Goal: Task Accomplishment & Management: Use online tool/utility

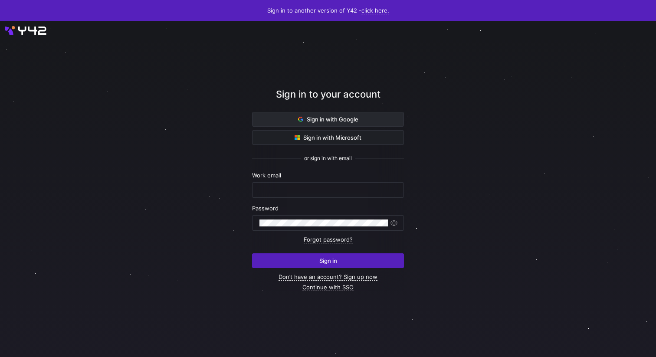
click at [262, 120] on span at bounding box center [327, 119] width 151 height 14
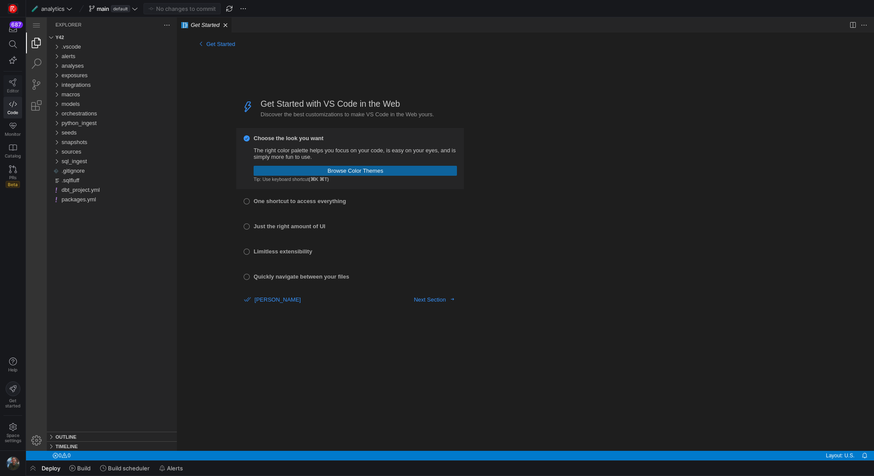
click at [13, 85] on link "Editor" at bounding box center [12, 86] width 19 height 22
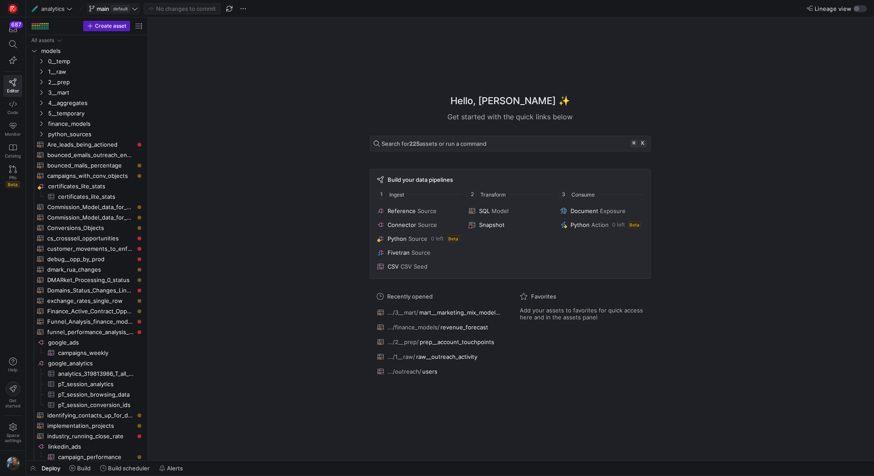
click at [125, 12] on div "main default" at bounding box center [113, 8] width 33 height 7
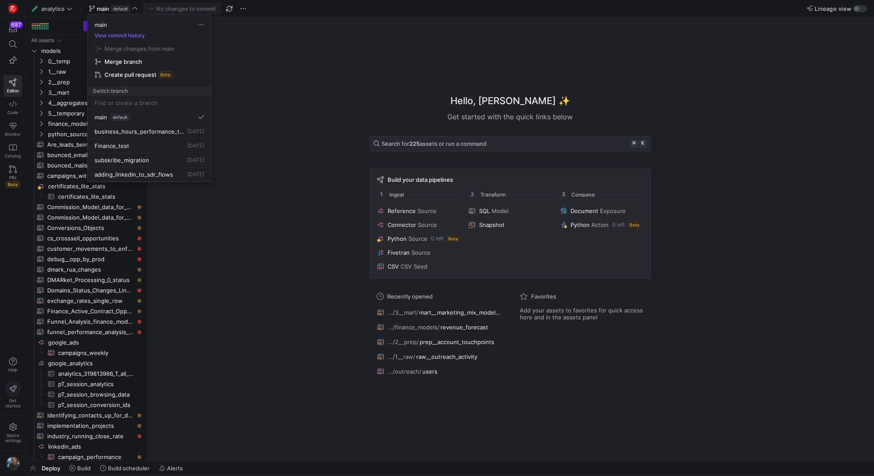
click at [125, 11] on div at bounding box center [437, 238] width 874 height 476
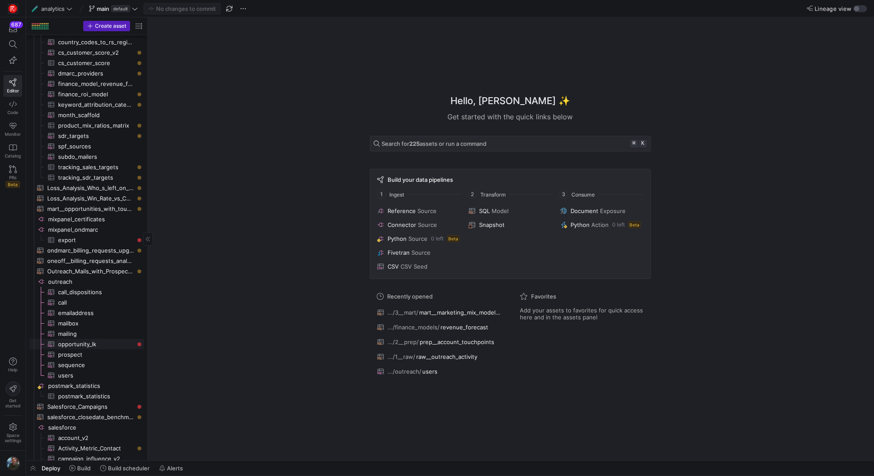
scroll to position [477, 0]
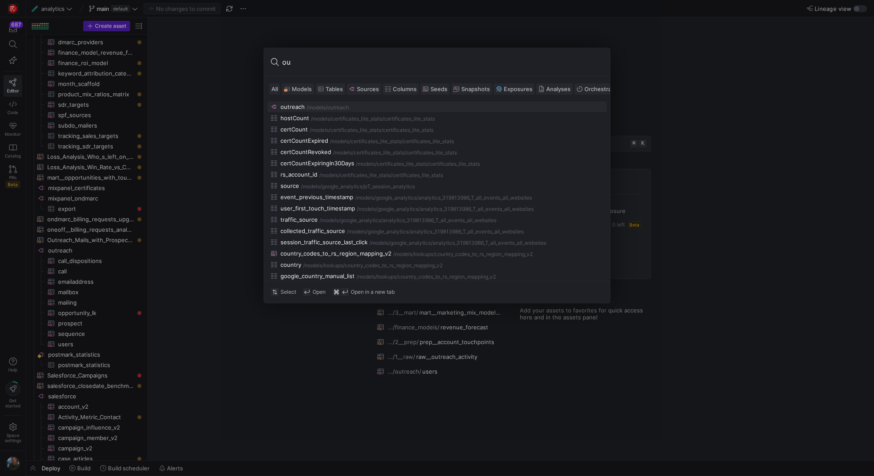
type input "o"
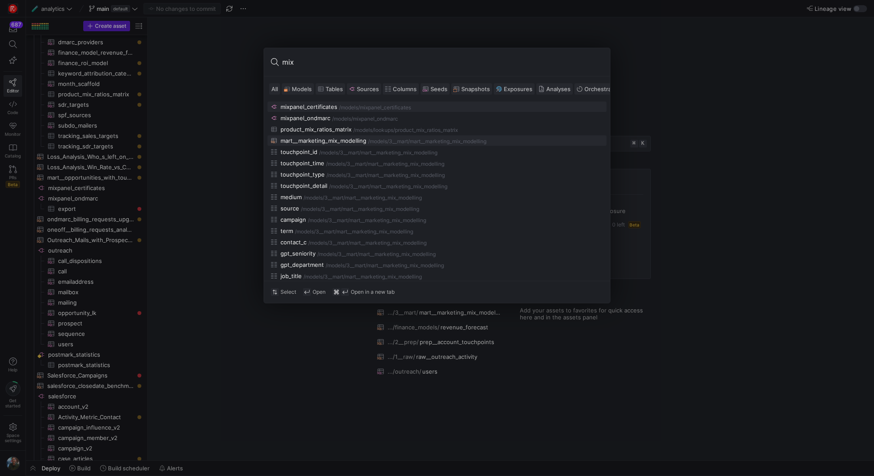
type input "mix"
click at [312, 141] on div "mart__marketing_mix_modelling" at bounding box center [324, 140] width 86 height 7
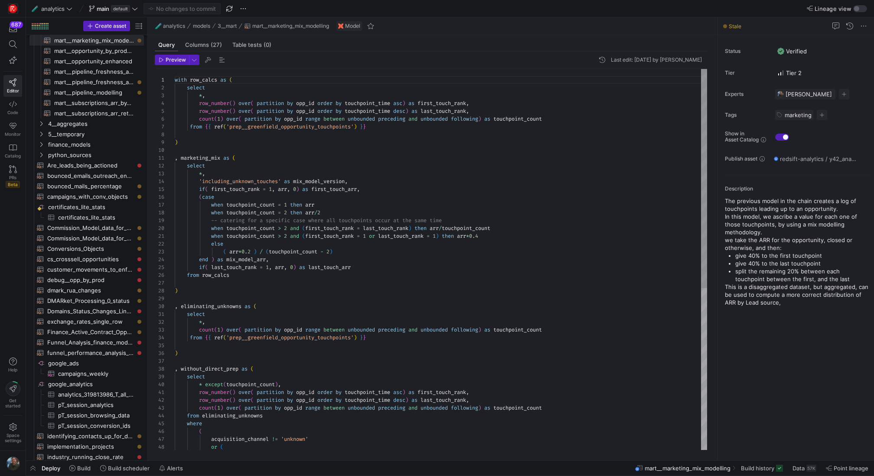
scroll to position [39, 41]
click at [321, 199] on div "with row_calcs as ( select * , row_number ( ) over ( partition by opp_id order …" at bounding box center [441, 400] width 533 height 663
click at [171, 58] on span "Preview" at bounding box center [176, 60] width 20 height 6
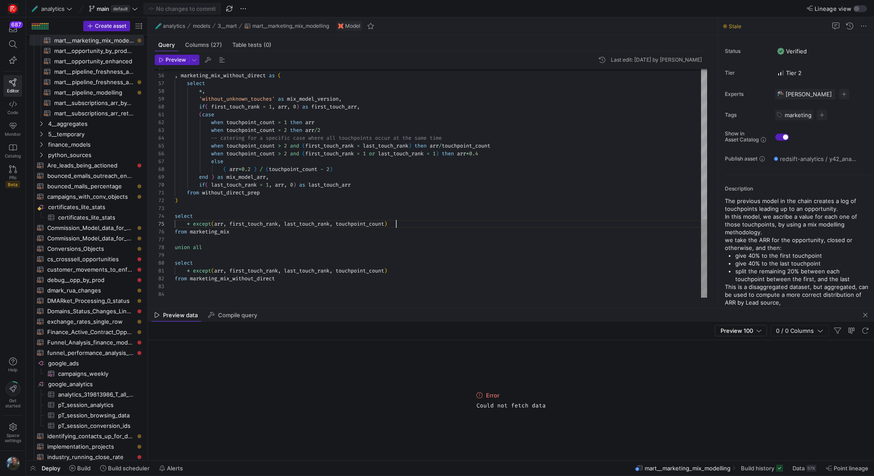
scroll to position [16, 0]
click at [232, 12] on span "button" at bounding box center [229, 8] width 10 height 10
click at [245, 9] on span "button" at bounding box center [243, 8] width 10 height 10
click at [280, 49] on span "Open Git history" at bounding box center [274, 49] width 45 height 7
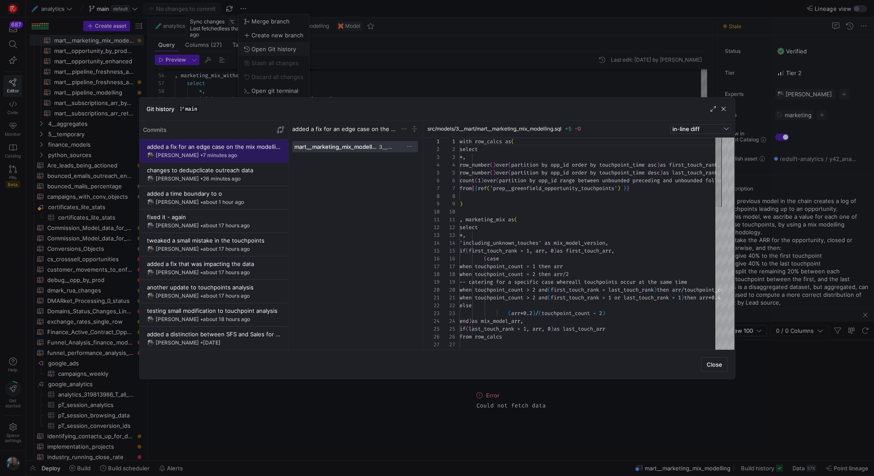
scroll to position [78, 0]
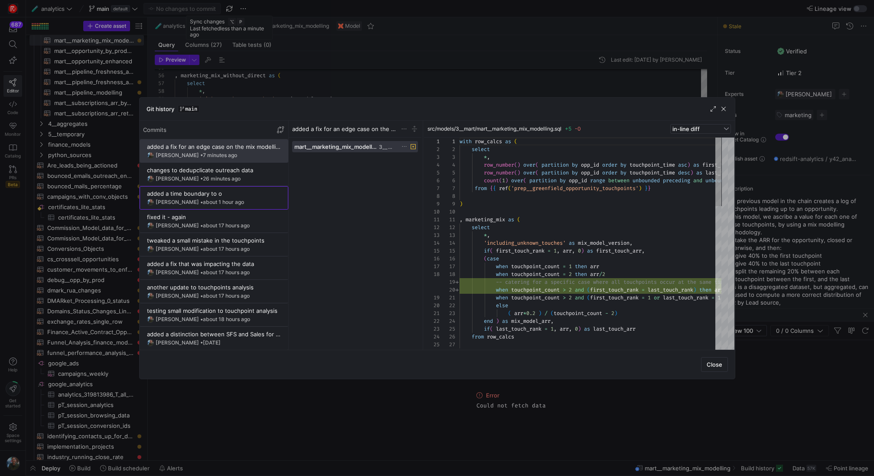
click at [237, 194] on div "added a time boundary to o" at bounding box center [214, 193] width 134 height 7
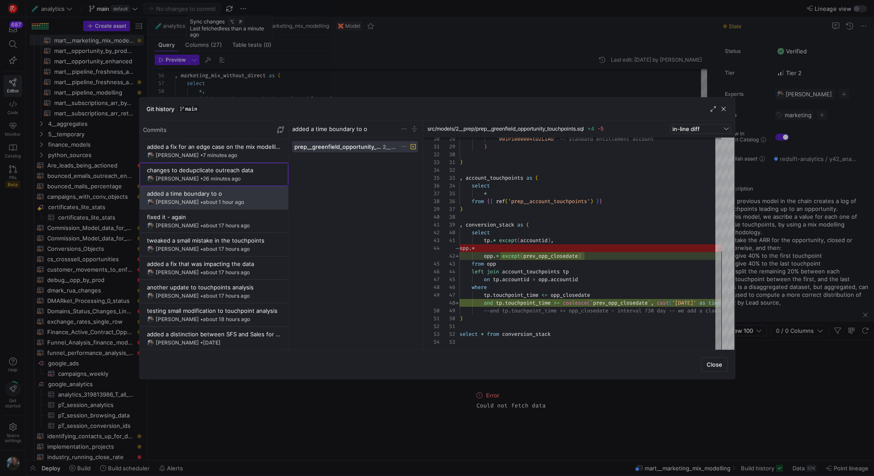
click at [228, 171] on div "changes to dedupclicate outreach data" at bounding box center [214, 170] width 134 height 7
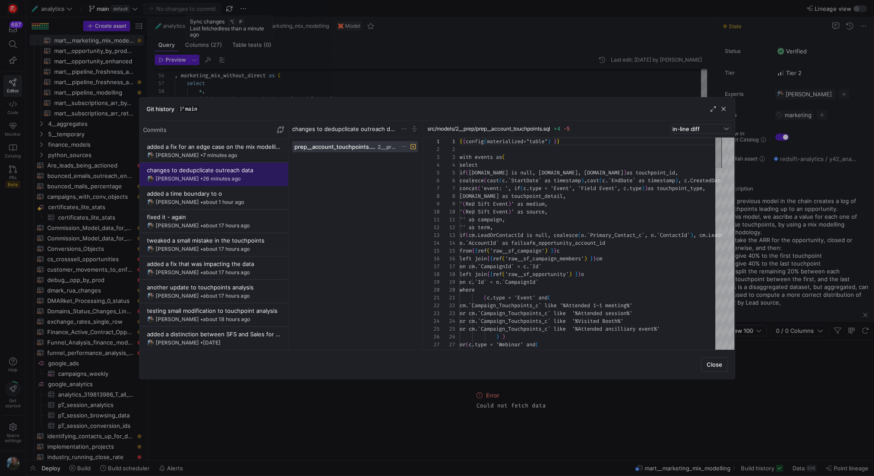
scroll to position [70, 0]
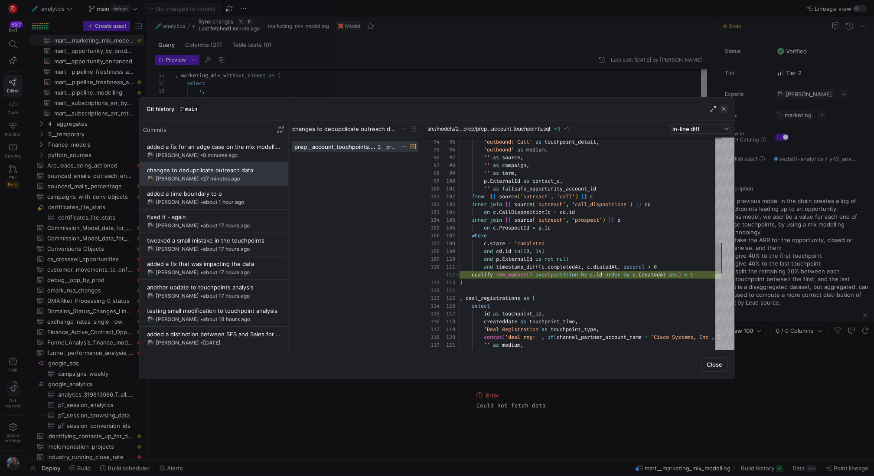
click at [724, 112] on span "button" at bounding box center [724, 109] width 9 height 9
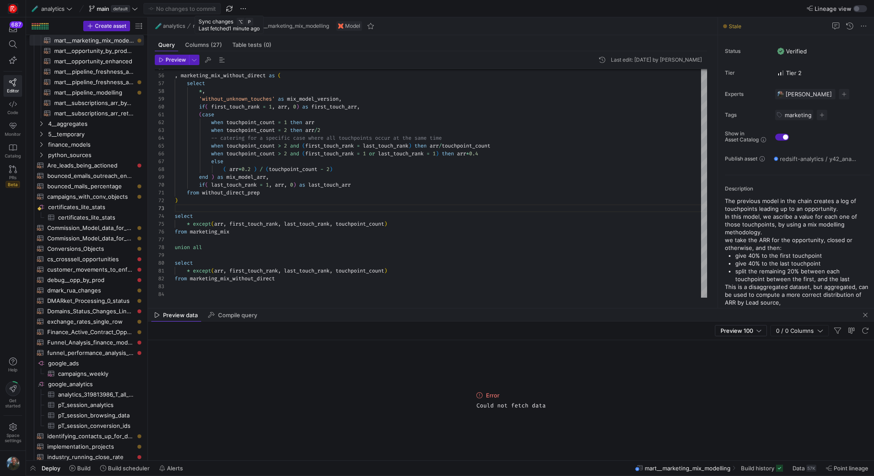
click at [479, 396] on icon at bounding box center [480, 395] width 6 height 6
type textarea "(case when touchpoint_count = 1 then arr when touchpoint_count = 2 then arr/2 -…"
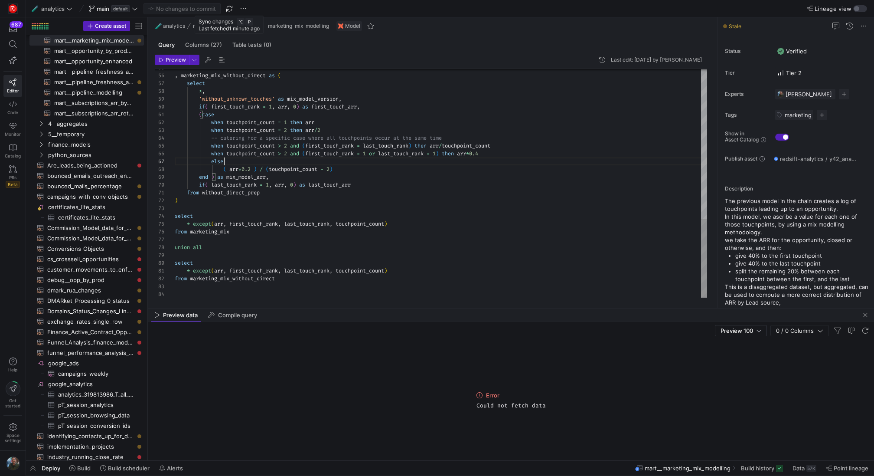
click at [248, 10] on span "button" at bounding box center [243, 8] width 10 height 10
click at [277, 89] on span "Open git terminal" at bounding box center [275, 90] width 47 height 7
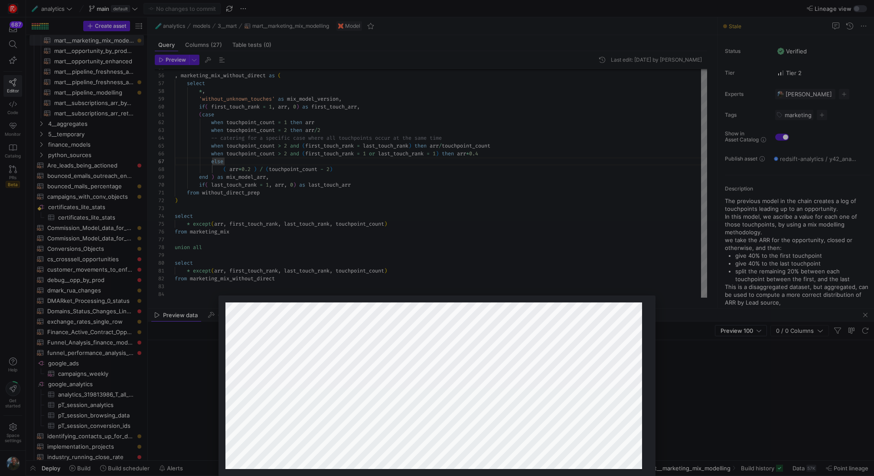
scroll to position [83, 0]
click at [555, 274] on div at bounding box center [437, 238] width 874 height 476
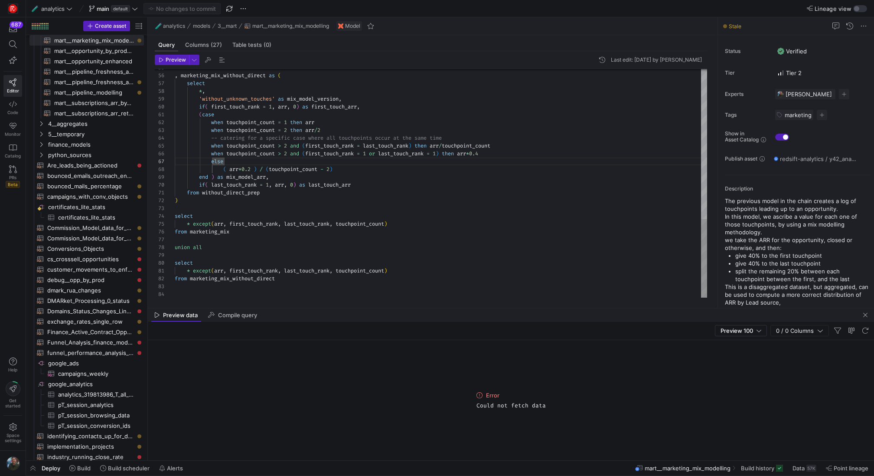
type textarea "from without_direct_prep ) select * except(arr, first_touch_rank, last_touch_ra…"
click at [176, 60] on span "Preview" at bounding box center [176, 60] width 20 height 6
click at [481, 396] on icon at bounding box center [480, 395] width 6 height 6
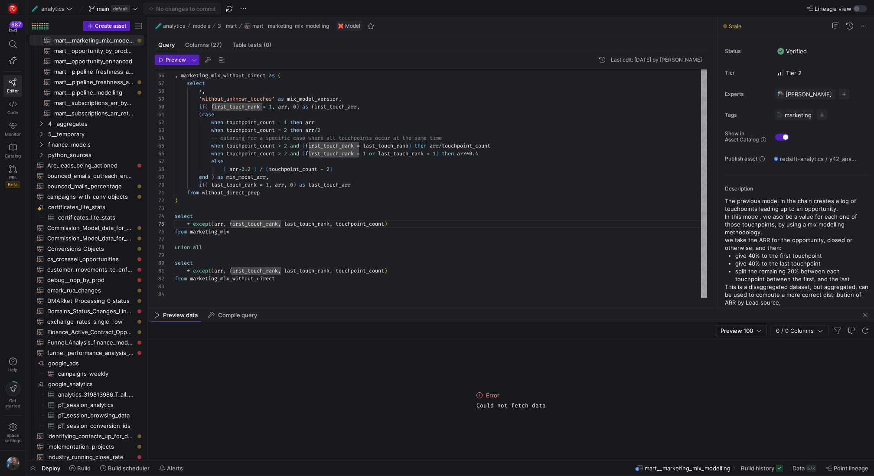
click at [481, 396] on icon at bounding box center [480, 395] width 6 height 6
click at [451, 384] on div "Error Could not fetch data" at bounding box center [511, 400] width 727 height 120
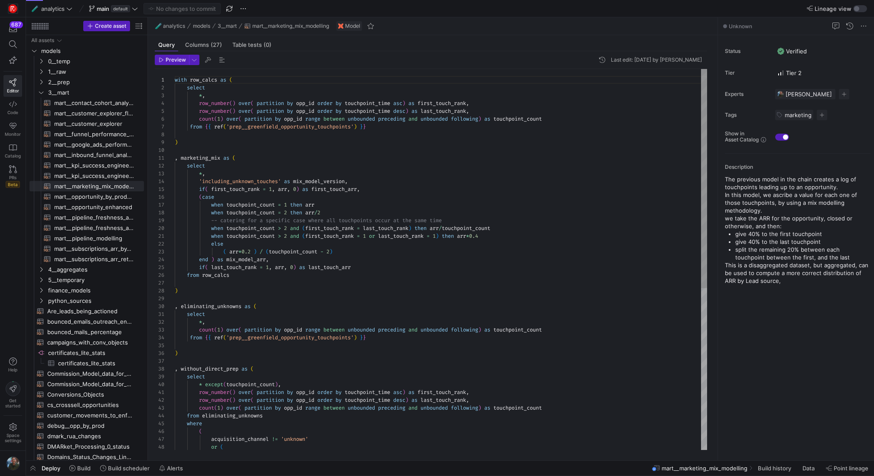
scroll to position [78, 0]
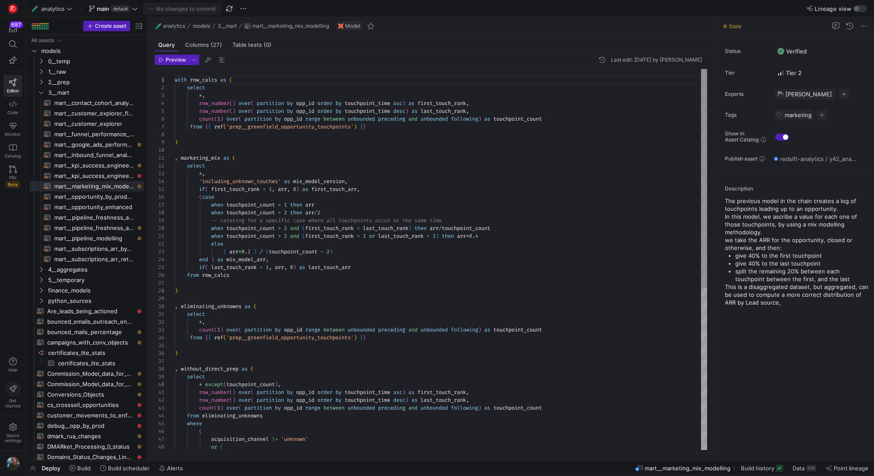
click at [393, 349] on div "with row_calcs as ( select * , row_number ( ) over ( partition by opp_id order …" at bounding box center [441, 400] width 533 height 663
click at [79, 468] on span "Build" at bounding box center [83, 468] width 13 height 7
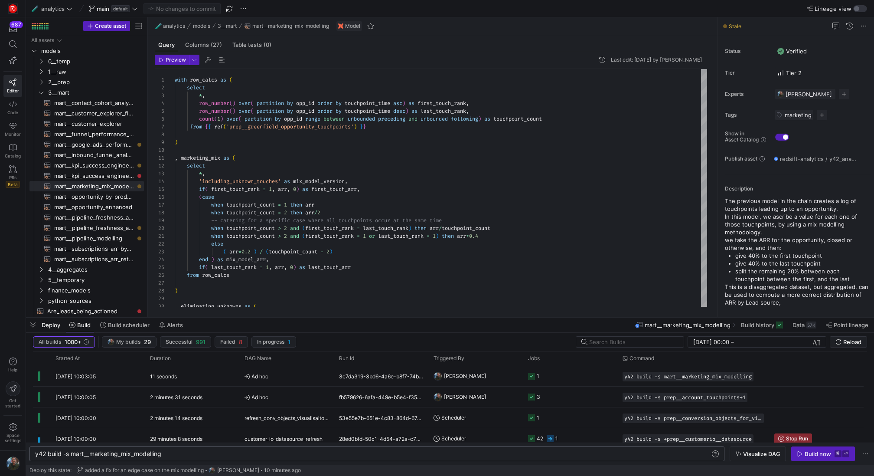
click at [203, 452] on div "y42 build -s mart__marketing_mix_modelling" at bounding box center [373, 453] width 676 height 7
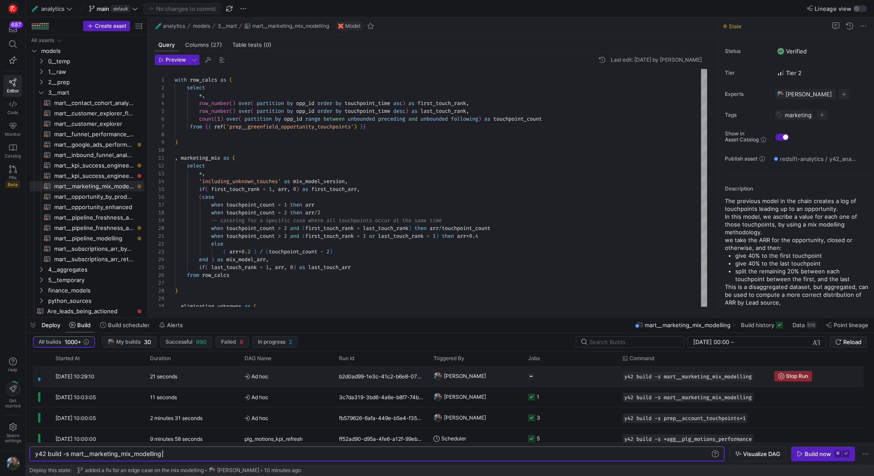
click at [134, 377] on div "[DATE] 10:29:10" at bounding box center [97, 376] width 95 height 20
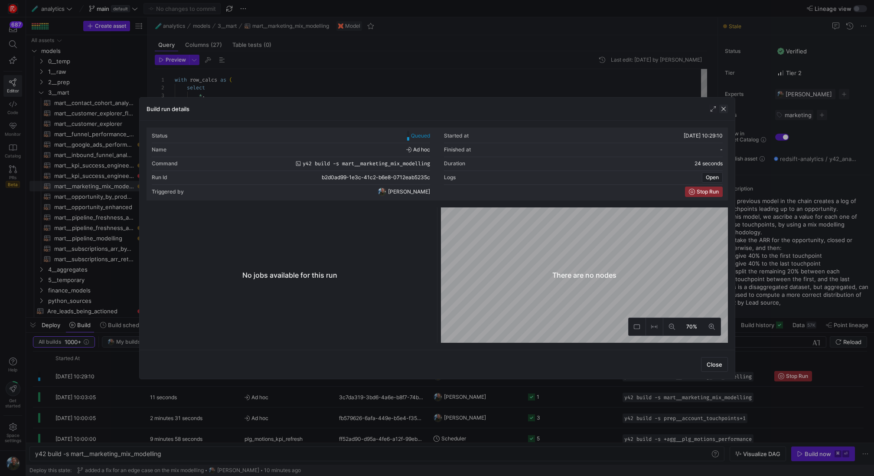
click at [724, 105] on span "button" at bounding box center [724, 109] width 9 height 9
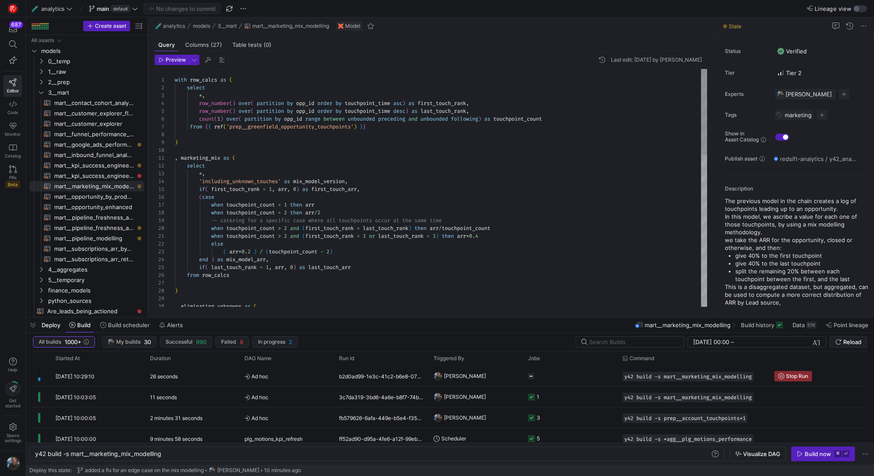
click at [440, 160] on div "with row_calcs as ( select * , row_number ( ) over ( partition by opp_id order …" at bounding box center [441, 400] width 533 height 663
click at [473, 377] on y42-orchestration-triggered-by "[PERSON_NAME]" at bounding box center [476, 376] width 84 height 20
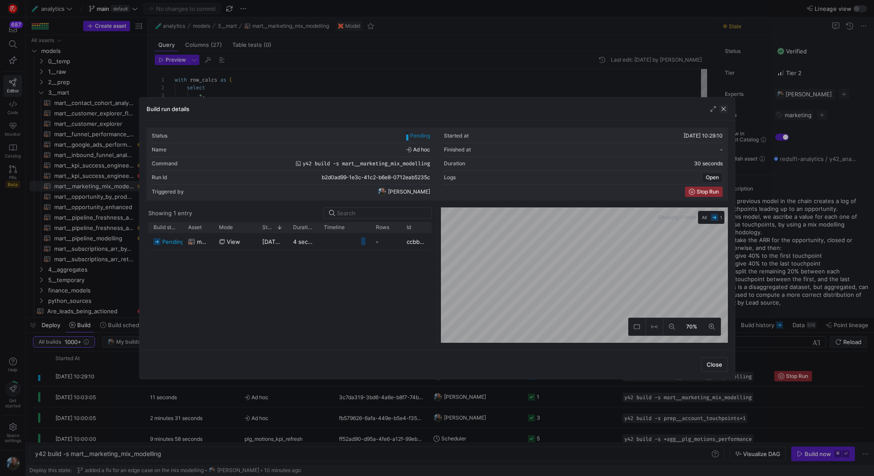
click at [726, 111] on span "button" at bounding box center [724, 109] width 9 height 9
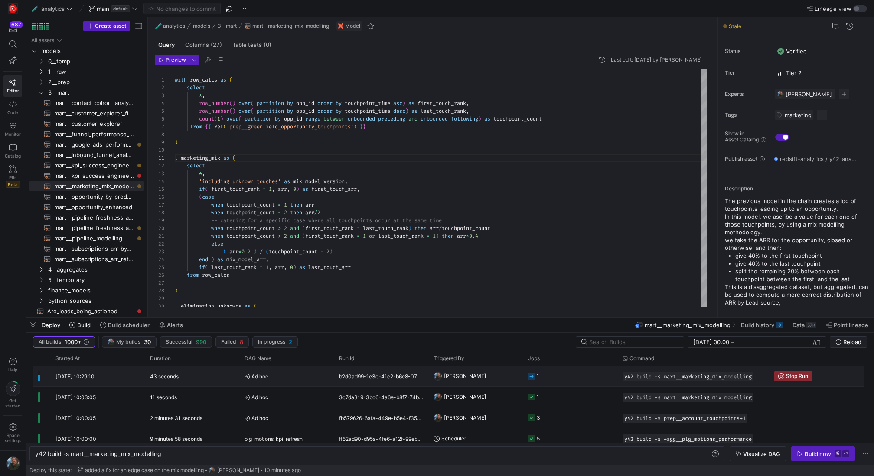
click at [464, 376] on span "[PERSON_NAME]" at bounding box center [465, 376] width 42 height 20
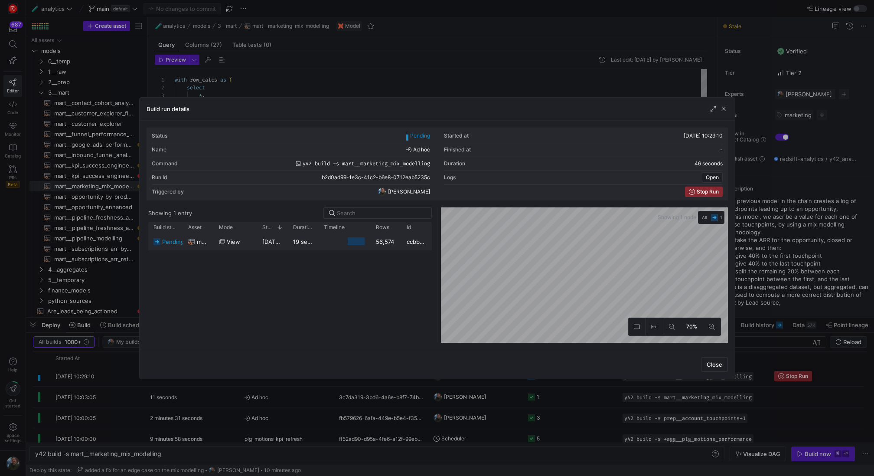
click at [311, 240] on y42-duration "19 seconds" at bounding box center [308, 241] width 31 height 7
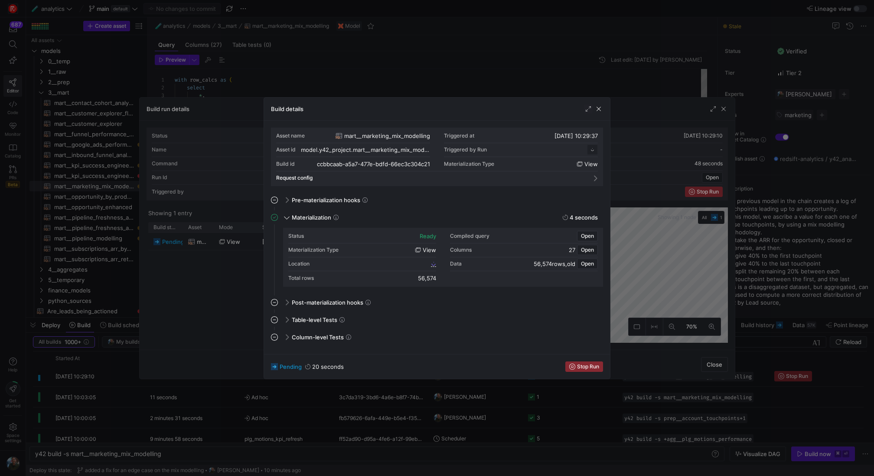
scroll to position [78, 0]
click at [597, 106] on span "button" at bounding box center [599, 109] width 9 height 9
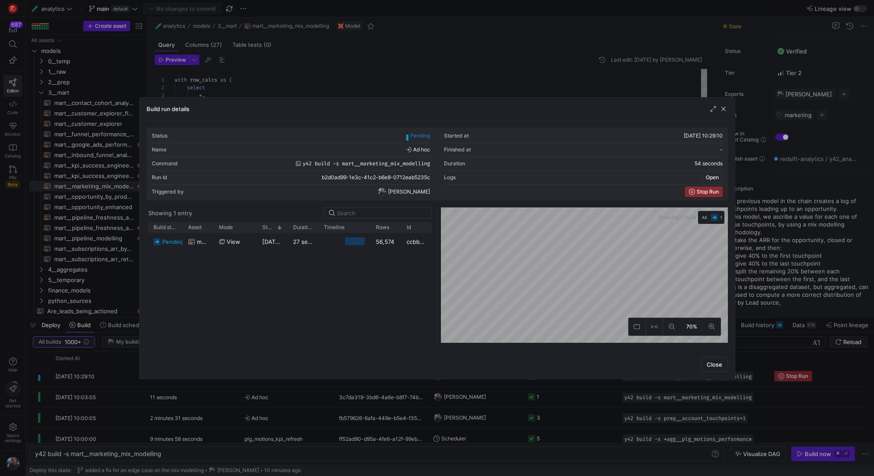
click at [712, 180] on span "Open" at bounding box center [712, 177] width 13 height 6
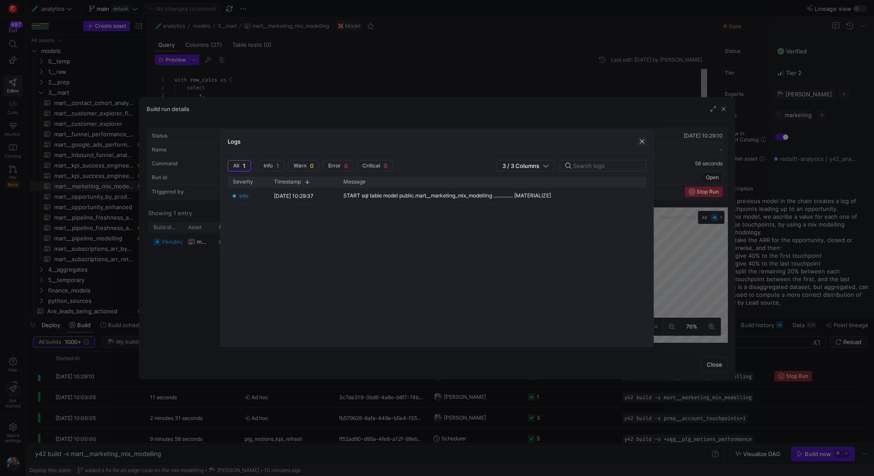
click at [644, 142] on span "button" at bounding box center [642, 141] width 9 height 9
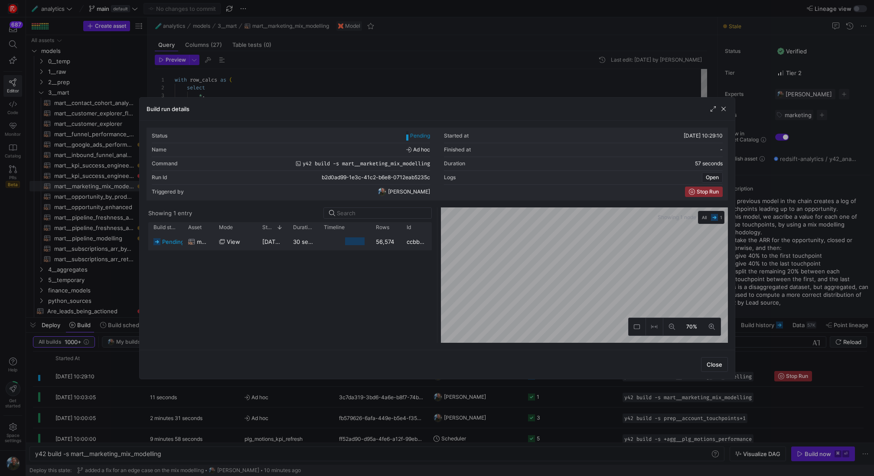
click at [315, 241] on y42-duration "30 seconds" at bounding box center [309, 241] width 32 height 7
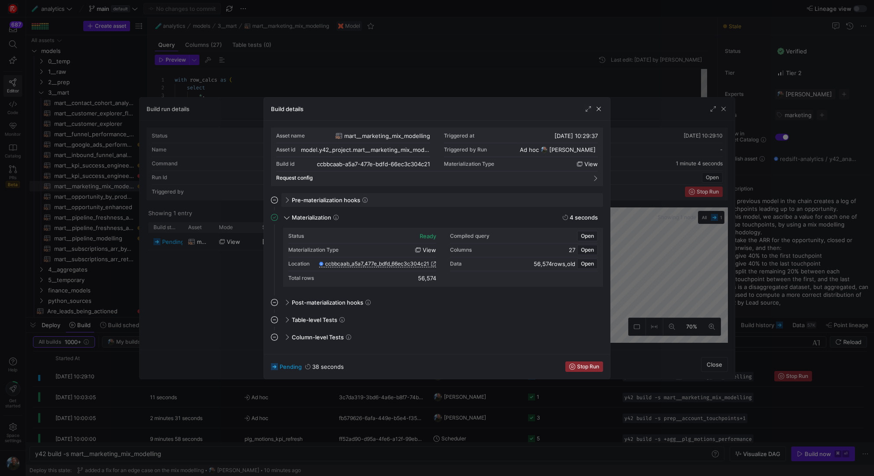
click at [282, 196] on div "Pre-materialization hooks" at bounding box center [443, 200] width 322 height 14
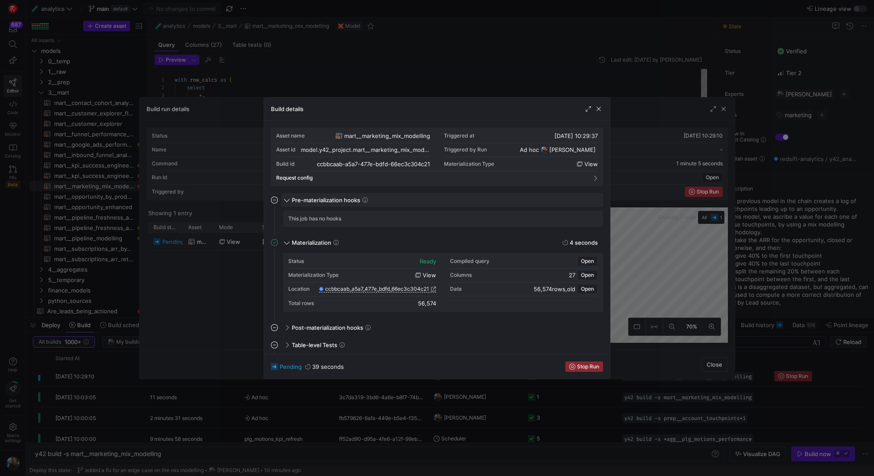
click at [282, 196] on div "Pre-materialization hooks" at bounding box center [443, 200] width 322 height 14
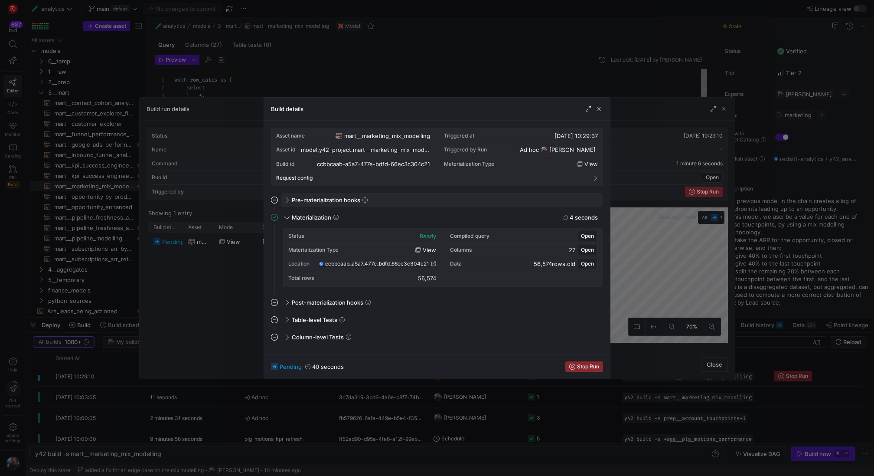
click at [282, 196] on div "Pre-materialization hooks" at bounding box center [443, 200] width 322 height 14
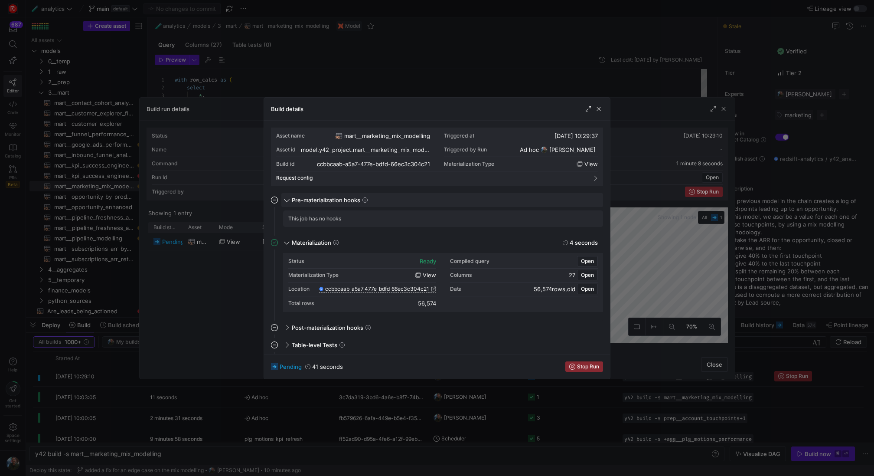
click at [367, 198] on icon at bounding box center [365, 199] width 5 height 5
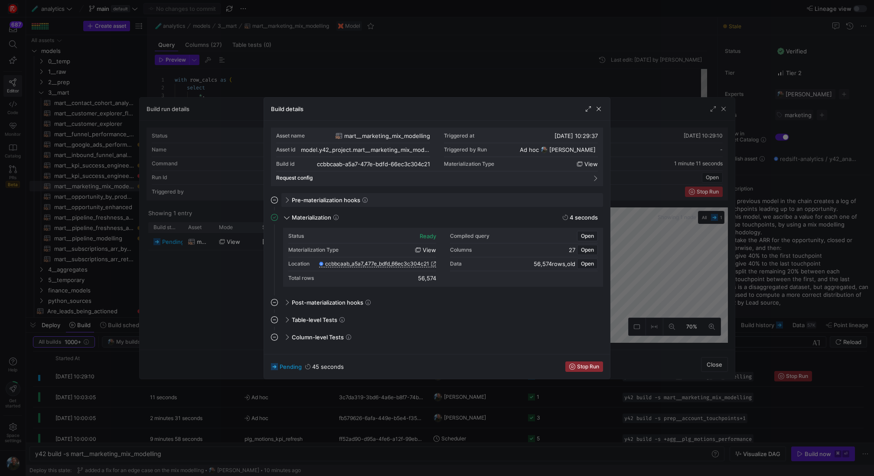
click at [366, 199] on icon at bounding box center [365, 199] width 5 height 5
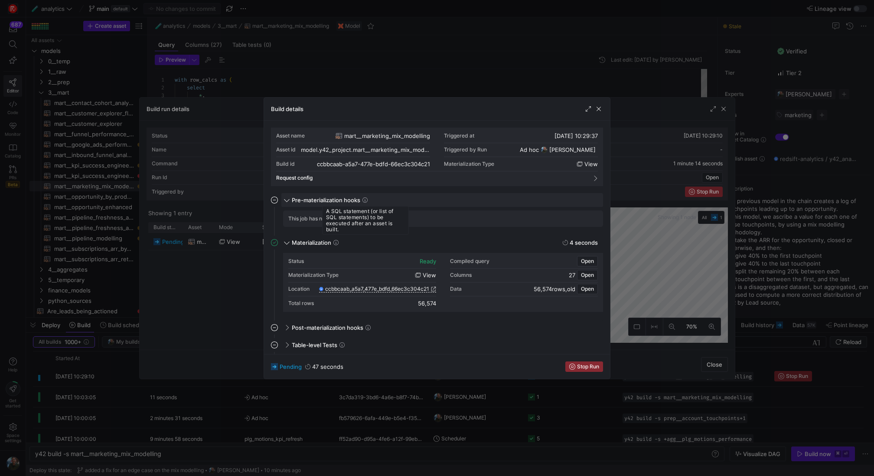
click at [366, 199] on icon at bounding box center [365, 199] width 5 height 5
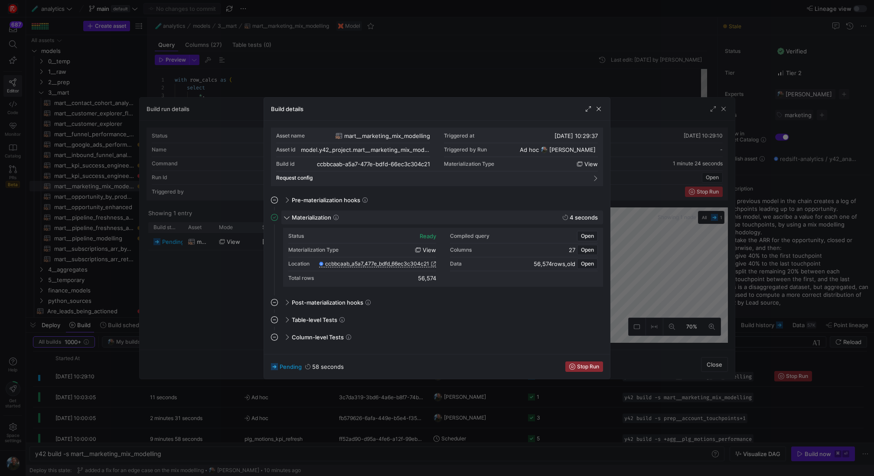
click at [290, 216] on div "Materialization 4 seconds" at bounding box center [443, 217] width 322 height 14
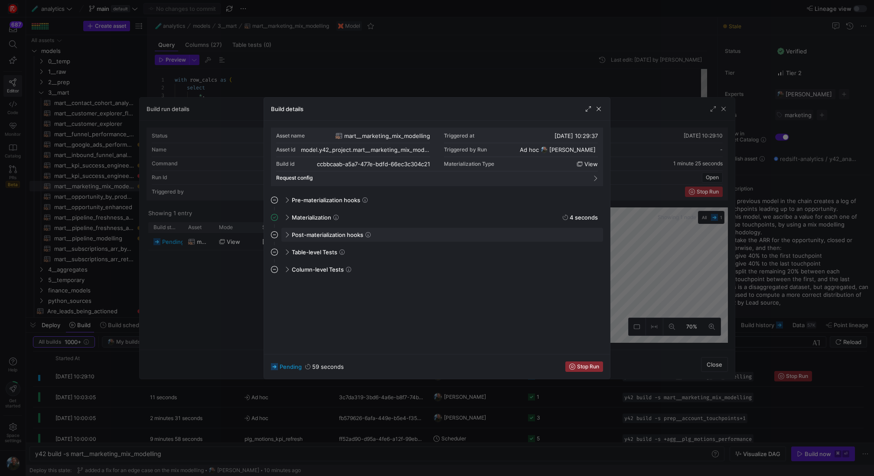
click at [291, 232] on div "Post-materialization hooks" at bounding box center [443, 235] width 322 height 14
click at [286, 252] on span at bounding box center [286, 252] width 7 height 4
click at [286, 252] on span at bounding box center [287, 251] width 4 height 7
click at [287, 267] on span at bounding box center [286, 269] width 7 height 4
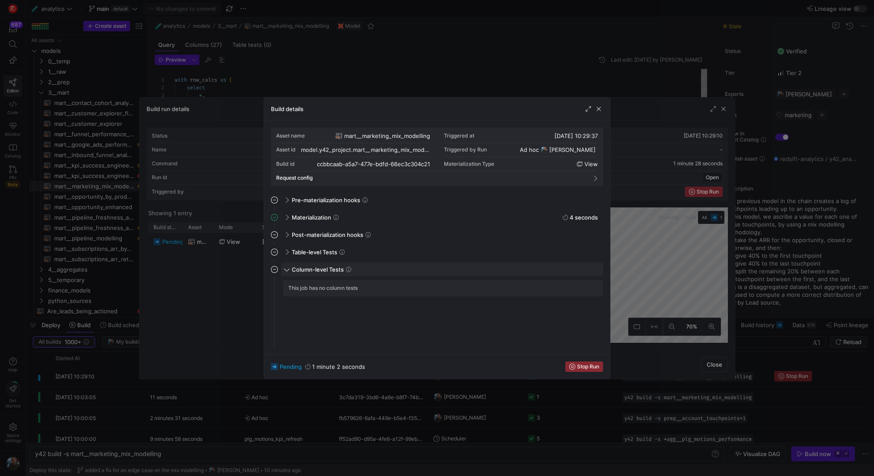
click at [287, 267] on span at bounding box center [287, 268] width 4 height 7
click at [597, 108] on span "button" at bounding box center [599, 109] width 9 height 9
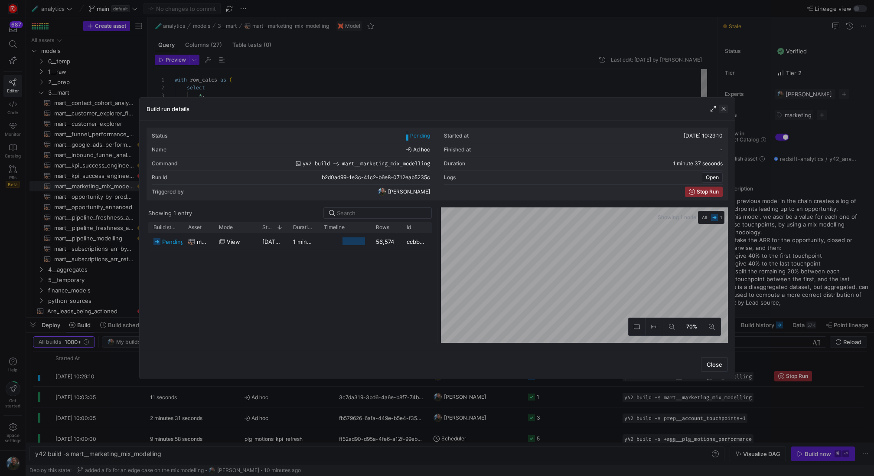
click at [722, 110] on span "button" at bounding box center [724, 109] width 9 height 9
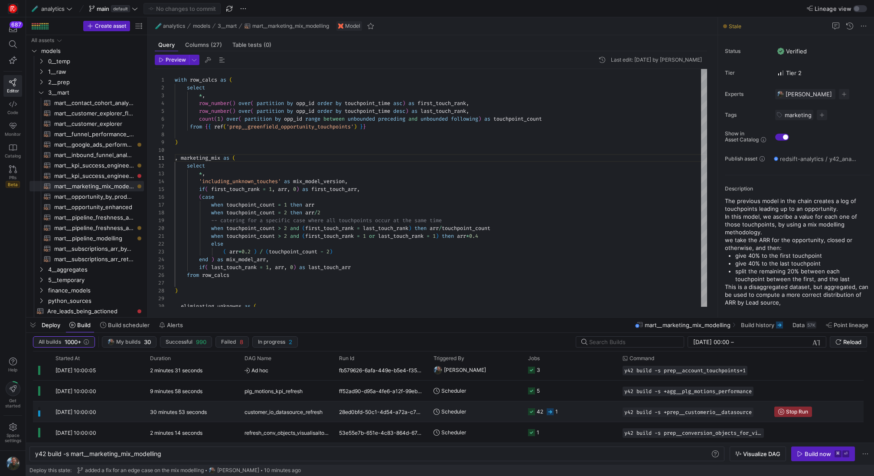
scroll to position [0, 0]
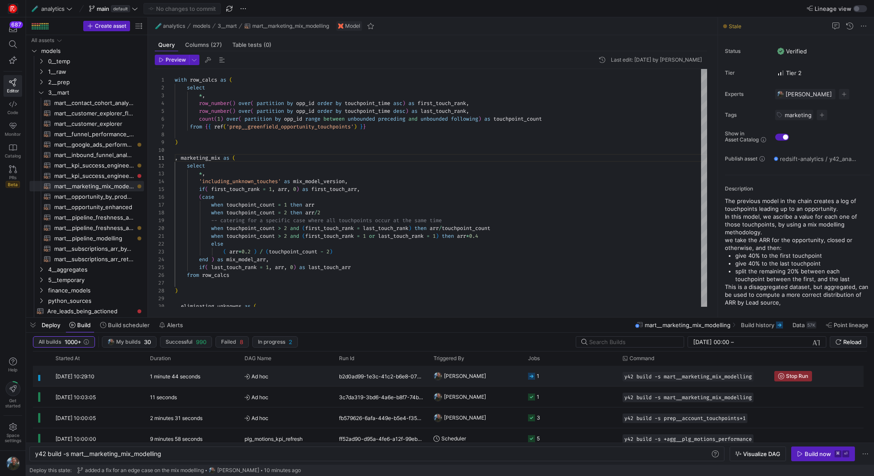
click at [337, 383] on div "b2d0ad99-1e3c-41c2-b6e8-0712eab5235c" at bounding box center [381, 376] width 95 height 20
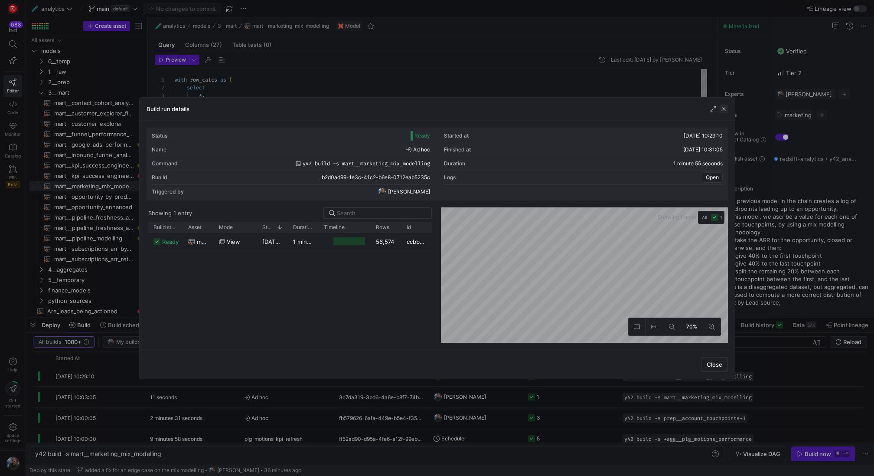
click at [721, 108] on span "button" at bounding box center [724, 109] width 9 height 9
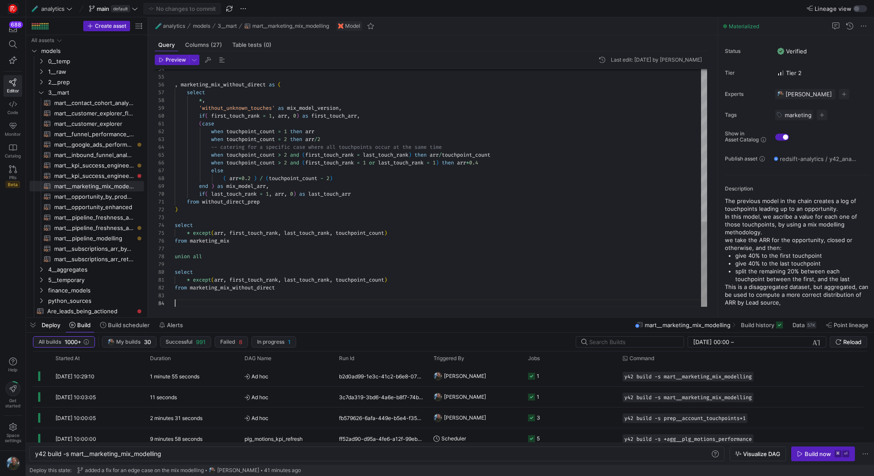
scroll to position [23, 0]
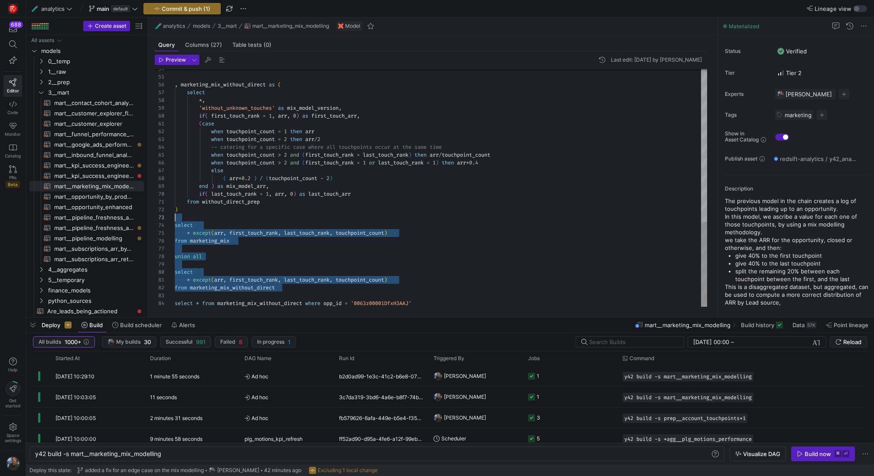
scroll to position [23, 0]
drag, startPoint x: 283, startPoint y: 285, endPoint x: 166, endPoint y: 227, distance: 130.6
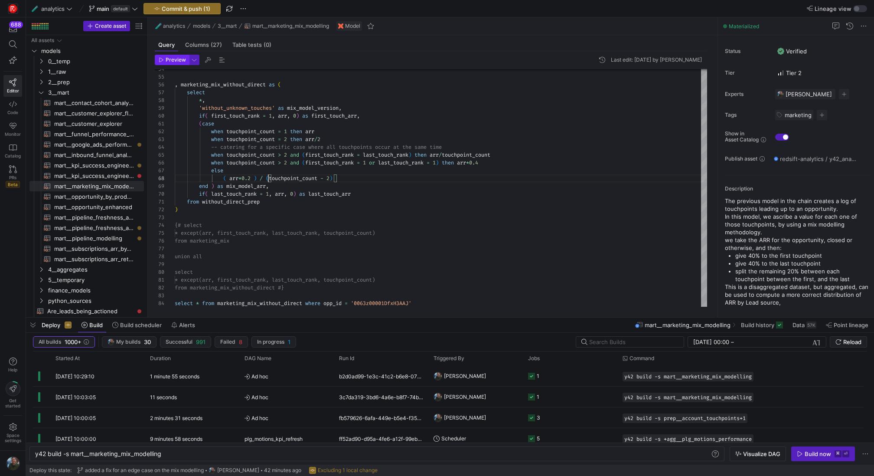
click at [179, 60] on span "Preview" at bounding box center [176, 60] width 20 height 6
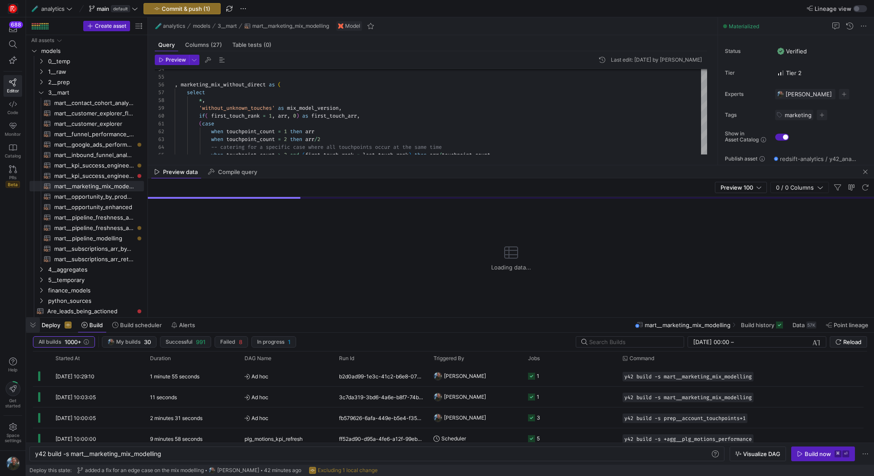
click at [27, 322] on span "button" at bounding box center [33, 325] width 14 height 15
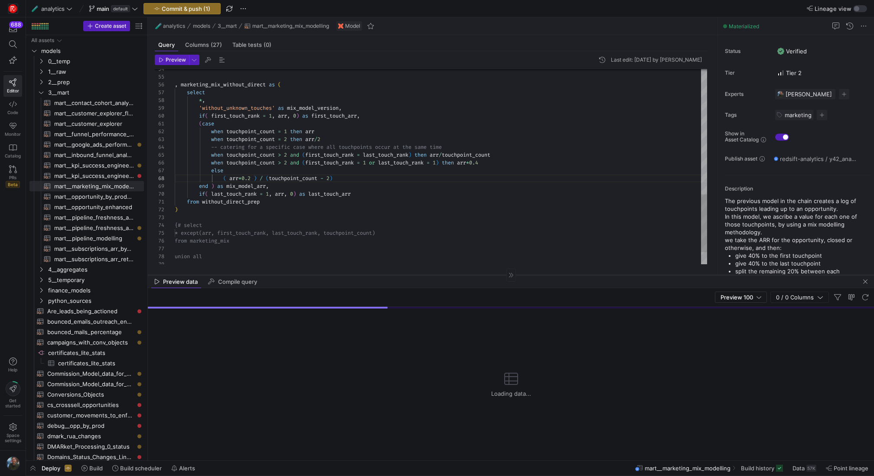
drag, startPoint x: 183, startPoint y: 308, endPoint x: 186, endPoint y: 275, distance: 33.5
click at [186, 275] on div at bounding box center [511, 275] width 727 height 0
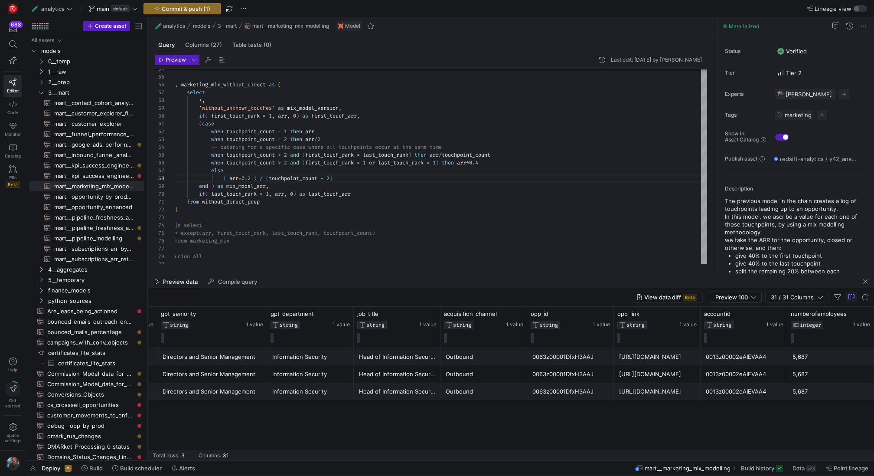
scroll to position [0, 918]
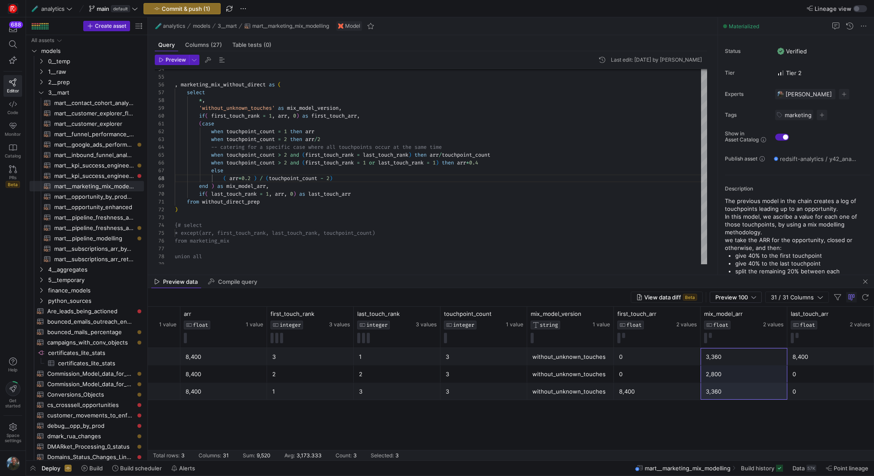
drag, startPoint x: 728, startPoint y: 359, endPoint x: 728, endPoint y: 413, distance: 53.4
click at [728, 413] on div "7. Closed lost TRUE 8,400 3 1 3 without_unknown_touches 0 3,360 8,400 7. Closed…" at bounding box center [511, 404] width 727 height 112
click at [742, 356] on div "3,360" at bounding box center [744, 356] width 76 height 17
click at [717, 395] on div "3,360" at bounding box center [744, 391] width 76 height 17
click at [721, 375] on div "2,800" at bounding box center [744, 374] width 76 height 17
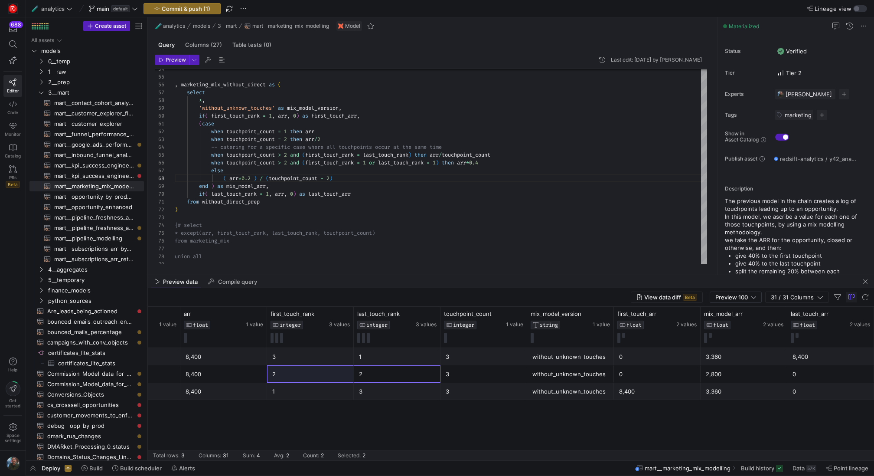
drag, startPoint x: 369, startPoint y: 376, endPoint x: 310, endPoint y: 376, distance: 59.0
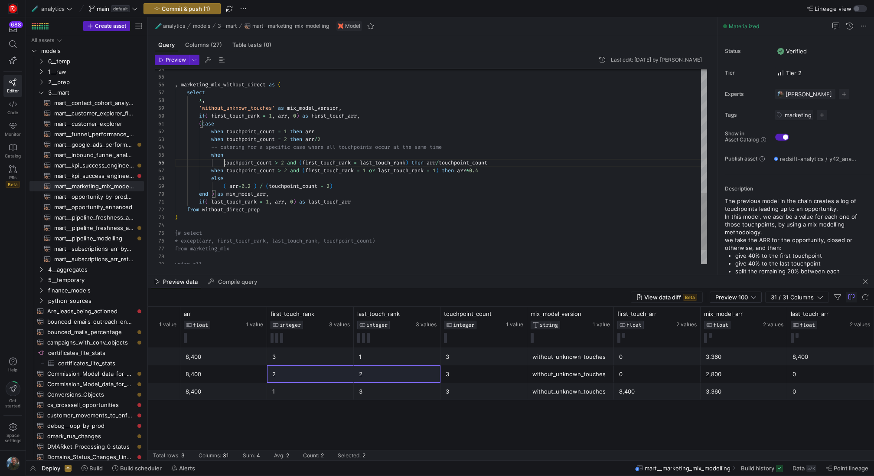
scroll to position [39, 119]
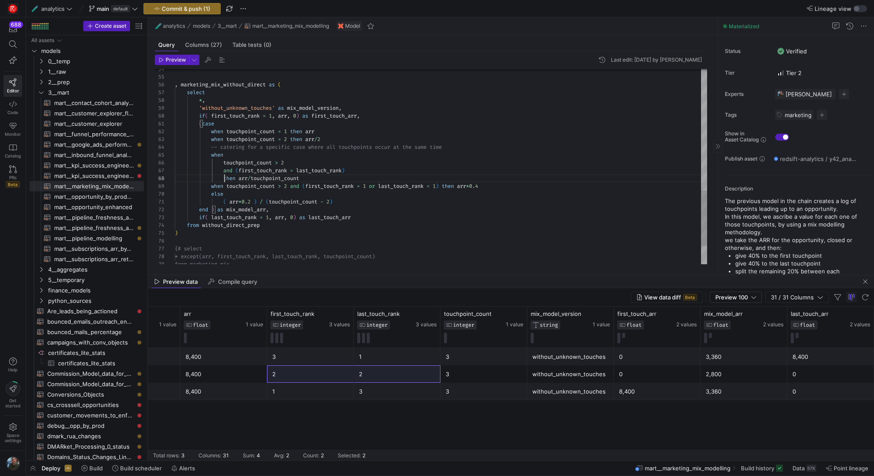
scroll to position [62, 50]
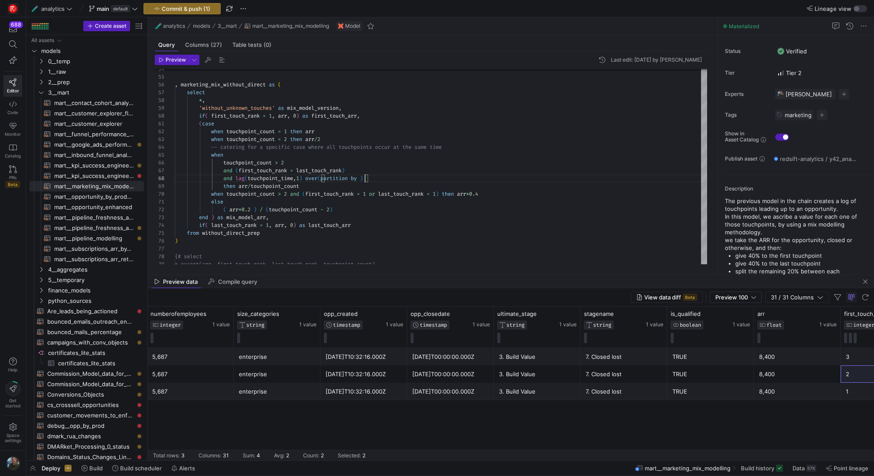
scroll to position [0, 1306]
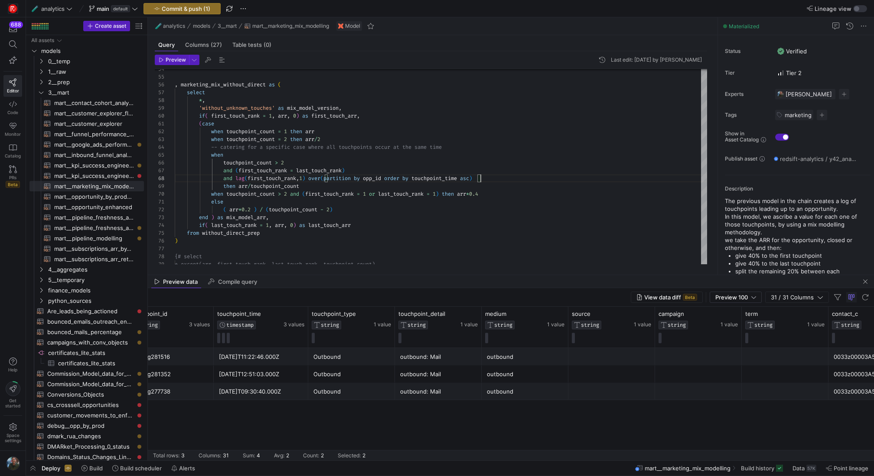
scroll to position [0, 131]
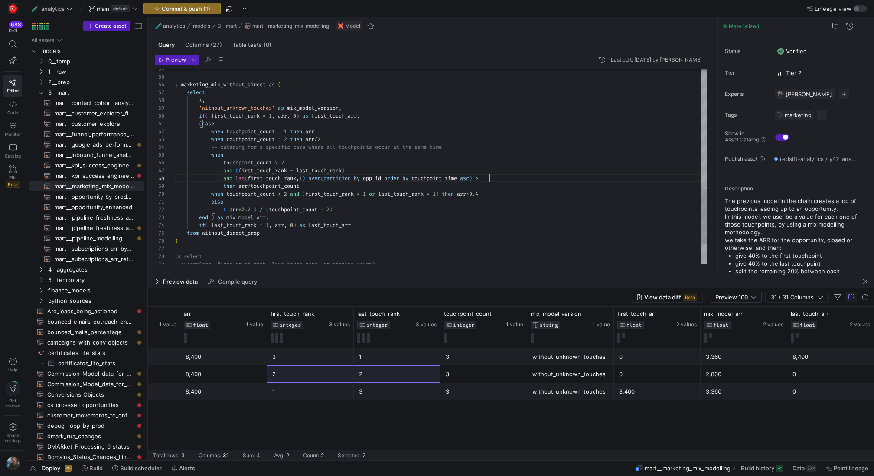
click at [312, 373] on div "2" at bounding box center [310, 374] width 76 height 17
click at [312, 360] on div "3" at bounding box center [310, 356] width 76 height 17
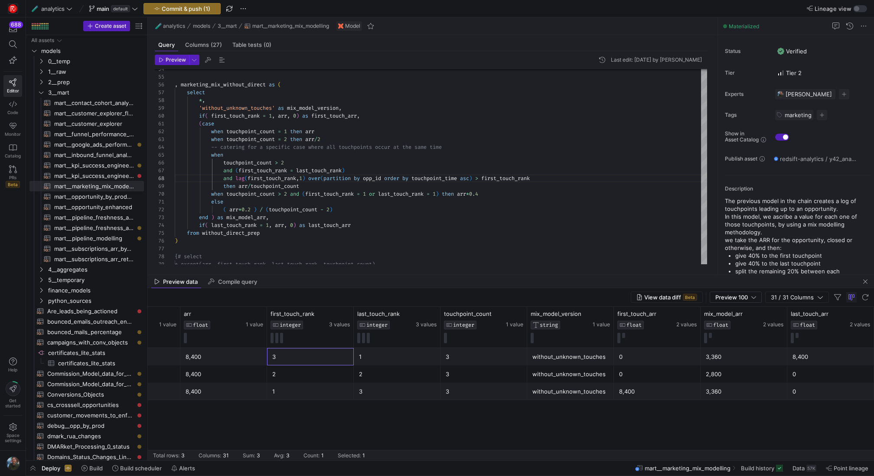
click at [311, 370] on div "2" at bounding box center [310, 374] width 76 height 17
click at [311, 360] on div "3" at bounding box center [310, 356] width 76 height 17
click at [307, 374] on div "2" at bounding box center [310, 374] width 76 height 17
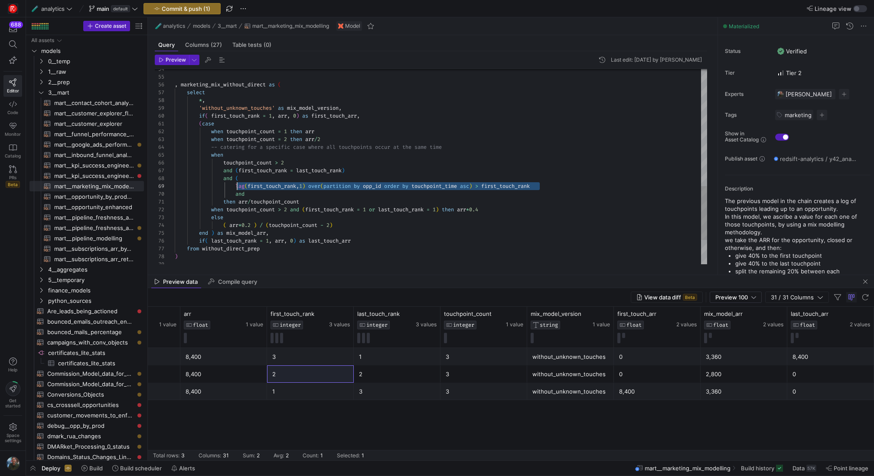
drag, startPoint x: 550, startPoint y: 184, endPoint x: 236, endPoint y: 183, distance: 313.6
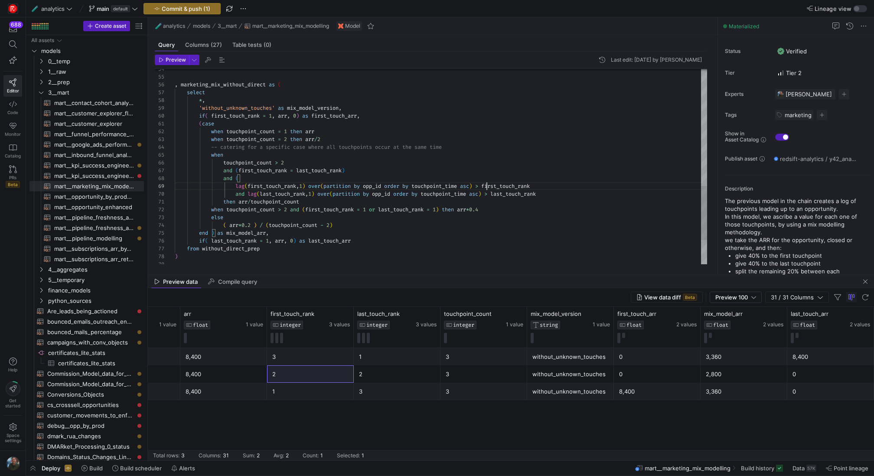
scroll to position [62, 312]
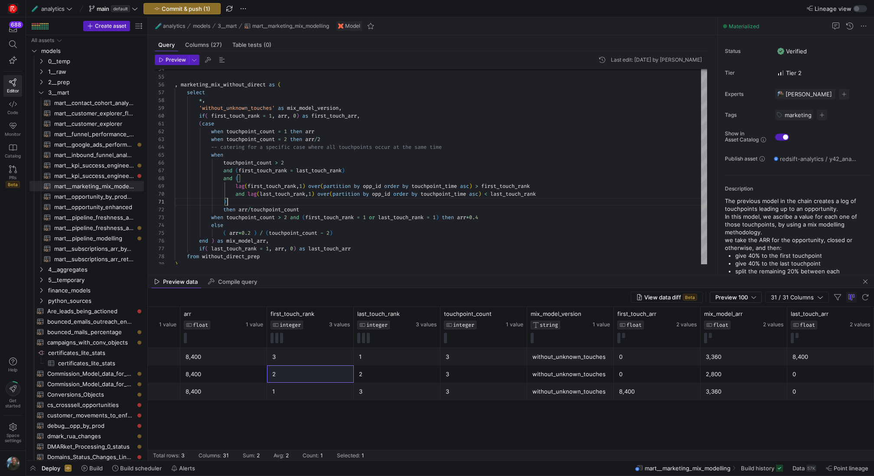
click at [380, 372] on div "2" at bounding box center [397, 374] width 76 height 17
click at [379, 357] on div "1" at bounding box center [397, 356] width 76 height 17
click at [379, 386] on div "3" at bounding box center [397, 391] width 76 height 17
click at [379, 348] on div "1" at bounding box center [397, 356] width 76 height 17
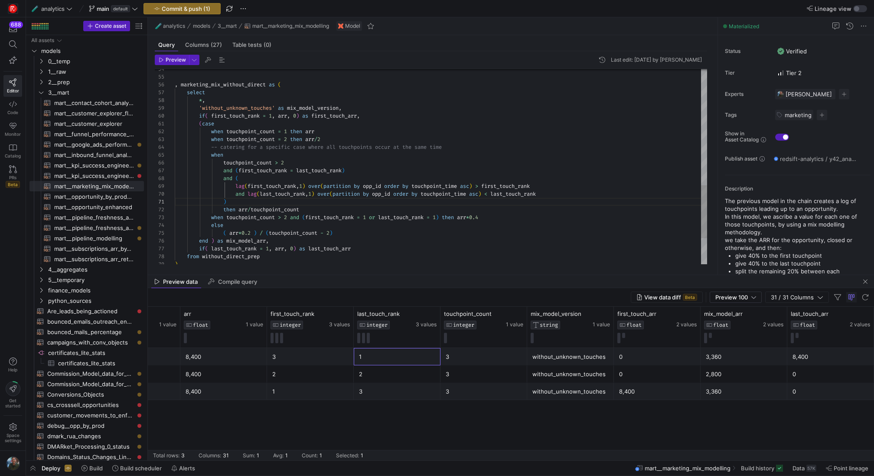
click at [488, 186] on div ", marketing_mix_without_direct as ( select * , 'without_unknown_touches' as mix…" at bounding box center [441, 2] width 533 height 717
click at [250, 193] on div ", marketing_mix_without_direct as ( select * , 'without_unknown_touches' as mix…" at bounding box center [441, 2] width 533 height 717
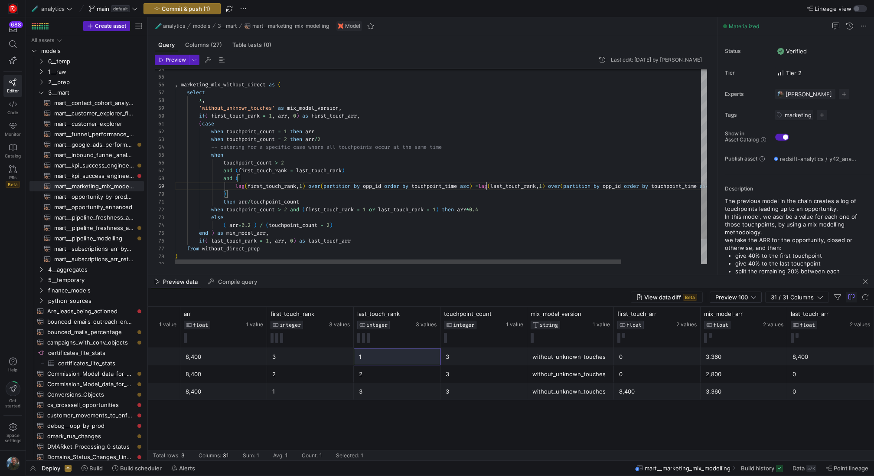
scroll to position [62, 315]
click at [483, 187] on div ", marketing_mix_without_direct as ( select * , 'without_unknown_touches' as mix…" at bounding box center [490, 1] width 631 height 715
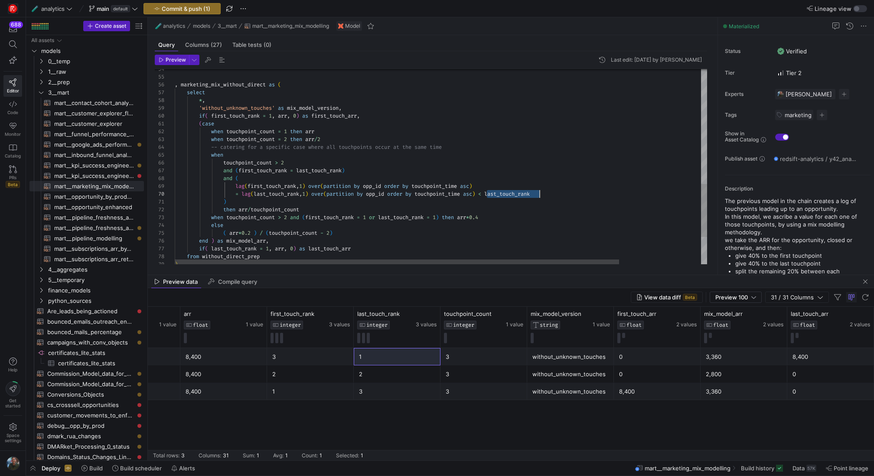
drag, startPoint x: 486, startPoint y: 194, endPoint x: 556, endPoint y: 194, distance: 69.8
click at [556, 194] on div ", marketing_mix_without_direct as ( select * , 'without_unknown_touches' as mix…" at bounding box center [490, 5] width 631 height 723
click at [549, 184] on div ", marketing_mix_without_direct as ( select * , 'without_unknown_touches' as mix…" at bounding box center [490, 5] width 631 height 723
click at [377, 171] on div ", marketing_mix_without_direct as ( select * , 'without_unknown_touches' as mix…" at bounding box center [490, 5] width 631 height 723
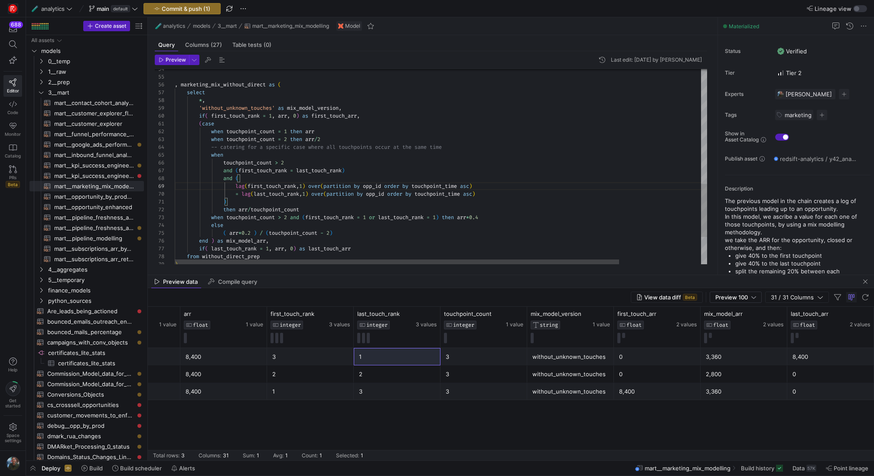
scroll to position [47, 178]
click at [164, 58] on span "Preview" at bounding box center [172, 60] width 27 height 6
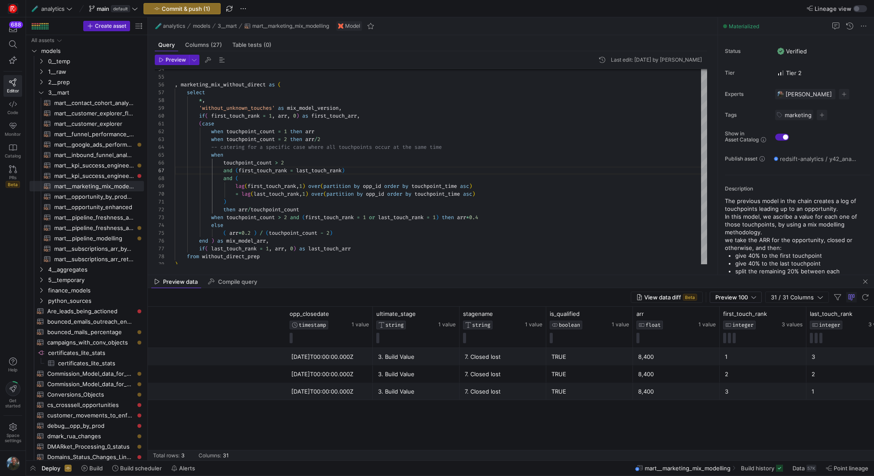
scroll to position [0, 1923]
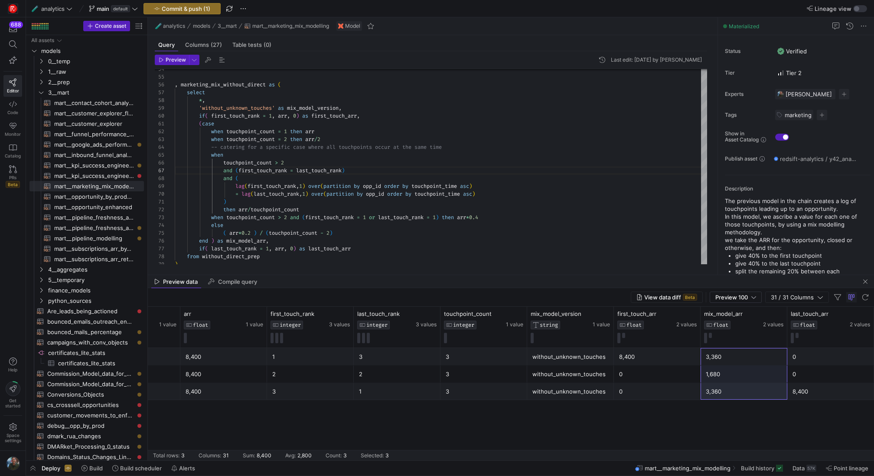
drag, startPoint x: 733, startPoint y: 354, endPoint x: 720, endPoint y: 397, distance: 45.3
click at [517, 252] on div ", marketing_mix_without_direct as ( select * , 'without_unknown_touches' as mix…" at bounding box center [490, 5] width 631 height 723
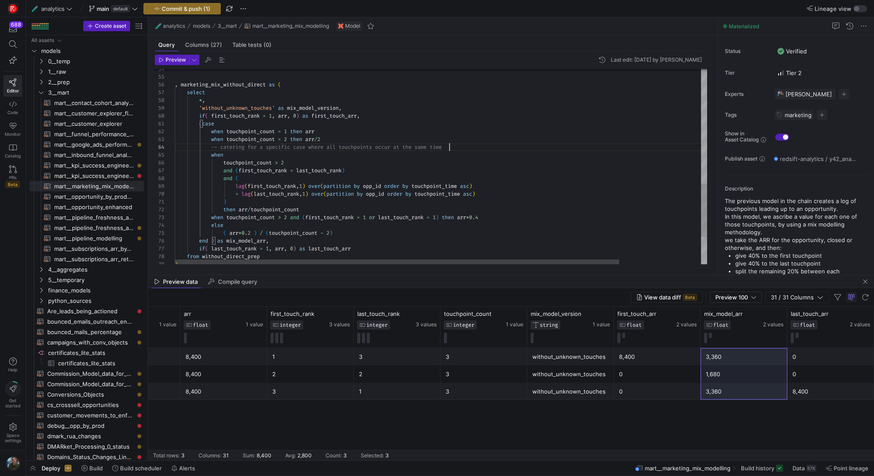
click at [472, 145] on div ", marketing_mix_without_direct as ( select * , 'without_unknown_touches' as mix…" at bounding box center [490, 5] width 631 height 723
type textarea "(case when touchpoint_count = 1 then arr when touchpoint_count = 2 then arr/2 -…"
click at [159, 4] on span "button" at bounding box center [182, 8] width 76 height 10
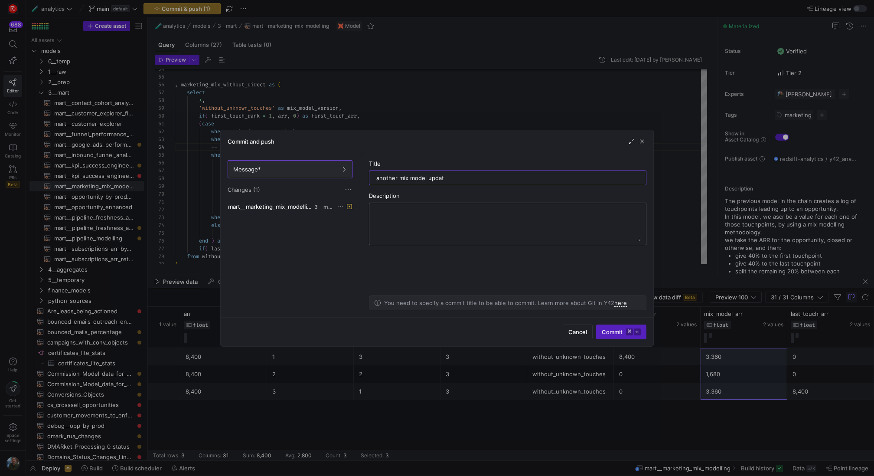
type input "another mix model update"
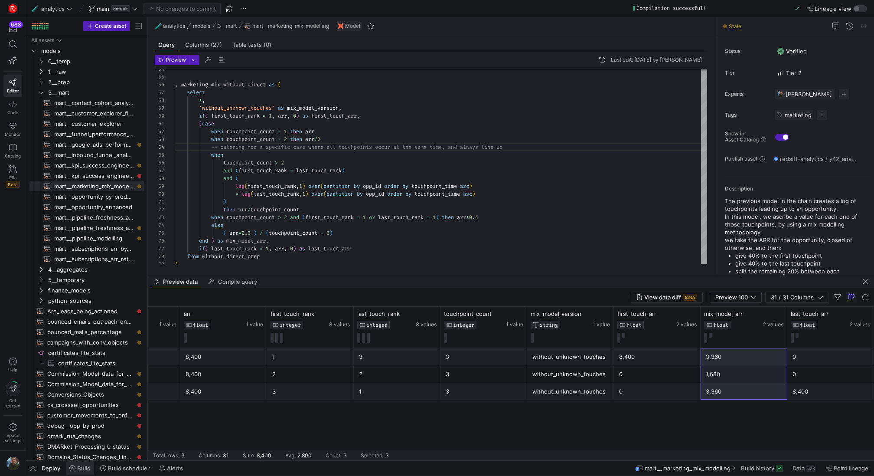
click at [83, 467] on span "Build" at bounding box center [83, 468] width 13 height 7
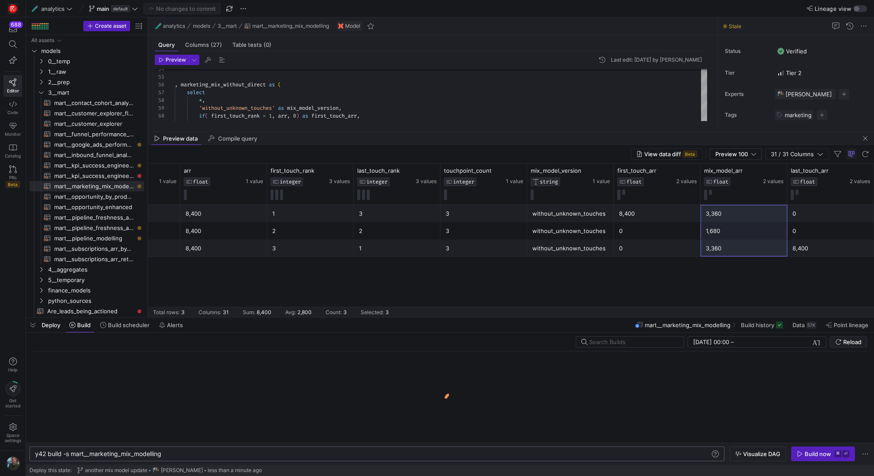
click at [219, 454] on div "y42 build -s mart__marketing_mix_modelling" at bounding box center [373, 453] width 676 height 7
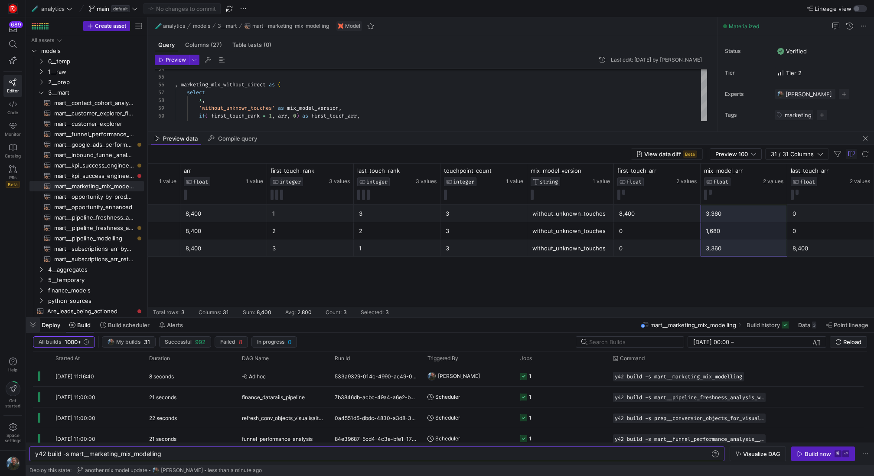
click at [33, 327] on span "button" at bounding box center [33, 325] width 14 height 15
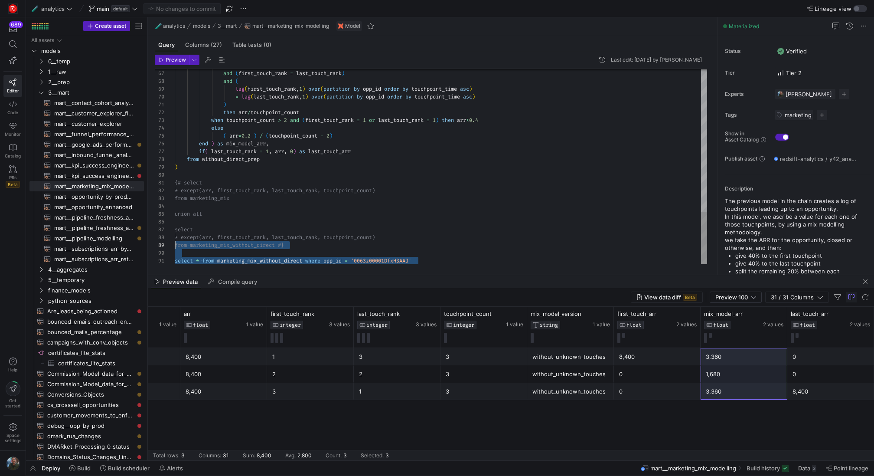
scroll to position [70, 0]
drag, startPoint x: 436, startPoint y: 259, endPoint x: 131, endPoint y: 252, distance: 305.4
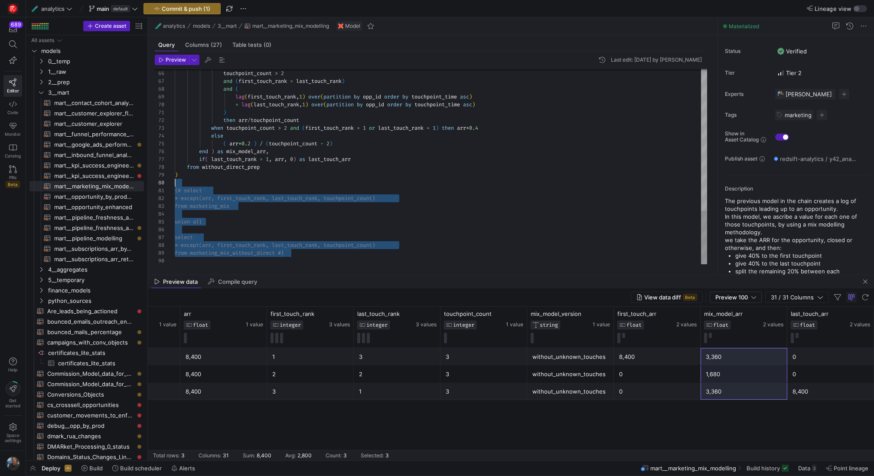
drag, startPoint x: 295, startPoint y: 254, endPoint x: 149, endPoint y: 185, distance: 161.8
drag, startPoint x: 308, startPoint y: 252, endPoint x: 155, endPoint y: 191, distance: 165.4
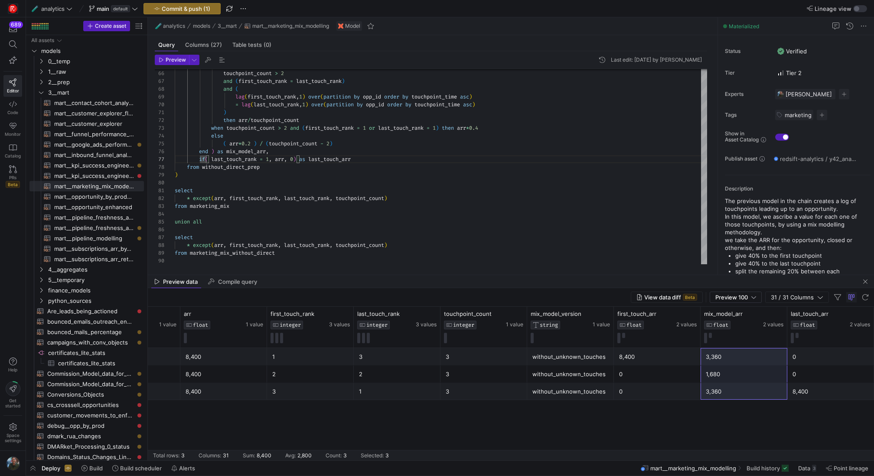
type textarea "select * except(arr, first_touch_rank, last_touch_rank, touchpoint_count) from …"
click at [181, 7] on span "Commit & push (1)" at bounding box center [186, 8] width 49 height 7
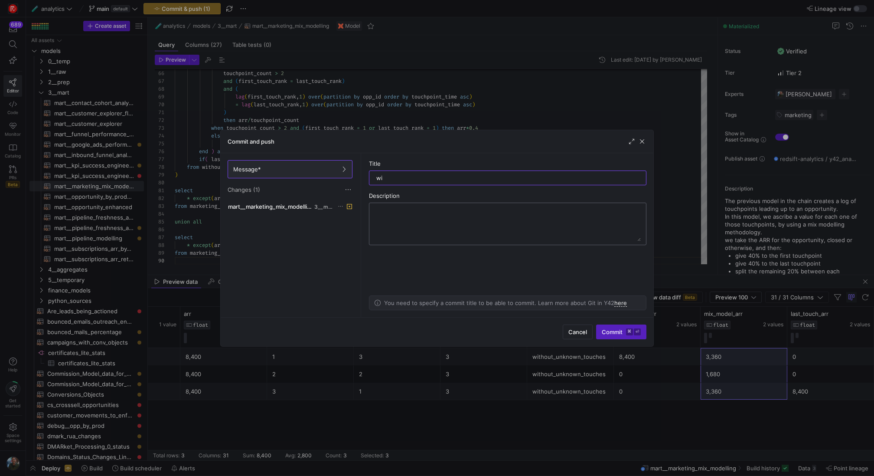
type input "w"
type input "removed filter"
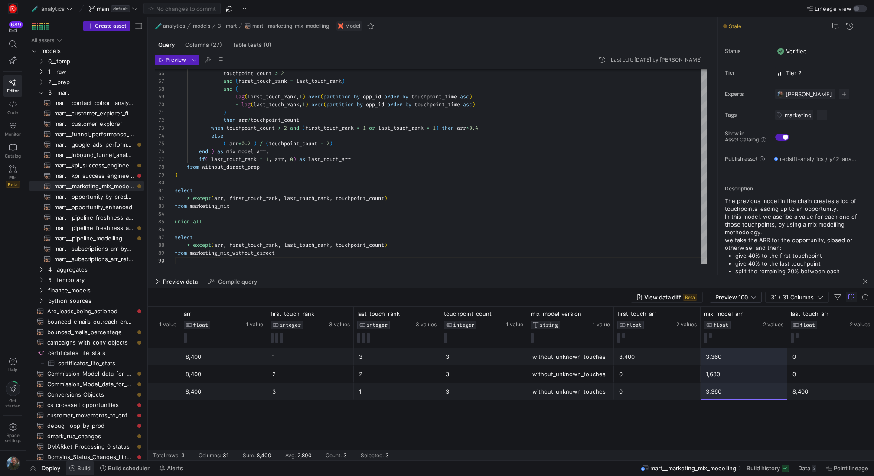
click at [90, 465] on span "Build" at bounding box center [83, 468] width 13 height 7
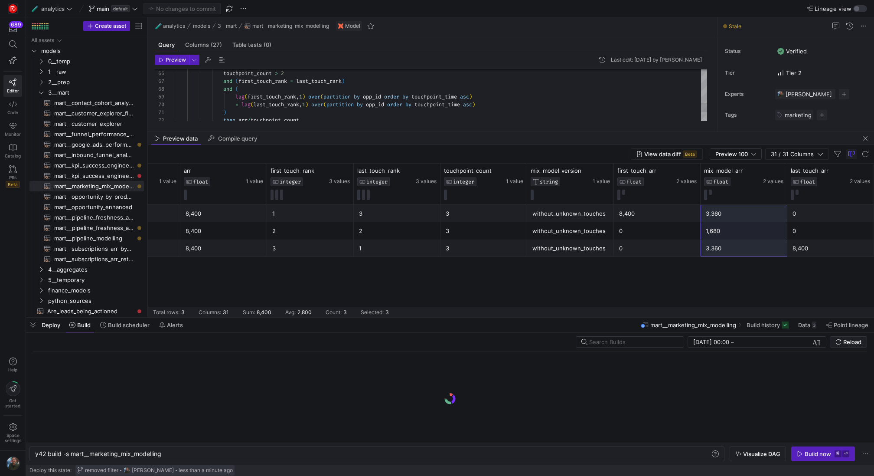
scroll to position [0, 127]
click at [233, 450] on div "y42 build -s mart__marketing_mix_modelling y42 build -s mart__marketing_mix_mod…" at bounding box center [376, 453] width 695 height 15
click at [232, 455] on div "y42 build -s mart__marketing_mix_modelling" at bounding box center [373, 453] width 676 height 7
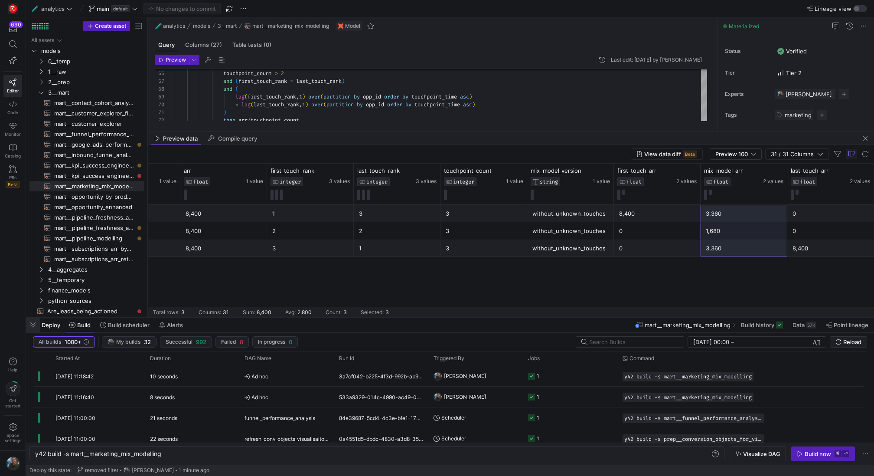
click at [37, 328] on span "button" at bounding box center [33, 325] width 14 height 15
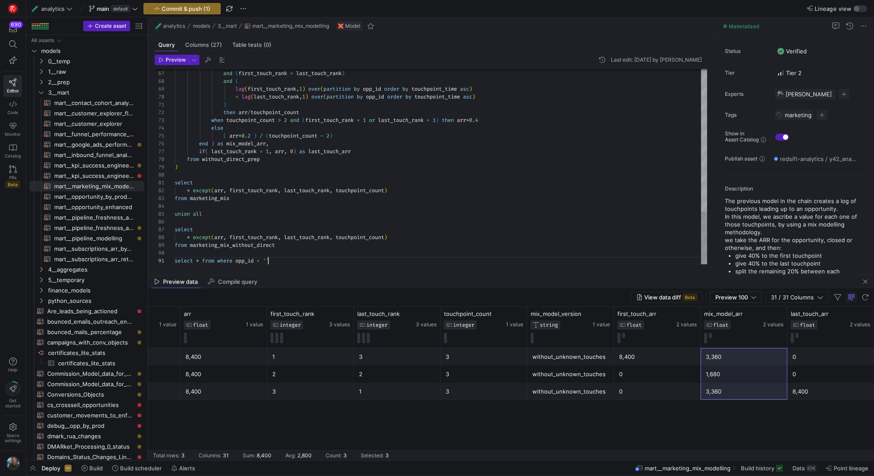
scroll to position [0, 150]
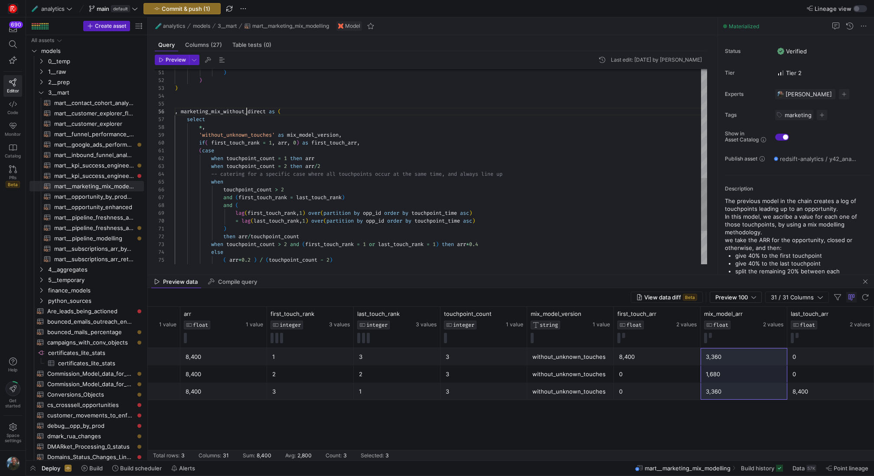
click at [247, 111] on div "touchpoint_count > 2 and ( first_touch_rank = last_touch_rank ) and ( lag ( fir…" at bounding box center [441, 29] width 533 height 717
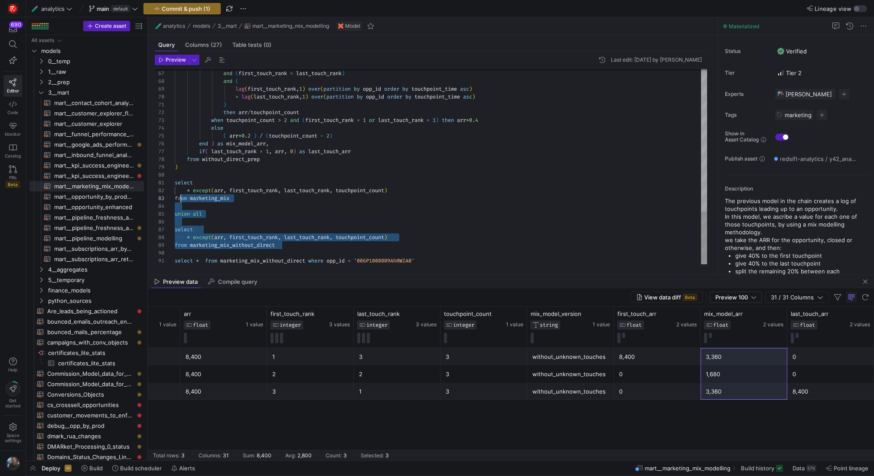
scroll to position [0, 0]
drag, startPoint x: 284, startPoint y: 246, endPoint x: 166, endPoint y: 183, distance: 133.9
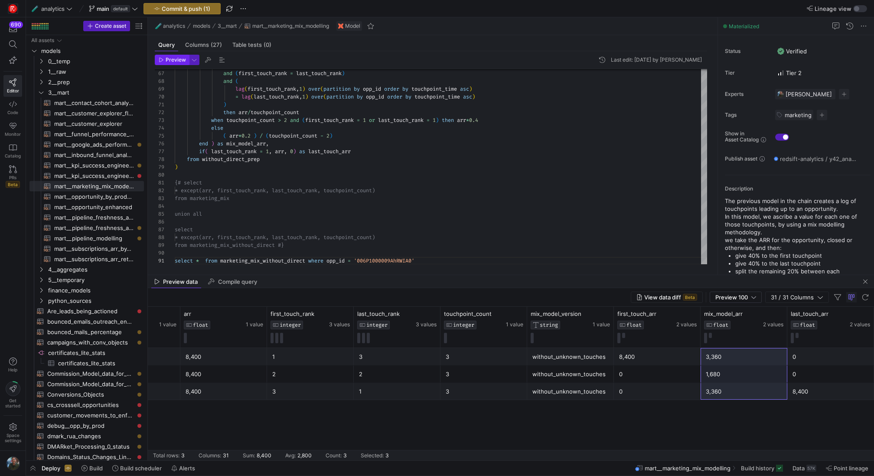
click at [174, 56] on span "button" at bounding box center [171, 60] width 33 height 10
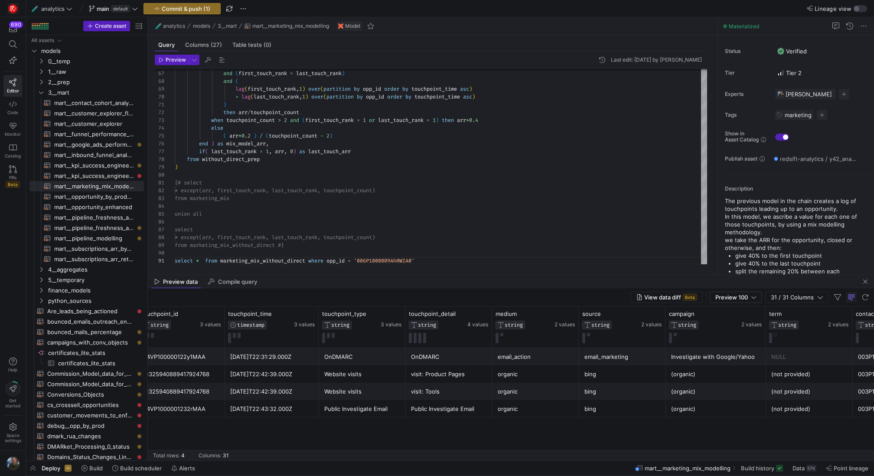
scroll to position [0, 12]
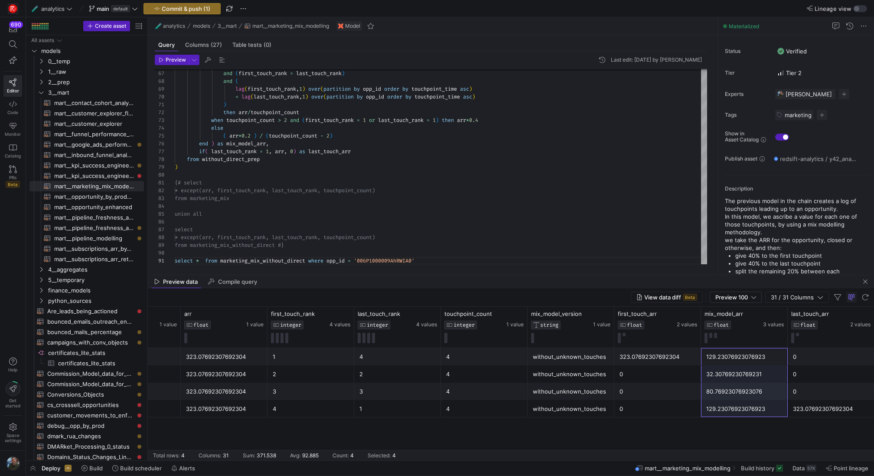
drag, startPoint x: 744, startPoint y: 360, endPoint x: 742, endPoint y: 429, distance: 69.0
click at [742, 429] on div "6. Closed won TRUE 323.07692307692304 1 4 4 without_unknown_touches 323.0769230…" at bounding box center [511, 404] width 727 height 112
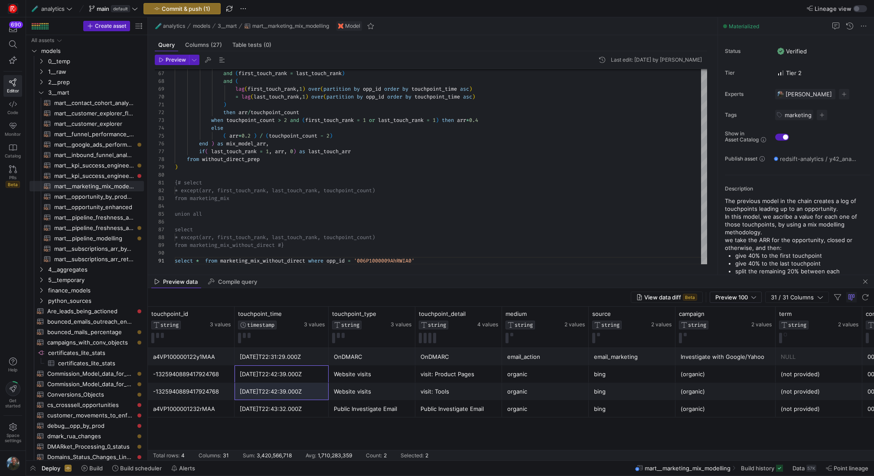
drag, startPoint x: 301, startPoint y: 376, endPoint x: 301, endPoint y: 388, distance: 12.1
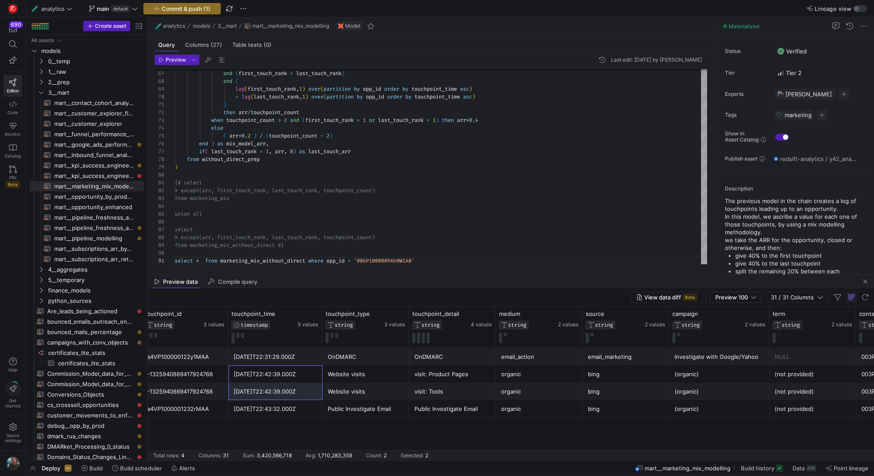
scroll to position [0, 9]
click at [167, 60] on span "Preview" at bounding box center [176, 60] width 20 height 6
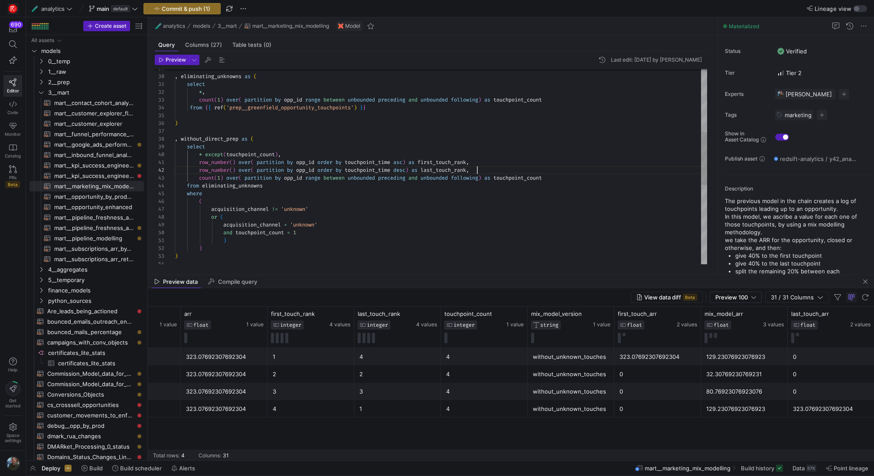
scroll to position [8, 303]
click at [500, 168] on div ") ) ) and touchpoint_count = 1 or ( acquisition_channel = 'unknown' acquisition…" at bounding box center [441, 197] width 533 height 717
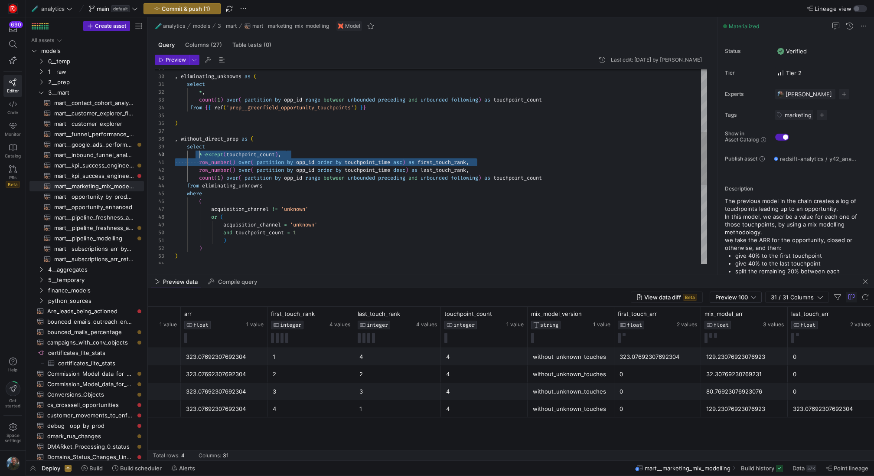
scroll to position [0, 25]
drag, startPoint x: 483, startPoint y: 161, endPoint x: 200, endPoint y: 159, distance: 282.4
click at [200, 159] on div ") ) ) and touchpoint_count = 1 or ( acquisition_channel = 'unknown' acquisition…" at bounding box center [441, 197] width 533 height 717
click at [505, 164] on div ") ) ) and touchpoint_count = 1 or ( acquisition_channel = 'unknown' acquisition…" at bounding box center [441, 197] width 533 height 717
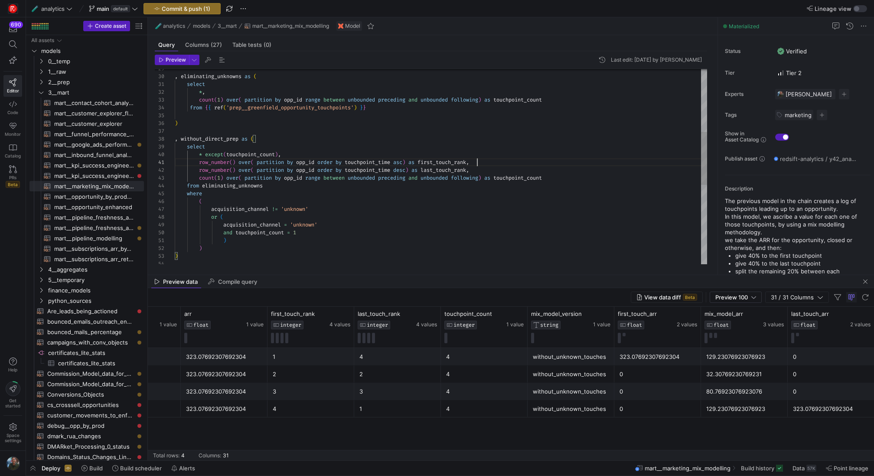
click at [499, 167] on div ") ) ) and touchpoint_count = 1 or ( acquisition_channel = 'unknown' acquisition…" at bounding box center [441, 197] width 533 height 717
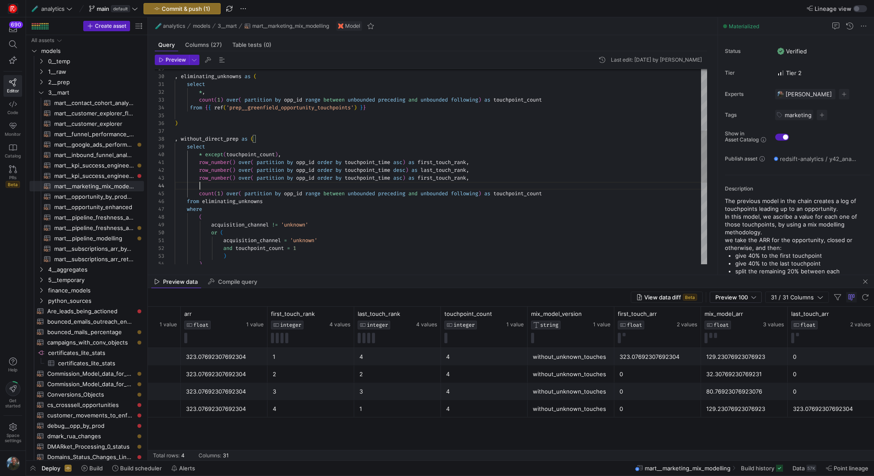
scroll to position [23, 303]
click at [448, 169] on div ") ) and touchpoint_count = 1 or ( acquisition_channel = 'unknown' acquisition_c…" at bounding box center [441, 205] width 533 height 733
click at [439, 183] on div ") ) and touchpoint_count = 1 or ( acquisition_channel = 'unknown' acquisition_c…" at bounding box center [441, 205] width 533 height 733
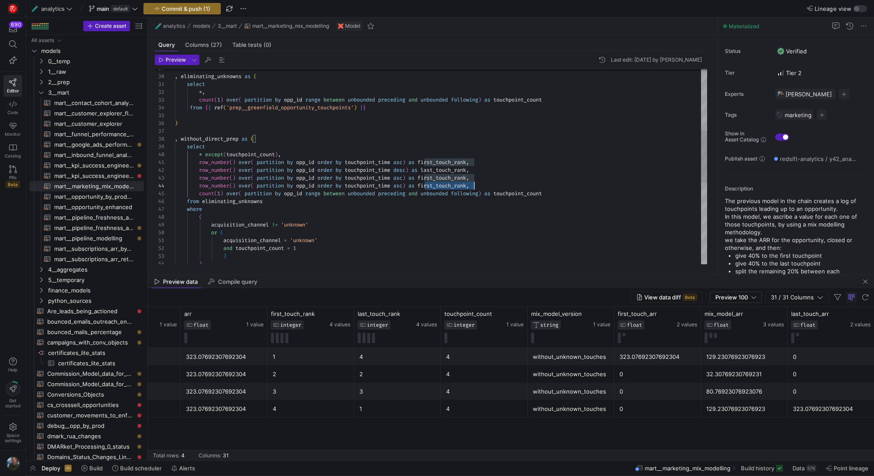
click at [439, 183] on div ") ) and touchpoint_count = 1 or ( acquisition_channel = 'unknown' acquisition_c…" at bounding box center [441, 205] width 533 height 733
click at [425, 178] on div ") ) and touchpoint_count = 1 or ( acquisition_channel = 'unknown' acquisition_c…" at bounding box center [441, 205] width 533 height 733
click at [425, 187] on div ") ) and touchpoint_count = 1 or ( acquisition_channel = 'unknown' acquisition_c…" at bounding box center [441, 205] width 533 height 733
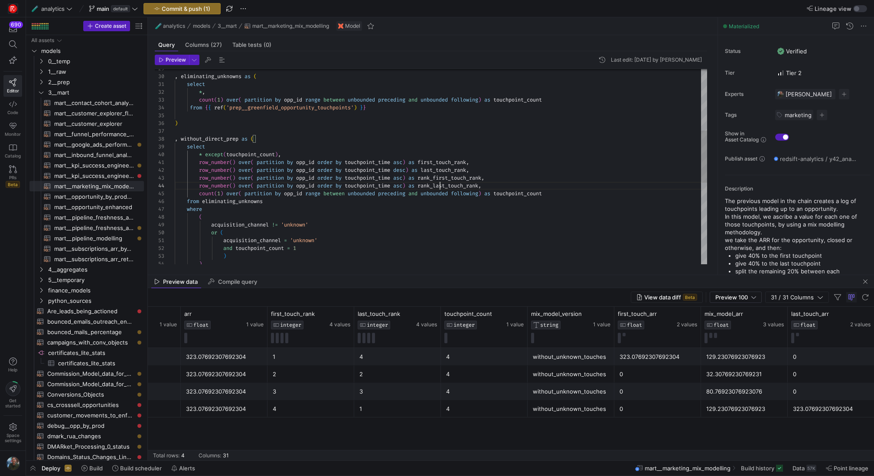
scroll to position [23, 265]
click at [218, 178] on div ") ) and touchpoint_count = 1 or ( acquisition_channel = 'unknown' acquisition_c…" at bounding box center [441, 205] width 533 height 733
click at [220, 186] on div ") ) and touchpoint_count = 1 or ( acquisition_channel = 'unknown' acquisition_c…" at bounding box center [441, 205] width 533 height 733
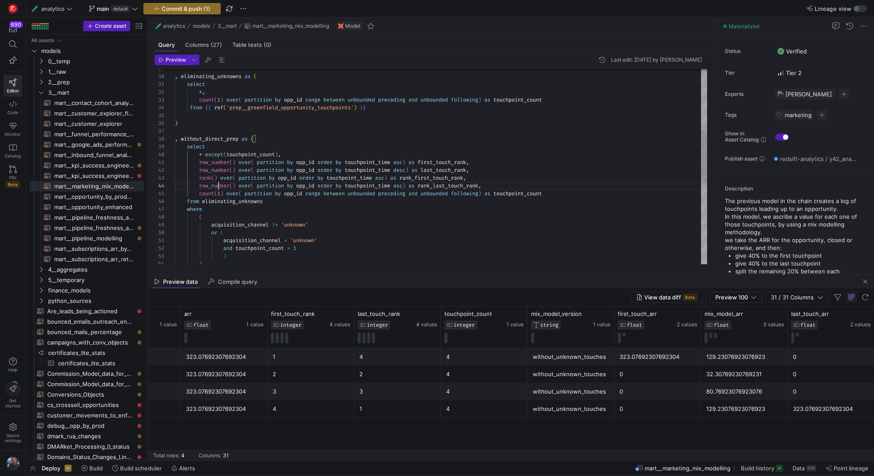
scroll to position [23, 44]
click at [220, 186] on div ") ) and touchpoint_count = 1 or ( acquisition_channel = 'unknown' acquisition_c…" at bounding box center [441, 205] width 533 height 733
click at [211, 176] on div ") ) and touchpoint_count = 1 or ( acquisition_channel = 'unknown' acquisition_c…" at bounding box center [441, 205] width 533 height 733
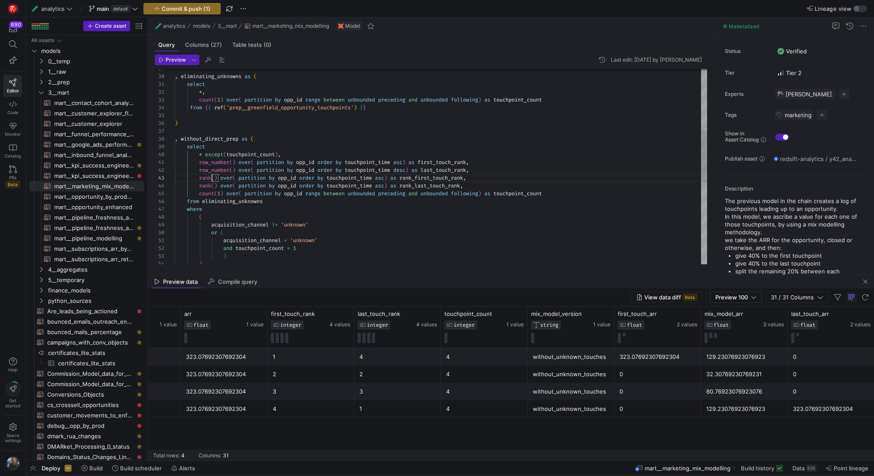
scroll to position [16, 37]
click at [384, 203] on div ") ) and touchpoint_count = 1 or ( acquisition_channel = 'unknown' acquisition_c…" at bounding box center [441, 205] width 533 height 733
click at [422, 226] on div ") ) and touchpoint_count = 1 or ( acquisition_channel = 'unknown' acquisition_c…" at bounding box center [441, 205] width 533 height 733
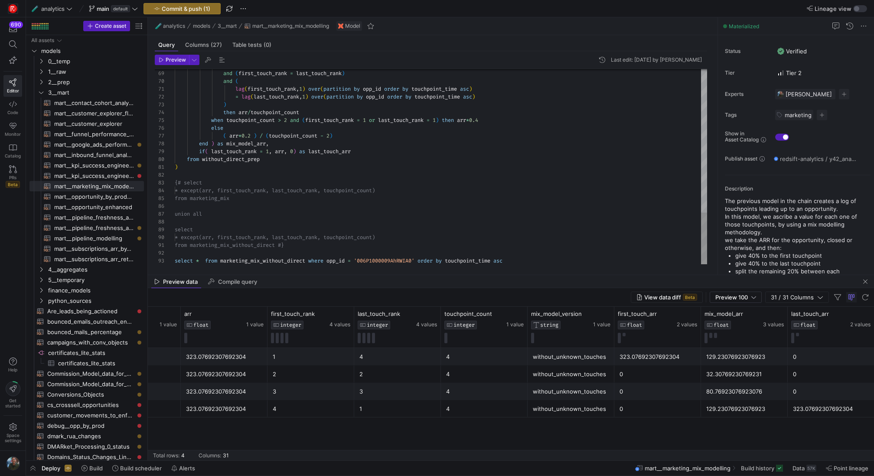
scroll to position [8, 0]
click at [178, 60] on span "Preview" at bounding box center [176, 60] width 20 height 6
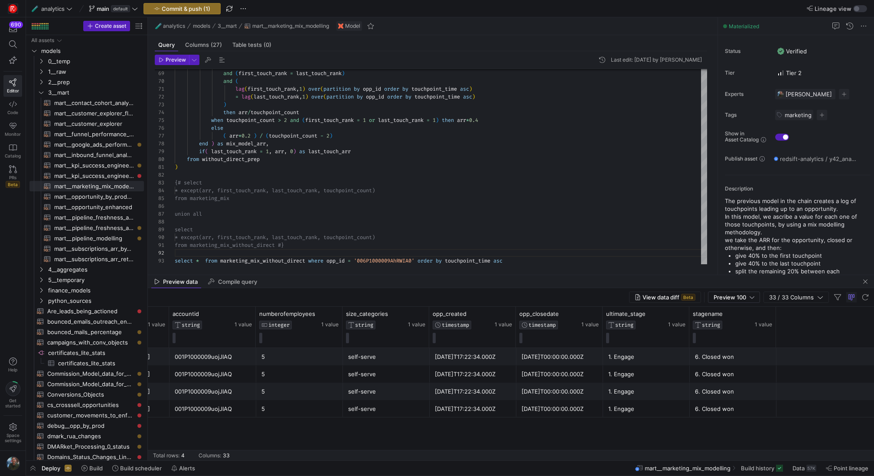
scroll to position [0, 1516]
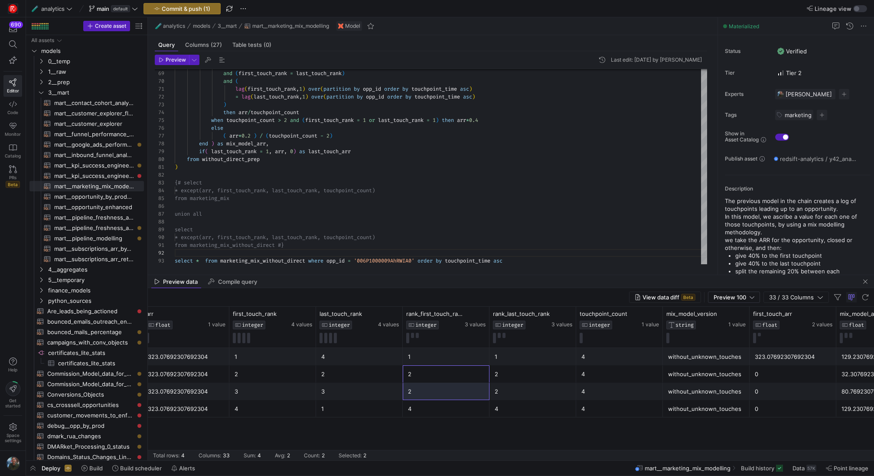
drag, startPoint x: 431, startPoint y: 371, endPoint x: 429, endPoint y: 390, distance: 19.6
drag, startPoint x: 517, startPoint y: 390, endPoint x: 520, endPoint y: 372, distance: 18.0
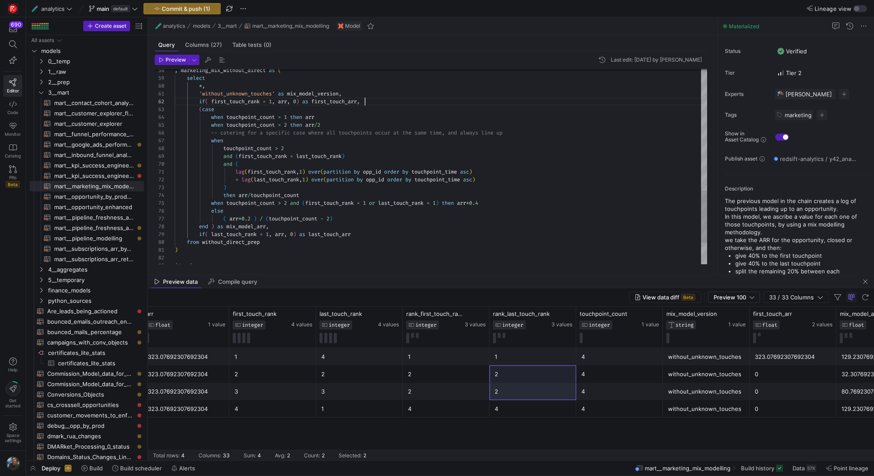
scroll to position [8, 190]
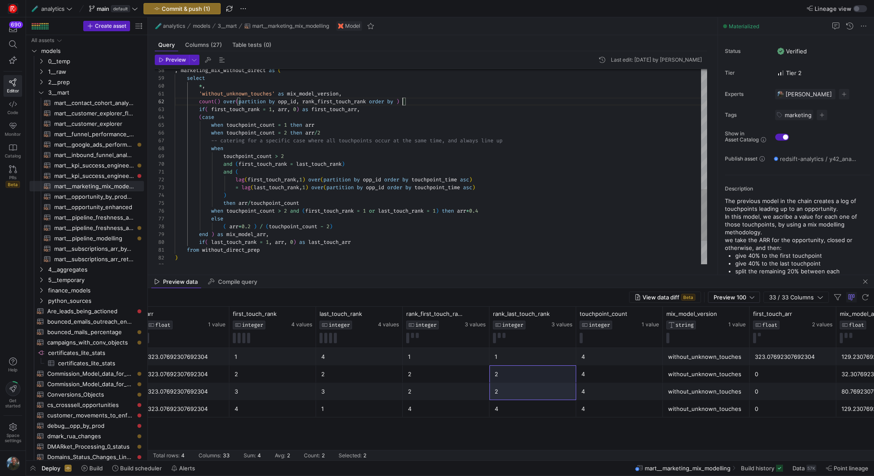
scroll to position [8, 228]
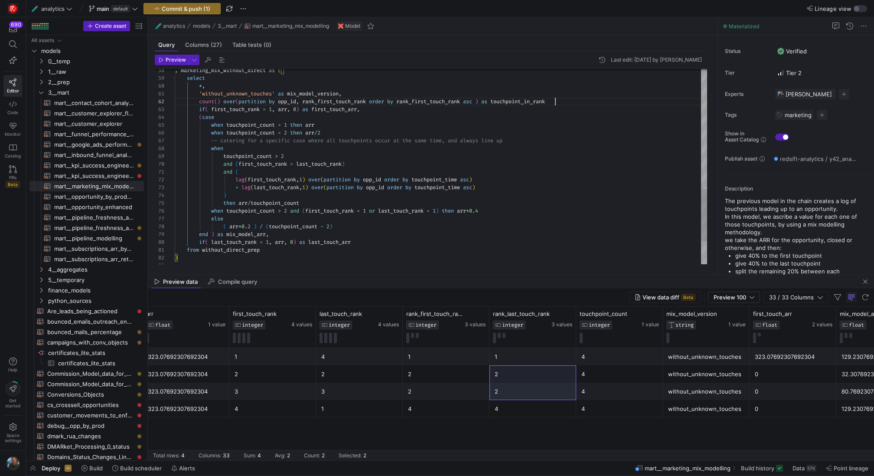
scroll to position [8, 383]
click at [172, 58] on span "Preview" at bounding box center [176, 60] width 20 height 6
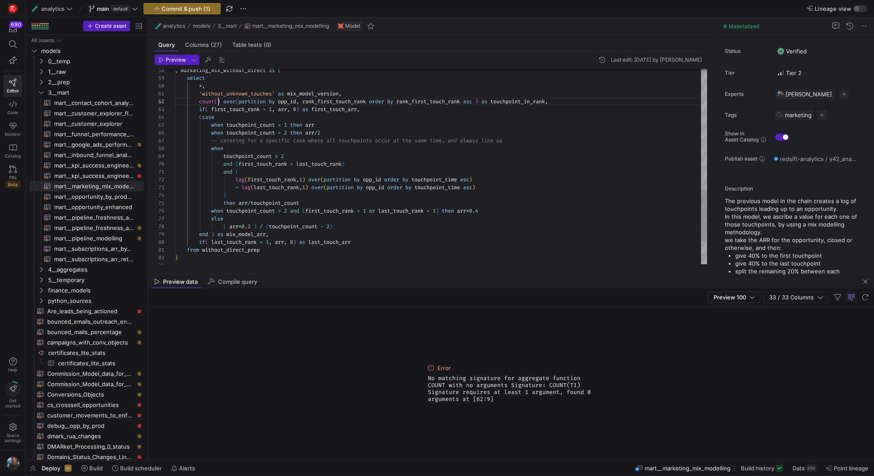
click at [178, 61] on span "Preview" at bounding box center [176, 60] width 20 height 6
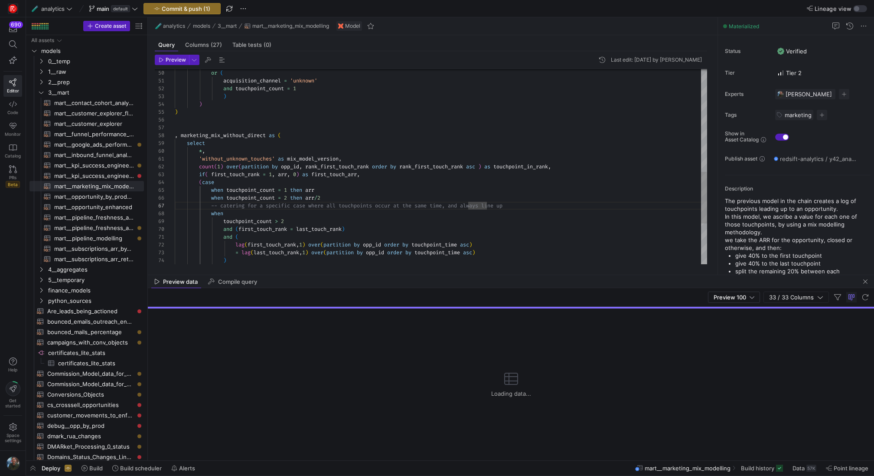
scroll to position [23, 41]
click at [534, 180] on div "if ( first_touch_rank = 1 , arr , 0 ) as first_touch_arr , ( case when touchpoi…" at bounding box center [441, 49] width 533 height 741
click at [390, 213] on div "if ( first_touch_rank = 1 , arr , 0 ) as first_touch_arr , ( case when touchpoi…" at bounding box center [441, 49] width 533 height 741
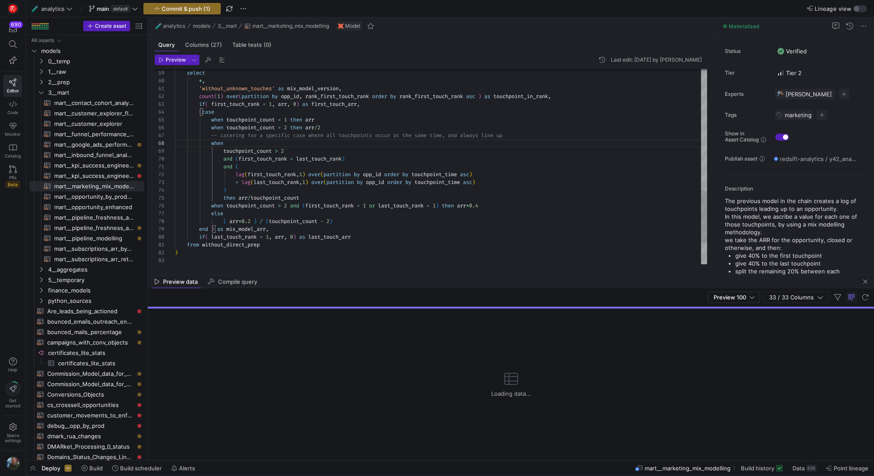
click at [180, 59] on span "Preview" at bounding box center [176, 60] width 20 height 6
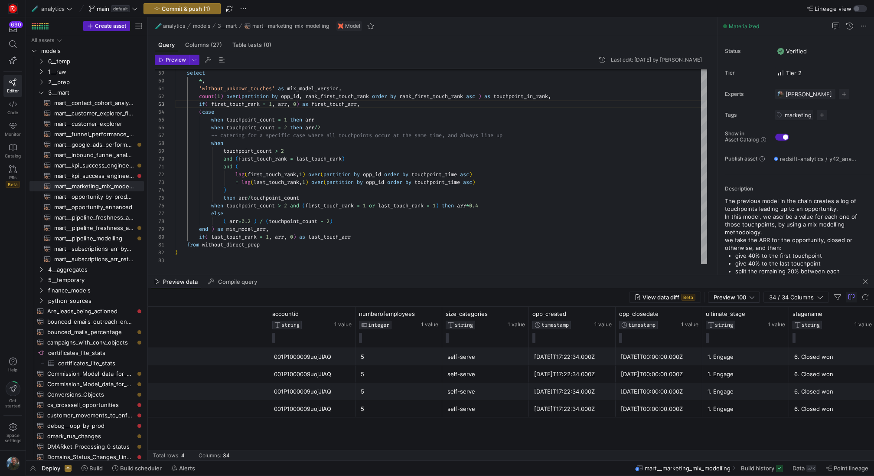
scroll to position [0, 1481]
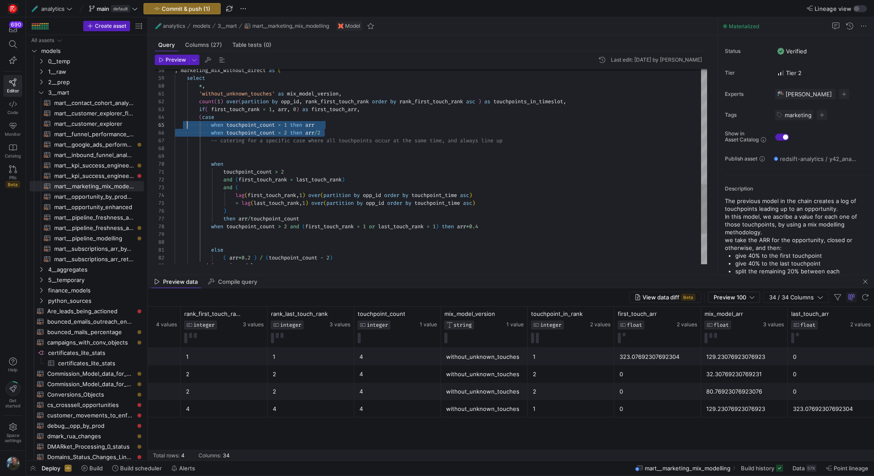
scroll to position [31, 10]
drag, startPoint x: 345, startPoint y: 133, endPoint x: 185, endPoint y: 126, distance: 160.2
click at [185, 126] on div "'without_unknown_touches' as mix_model_version , * , select , marketing_mix_wit…" at bounding box center [441, 0] width 533 height 772
click at [297, 151] on div "'without_unknown_touches' as mix_model_version , * , select , marketing_mix_wit…" at bounding box center [441, 0] width 533 height 772
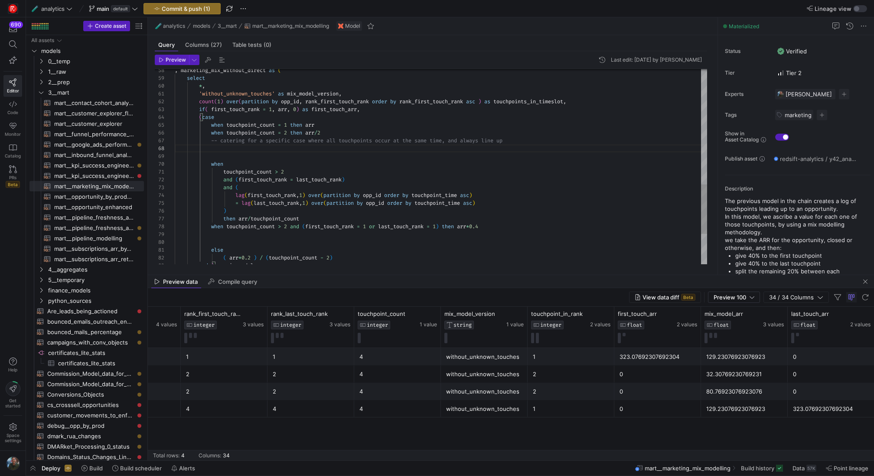
click at [271, 180] on div "'without_unknown_touches' as mix_model_version , * , select , marketing_mix_wit…" at bounding box center [441, 0] width 533 height 772
click at [221, 149] on div "'without_unknown_touches' as mix_model_version , * , select , marketing_mix_wit…" at bounding box center [441, 0] width 533 height 772
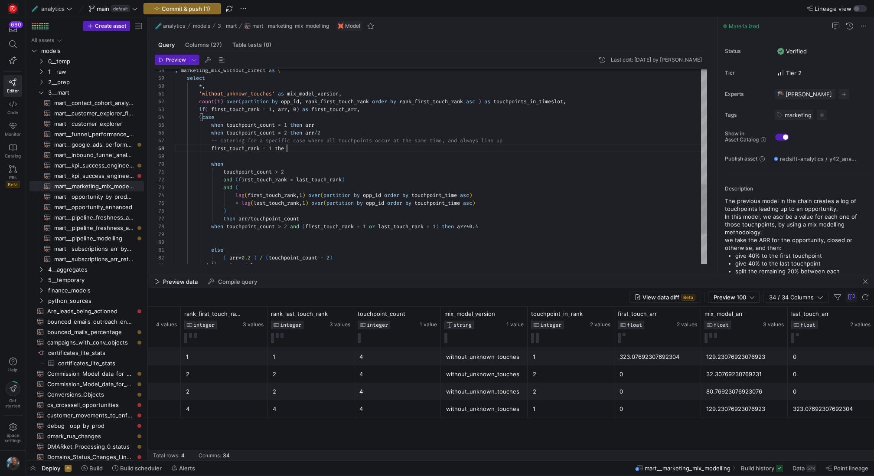
scroll to position [55, 119]
click at [212, 149] on div "'without_unknown_touches' as mix_model_version , * , select , marketing_mix_wit…" at bounding box center [441, 0] width 533 height 772
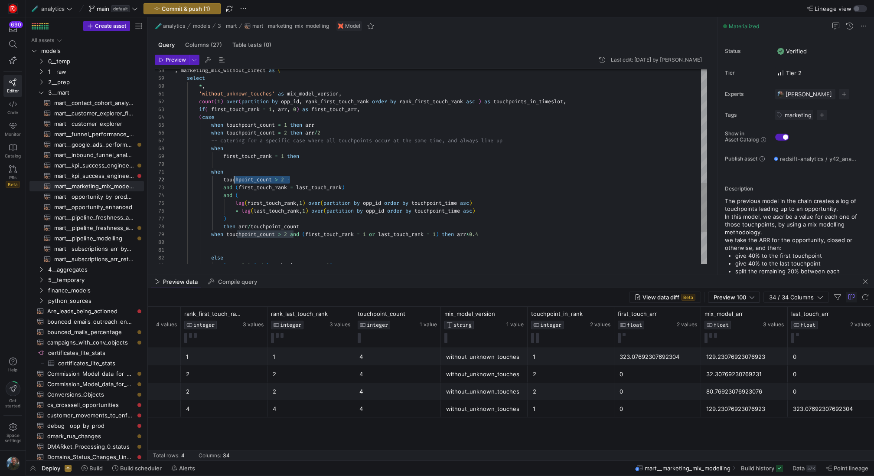
scroll to position [8, 50]
drag, startPoint x: 293, startPoint y: 180, endPoint x: 224, endPoint y: 178, distance: 69.4
click at [224, 178] on div "'without_unknown_touches' as mix_model_version , * , select , marketing_mix_wit…" at bounding box center [441, 4] width 533 height 780
click at [241, 149] on div "'without_unknown_touches' as mix_model_version , * , select , marketing_mix_wit…" at bounding box center [441, 4] width 533 height 780
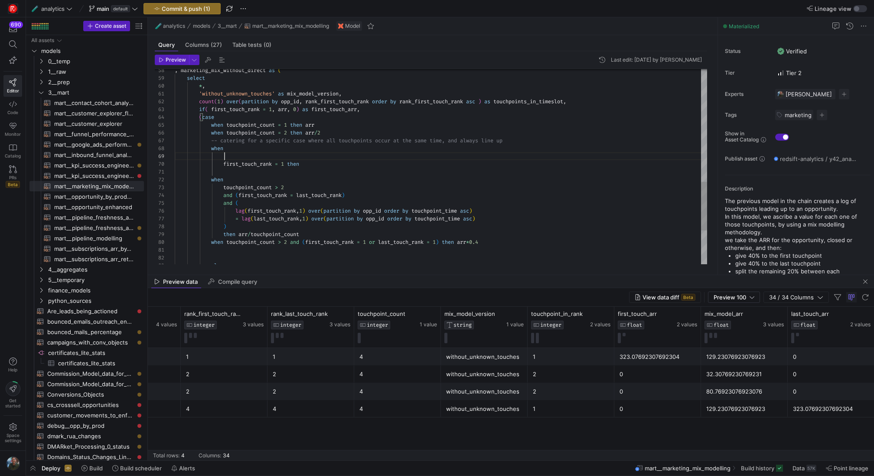
scroll to position [62, 115]
click at [225, 164] on div "'without_unknown_touches' as mix_model_version , * , select , marketing_mix_wit…" at bounding box center [441, 8] width 533 height 788
click at [350, 164] on div "'without_unknown_touches' as mix_model_version , * , select , marketing_mix_wit…" at bounding box center [441, 8] width 533 height 788
click at [225, 163] on div "'without_unknown_touches' as mix_model_version , * , select , marketing_mix_wit…" at bounding box center [441, 8] width 533 height 788
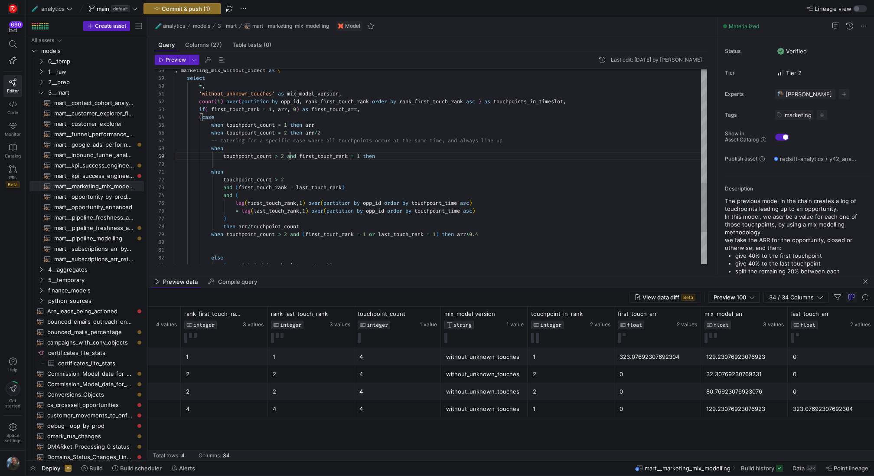
scroll to position [62, 209]
click at [386, 155] on div "'without_unknown_touches' as mix_model_version , * , select , marketing_mix_wit…" at bounding box center [441, 4] width 533 height 780
click at [302, 156] on div "'without_unknown_touches' as mix_model_version , * , select , marketing_mix_wit…" at bounding box center [441, 4] width 533 height 780
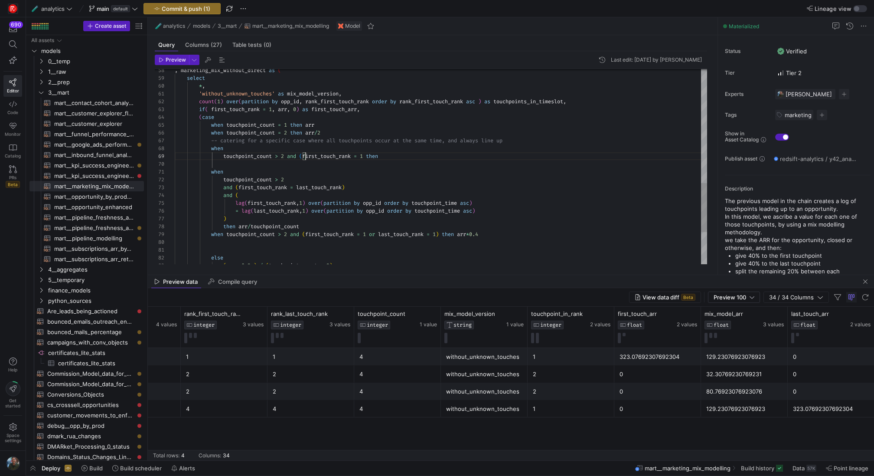
click at [370, 157] on div "'without_unknown_touches' as mix_model_version , * , select , marketing_mix_wit…" at bounding box center [441, 4] width 533 height 780
drag, startPoint x: 369, startPoint y: 154, endPoint x: 305, endPoint y: 153, distance: 63.4
click at [305, 153] on div "'without_unknown_touches' as mix_model_version , * , select , marketing_mix_wit…" at bounding box center [441, 4] width 533 height 780
click at [378, 156] on div "'without_unknown_touches' as mix_model_version , * , select , marketing_mix_wit…" at bounding box center [441, 4] width 533 height 780
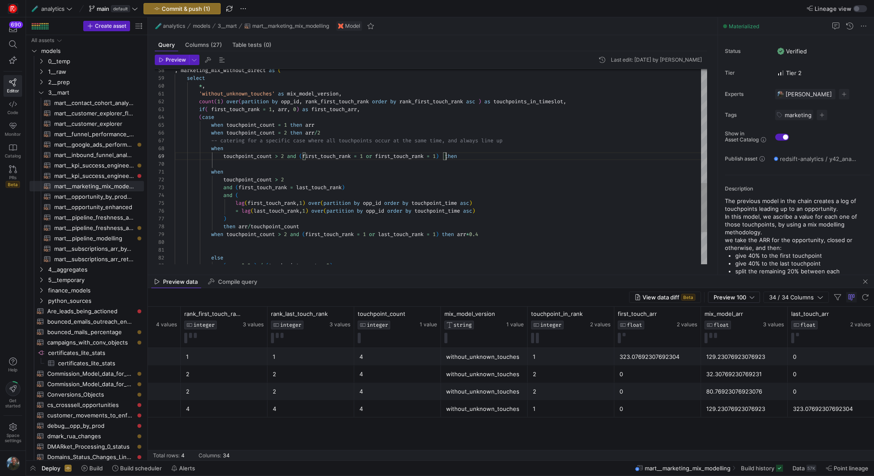
click at [399, 160] on div "'without_unknown_touches' as mix_model_version , * , select , marketing_mix_wit…" at bounding box center [441, 4] width 533 height 780
click at [485, 157] on div "'without_unknown_touches' as mix_model_version , * , select , marketing_mix_wit…" at bounding box center [441, 4] width 533 height 780
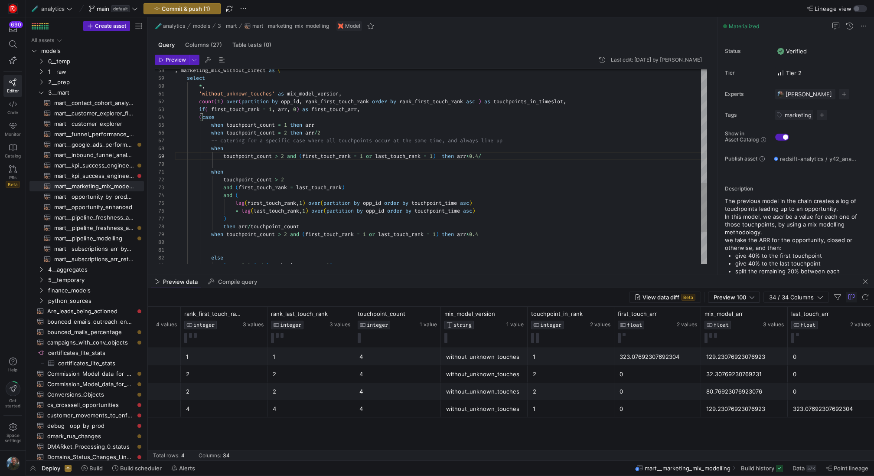
click at [540, 102] on div "'without_unknown_touches' as mix_model_version , * , select , marketing_mix_wit…" at bounding box center [441, 4] width 533 height 780
click at [507, 155] on div "'without_unknown_touches' as mix_model_version , * , select , marketing_mix_wit…" at bounding box center [441, 4] width 533 height 780
click at [543, 185] on div "'without_unknown_touches' as mix_model_version , * , select , marketing_mix_wit…" at bounding box center [441, 4] width 533 height 780
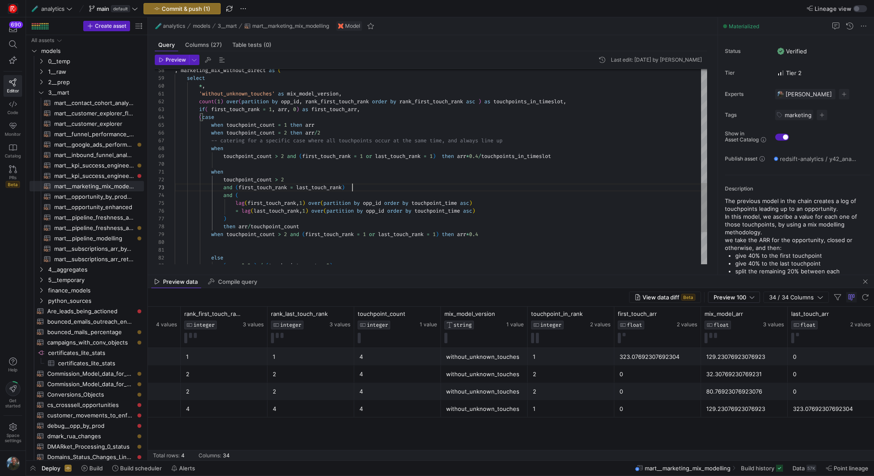
scroll to position [16, 178]
click at [464, 156] on div "'without_unknown_touches' as mix_model_version , * , select , marketing_mix_wit…" at bounding box center [441, 4] width 533 height 780
click at [500, 157] on div "'without_unknown_touches' as mix_model_version , * , select , marketing_mix_wit…" at bounding box center [441, 4] width 533 height 780
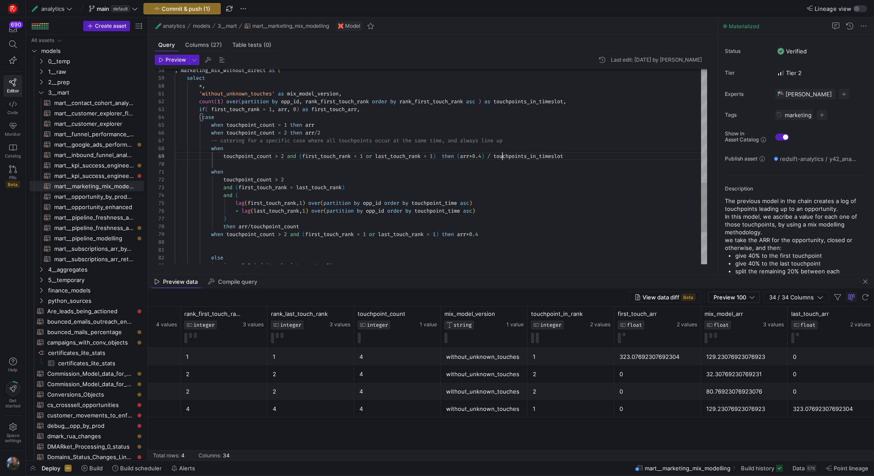
click at [560, 180] on div "'without_unknown_touches' as mix_model_version , * , select , marketing_mix_wit…" at bounding box center [441, 4] width 533 height 780
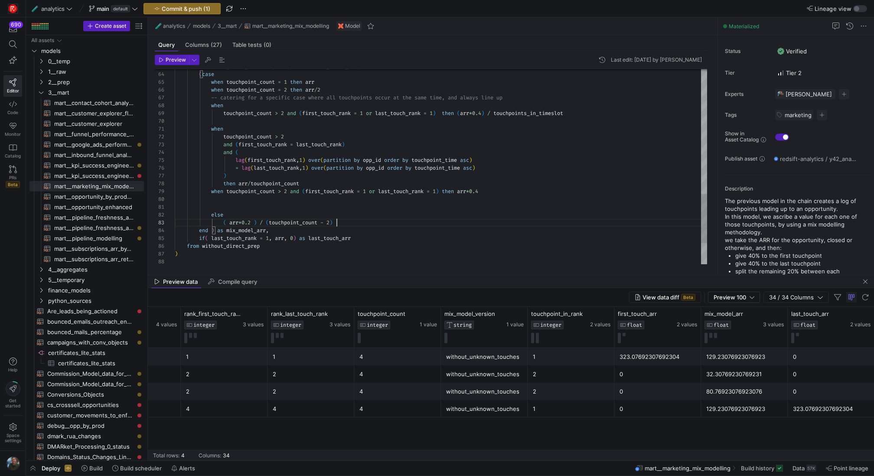
scroll to position [16, 162]
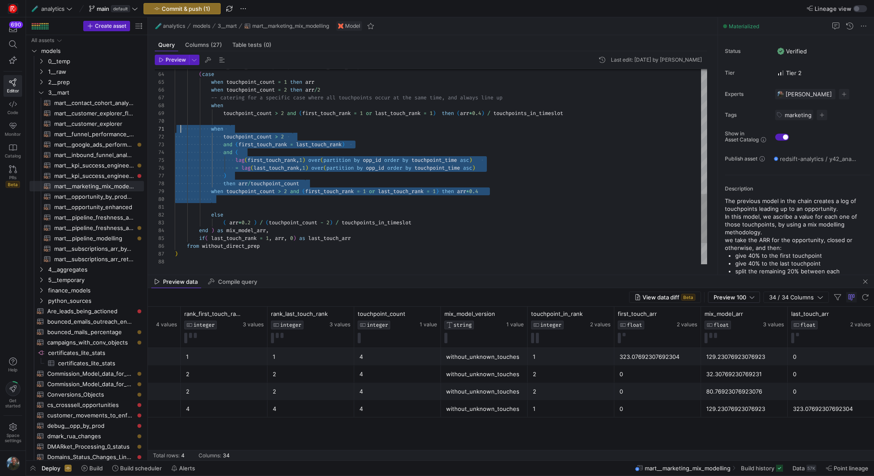
scroll to position [0, 3]
drag, startPoint x: 260, startPoint y: 201, endPoint x: 178, endPoint y: 125, distance: 111.4
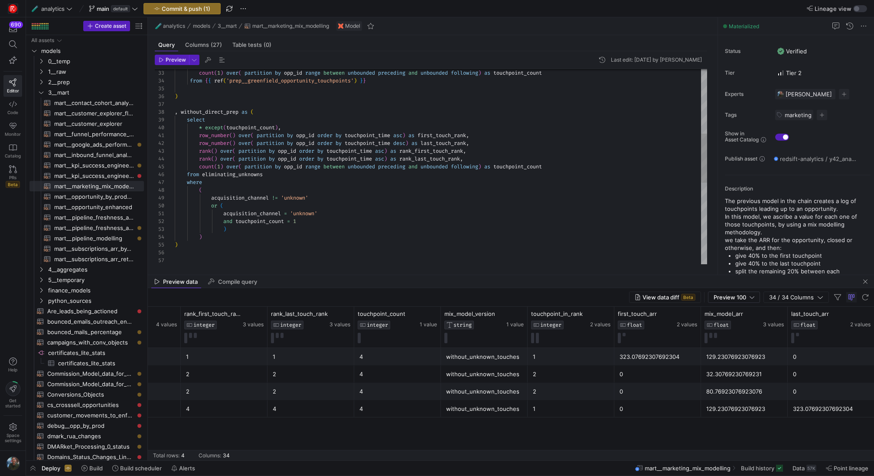
click at [442, 133] on div ", marketing_mix_without_direct as ( ) ) ) and touchpoint_count = 1 acquisition_…" at bounding box center [441, 202] width 533 height 780
click at [445, 152] on div ", marketing_mix_without_direct as ( ) ) ) and touchpoint_count = 1 acquisition_…" at bounding box center [441, 202] width 533 height 780
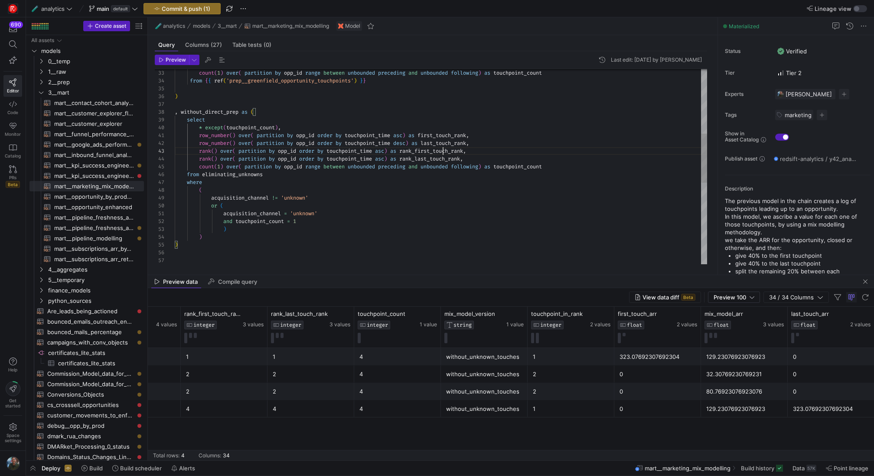
click at [445, 152] on div ", marketing_mix_without_direct as ( ) ) ) and touchpoint_count = 1 acquisition_…" at bounding box center [441, 202] width 533 height 780
click at [458, 143] on div ", marketing_mix_without_direct as ( ) ) ) and touchpoint_count = 1 acquisition_…" at bounding box center [441, 202] width 533 height 780
click at [447, 159] on div ", marketing_mix_without_direct as ( ) ) ) and touchpoint_count = 1 acquisition_…" at bounding box center [441, 202] width 533 height 780
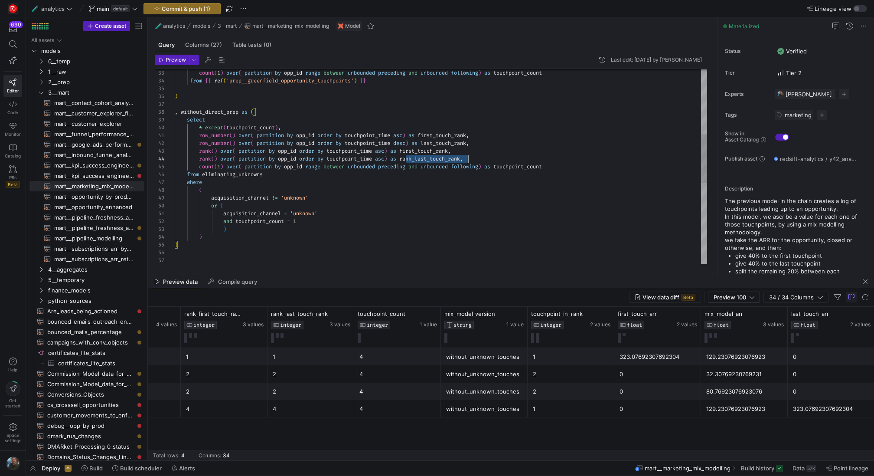
scroll to position [23, 294]
click at [447, 159] on div ", marketing_mix_without_direct as ( ) ) ) and touchpoint_count = 1 acquisition_…" at bounding box center [441, 202] width 533 height 780
click at [389, 158] on div ", marketing_mix_without_direct as ( ) ) ) and touchpoint_count = 1 acquisition_…" at bounding box center [441, 202] width 533 height 780
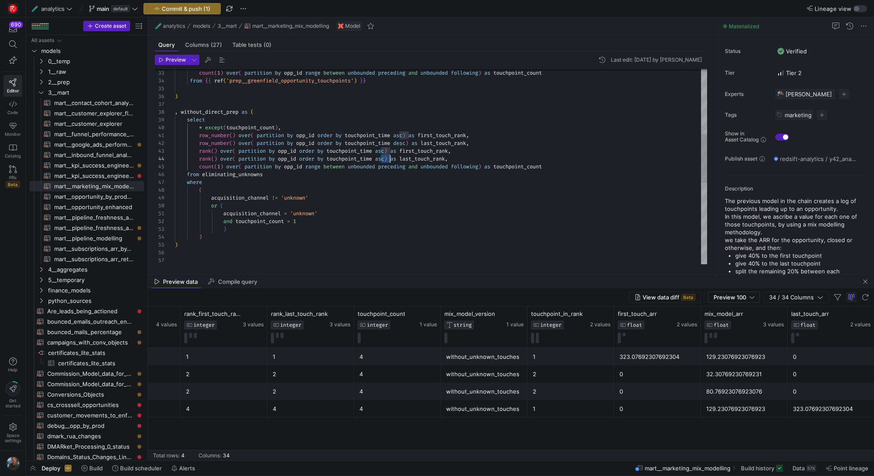
click at [389, 158] on div ", marketing_mix_without_direct as ( ) ) ) and touchpoint_count = 1 acquisition_…" at bounding box center [441, 202] width 533 height 780
click at [200, 135] on div ", marketing_mix_without_direct as ( ) ) ) and touchpoint_count = 1 acquisition_…" at bounding box center [441, 202] width 533 height 780
click at [388, 184] on div ", marketing_mix_without_direct as ( ) ) ) and touchpoint_count = 1 acquisition_…" at bounding box center [441, 202] width 533 height 780
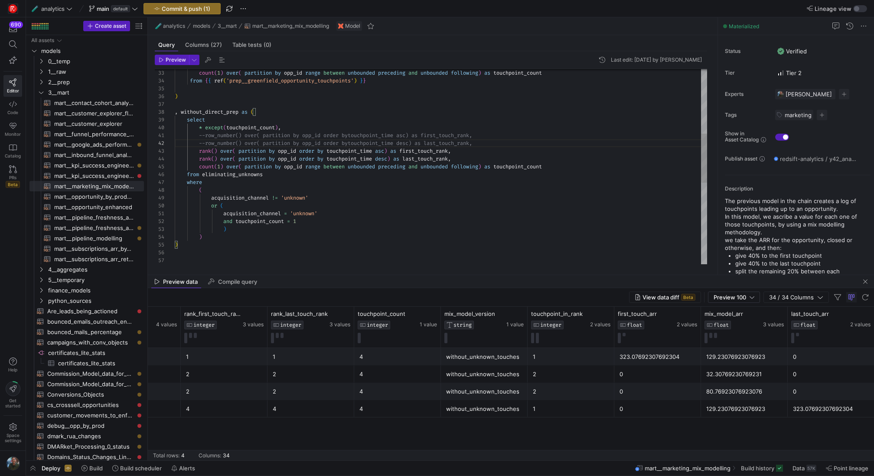
scroll to position [47, 31]
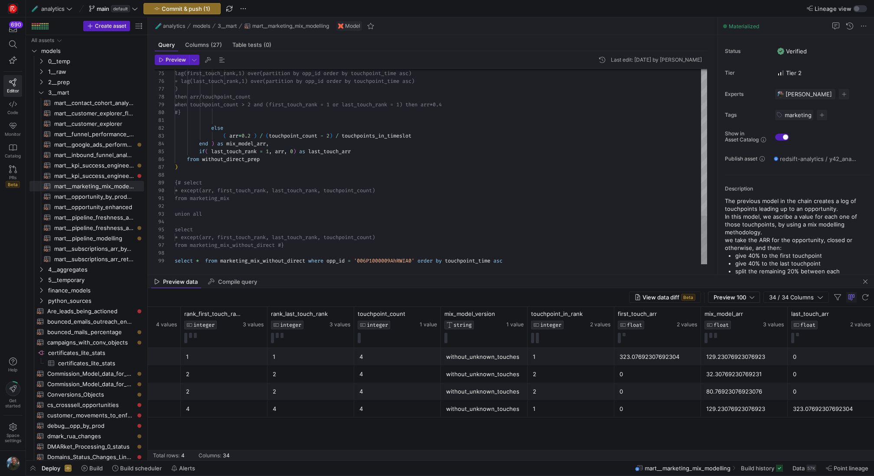
click at [176, 60] on span "Preview" at bounding box center [176, 60] width 20 height 6
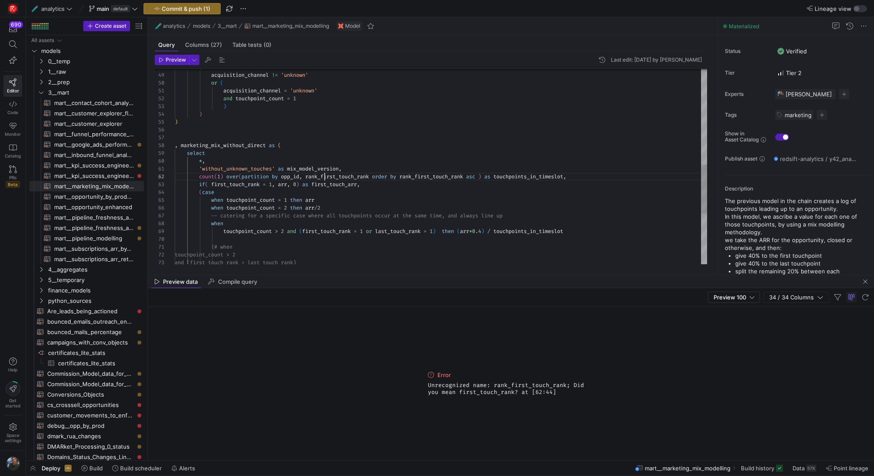
click at [324, 177] on div "when touchpoint_count = 1 then arr when touchpoint_count = 2 then arr / 2 -- ca…" at bounding box center [441, 79] width 533 height 780
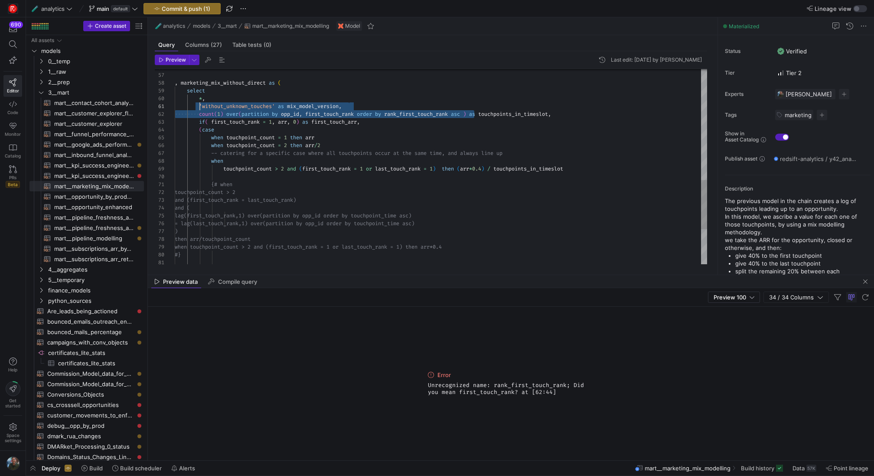
scroll to position [8, 25]
drag, startPoint x: 476, startPoint y: 113, endPoint x: 199, endPoint y: 112, distance: 277.2
click at [199, 112] on div "when touchpoint_count = 1 then arr when touchpoint_count = 2 then arr / 2 -- ca…" at bounding box center [441, 17] width 533 height 780
click at [447, 165] on div "when touchpoint_count = 1 then arr when touchpoint_count = 2 then arr / 2 -- ca…" at bounding box center [441, 17] width 533 height 780
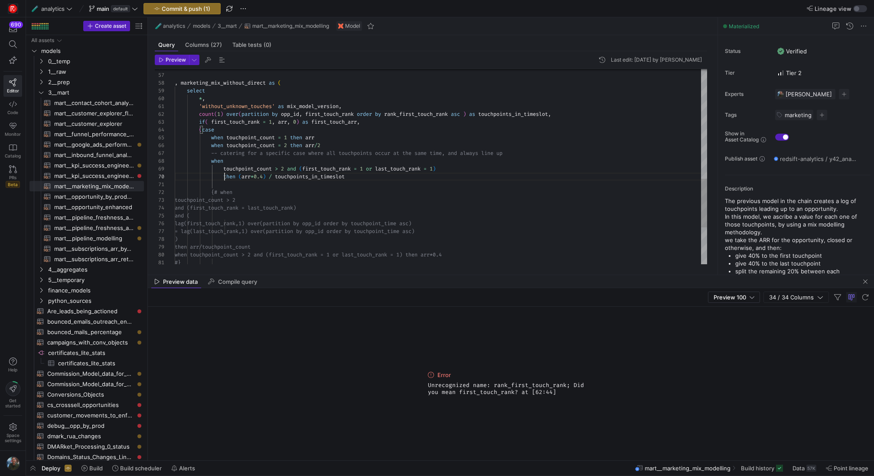
scroll to position [62, 62]
click at [319, 173] on div "when touchpoint_count = 1 then arr when touchpoint_count = 2 then arr / 2 -- ca…" at bounding box center [441, 21] width 533 height 788
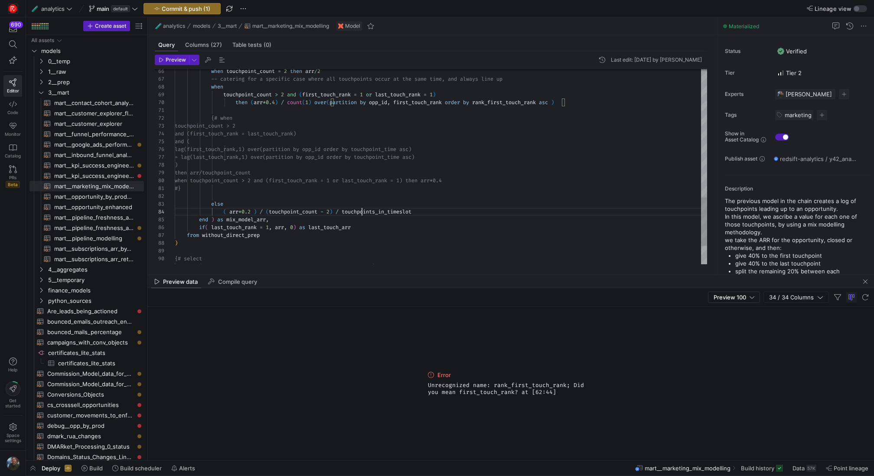
click at [171, 59] on span "Preview" at bounding box center [176, 60] width 20 height 6
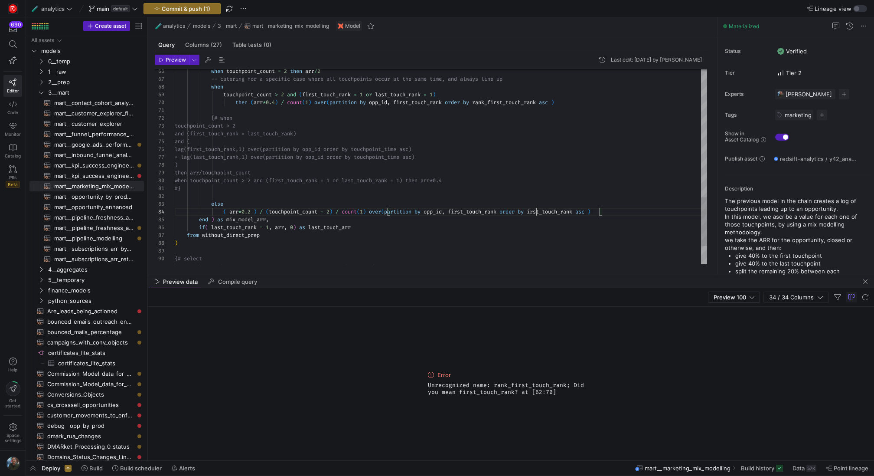
scroll to position [23, 365]
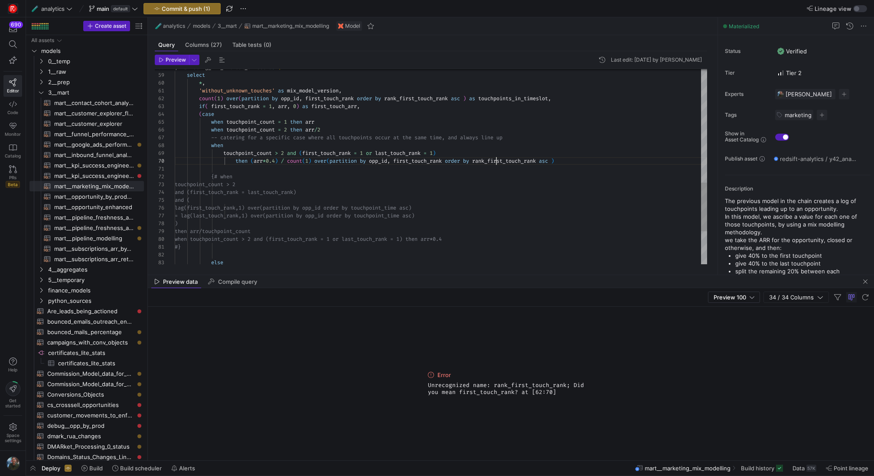
click at [496, 162] on div "when touchpoint_count = 2 then arr / 2 -- catering for a specific case where al…" at bounding box center [441, 5] width 533 height 788
click at [406, 101] on div "when touchpoint_count = 2 then arr / 2 -- catering for a specific case where al…" at bounding box center [441, 5] width 533 height 788
click at [160, 60] on icon "button" at bounding box center [161, 59] width 5 height 5
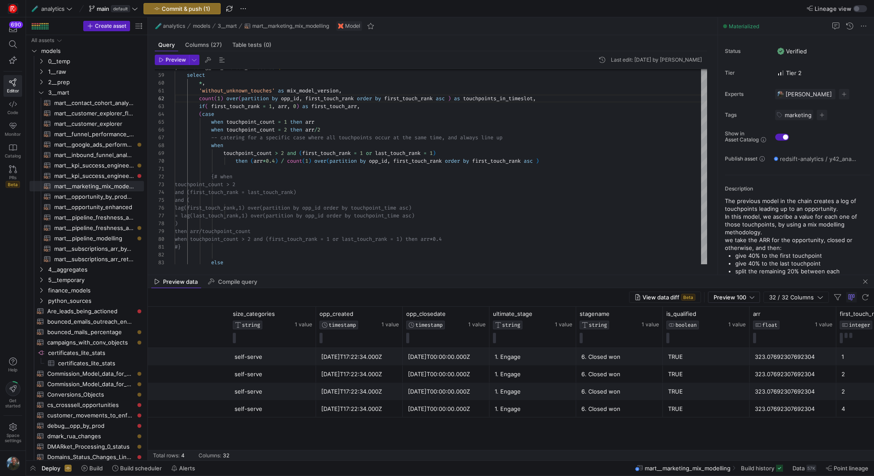
scroll to position [0, 1670]
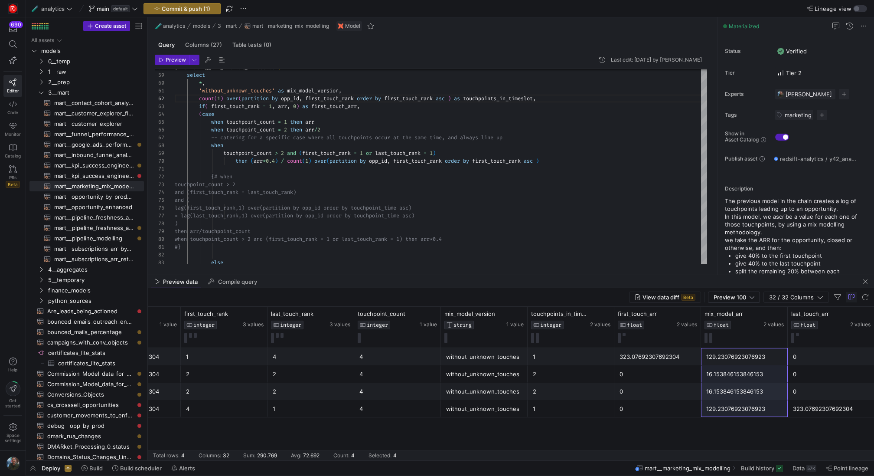
drag, startPoint x: 733, startPoint y: 356, endPoint x: 730, endPoint y: 403, distance: 46.5
click at [733, 389] on div "16.153846153846153" at bounding box center [745, 391] width 76 height 17
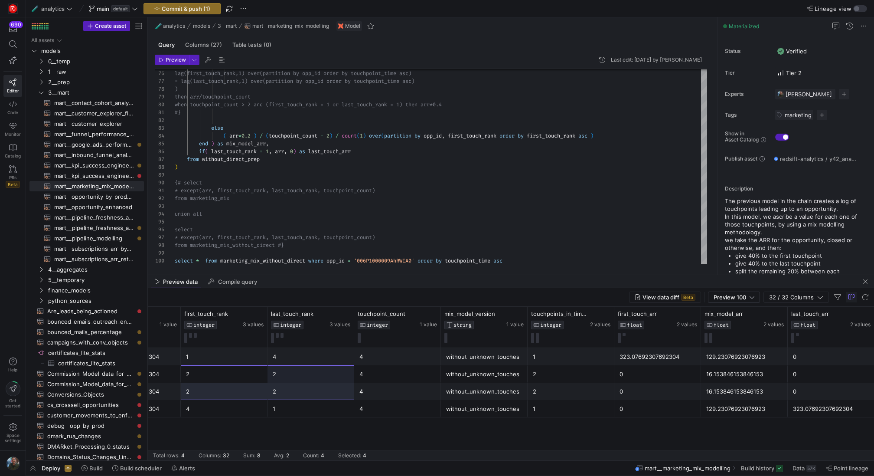
drag, startPoint x: 250, startPoint y: 371, endPoint x: 294, endPoint y: 384, distance: 46.2
click at [325, 390] on div "2" at bounding box center [311, 391] width 76 height 17
click at [325, 380] on div "2" at bounding box center [311, 374] width 76 height 17
click at [325, 385] on div "2" at bounding box center [311, 391] width 76 height 17
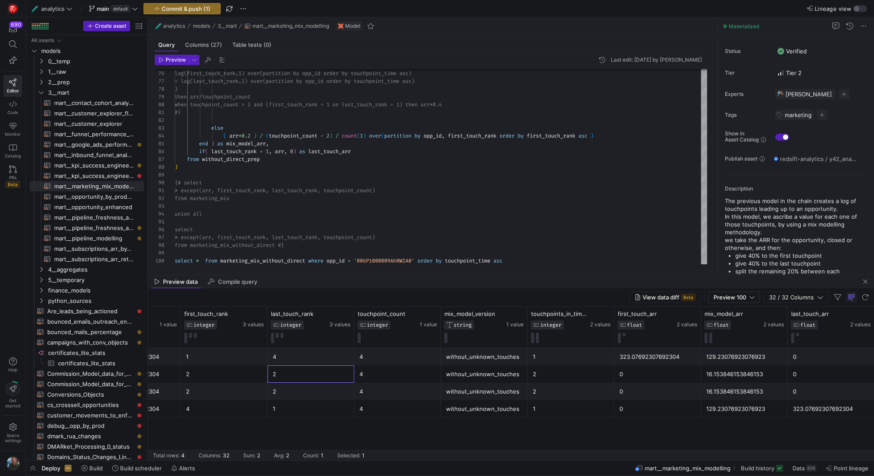
click at [327, 380] on div "2" at bounding box center [311, 374] width 76 height 17
click at [325, 392] on div "2" at bounding box center [311, 391] width 76 height 17
drag, startPoint x: 721, startPoint y: 408, endPoint x: 715, endPoint y: 354, distance: 54.1
drag, startPoint x: 715, startPoint y: 376, endPoint x: 715, endPoint y: 387, distance: 10.8
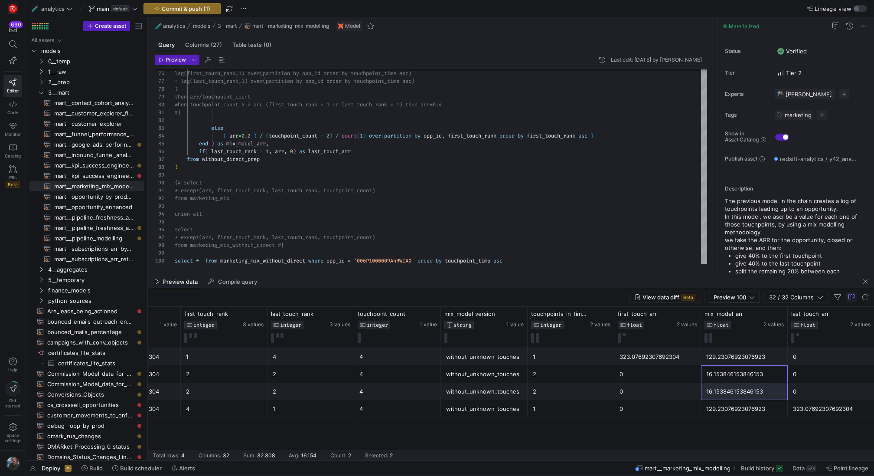
drag, startPoint x: 716, startPoint y: 406, endPoint x: 716, endPoint y: 358, distance: 48.1
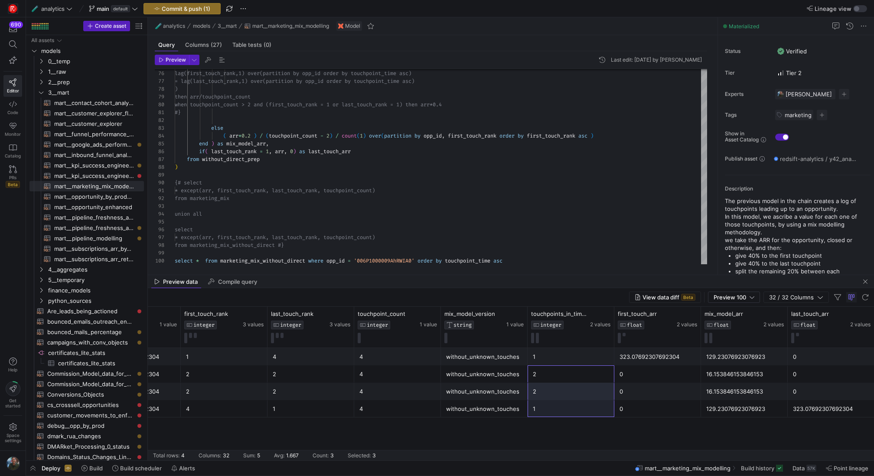
drag, startPoint x: 543, startPoint y: 377, endPoint x: 537, endPoint y: 400, distance: 24.1
click at [545, 391] on div "2" at bounding box center [571, 391] width 76 height 17
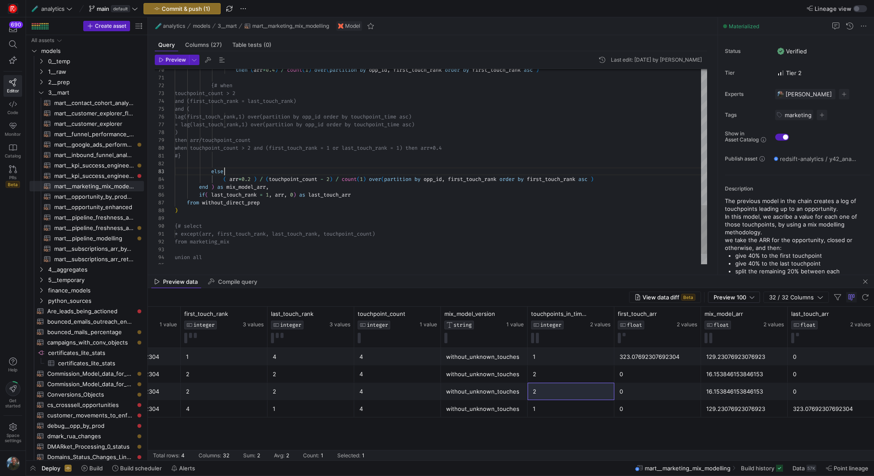
scroll to position [16, 50]
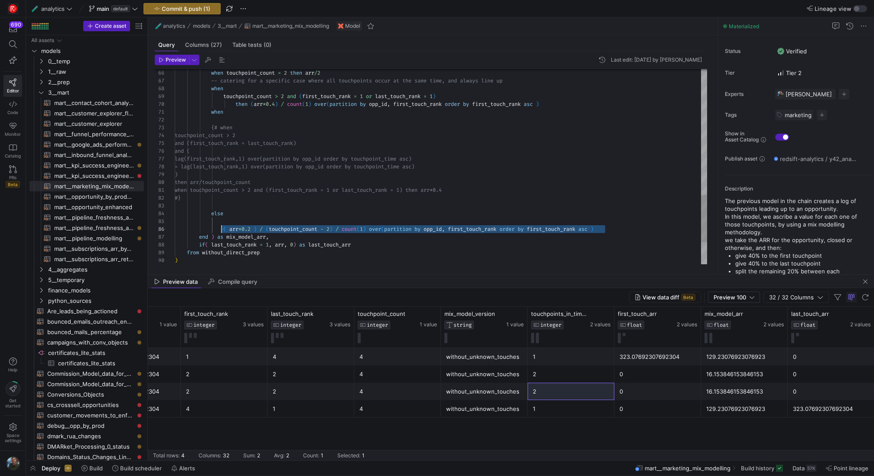
scroll to position [39, 50]
drag, startPoint x: 612, startPoint y: 229, endPoint x: 224, endPoint y: 228, distance: 388.7
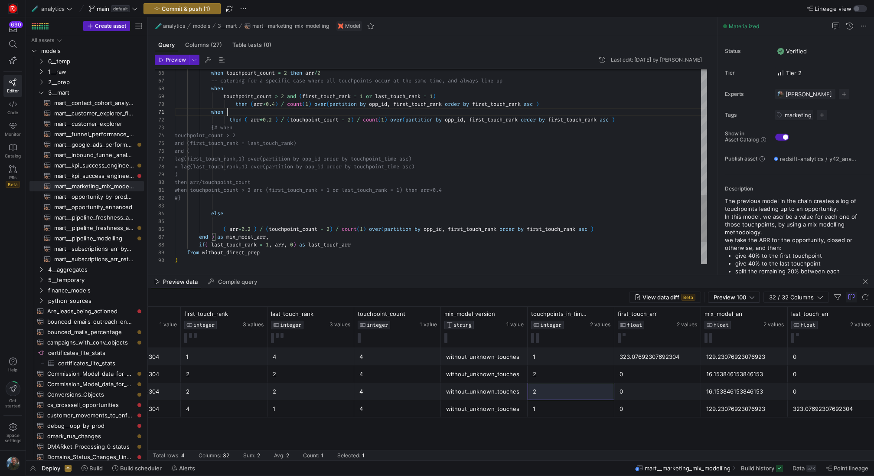
scroll to position [0, 53]
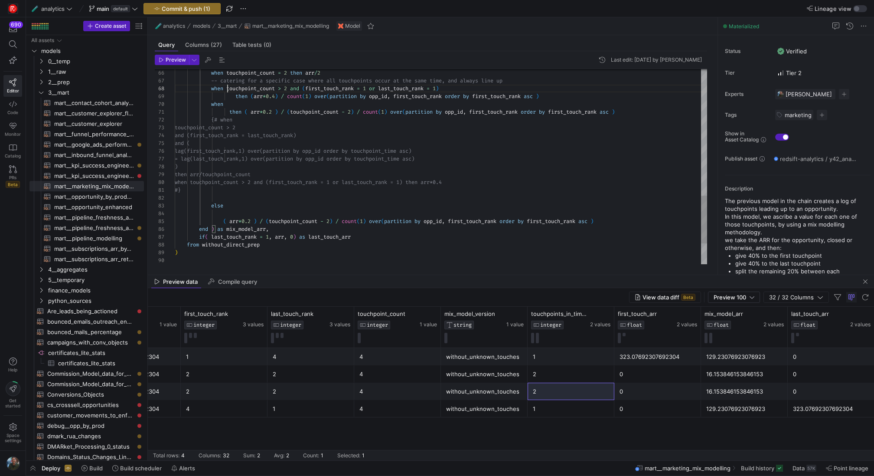
scroll to position [55, 53]
drag, startPoint x: 388, startPoint y: 373, endPoint x: 388, endPoint y: 383, distance: 9.5
drag, startPoint x: 543, startPoint y: 373, endPoint x: 546, endPoint y: 394, distance: 21.5
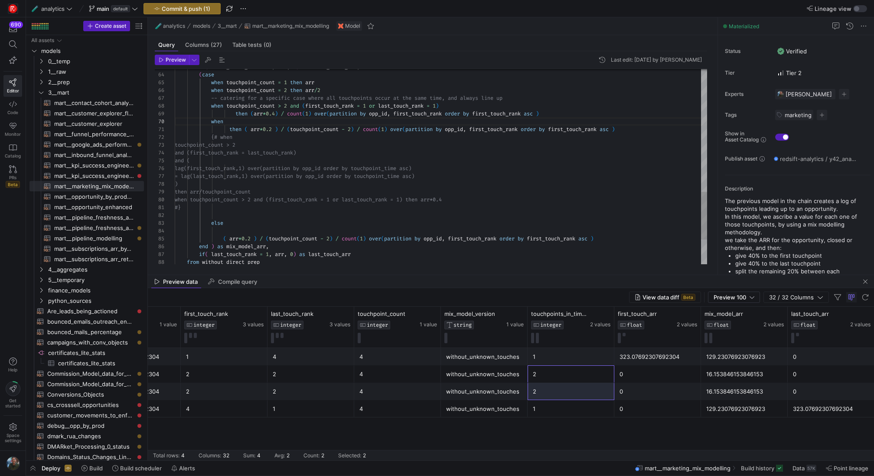
drag, startPoint x: 291, startPoint y: 106, endPoint x: 228, endPoint y: 107, distance: 62.9
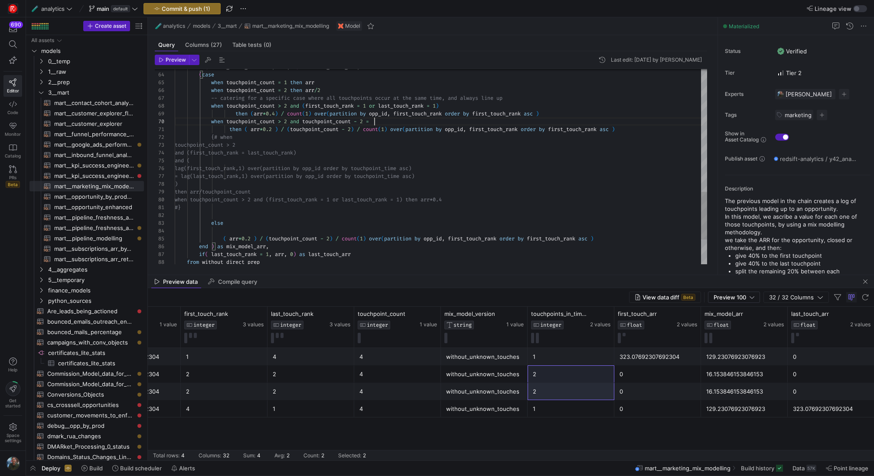
scroll to position [55, 203]
type textarea "arr, (case when touchpoint_count = 1 then arr when touchpoint_count = 2 then ar…"
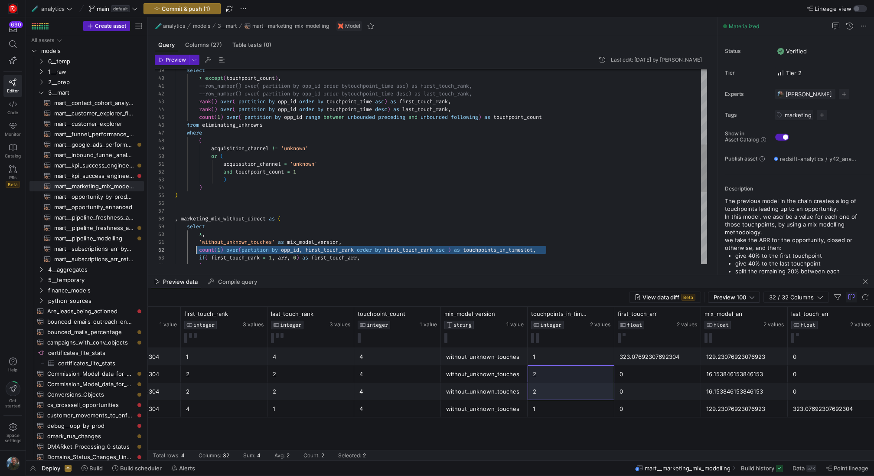
scroll to position [8, 25]
drag, startPoint x: 557, startPoint y: 249, endPoint x: 200, endPoint y: 251, distance: 357.9
click at [200, 251] on div "( case if ( first_touch_rank = 1 , arr , 0 ) as first_touch_arr , count ( 1 ) o…" at bounding box center [441, 161] width 533 height 796
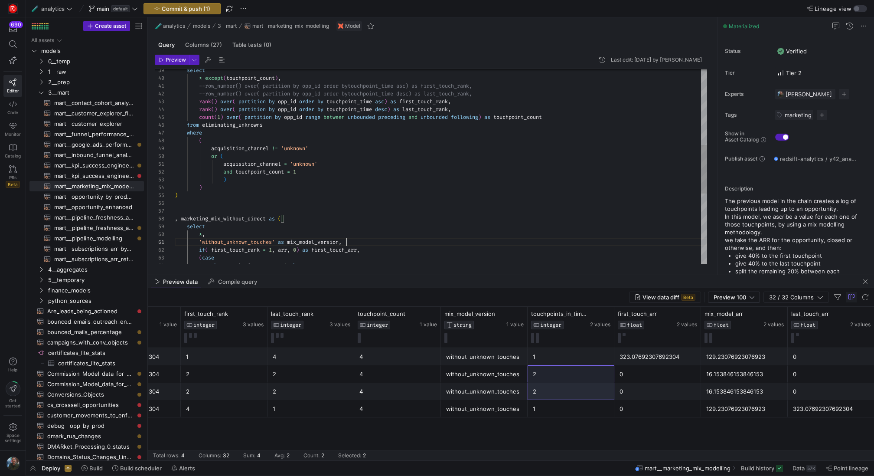
scroll to position [0, 172]
click at [497, 109] on div "( case if ( first_touch_rank = 1 , arr , 0 ) as first_touch_arr , 'without_unkn…" at bounding box center [441, 157] width 533 height 788
click at [576, 119] on div "( case if ( first_touch_rank = 1 , arr , 0 ) as first_touch_arr , 'without_unkn…" at bounding box center [441, 157] width 533 height 788
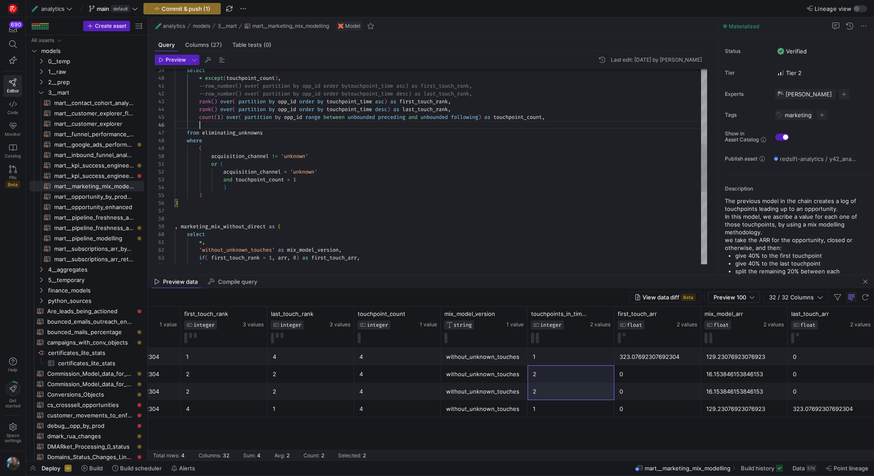
scroll to position [31, 372]
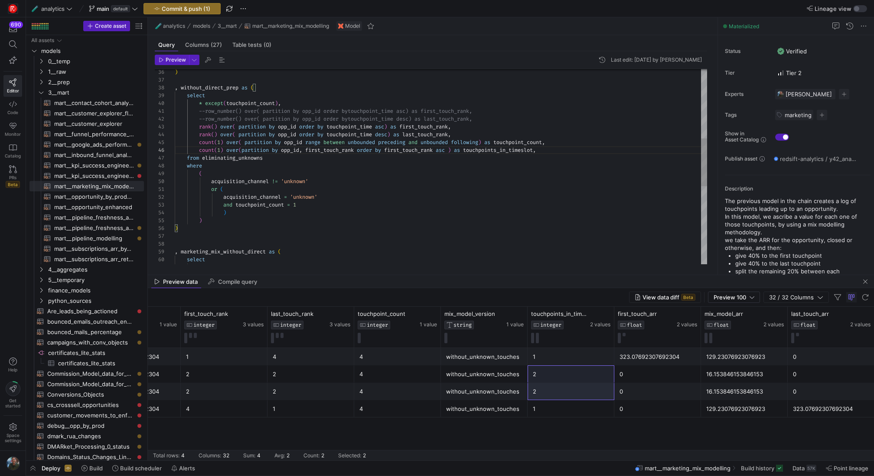
click at [360, 127] on div "* , select , marketing_mix_without_direct as ( ) ) ) and touchpoint_count = 1 a…" at bounding box center [441, 186] width 533 height 796
click at [331, 149] on div "* , select , marketing_mix_without_direct as ( ) ) ) and touchpoint_count = 1 a…" at bounding box center [441, 186] width 533 height 796
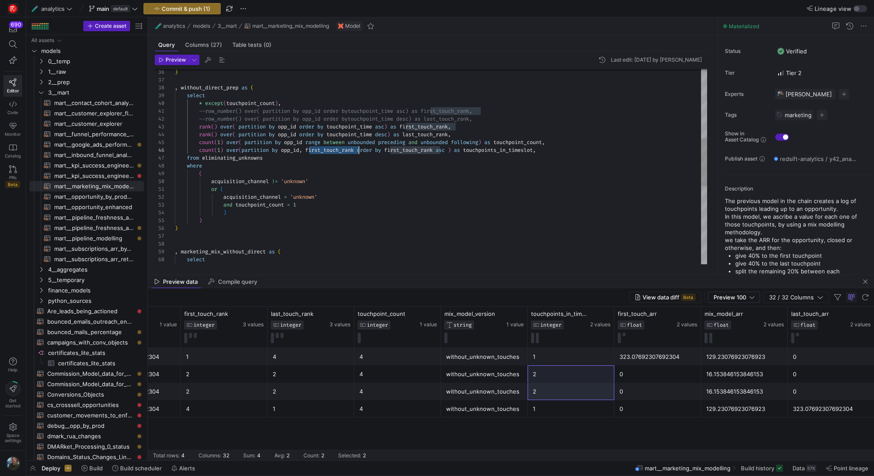
scroll to position [39, 181]
click at [424, 152] on div "* , select , marketing_mix_without_direct as ( ) ) ) and touchpoint_count = 1 a…" at bounding box center [441, 186] width 533 height 796
click at [371, 127] on div "* , select , marketing_mix_without_direct as ( ) ) ) and touchpoint_count = 1 a…" at bounding box center [441, 186] width 533 height 796
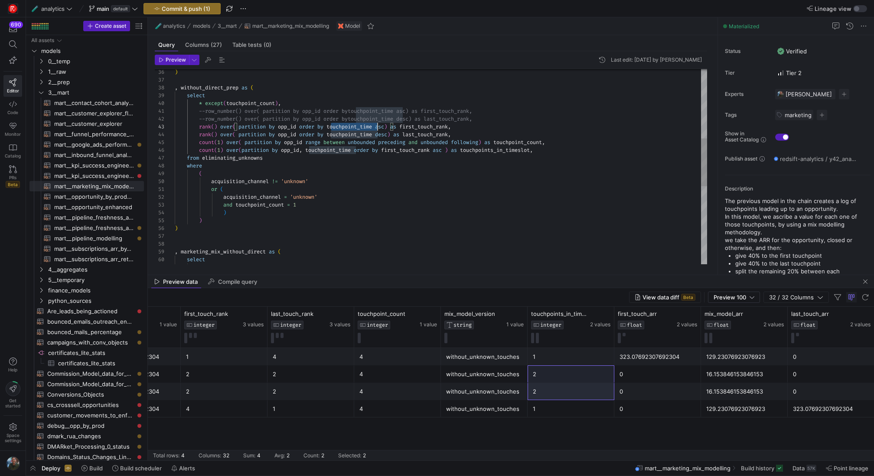
scroll to position [16, 203]
click at [371, 127] on div "* , select , marketing_mix_without_direct as ( ) ) ) and touchpoint_count = 1 a…" at bounding box center [441, 186] width 533 height 796
click at [402, 151] on div "* , select , marketing_mix_without_direct as ( ) ) ) and touchpoint_count = 1 a…" at bounding box center [441, 186] width 533 height 796
click at [429, 173] on div "* , select , marketing_mix_without_direct as ( ) ) ) and touchpoint_count = 1 a…" at bounding box center [441, 186] width 533 height 796
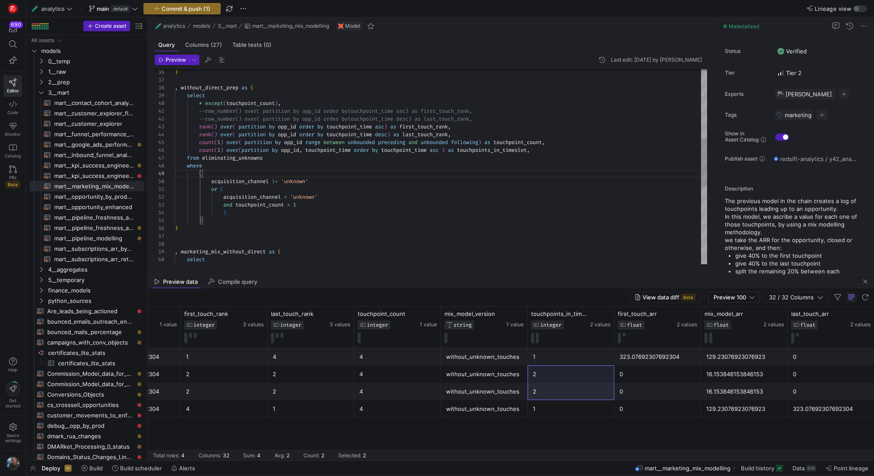
click at [544, 147] on div "* , select , marketing_mix_without_direct as ( ) ) ) and touchpoint_count = 1 a…" at bounding box center [441, 186] width 533 height 796
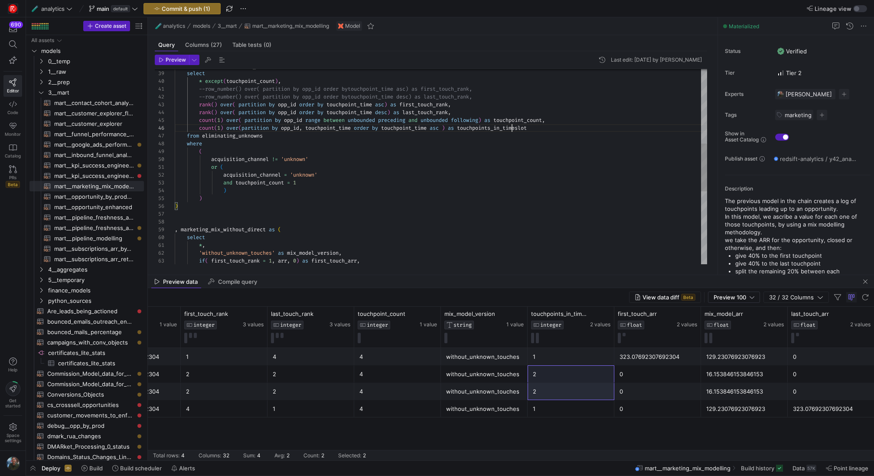
click at [511, 124] on div "if ( first_touch_rank = 1 , arr , 0 ) as first_touch_arr , 'without_unknown_tou…" at bounding box center [441, 164] width 533 height 796
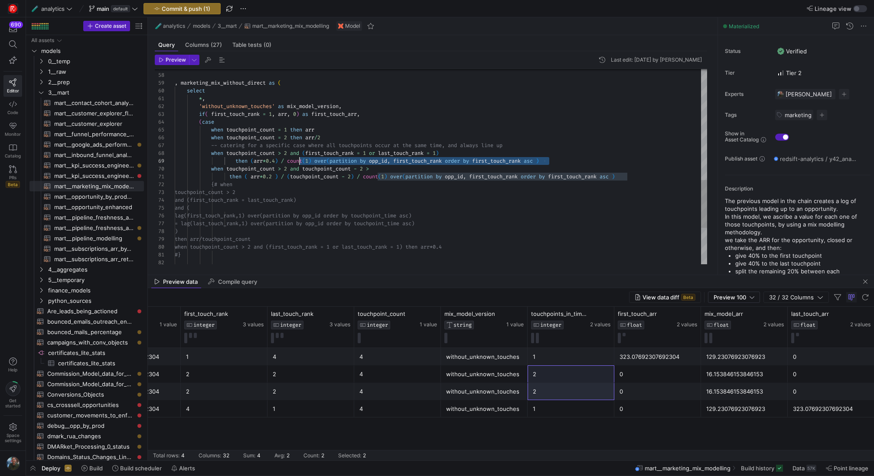
scroll to position [62, 115]
drag, startPoint x: 554, startPoint y: 159, endPoint x: 290, endPoint y: 158, distance: 264.2
click at [290, 158] on div "if ( first_touch_rank = 1 , arr , 0 ) as first_touch_arr , 'without_unknown_tou…" at bounding box center [441, 17] width 533 height 796
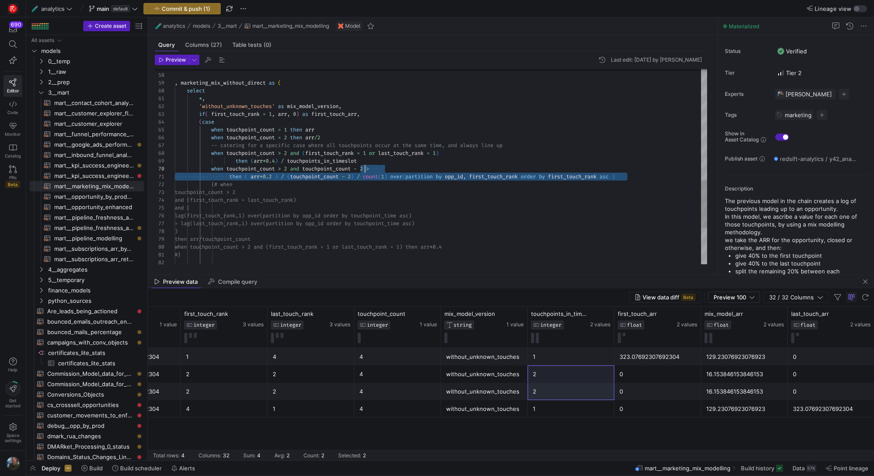
scroll to position [0, 193]
drag, startPoint x: 635, startPoint y: 177, endPoint x: 368, endPoint y: 176, distance: 267.2
click at [368, 176] on div "if ( first_touch_rank = 1 , arr , 0 ) as first_touch_arr , 'without_unknown_tou…" at bounding box center [441, 17] width 533 height 796
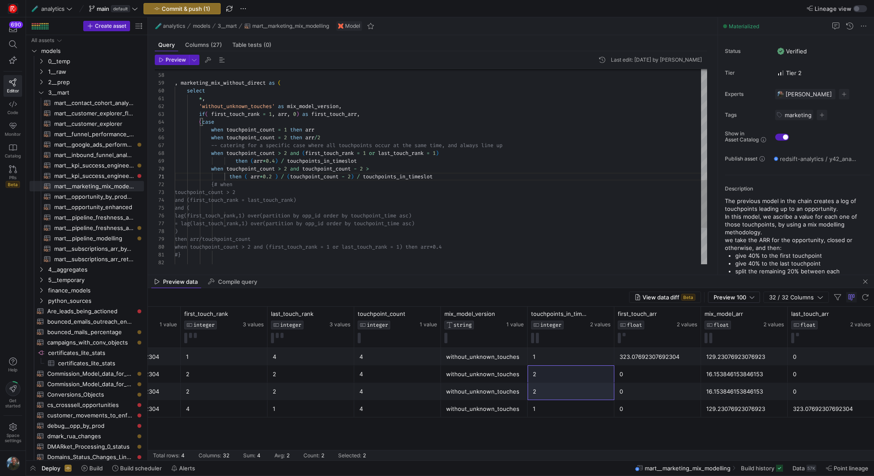
scroll to position [62, 203]
click at [400, 169] on div "if ( first_touch_rank = 1 , arr , 0 ) as first_touch_arr , 'without_unknown_tou…" at bounding box center [441, 17] width 533 height 796
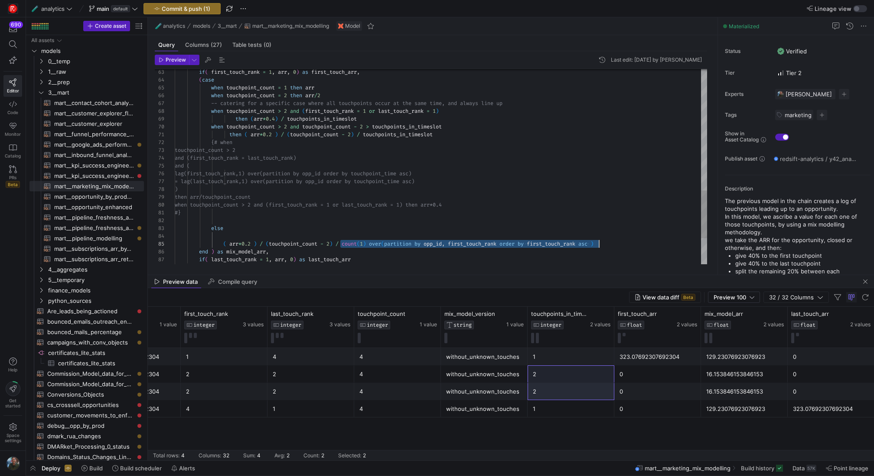
scroll to position [31, 430]
drag, startPoint x: 341, startPoint y: 242, endPoint x: 610, endPoint y: 244, distance: 269.8
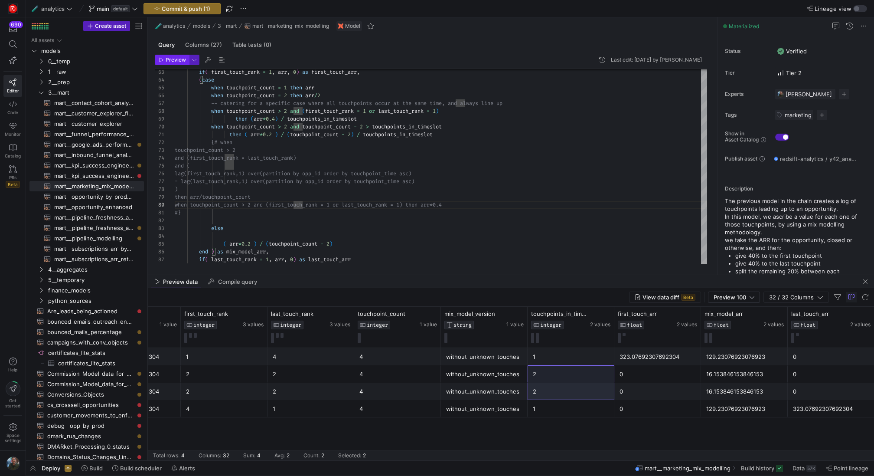
click at [176, 60] on span "Preview" at bounding box center [176, 60] width 20 height 6
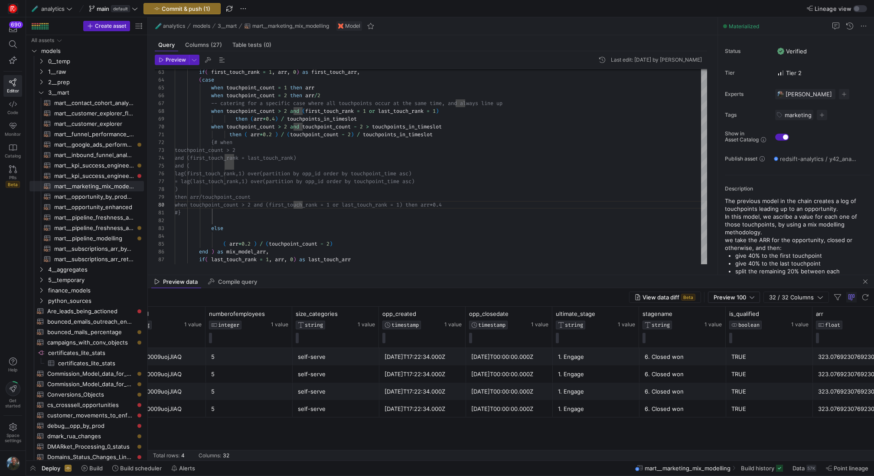
scroll to position [0, 0]
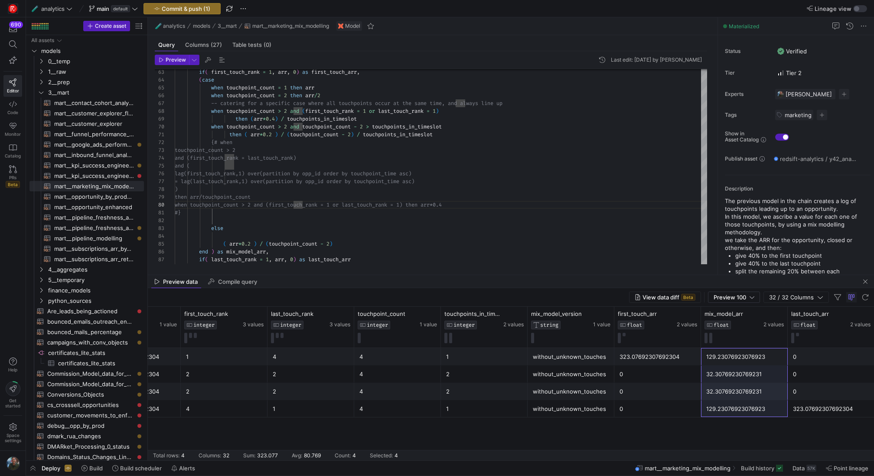
drag, startPoint x: 727, startPoint y: 356, endPoint x: 727, endPoint y: 421, distance: 65.1
click at [727, 421] on div "TRUE 323.07692307692304 1 4 4 1 without_unknown_touches 323.07692307692304 129.…" at bounding box center [511, 404] width 727 height 112
click at [671, 358] on div "323.07692307692304" at bounding box center [658, 356] width 76 height 17
click at [807, 404] on div "323.07692307692304" at bounding box center [831, 408] width 76 height 17
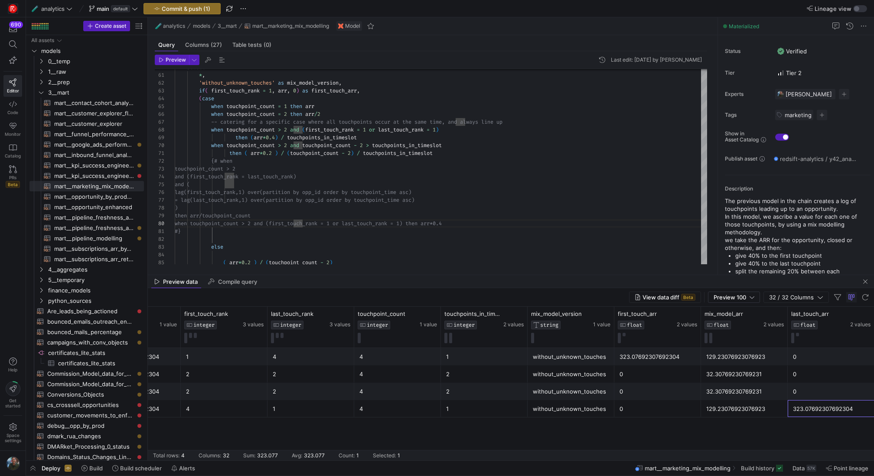
click at [639, 354] on div "323.07692307692304" at bounding box center [658, 356] width 76 height 17
click at [797, 407] on div "323.07692307692304" at bounding box center [831, 408] width 76 height 17
click at [723, 359] on div "129.23076923076923" at bounding box center [745, 356] width 76 height 17
click at [724, 406] on div "129.23076923076923" at bounding box center [745, 408] width 76 height 17
click at [723, 356] on div "129.23076923076923" at bounding box center [745, 356] width 76 height 17
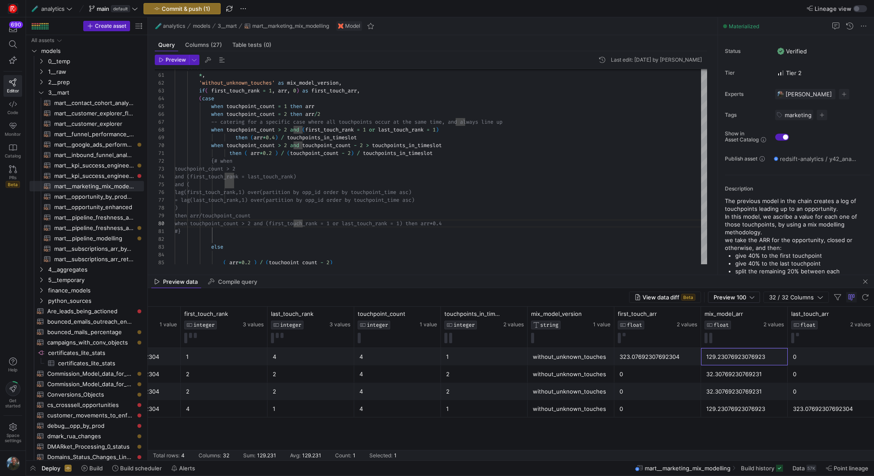
click at [727, 411] on div "129.23076923076923" at bounding box center [745, 408] width 76 height 17
click at [727, 360] on div "129.23076923076923" at bounding box center [745, 356] width 76 height 17
click at [723, 412] on div "129.23076923076923" at bounding box center [745, 408] width 76 height 17
click at [717, 362] on div "129.23076923076923" at bounding box center [745, 356] width 76 height 17
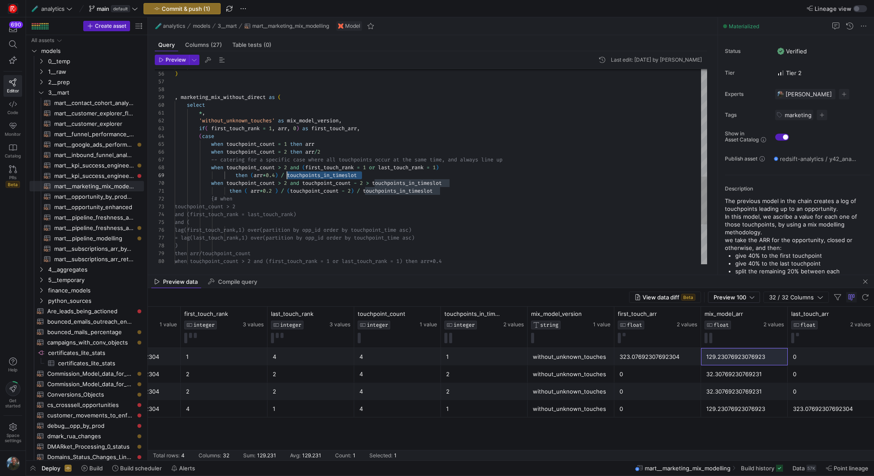
scroll to position [62, 109]
drag, startPoint x: 368, startPoint y: 175, endPoint x: 282, endPoint y: 176, distance: 85.5
click at [282, 176] on div "then ( arr * 0.2 ) / ( touchpoint_count - 2 ) / touchpoints_in_timeslot {# when…" at bounding box center [441, 31] width 533 height 796
click at [290, 130] on div "then ( arr * 0.2 ) / ( touchpoint_count - 2 ) / touchpoints_in_timeslot {# when…" at bounding box center [441, 31] width 533 height 796
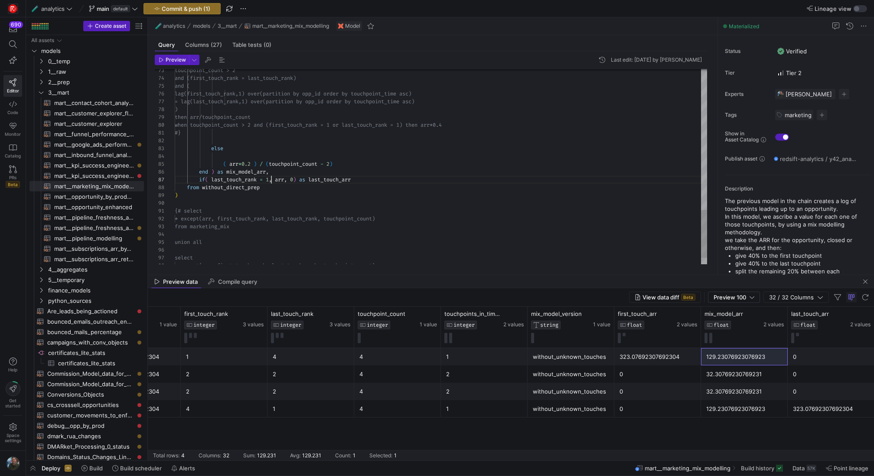
scroll to position [47, 97]
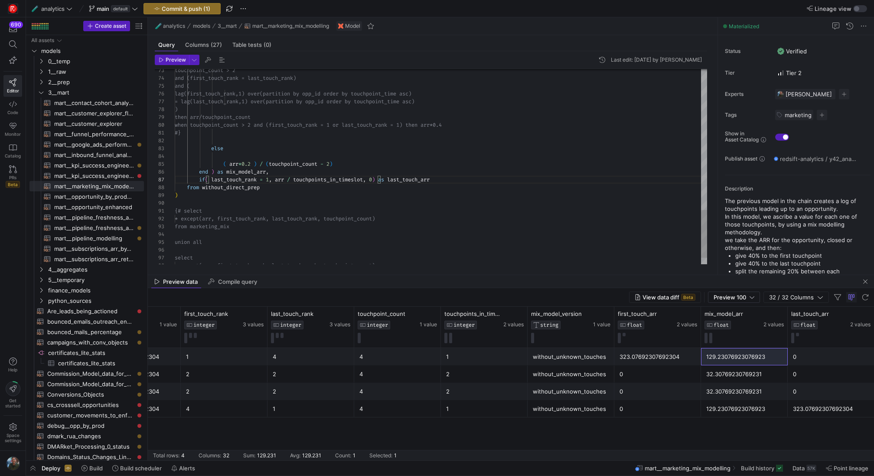
scroll to position [39, 97]
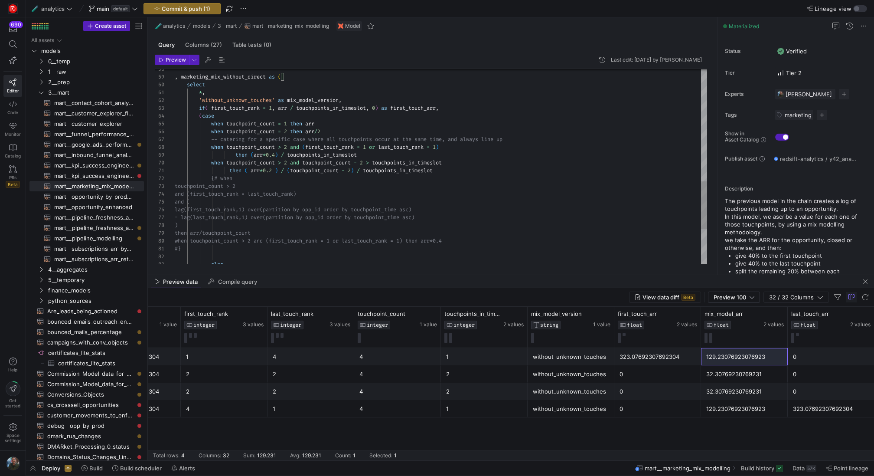
scroll to position [39, 150]
click at [365, 133] on div "and ( lag(first_touch_rank,1) over(p artition by opp_id order by touchpoint_tim…" at bounding box center [441, 11] width 533 height 796
click at [372, 155] on div "and ( lag(first_touch_rank,1) over(p artition by opp_id order by touchpoint_tim…" at bounding box center [441, 13] width 533 height 796
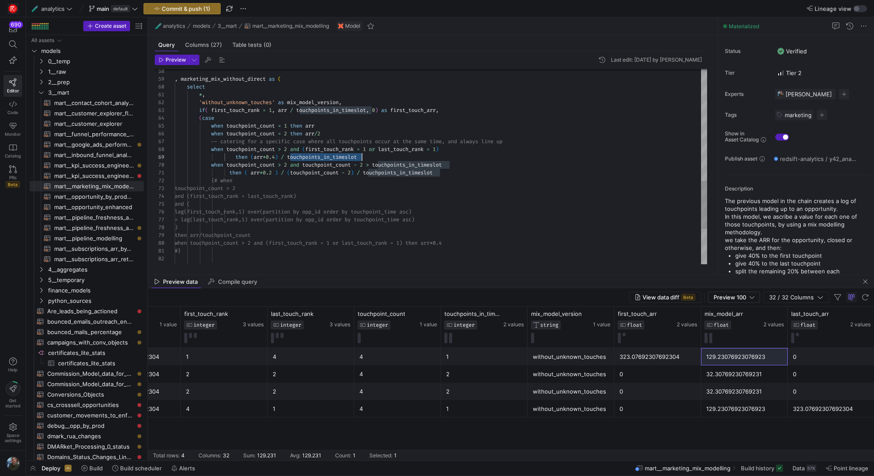
scroll to position [62, 0]
click at [372, 155] on div "and ( lag(first_touch_rank,1) over(p artition by opp_id order by touchpoint_tim…" at bounding box center [441, 13] width 533 height 796
click at [472, 170] on div "and ( lag(first_touch_rank,1) over(p artition by opp_id order by touchpoint_tim…" at bounding box center [441, 13] width 533 height 796
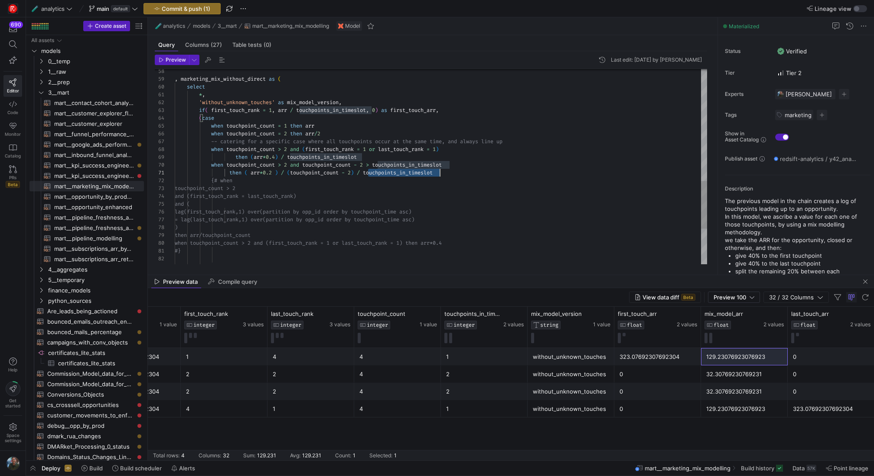
scroll to position [0, 0]
click at [472, 170] on div "and ( lag(first_touch_rank,1) over(p artition by opp_id order by touchpoint_tim…" at bounding box center [441, 13] width 533 height 796
click at [308, 206] on div "and ( lag(first_touch_rank,1) over(p artition by opp_id order by touchpoint_tim…" at bounding box center [441, 13] width 533 height 796
click at [212, 164] on div "and ( lag(first_touch_rank,1) over(p artition by opp_id order by touchpoint_tim…" at bounding box center [441, 13] width 533 height 796
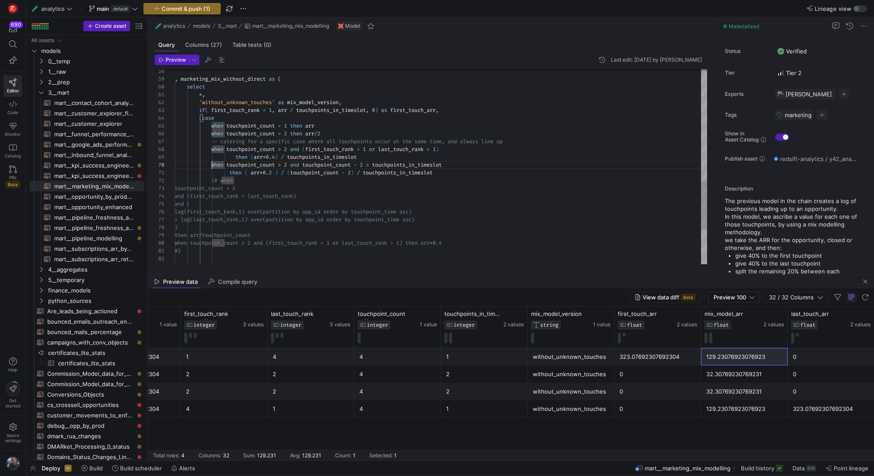
scroll to position [0, 37]
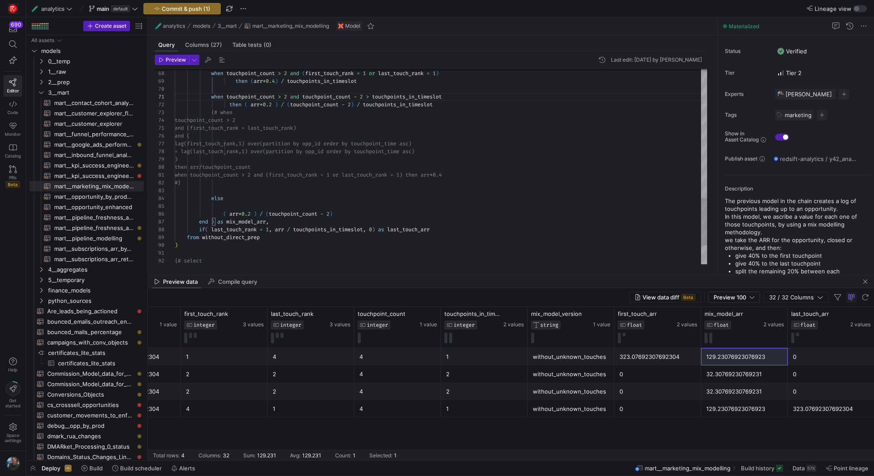
click at [740, 411] on div "129.23076923076923" at bounding box center [745, 408] width 76 height 17
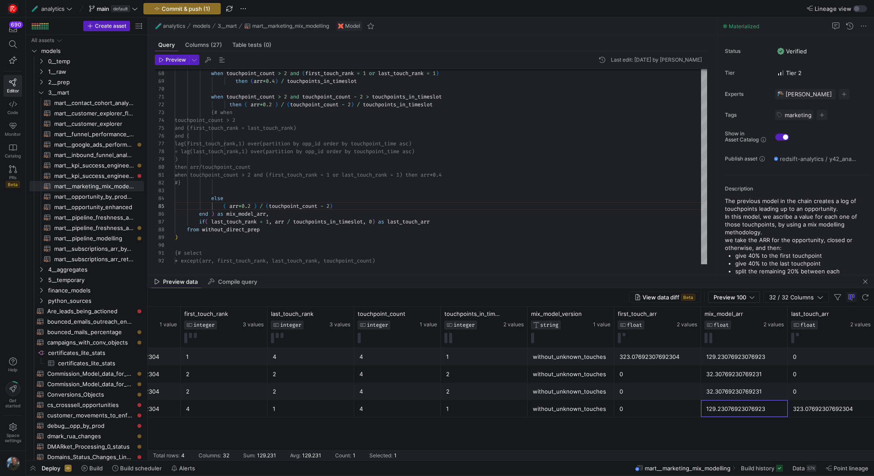
click at [746, 356] on div "129.23076923076923" at bounding box center [745, 356] width 76 height 17
click at [734, 400] on div "129.23076923076923" at bounding box center [744, 408] width 87 height 17
drag, startPoint x: 730, startPoint y: 352, endPoint x: 727, endPoint y: 409, distance: 57.3
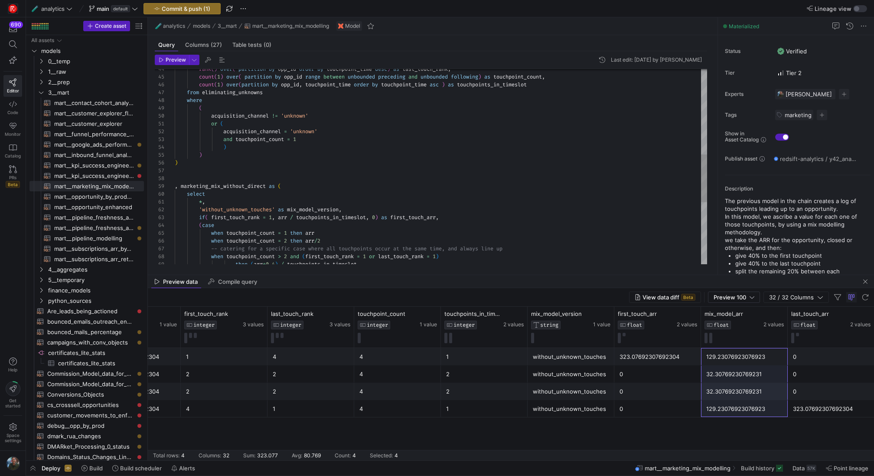
click at [504, 82] on div "when touchpoint_count = 1 then arr ( case if ( first_touch_rank = 1 , arr / tou…" at bounding box center [441, 120] width 533 height 796
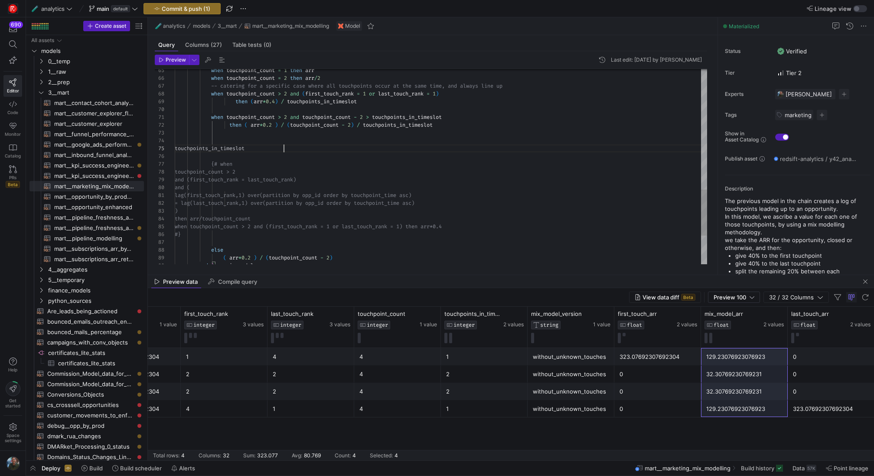
scroll to position [31, 109]
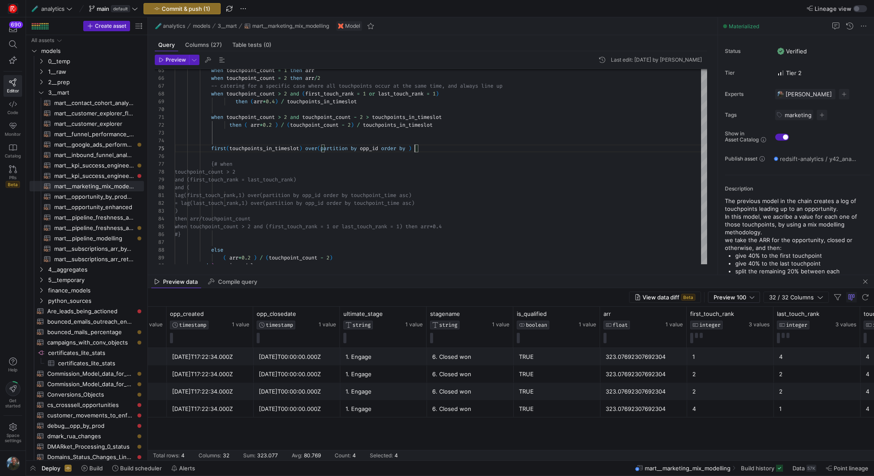
scroll to position [0, 1483]
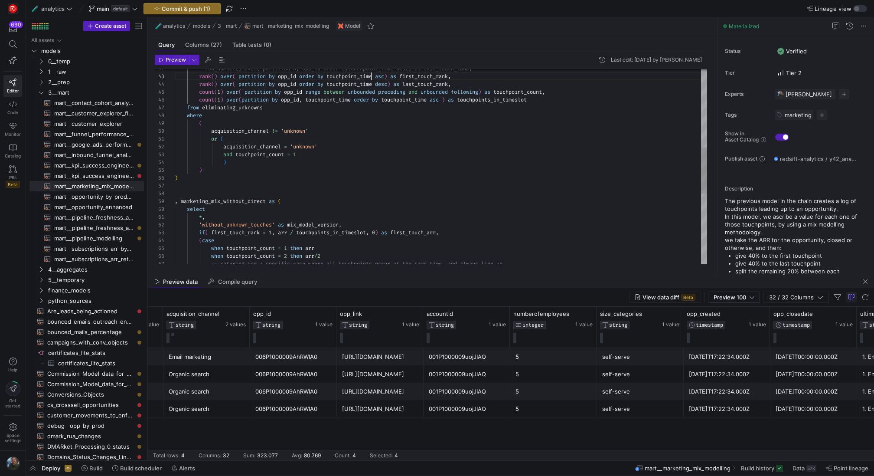
click at [372, 76] on div "-- catering for a specific case where all touchpoi nts occur at the same time, …" at bounding box center [441, 151] width 533 height 827
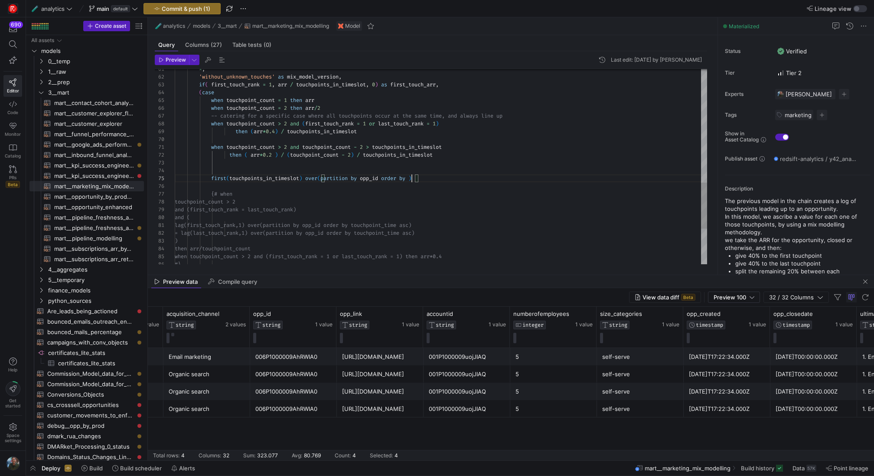
click at [413, 178] on div "when touchpoint_count > 2 and touchpoint_count - 2 > touchpoints_in_timeslot th…" at bounding box center [441, 3] width 533 height 827
drag, startPoint x: 487, startPoint y: 177, endPoint x: 213, endPoint y: 177, distance: 274.1
click at [213, 177] on div "when touchpoint_count > 2 and touchpoint_count - 2 > touchpoints_in_timeslot th…" at bounding box center [441, 3] width 533 height 827
click at [285, 189] on div "when touchpoint_count > 2 and touchpoint_count - 2 > touchpoints_in_timeslot th…" at bounding box center [441, 3] width 533 height 827
click at [243, 185] on div "when touchpoint_count > 2 and touchpoint_count - 2 > touchpoints_in_timeslot th…" at bounding box center [441, 3] width 533 height 827
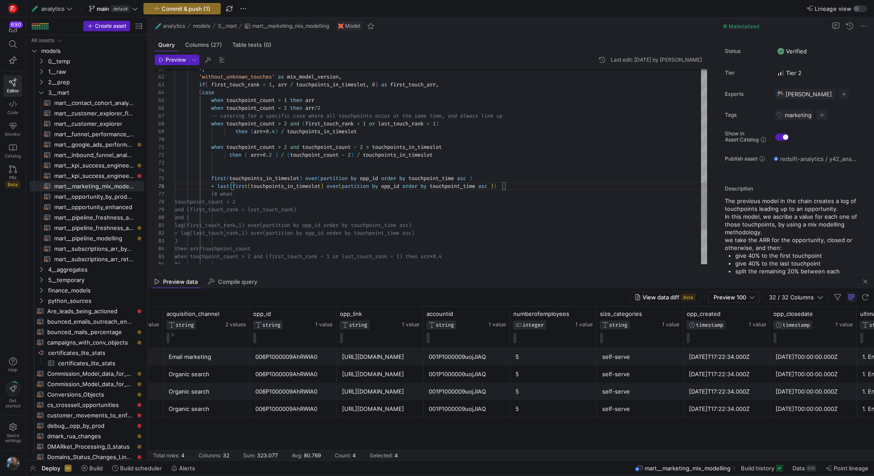
click at [243, 185] on div "when touchpoint_count > 2 and touchpoint_count - 2 > touchpoints_in_timeslot th…" at bounding box center [441, 3] width 533 height 827
click at [502, 183] on div "when touchpoint_count > 2 and touchpoint_count - 2 > touchpoints_in_timeslot th…" at bounding box center [441, 3] width 533 height 827
click at [220, 170] on div "when touchpoint_count > 2 and touchpoint_count - 2 > touchpoints_in_timeslot th…" at bounding box center [441, 3] width 533 height 827
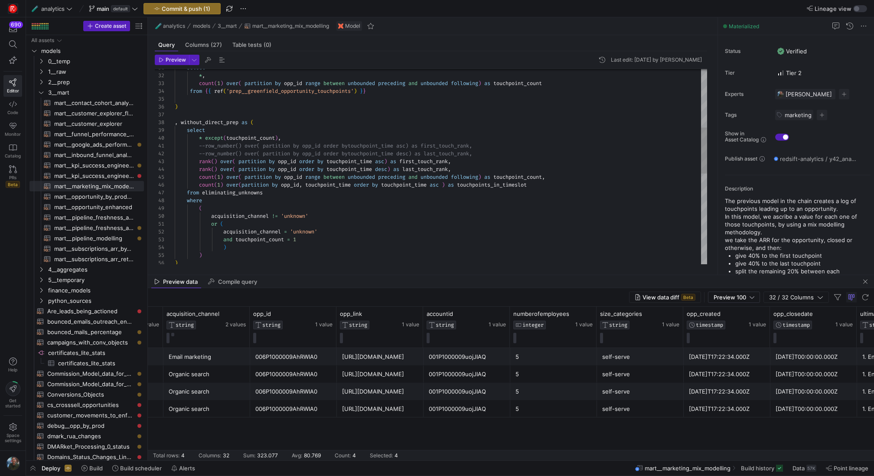
click at [524, 175] on div ") ) ) and touchpoint_count = 1 acquisition_channel = 'unknown' or ( acquisition…" at bounding box center [441, 236] width 533 height 827
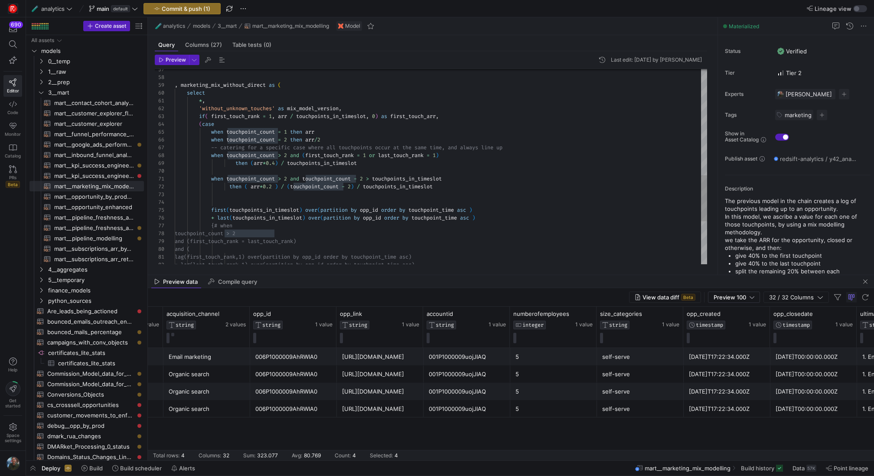
click at [231, 203] on div ", marketing_mix_without_direct as ( select * , 'without_unknown_touches' as mix…" at bounding box center [441, 34] width 533 height 827
click at [314, 204] on div ", marketing_mix_without_direct as ( select * , 'without_unknown_touches' as mix…" at bounding box center [441, 34] width 533 height 827
click at [517, 219] on div ", marketing_mix_without_direct as ( select * , 'without_unknown_touches' as mix…" at bounding box center [441, 34] width 533 height 827
click at [413, 184] on div ", marketing_mix_without_direct as ( select * , 'without_unknown_touches' as mix…" at bounding box center [441, 38] width 533 height 835
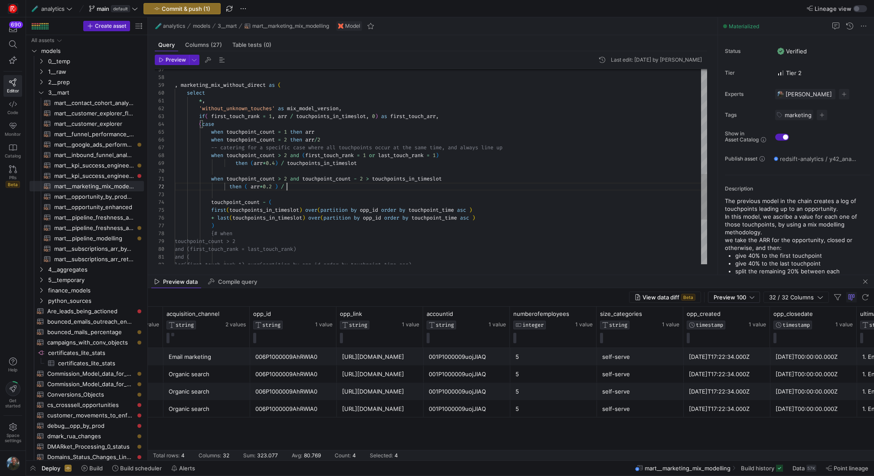
scroll to position [23, 37]
click at [212, 202] on div ", marketing_mix_without_direct as ( select * , 'without_unknown_touches' as mix…" at bounding box center [441, 38] width 533 height 835
click at [240, 226] on div ", marketing_mix_without_direct as ( select * , 'without_unknown_touches' as mix…" at bounding box center [441, 38] width 533 height 835
click at [295, 193] on div ", marketing_mix_without_direct as ( select * , 'without_unknown_touches' as mix…" at bounding box center [441, 38] width 533 height 835
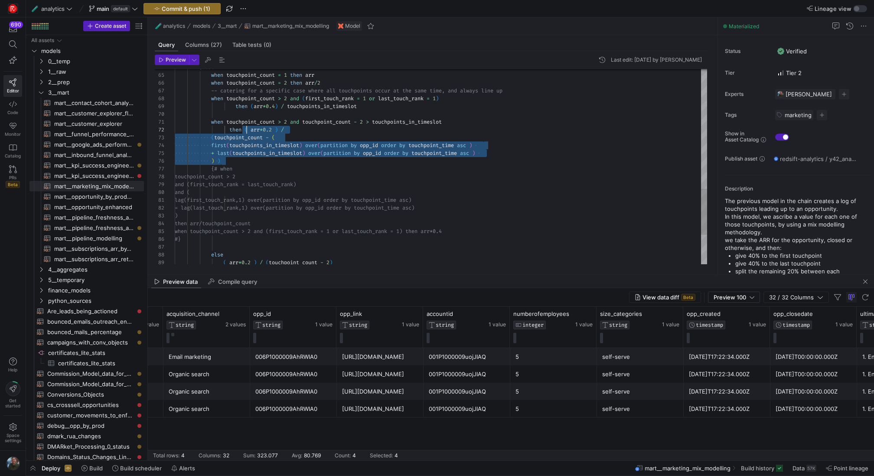
scroll to position [8, 72]
drag, startPoint x: 228, startPoint y: 160, endPoint x: 247, endPoint y: 128, distance: 37.6
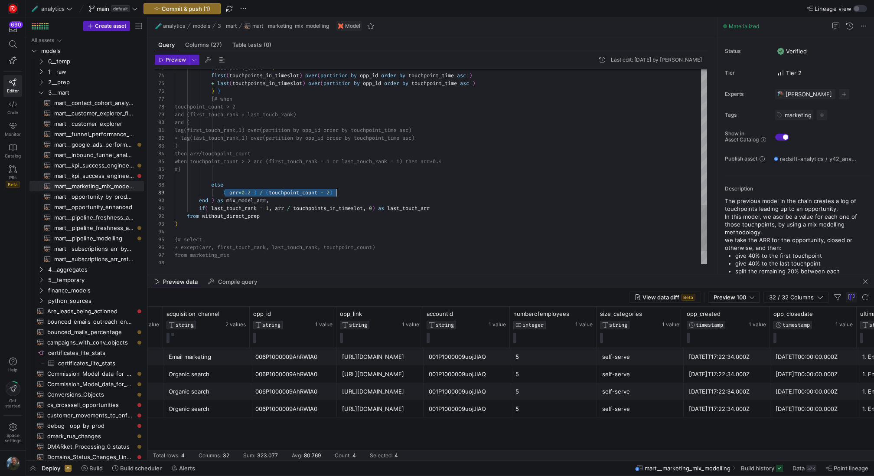
drag, startPoint x: 225, startPoint y: 192, endPoint x: 352, endPoint y: 193, distance: 127.1
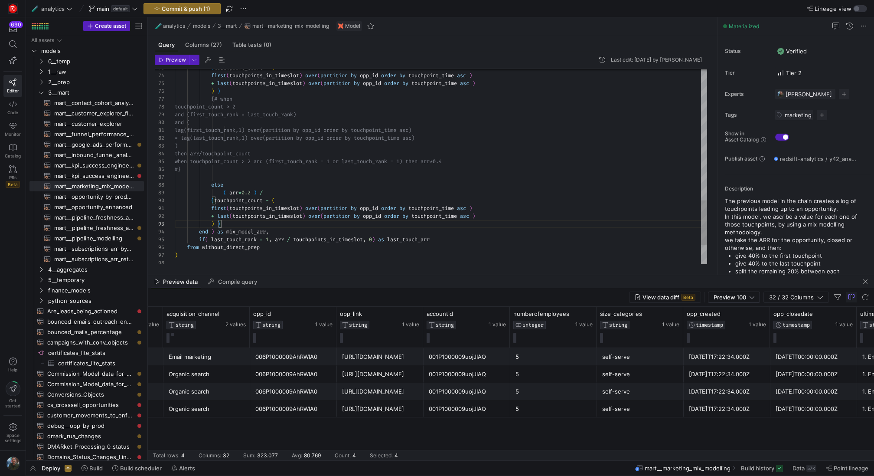
scroll to position [62, 91]
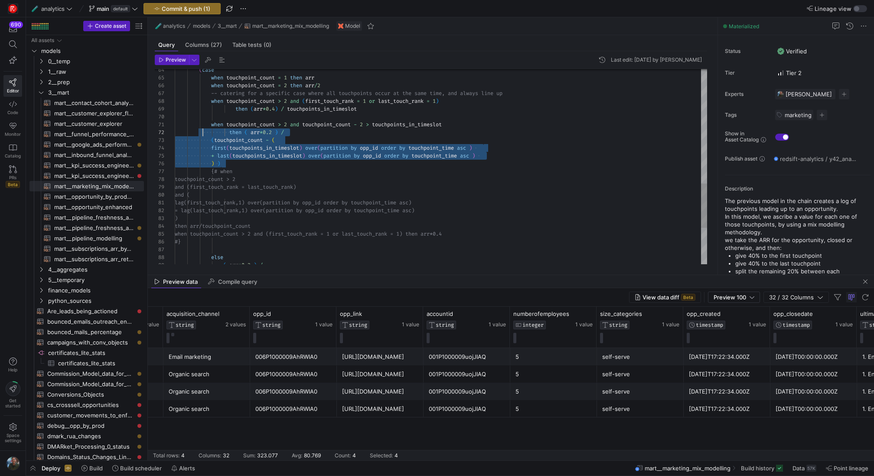
scroll to position [8, 28]
drag, startPoint x: 242, startPoint y: 160, endPoint x: 196, endPoint y: 123, distance: 59.2
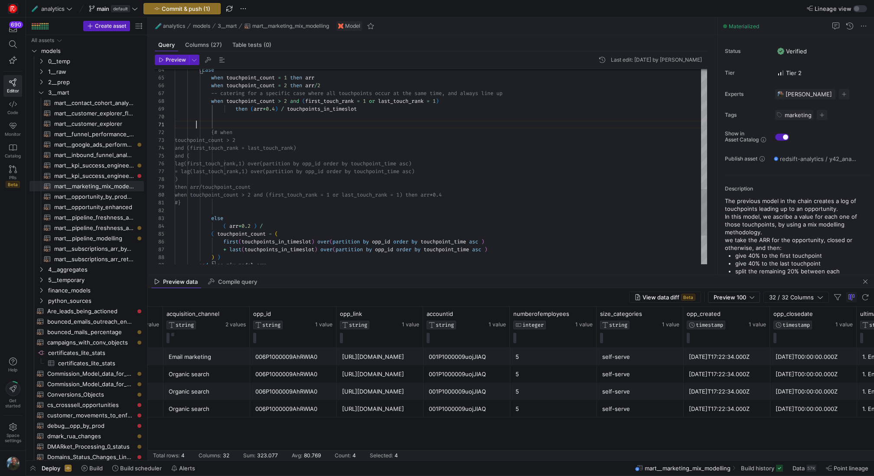
scroll to position [0, 13]
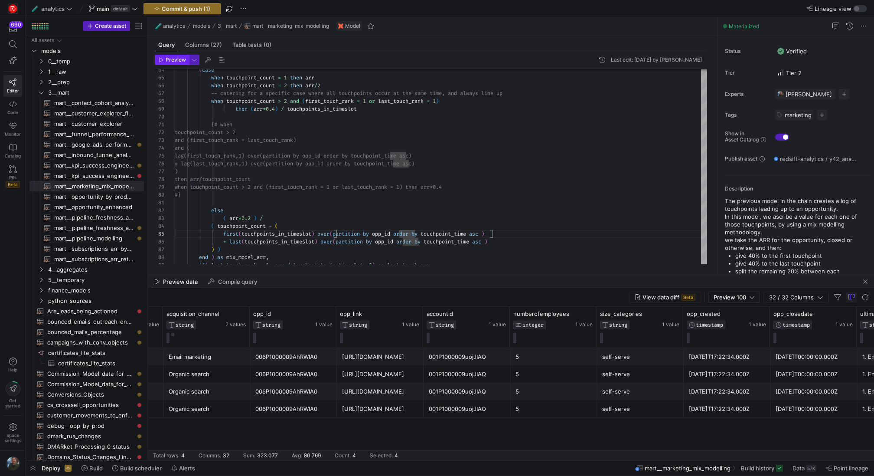
click at [180, 63] on span "button" at bounding box center [171, 60] width 33 height 10
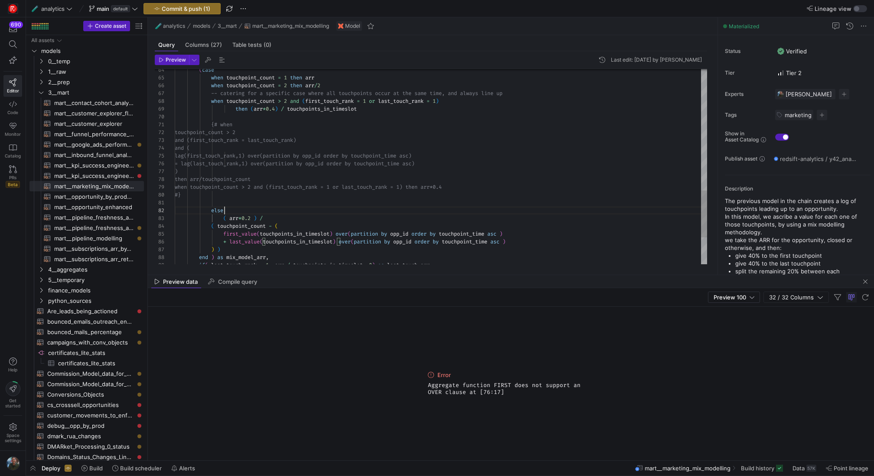
scroll to position [8, 50]
click at [177, 61] on span "Preview" at bounding box center [176, 60] width 20 height 6
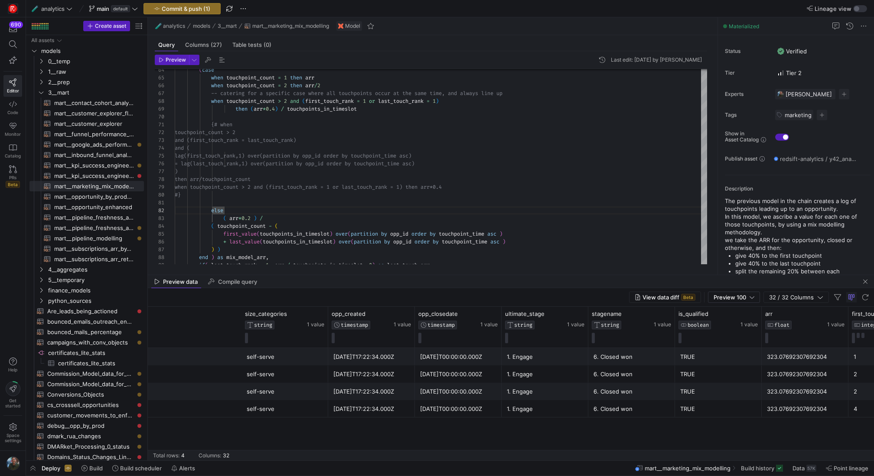
scroll to position [0, 1784]
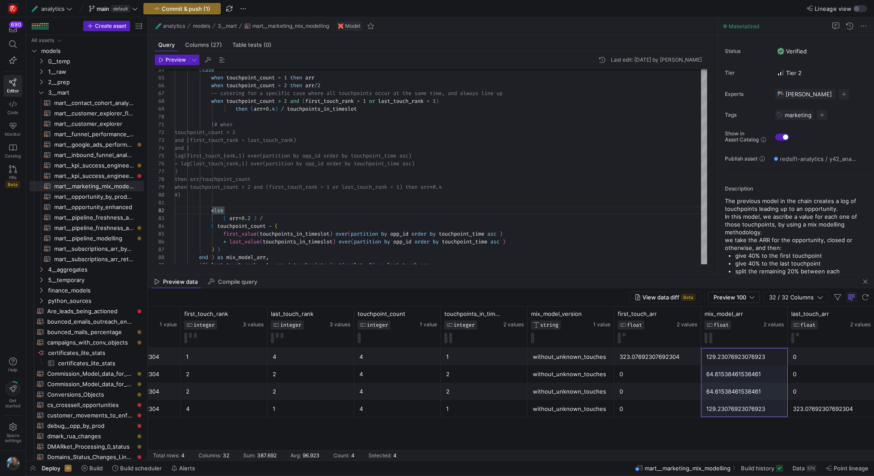
drag, startPoint x: 758, startPoint y: 361, endPoint x: 758, endPoint y: 416, distance: 54.7
click at [727, 374] on div "64.61538461538461" at bounding box center [745, 374] width 76 height 17
drag, startPoint x: 716, startPoint y: 354, endPoint x: 716, endPoint y: 388, distance: 33.8
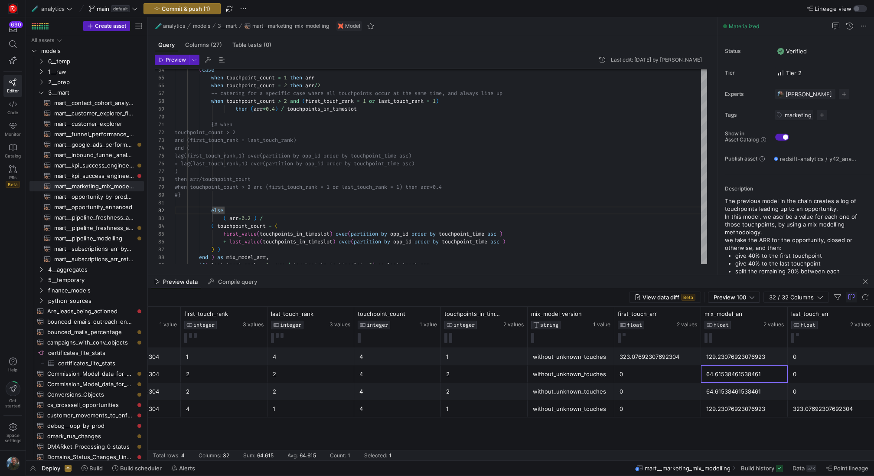
click at [723, 381] on div "64.61538461538461" at bounding box center [745, 374] width 76 height 17
drag, startPoint x: 724, startPoint y: 378, endPoint x: 724, endPoint y: 386, distance: 7.4
click at [465, 357] on div "1" at bounding box center [484, 356] width 76 height 17
click at [458, 411] on div "1" at bounding box center [484, 408] width 76 height 17
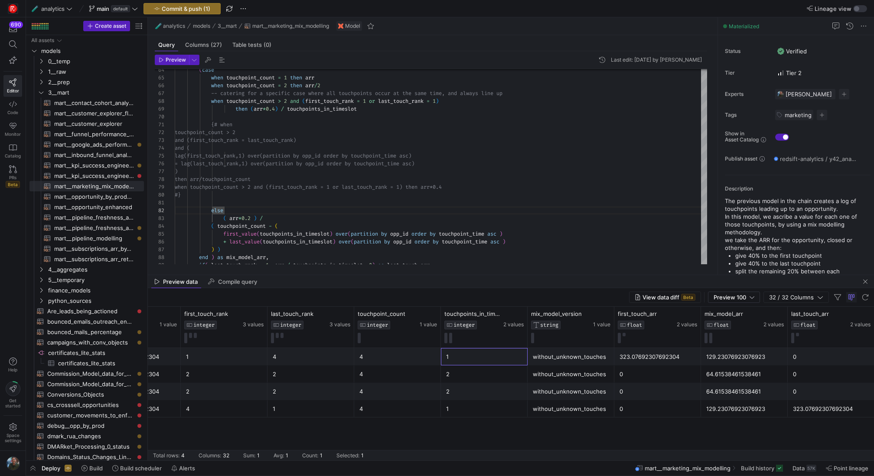
click at [463, 352] on div "1" at bounding box center [484, 356] width 76 height 17
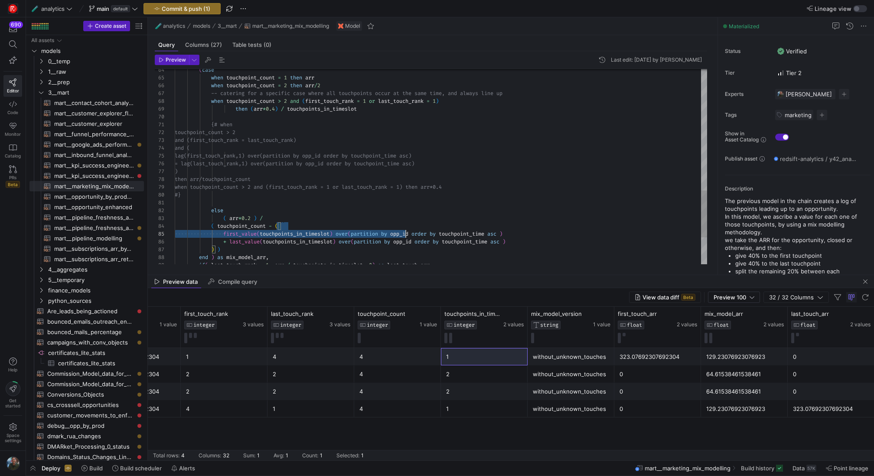
scroll to position [23, 187]
drag, startPoint x: 525, startPoint y: 229, endPoint x: 361, endPoint y: 229, distance: 164.4
drag, startPoint x: 522, startPoint y: 233, endPoint x: 224, endPoint y: 231, distance: 298.0
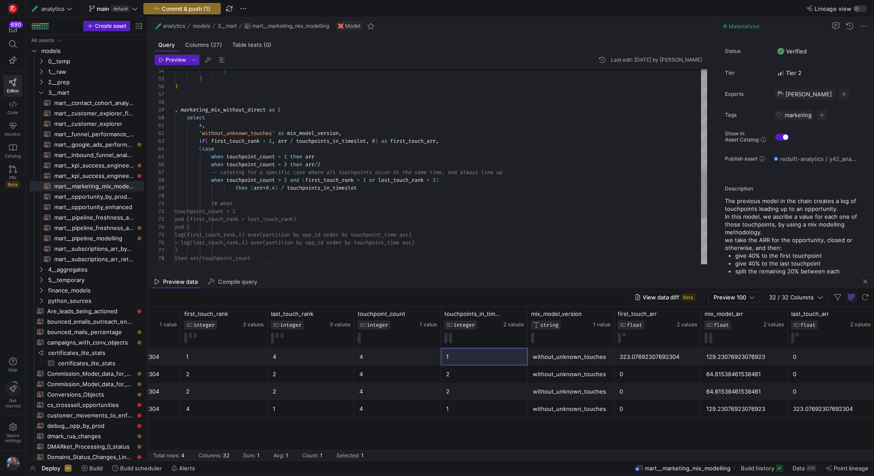
scroll to position [16, 272]
click at [453, 141] on div "{# when touchpoint_count > 2 and (first_touch_rank = last_touch _rank) and ( la…" at bounding box center [441, 51] width 533 height 811
click at [409, 130] on div "{# when touchpoint_count > 2 and (first_touch_rank = last_touch _rank) and ( la…" at bounding box center [441, 51] width 533 height 811
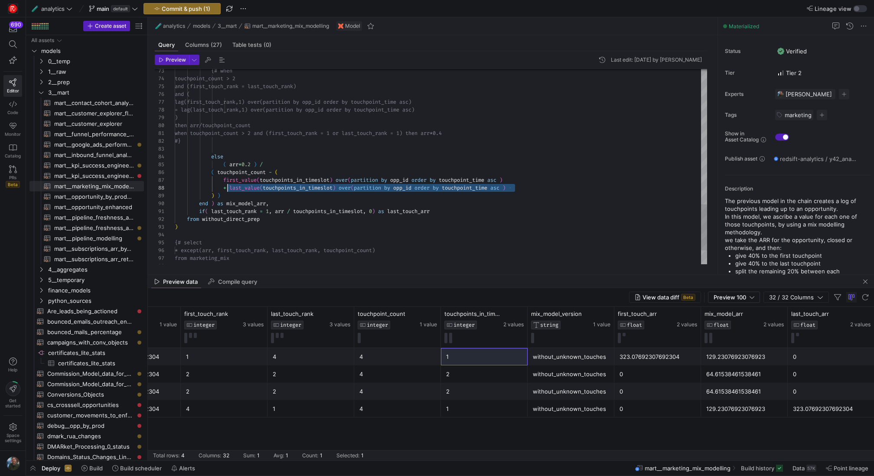
scroll to position [55, 53]
drag, startPoint x: 522, startPoint y: 188, endPoint x: 229, endPoint y: 191, distance: 293.2
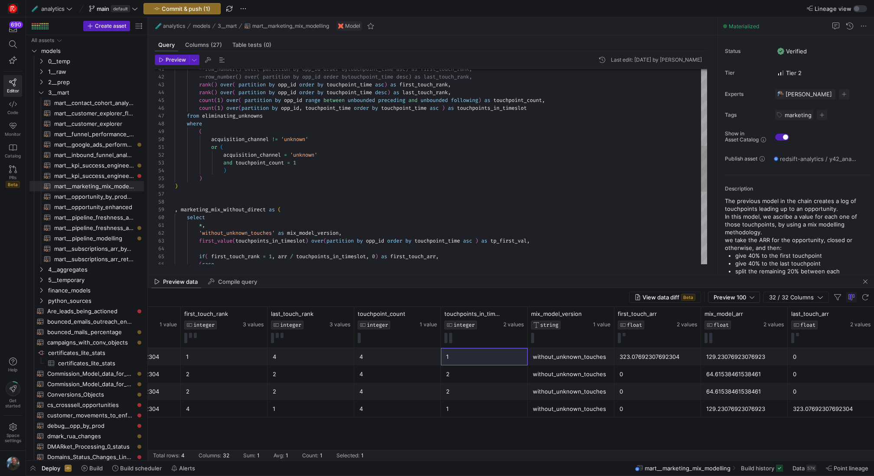
click at [532, 244] on div "( case if ( first_touch_rank = 1 , arr / touchpoints_in_timeslot , 0 ) as first…" at bounding box center [441, 159] width 533 height 827
click at [525, 251] on div "( case if ( first_touch_rank = 1 , arr / touchpoints_in_timeslot , 0 ) as first…" at bounding box center [441, 159] width 533 height 827
click at [204, 249] on div "( case if ( first_touch_rank = 1 , arr / touchpoints_in_timeslot , 0 ) as first…" at bounding box center [441, 159] width 533 height 827
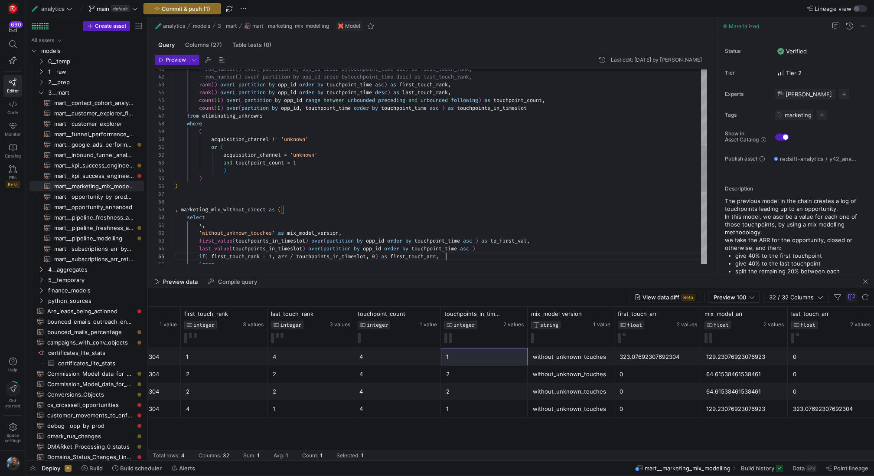
click at [515, 253] on div "( case if ( first_touch_rank = 1 , arr / touchpoints_in_timeslot , 0 ) as first…" at bounding box center [441, 159] width 533 height 827
click at [536, 249] on div "( case if ( first_touch_rank = 1 , arr / touchpoints_in_timeslot , 0 ) as first…" at bounding box center [441, 159] width 533 height 827
click at [175, 59] on span "Preview" at bounding box center [176, 60] width 20 height 6
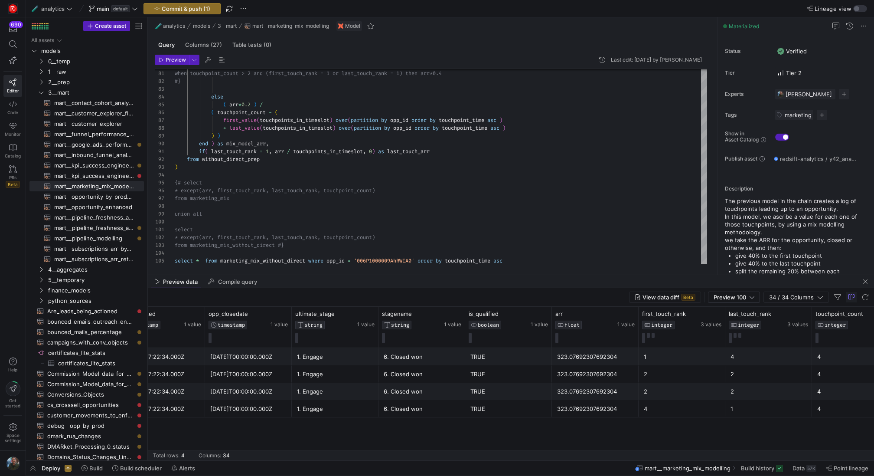
scroll to position [0, 1925]
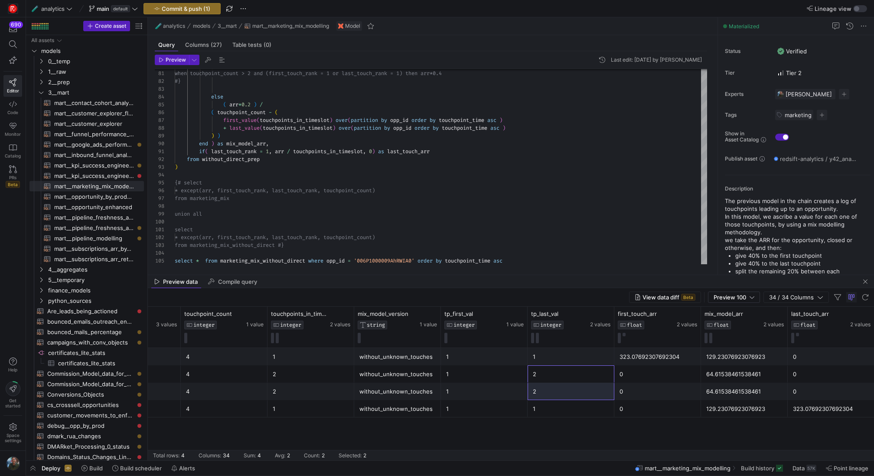
drag, startPoint x: 558, startPoint y: 378, endPoint x: 555, endPoint y: 395, distance: 17.3
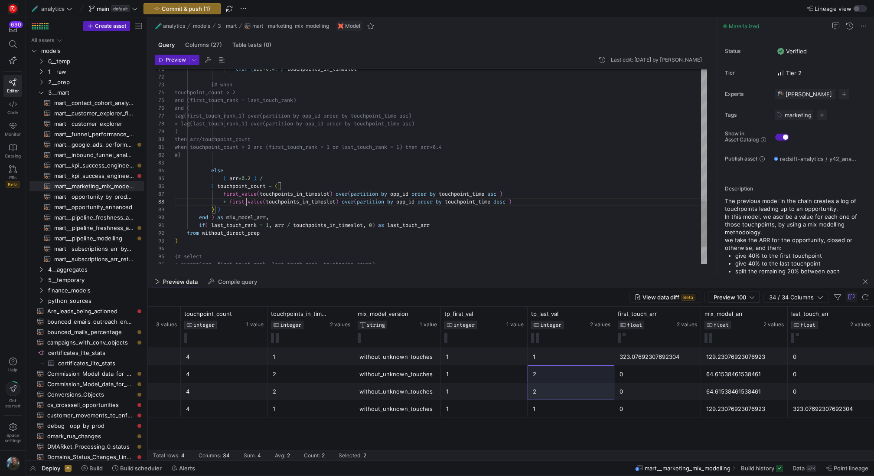
drag, startPoint x: 530, startPoint y: 203, endPoint x: 229, endPoint y: 202, distance: 301.5
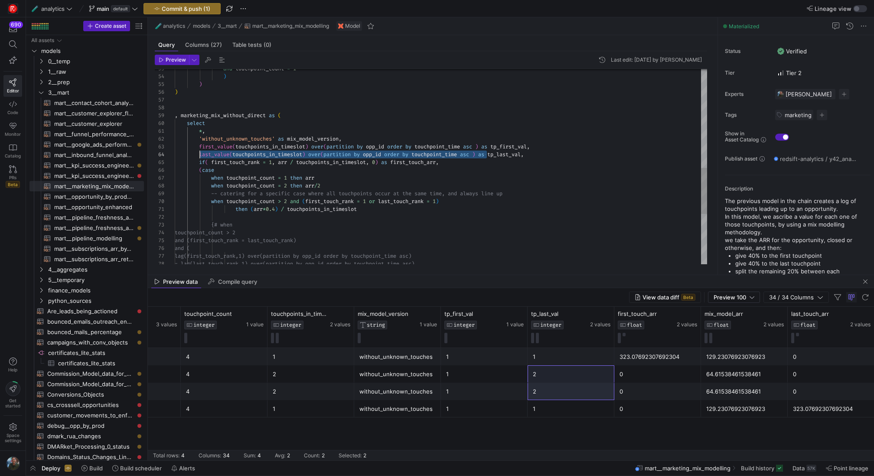
drag, startPoint x: 486, startPoint y: 153, endPoint x: 199, endPoint y: 154, distance: 286.7
click at [199, 154] on div "= lag(last_touch_rank,1) over( partition by opp_id order by touchpoint_time asc…" at bounding box center [441, 65] width 533 height 827
click at [204, 156] on div "= lag(last_touch_rank,1) over( partition by opp_id order by touchpoint_time asc…" at bounding box center [441, 65] width 533 height 827
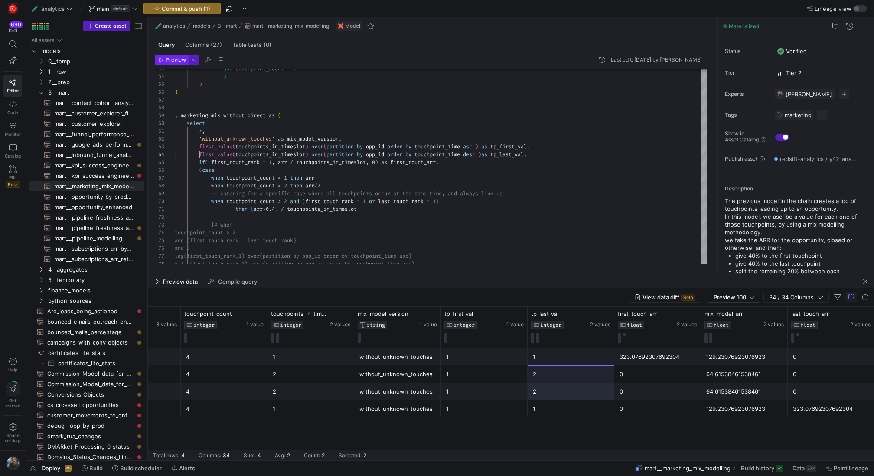
click at [172, 61] on span "Preview" at bounding box center [176, 60] width 20 height 6
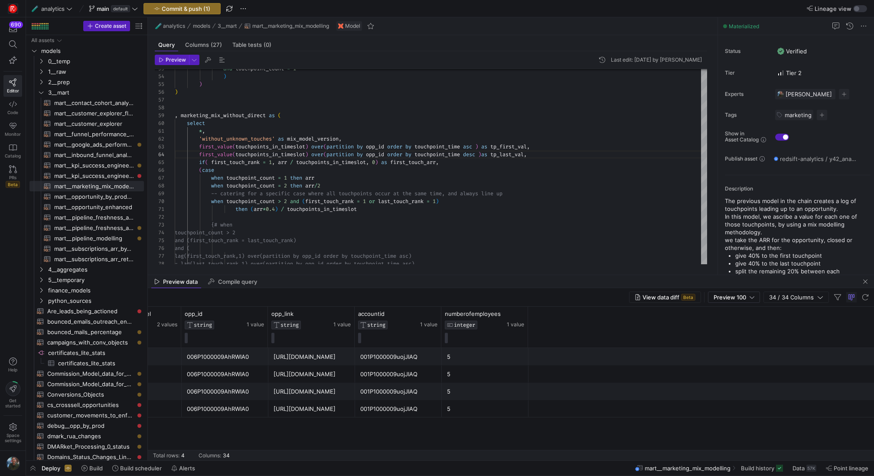
scroll to position [0, 1447]
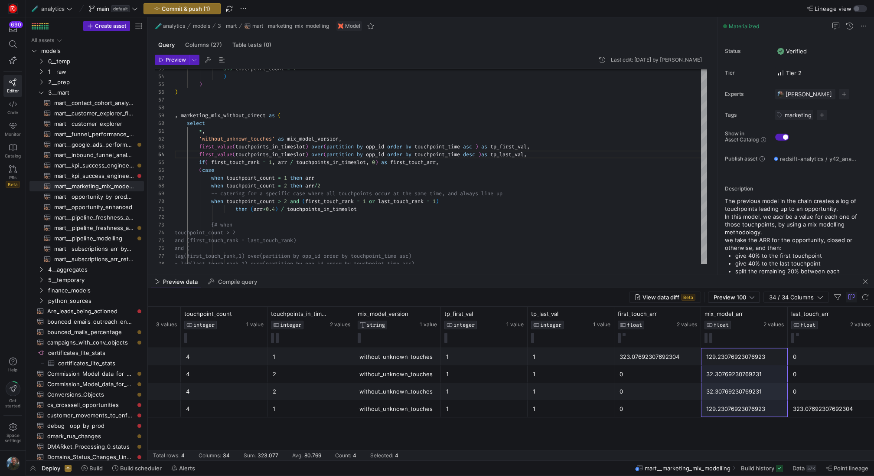
drag, startPoint x: 730, startPoint y: 354, endPoint x: 729, endPoint y: 425, distance: 71.1
click at [729, 425] on div "1 4 4 1 without_unknown_touches 1 1 323.07692307692304 129.23076923076923 0 2 2…" at bounding box center [511, 404] width 727 height 112
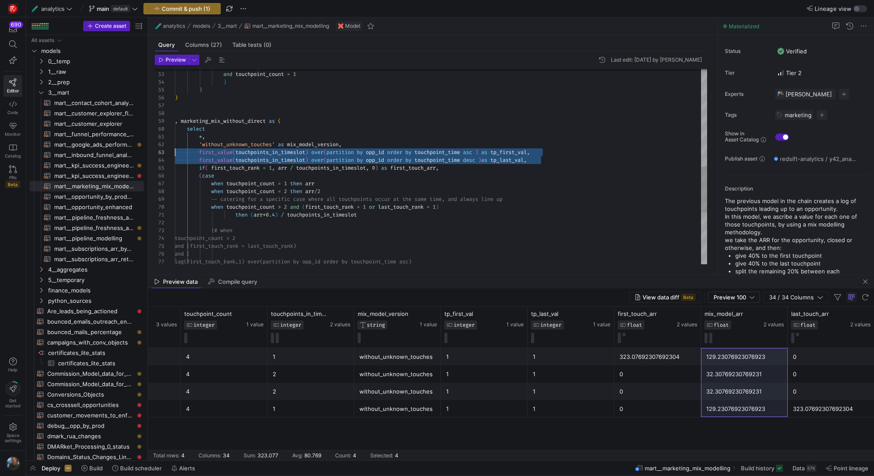
scroll to position [16, 0]
drag, startPoint x: 558, startPoint y: 157, endPoint x: 164, endPoint y: 150, distance: 393.5
click at [175, 150] on div "lag(first_touch_rank,1) over(p artition by opp_id order by touchpoint_time asc)…" at bounding box center [441, 70] width 533 height 827
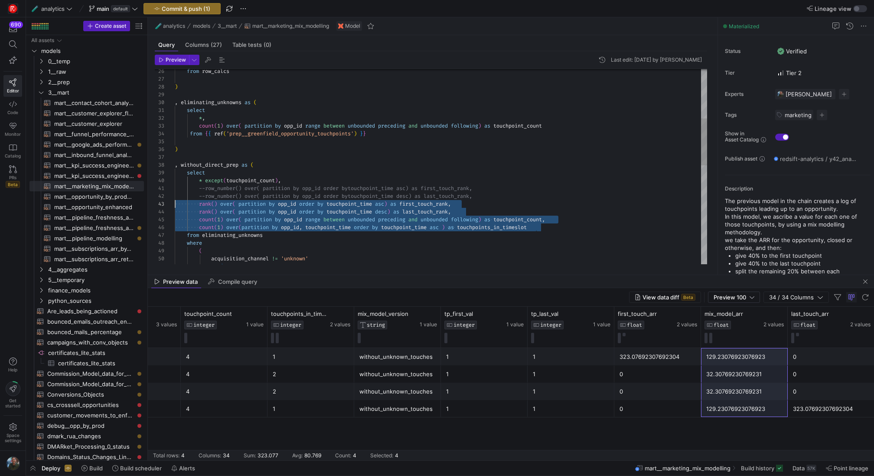
drag, startPoint x: 547, startPoint y: 227, endPoint x: 98, endPoint y: 204, distance: 450.4
click at [175, 204] on div "from row_calcs ) , eliminating_unknowns as ( select * , count ( 1 ) over ( part…" at bounding box center [441, 270] width 533 height 811
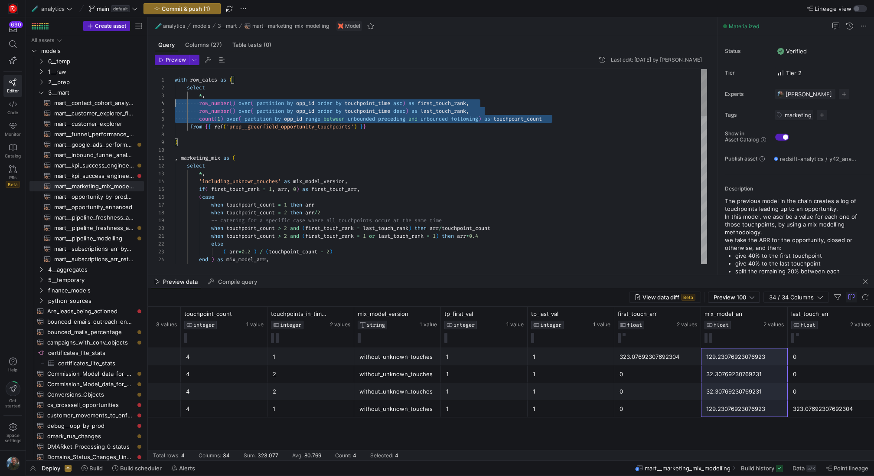
scroll to position [23, 0]
drag, startPoint x: 560, startPoint y: 118, endPoint x: 99, endPoint y: 100, distance: 461.9
click at [175, 100] on div "if ( last_touch_rank = 1 , arr , 0 ) as last_touch_arr else ( arr * 0.2 ) / ( t…" at bounding box center [441, 474] width 533 height 811
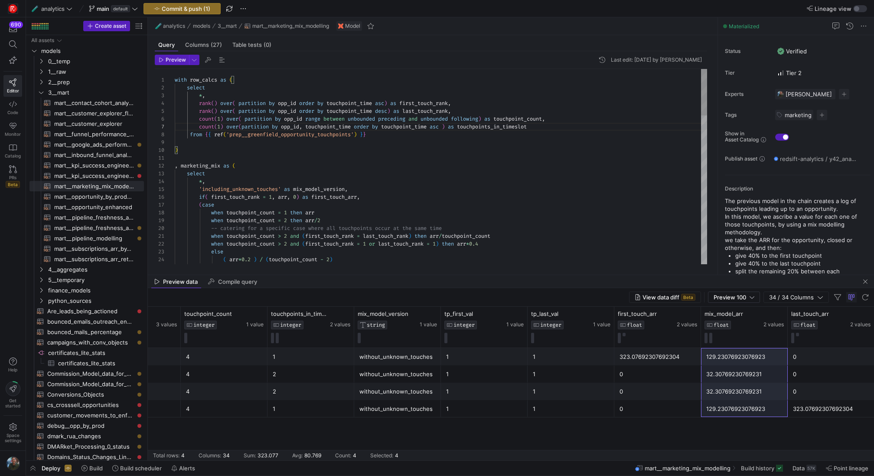
scroll to position [55, 0]
click at [475, 144] on div "else ( arr * 0.2 ) / ( touchpoint_count - 2 ) end ) as mix_model_arr , when tou…" at bounding box center [441, 478] width 533 height 819
click at [475, 208] on div "else ( arr * 0.2 ) / ( touchpoint_count - 2 ) end ) as mix_model_arr , when tou…" at bounding box center [441, 478] width 533 height 819
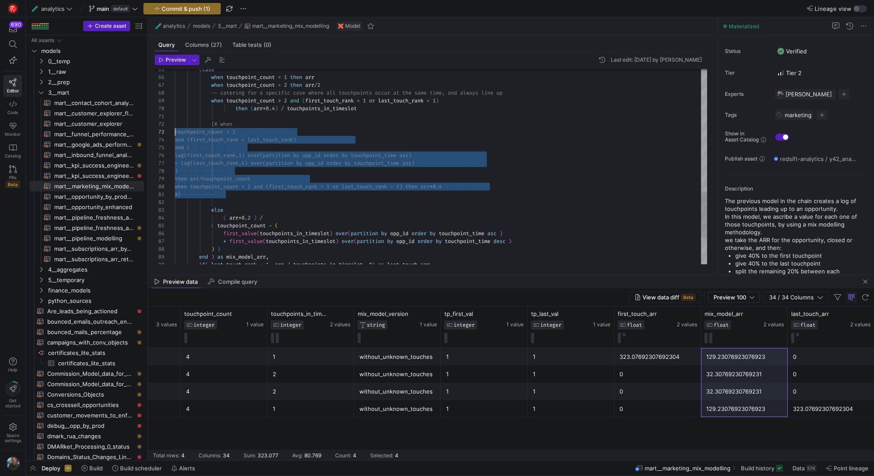
scroll to position [16, 0]
drag, startPoint x: 246, startPoint y: 194, endPoint x: 141, endPoint y: 118, distance: 129.2
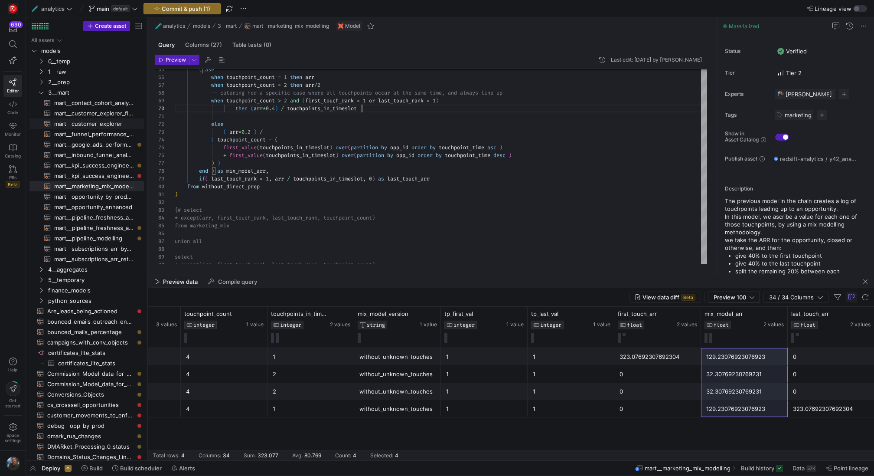
scroll to position [55, 187]
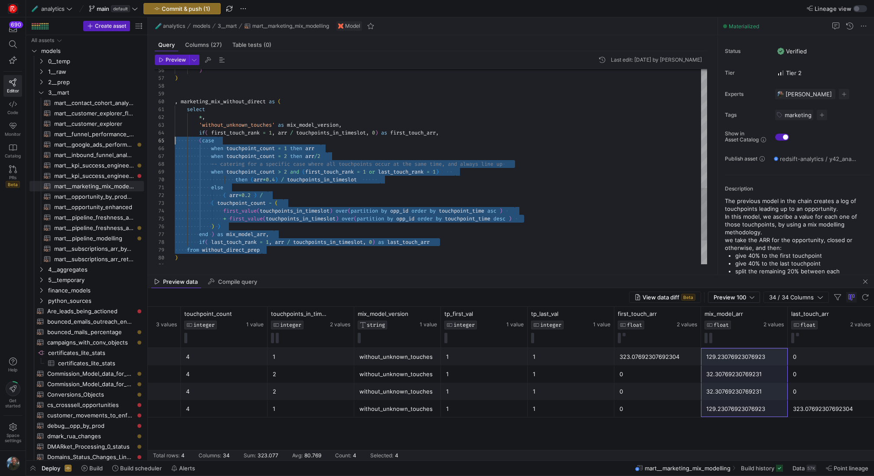
scroll to position [23, 0]
drag, startPoint x: 276, startPoint y: 248, endPoint x: 158, endPoint y: 130, distance: 166.9
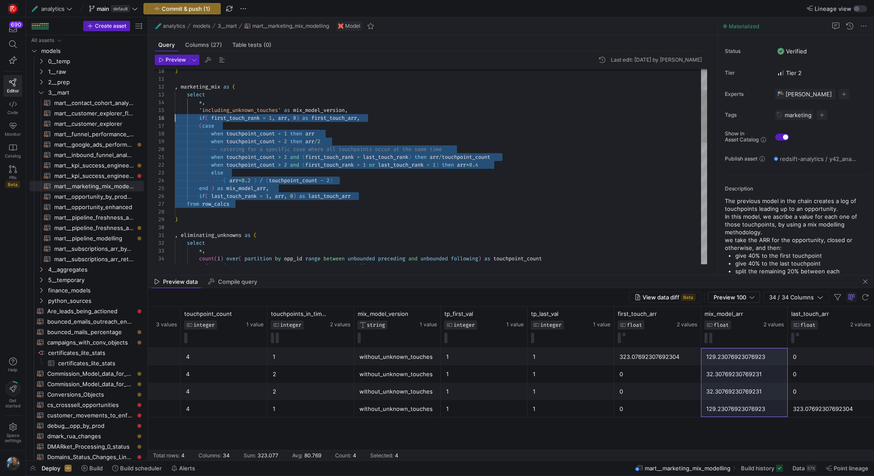
scroll to position [39, 0]
drag, startPoint x: 235, startPoint y: 203, endPoint x: 126, endPoint y: 118, distance: 138.7
click at [175, 118] on div "( arr * 0.2 ) / ( touchpoint_count - 2 ) end ) as mix_model_arr , when touchpoi…" at bounding box center [441, 352] width 533 height 725
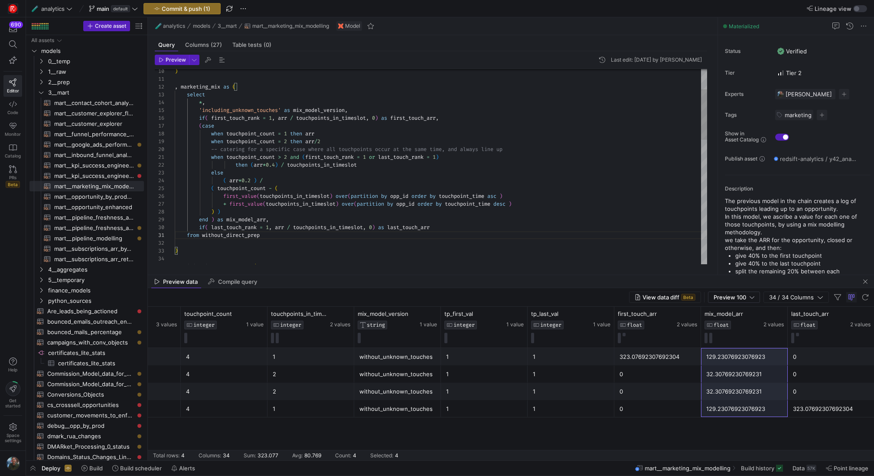
scroll to position [70, 225]
click at [401, 226] on div "( arr * 0.2 ) / ( touchpoint_count - ( then ( arr * 0.4 ) / touchpoints_in_time…" at bounding box center [441, 368] width 533 height 756
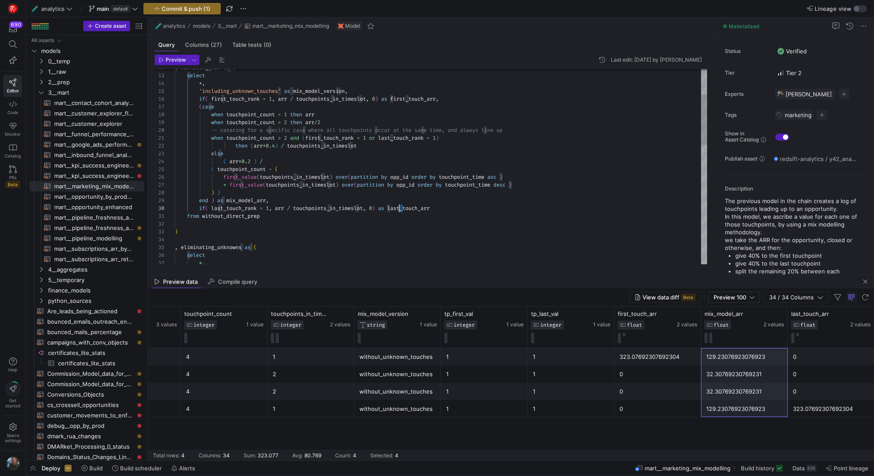
click at [293, 177] on div "from without_direct_prep if ( last_touch_rank = 1 , arr / touchpoints_in_timesl…" at bounding box center [441, 349] width 533 height 756
click at [178, 64] on span "button" at bounding box center [171, 60] width 33 height 10
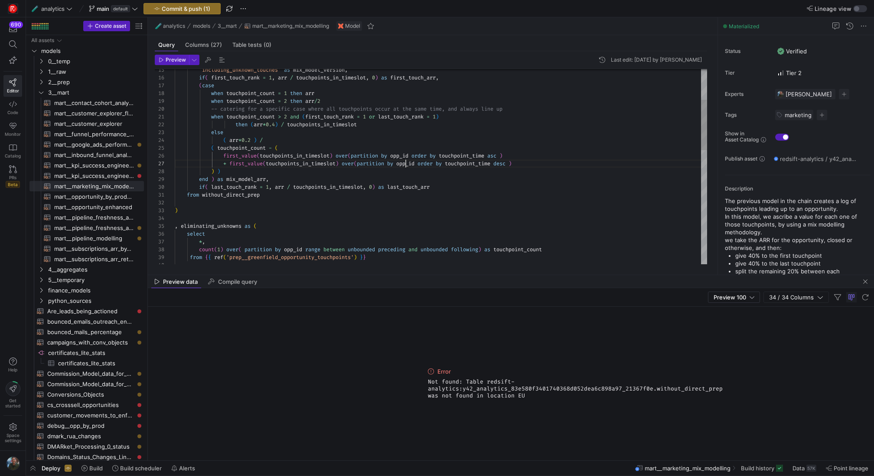
scroll to position [47, 231]
click at [407, 166] on div "count ( 1 ) over ( partition by opp_id range between unbounded preceding and un…" at bounding box center [441, 328] width 533 height 756
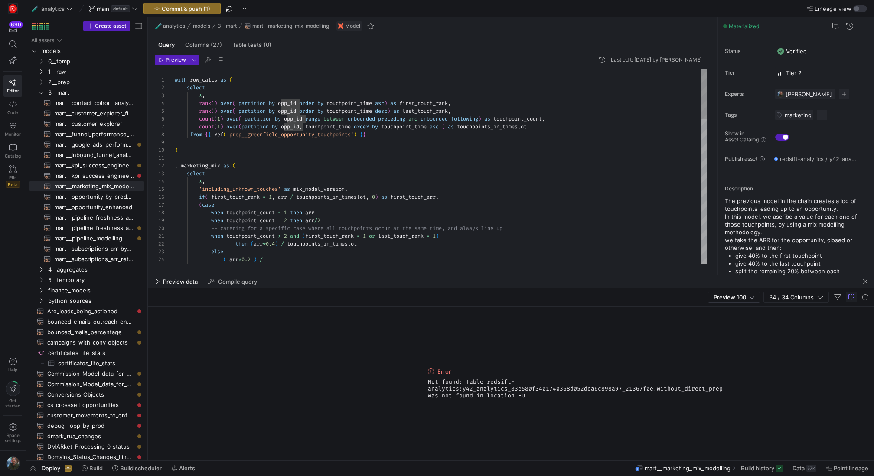
click at [201, 82] on div "( touchpoint_count - ( ( arr * 0.2 ) / else then ( arr * 0.4 ) / touchpoints_in…" at bounding box center [441, 447] width 533 height 756
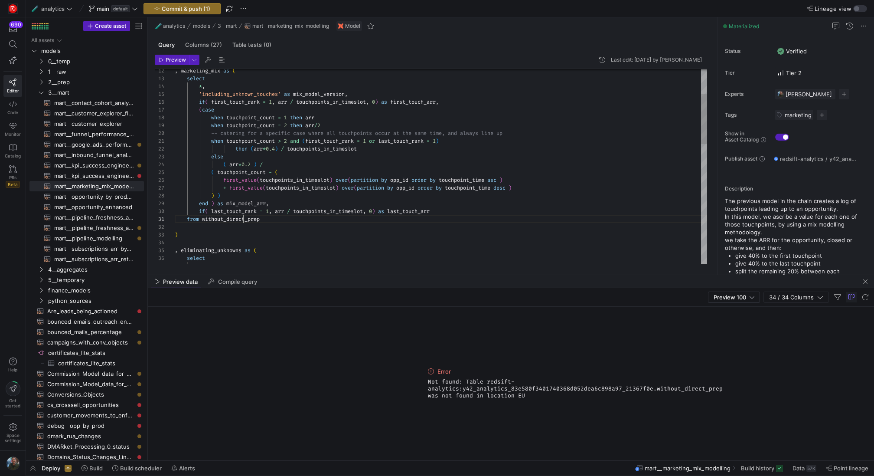
click at [242, 216] on div "( touchpoint_count - ( ( arr * 0.2 ) / else then ( arr * 0.4 ) / touchpoints_in…" at bounding box center [441, 352] width 533 height 756
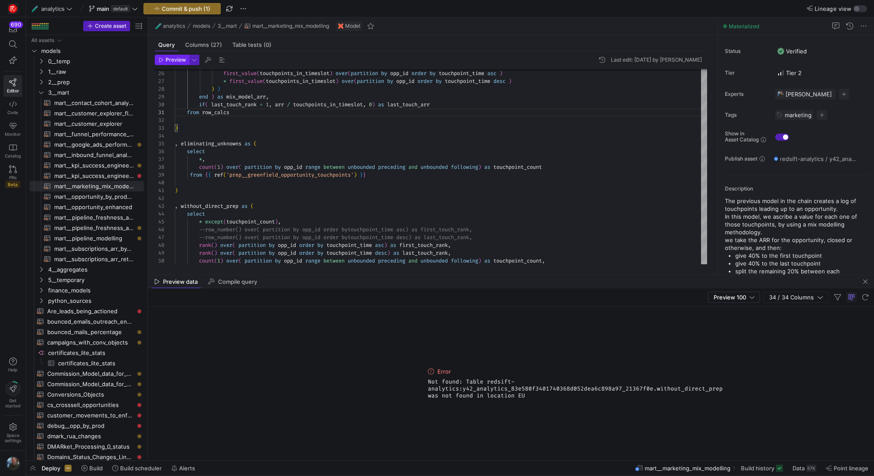
click at [168, 57] on span "Preview" at bounding box center [176, 60] width 20 height 6
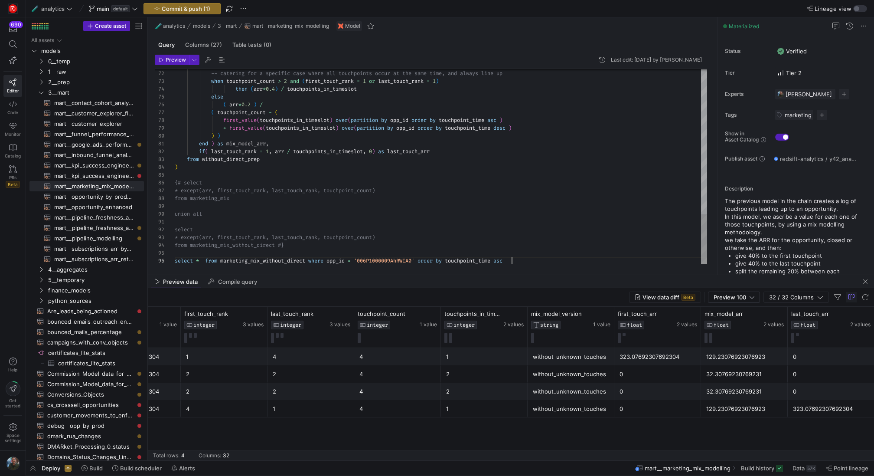
scroll to position [39, 337]
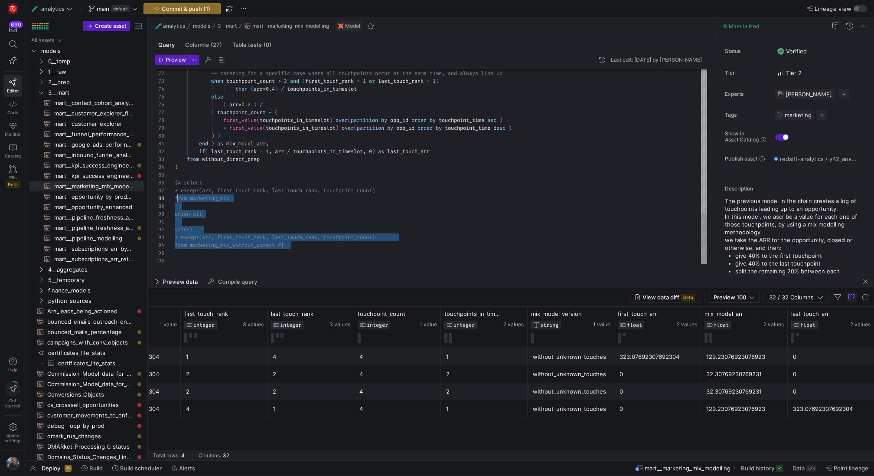
scroll to position [39, 0]
drag, startPoint x: 295, startPoint y: 245, endPoint x: 157, endPoint y: 181, distance: 152.2
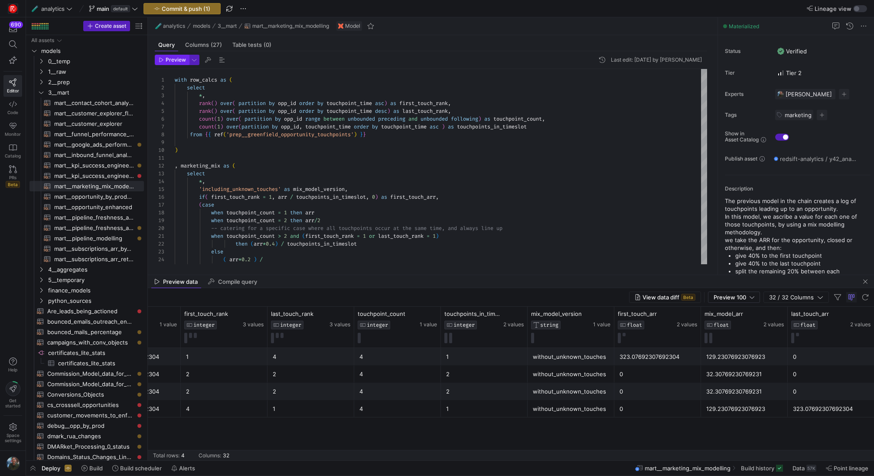
click at [173, 61] on span "Preview" at bounding box center [176, 60] width 20 height 6
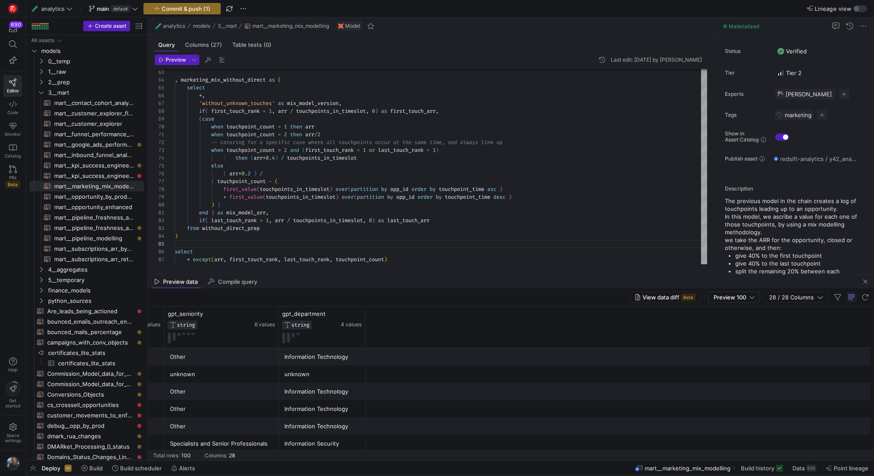
scroll to position [0, 1107]
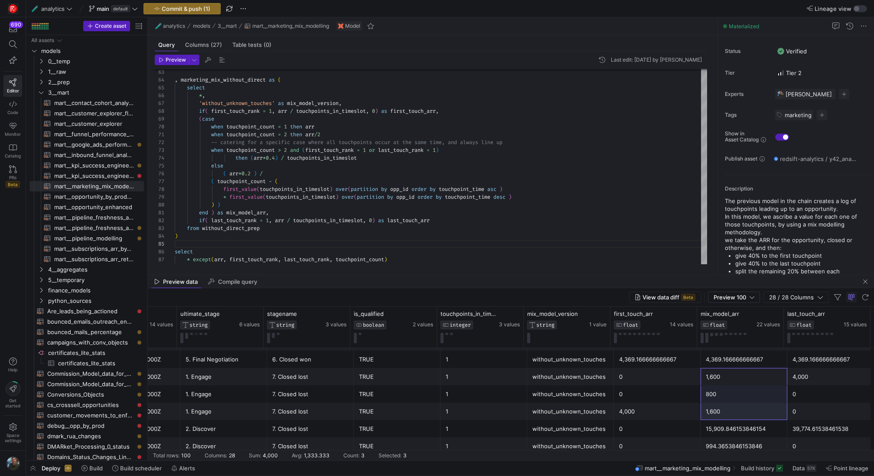
drag, startPoint x: 731, startPoint y: 379, endPoint x: 731, endPoint y: 412, distance: 32.5
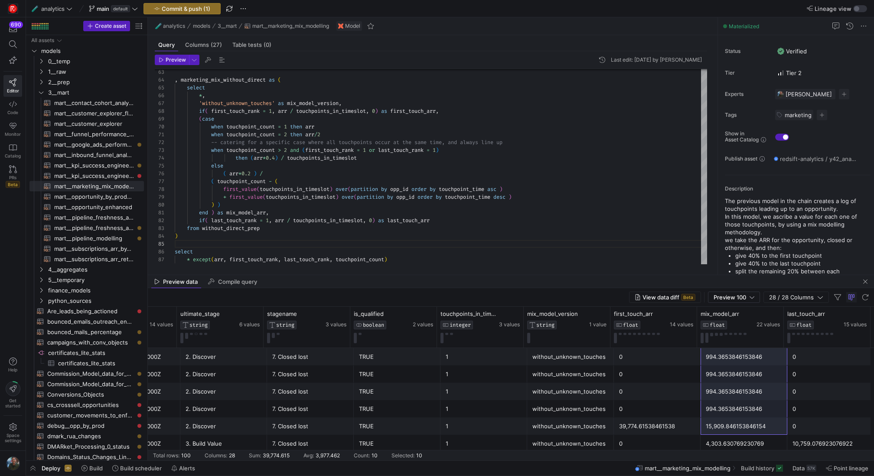
drag, startPoint x: 753, startPoint y: 356, endPoint x: 749, endPoint y: 427, distance: 71.7
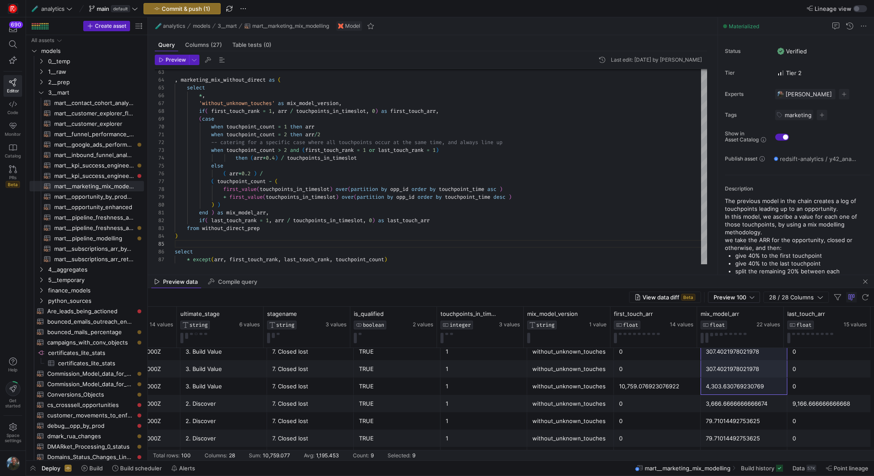
drag, startPoint x: 753, startPoint y: 389, endPoint x: 735, endPoint y: 386, distance: 18.0
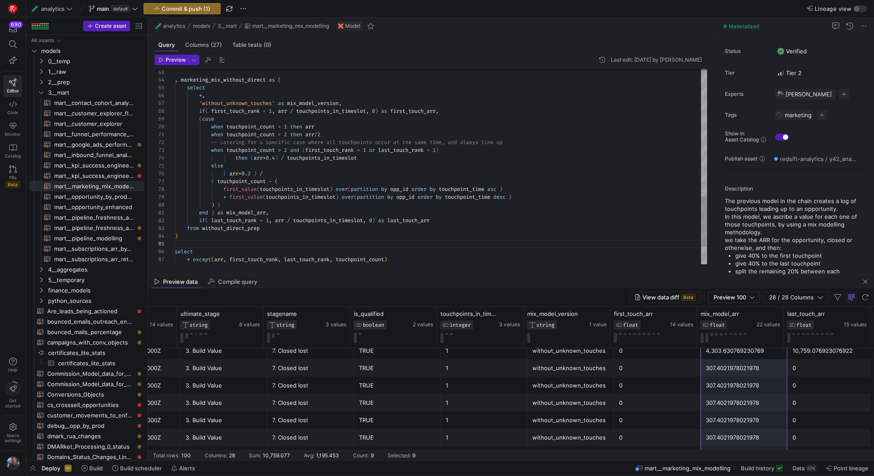
type textarea "when touchpoint_count = 2 then arr/2 -- catering for a specific case where all …"
click at [171, 11] on span "Commit & push (1)" at bounding box center [186, 8] width 49 height 7
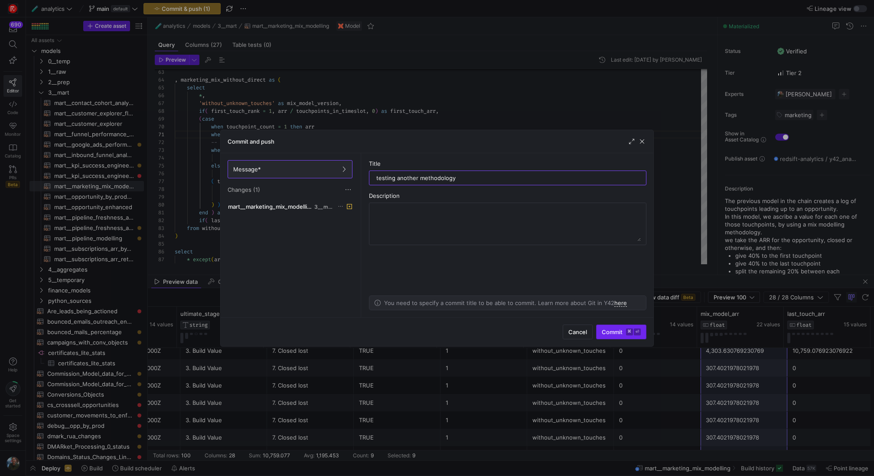
type input "testing another methodology"
click at [635, 332] on kbd "⏎" at bounding box center [637, 331] width 7 height 7
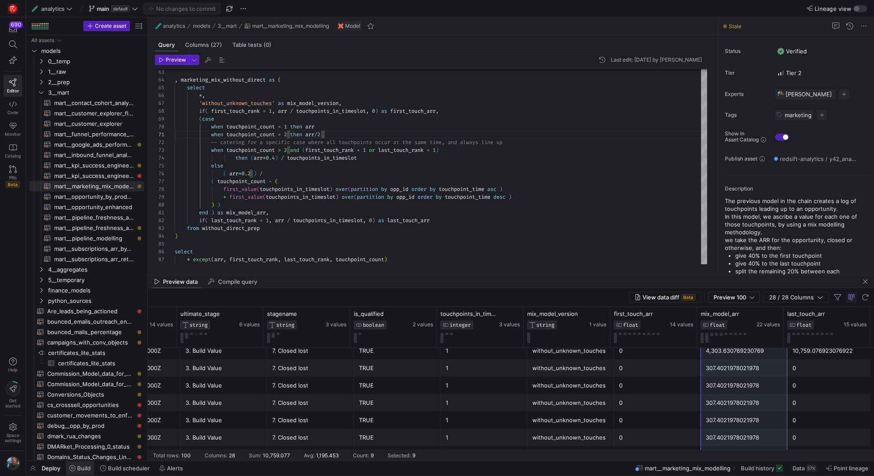
click at [81, 472] on span at bounding box center [80, 468] width 28 height 14
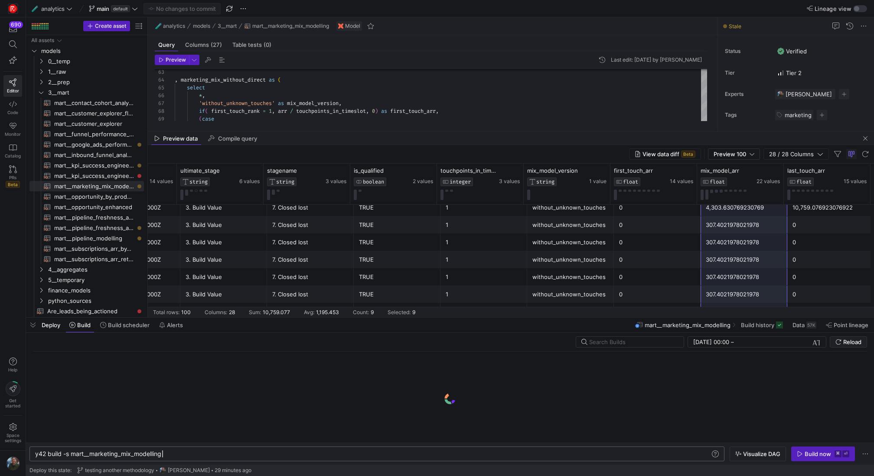
click at [183, 456] on div "y42 build -s mart__marketing_mix_modelling" at bounding box center [373, 453] width 676 height 7
click at [29, 323] on span "button" at bounding box center [33, 325] width 14 height 15
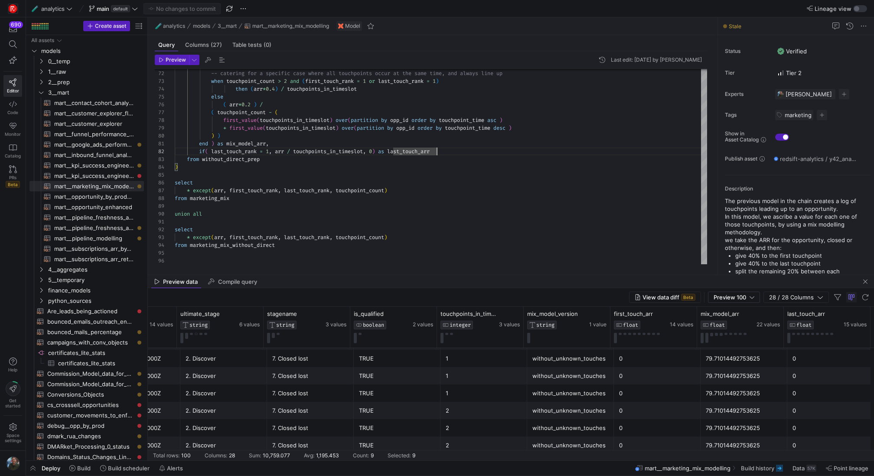
scroll to position [446, 0]
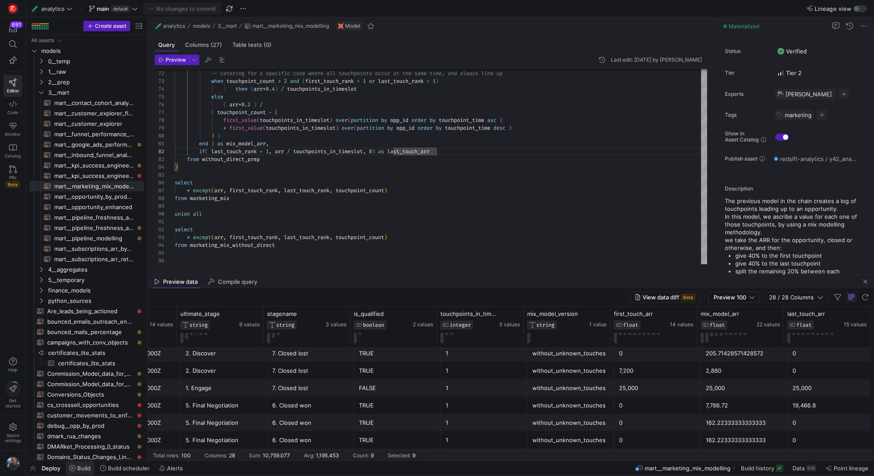
click at [90, 471] on span "Build" at bounding box center [83, 468] width 13 height 7
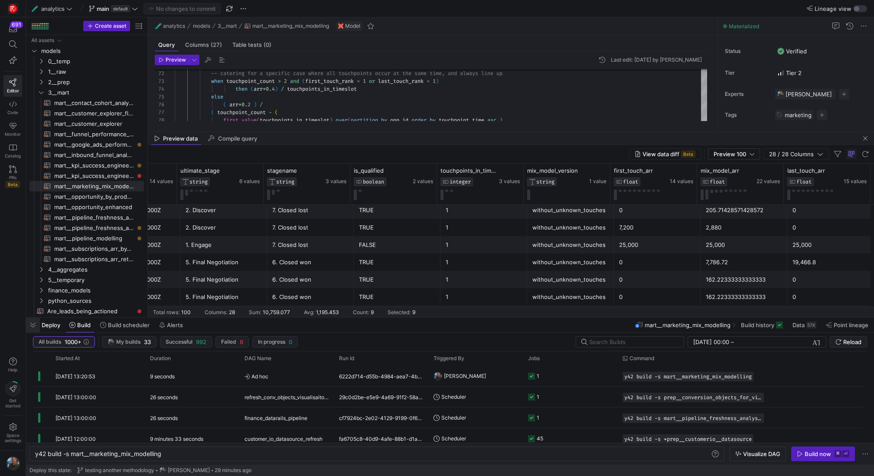
click at [32, 328] on span "button" at bounding box center [33, 325] width 14 height 15
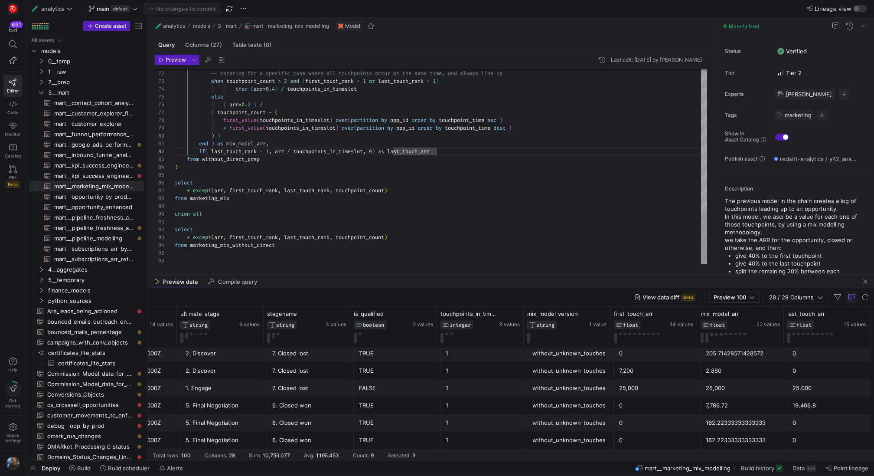
scroll to position [39, 0]
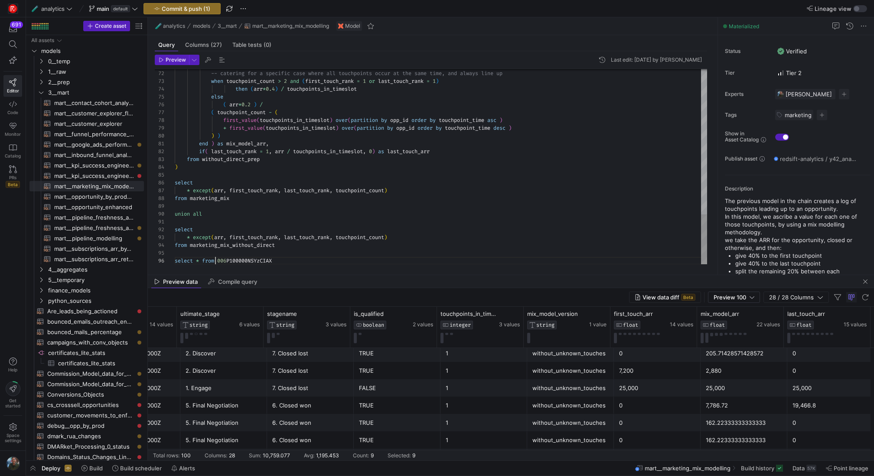
click at [172, 57] on span "Preview" at bounding box center [176, 60] width 20 height 6
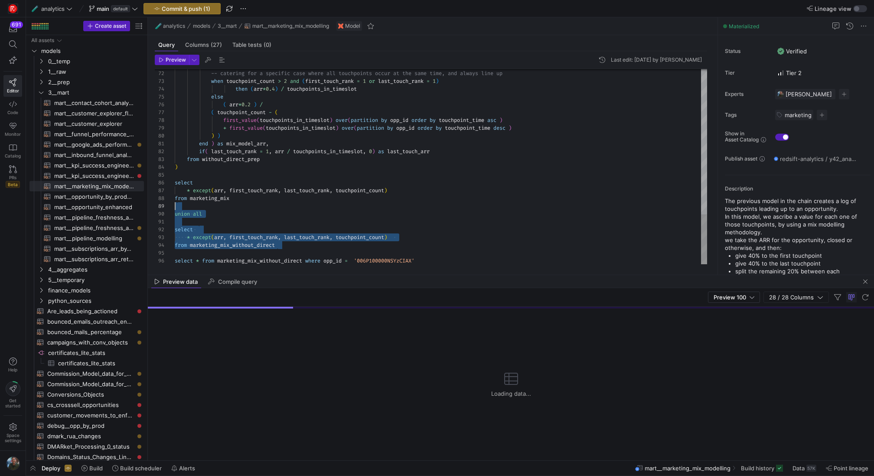
scroll to position [39, 0]
drag, startPoint x: 313, startPoint y: 246, endPoint x: 172, endPoint y: 184, distance: 154.4
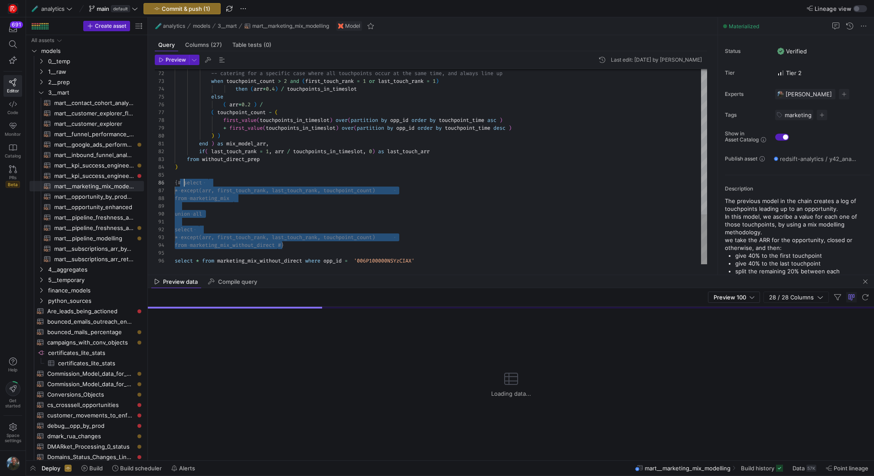
scroll to position [39, 10]
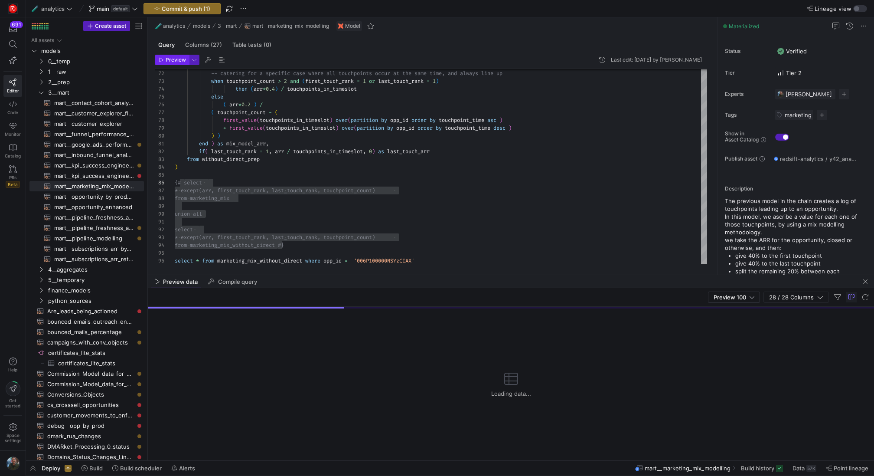
click at [164, 59] on span "Preview" at bounding box center [172, 60] width 27 height 6
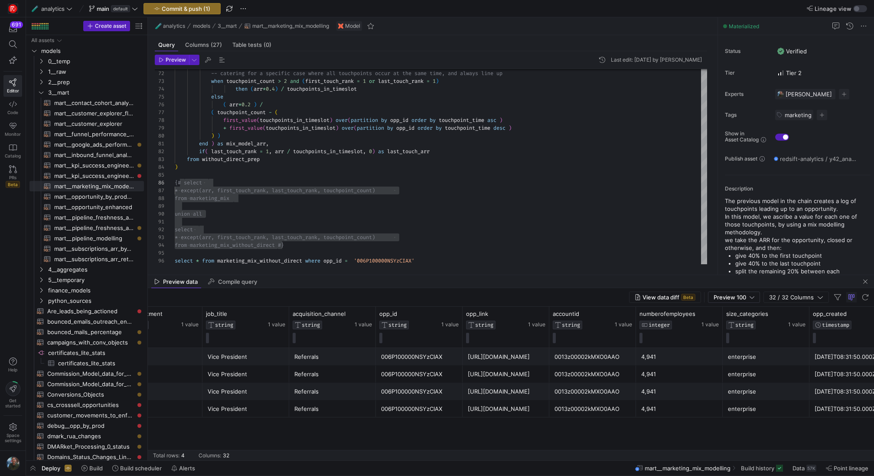
scroll to position [0, 1034]
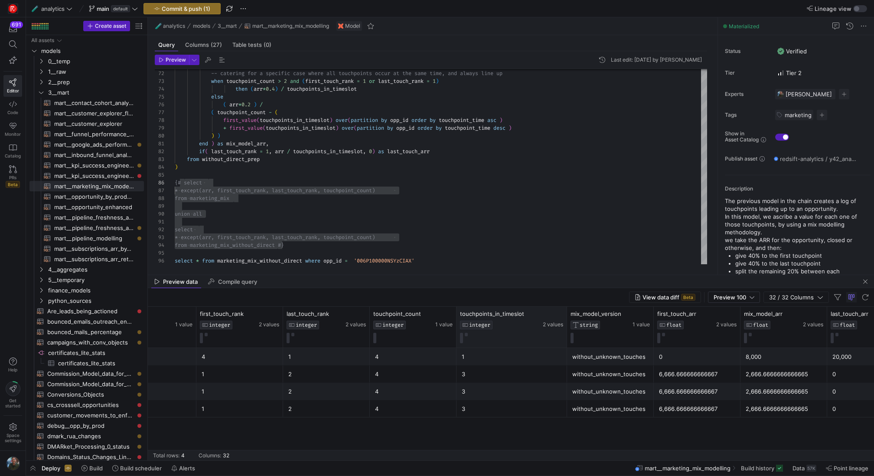
drag, startPoint x: 542, startPoint y: 324, endPoint x: 565, endPoint y: 324, distance: 23.0
click at [565, 324] on div at bounding box center [566, 327] width 3 height 41
drag, startPoint x: 763, startPoint y: 372, endPoint x: 759, endPoint y: 403, distance: 31.5
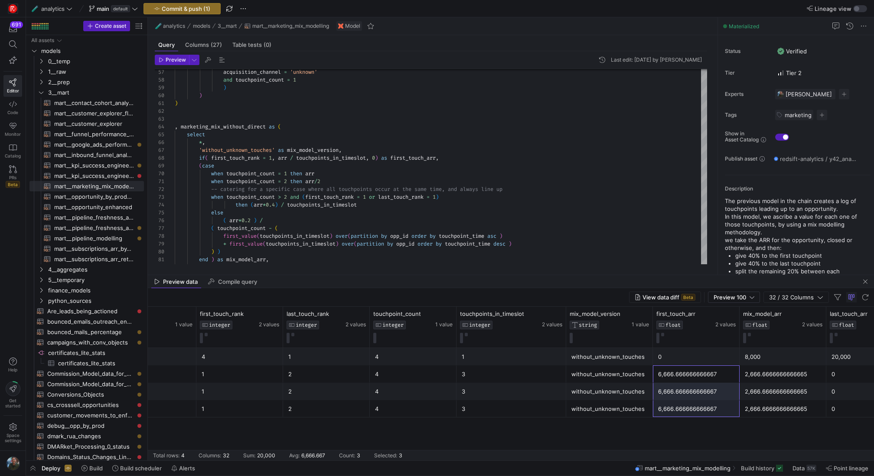
drag, startPoint x: 689, startPoint y: 377, endPoint x: 689, endPoint y: 416, distance: 39.5
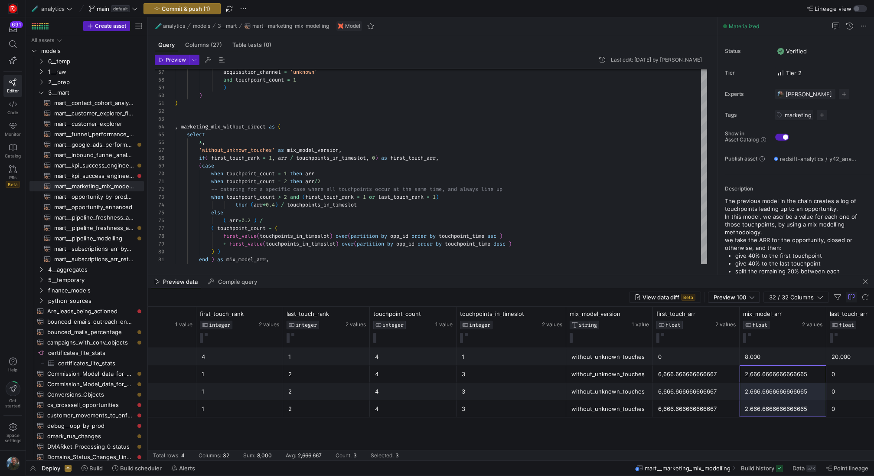
drag, startPoint x: 765, startPoint y: 369, endPoint x: 766, endPoint y: 428, distance: 59.0
click at [766, 428] on div "FALSE 20,000 4 1 4 1 without_unknown_touches 0 8,000 20,000 FALSE 20,000 1 2 4 …" at bounding box center [511, 404] width 727 height 112
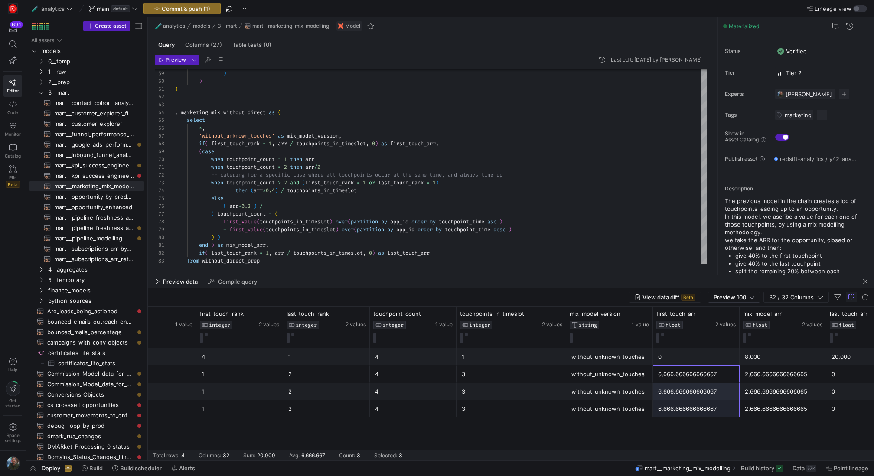
drag, startPoint x: 686, startPoint y: 370, endPoint x: 680, endPoint y: 406, distance: 36.1
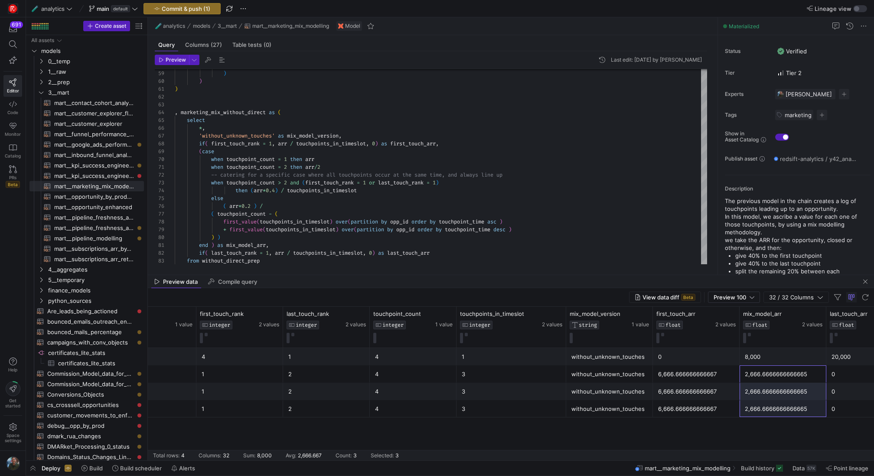
drag, startPoint x: 790, startPoint y: 373, endPoint x: 781, endPoint y: 406, distance: 33.8
drag, startPoint x: 327, startPoint y: 165, endPoint x: 212, endPoint y: 163, distance: 115.4
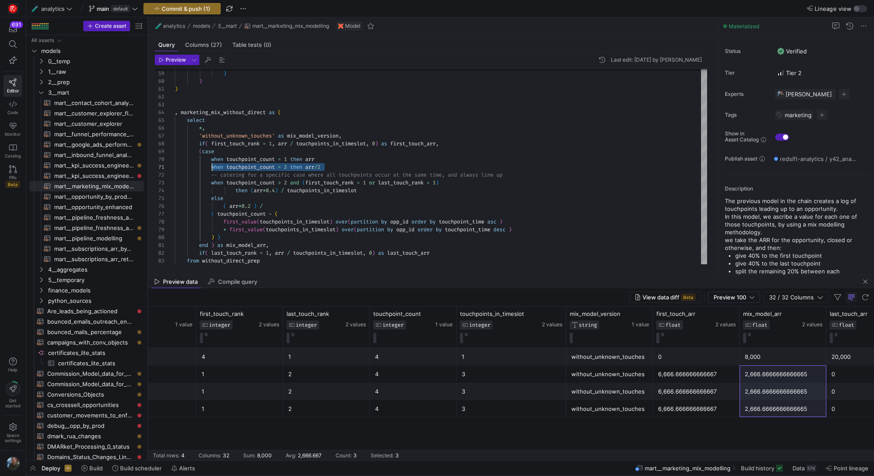
click at [799, 356] on div "8,000" at bounding box center [783, 356] width 76 height 17
drag, startPoint x: 775, startPoint y: 409, endPoint x: 774, endPoint y: 353, distance: 56.0
click at [761, 387] on div "2,666.6666666666665" at bounding box center [783, 391] width 76 height 17
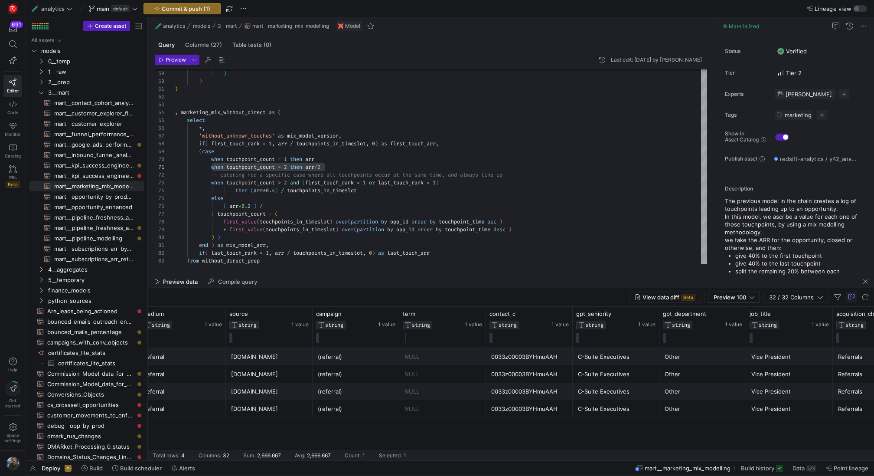
scroll to position [0, 246]
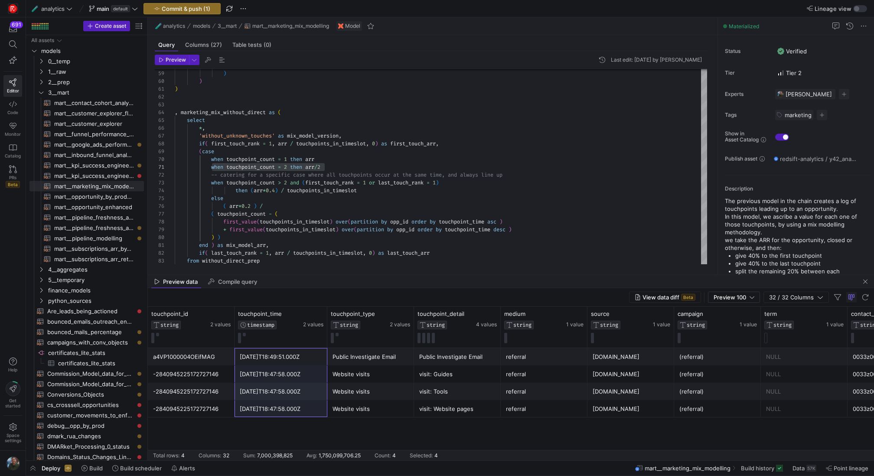
drag, startPoint x: 299, startPoint y: 359, endPoint x: 294, endPoint y: 412, distance: 53.6
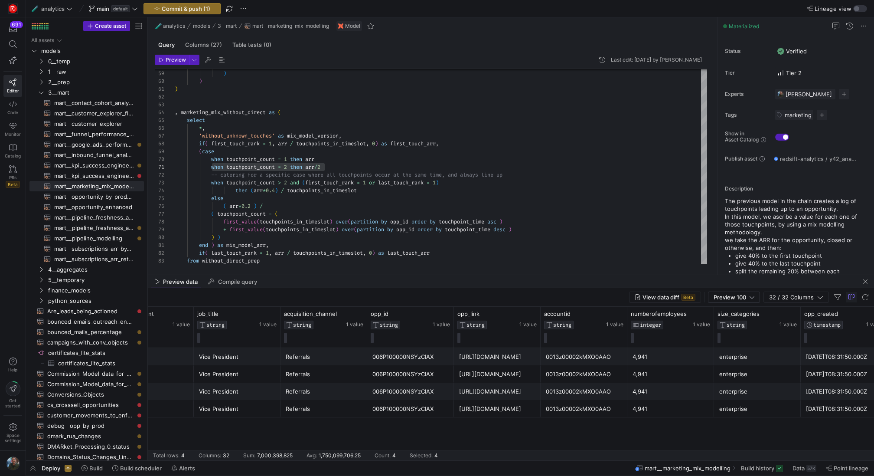
scroll to position [0, 1078]
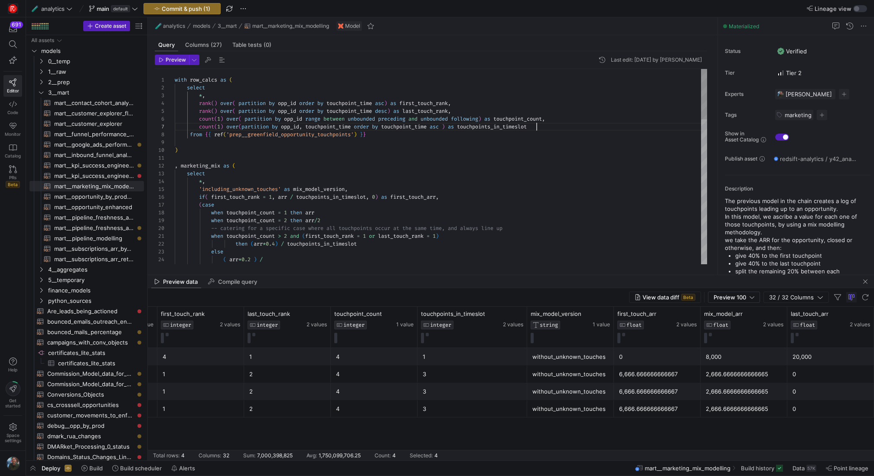
click at [541, 128] on div "( arr * 0.2 ) / ( touchpoint_count - ( else when touchpoint_count > 2 and ( fir…" at bounding box center [441, 447] width 533 height 756
click at [560, 119] on div "( arr * 0.2 ) / ( touchpoint_count - ( else when touchpoint_count > 2 and ( fir…" at bounding box center [441, 447] width 533 height 756
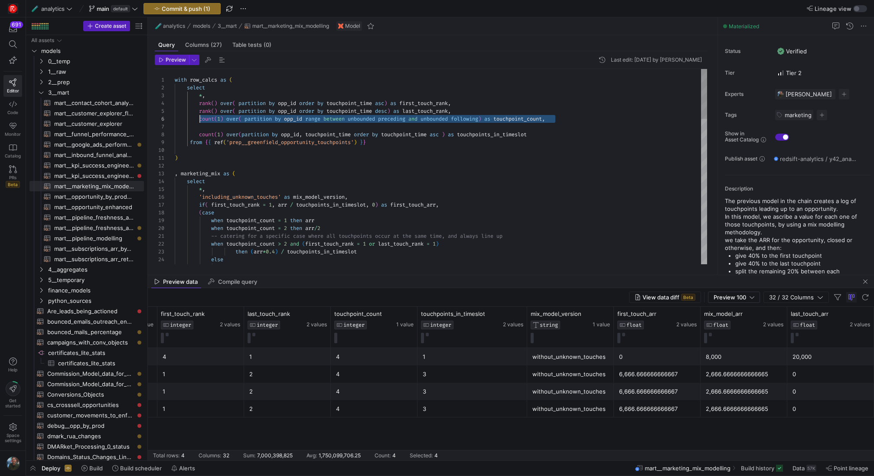
drag, startPoint x: 568, startPoint y: 118, endPoint x: 200, endPoint y: 120, distance: 367.8
click at [200, 120] on div "( arr * 0.2 ) / else when touchpoint_count > 2 and ( first_touch_rank = 1 or la…" at bounding box center [441, 451] width 533 height 764
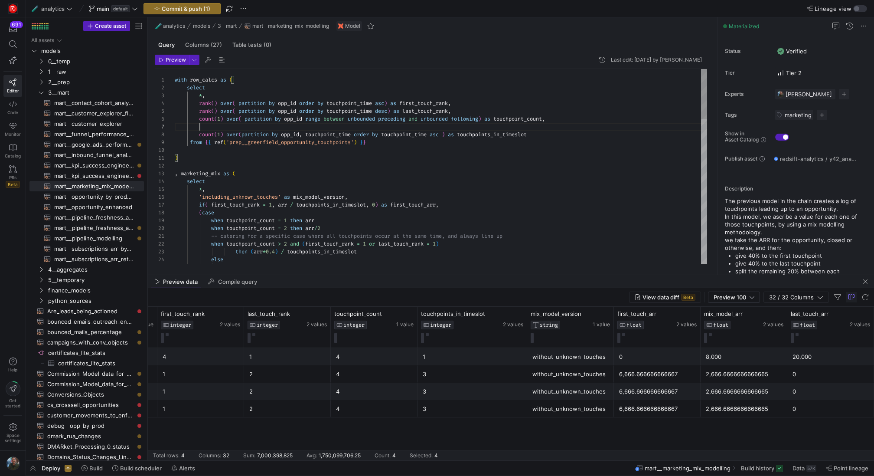
click at [206, 128] on div "( arr * 0.2 ) / else when touchpoint_count > 2 and ( first_touch_rank = 1 or la…" at bounding box center [441, 451] width 533 height 764
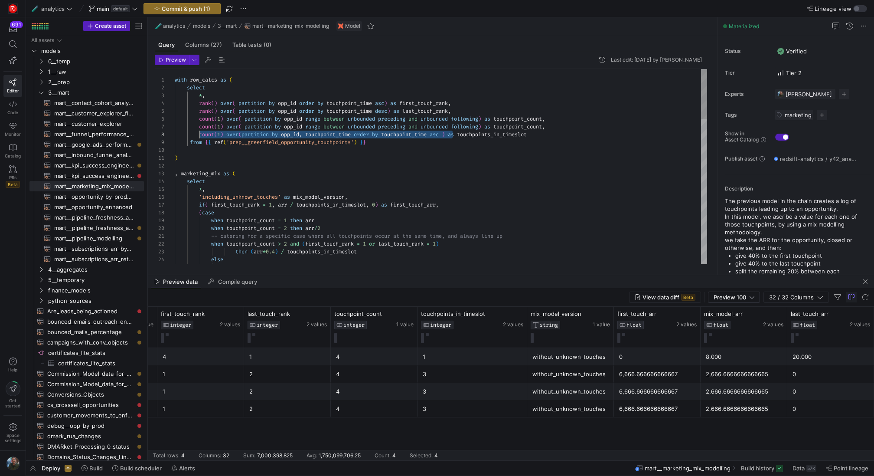
drag, startPoint x: 454, startPoint y: 134, endPoint x: 199, endPoint y: 136, distance: 254.6
click at [199, 136] on div "( arr * 0.2 ) / else when touchpoint_count > 2 and ( first_touch_rank = 1 or la…" at bounding box center [441, 451] width 533 height 764
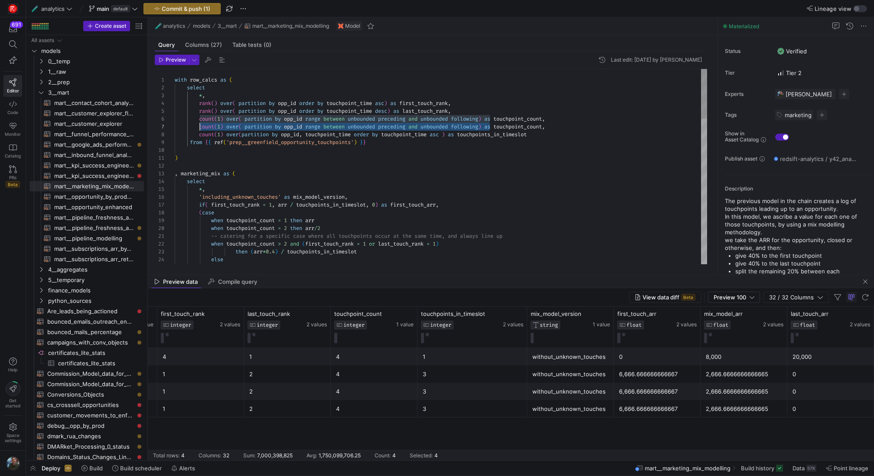
drag, startPoint x: 491, startPoint y: 125, endPoint x: 200, endPoint y: 128, distance: 291.1
click at [200, 128] on div "( arr * 0.2 ) / else when touchpoint_count > 2 and ( first_touch_rank = 1 or la…" at bounding box center [441, 451] width 533 height 764
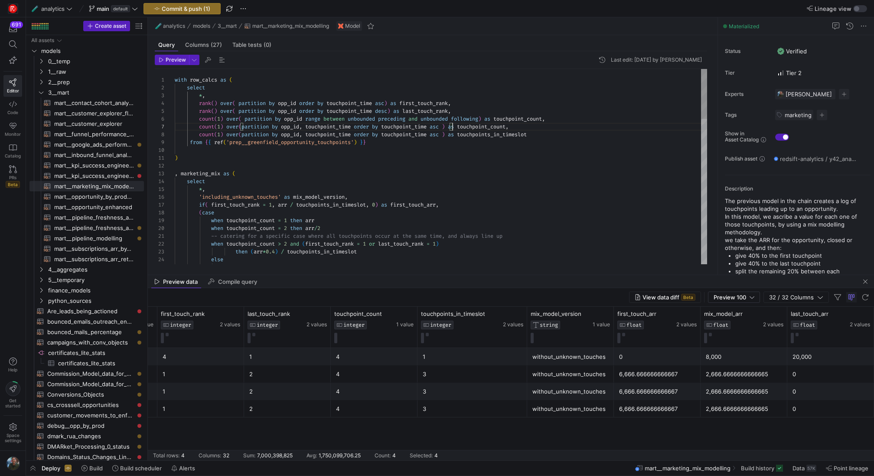
click at [516, 126] on div "( arr * 0.2 ) / else when touchpoint_count > 2 and ( first_touch_rank = 1 or la…" at bounding box center [441, 451] width 533 height 764
drag, startPoint x: 221, startPoint y: 125, endPoint x: 236, endPoint y: 125, distance: 14.7
click at [227, 125] on div "( arr * 0.2 ) / else when touchpoint_count > 2 and ( first_touch_rank = 1 or la…" at bounding box center [441, 451] width 533 height 764
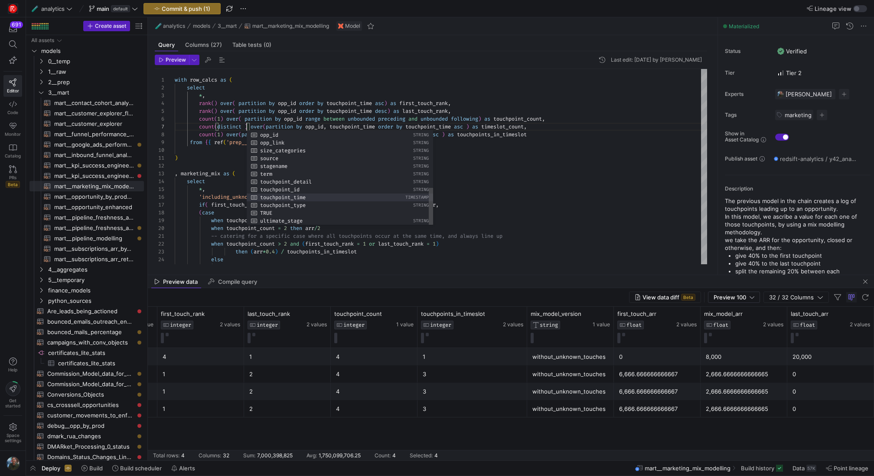
scroll to position [47, 125]
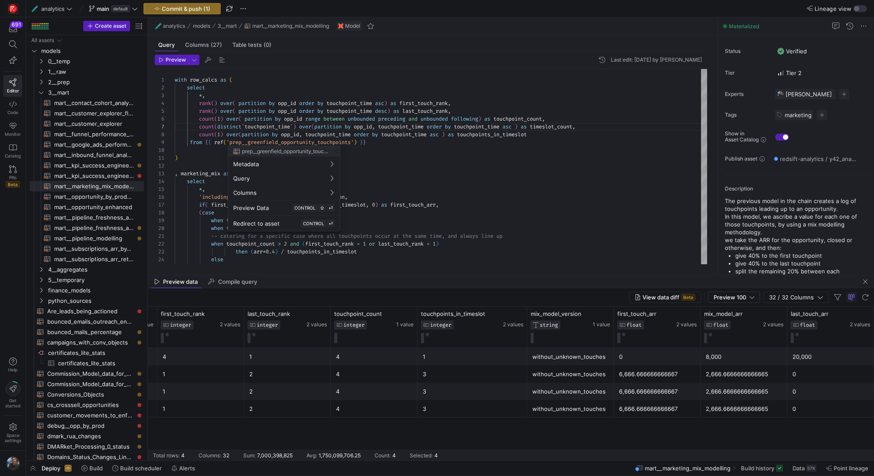
click at [547, 137] on div at bounding box center [437, 238] width 874 height 476
click at [543, 154] on div "( arr * 0.2 ) / else when touchpoint_count > 2 and ( first_touch_rank = 1 or la…" at bounding box center [441, 451] width 533 height 764
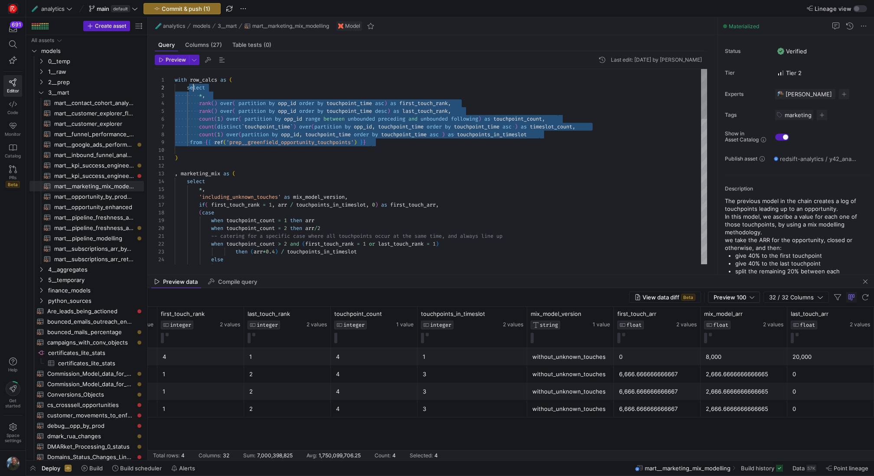
scroll to position [8, 0]
drag, startPoint x: 382, startPoint y: 144, endPoint x: 164, endPoint y: 88, distance: 224.8
click at [175, 88] on div "( arr * 0.2 ) / else when touchpoint_count > 2 and ( first_touch_rank = 1 or la…" at bounding box center [441, 451] width 533 height 764
click at [171, 57] on span "Preview" at bounding box center [176, 60] width 20 height 6
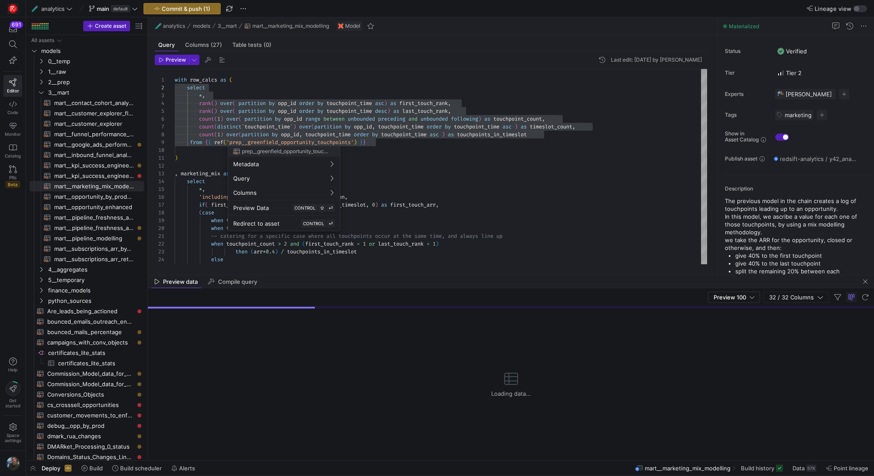
click at [255, 93] on div at bounding box center [437, 238] width 874 height 476
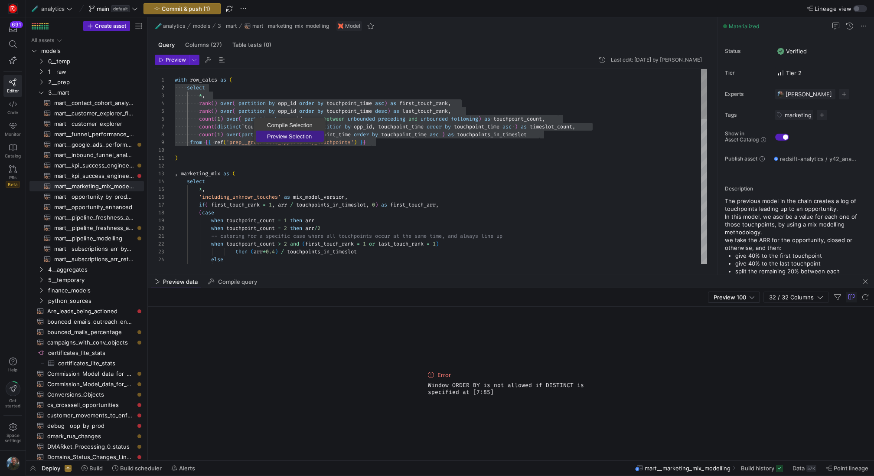
click at [288, 134] on span "Preview Selection" at bounding box center [290, 137] width 68 height 6
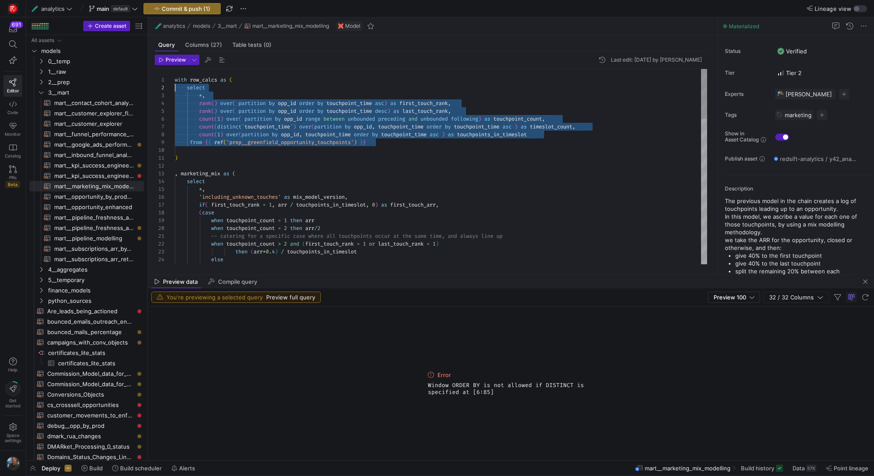
click at [442, 144] on div "( arr * 0.2 ) / else when touchpoint_count > 2 and ( first_touch_rank = 1 or la…" at bounding box center [441, 451] width 533 height 764
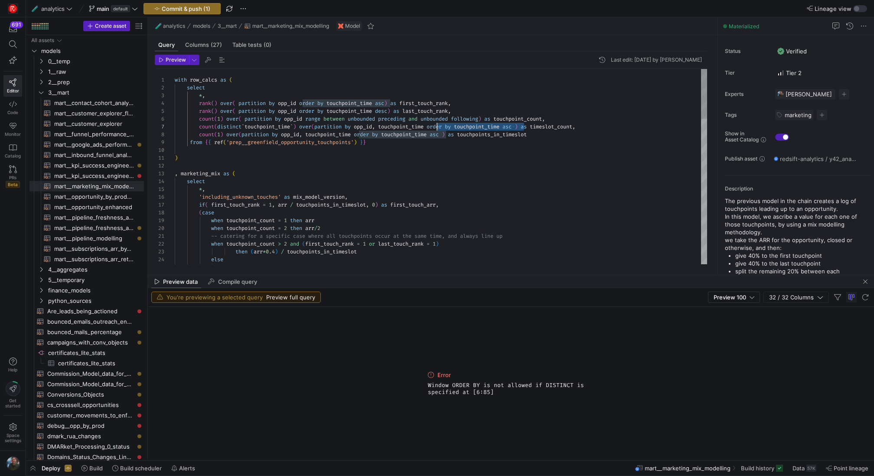
scroll to position [47, 265]
drag, startPoint x: 526, startPoint y: 125, endPoint x: 439, endPoint y: 123, distance: 86.8
click at [439, 123] on div "( arr * 0.2 ) / else when touchpoint_count > 2 and ( first_touch_rank = 1 or la…" at bounding box center [441, 451] width 533 height 764
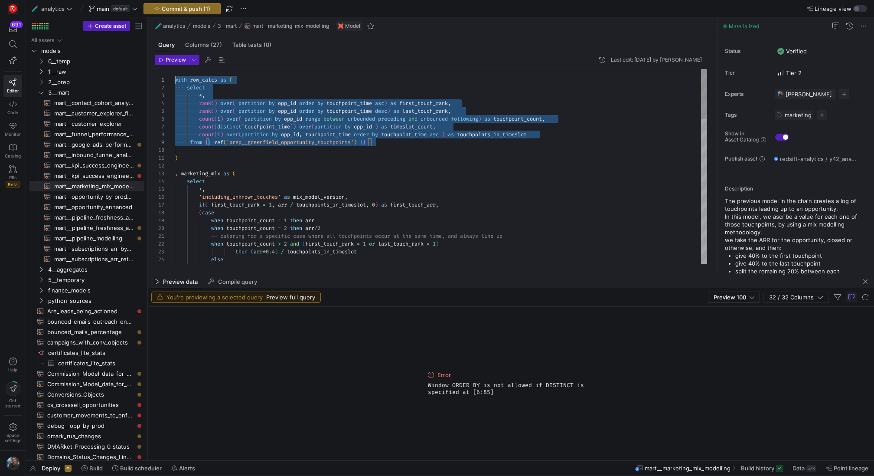
scroll to position [0, 0]
drag, startPoint x: 380, startPoint y: 142, endPoint x: 107, endPoint y: 90, distance: 278.3
click at [175, 90] on div "( arr * 0.2 ) / else when touchpoint_count > 2 and ( first_touch_rank = 1 or la…" at bounding box center [441, 451] width 533 height 764
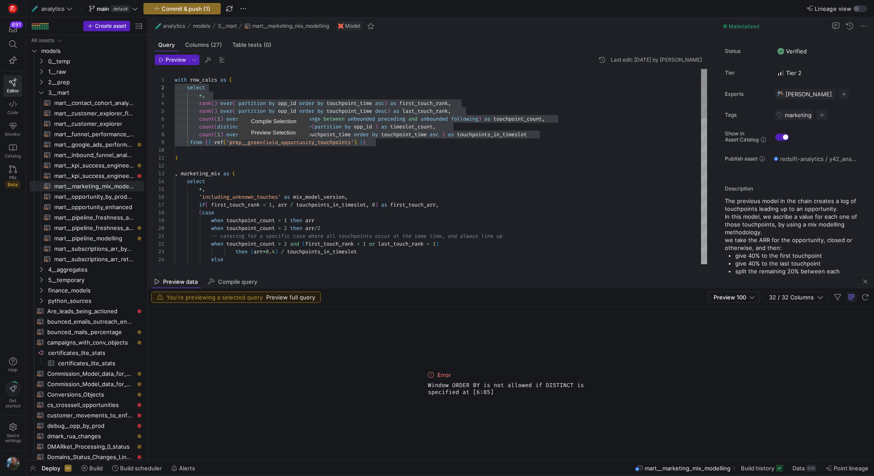
scroll to position [8, 0]
click at [259, 132] on span "Preview Selection" at bounding box center [274, 133] width 68 height 6
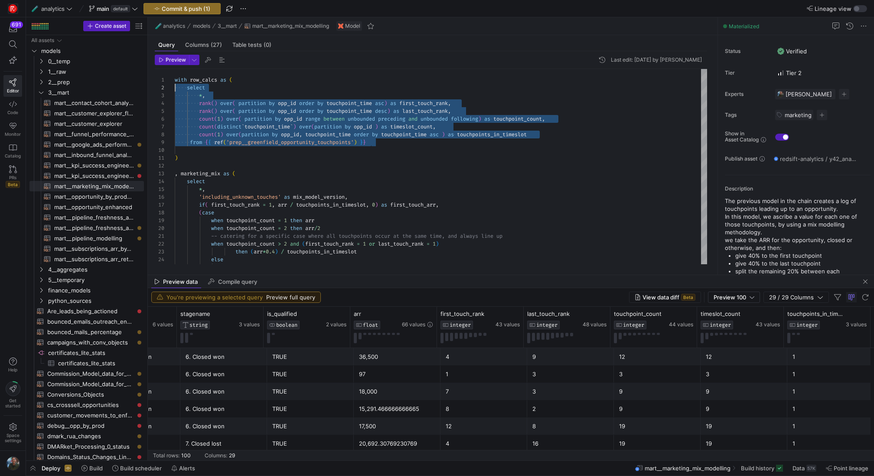
scroll to position [113, 0]
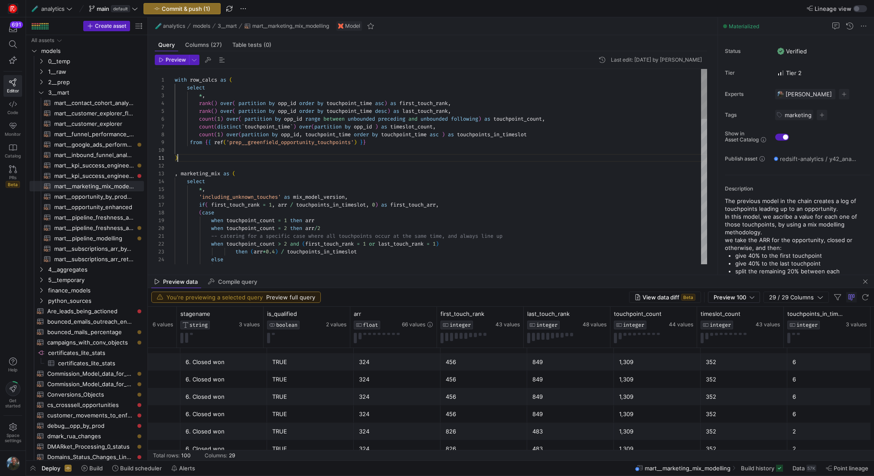
click at [456, 156] on div "( arr * 0.2 ) / else when touchpoint_count > 2 and ( first_touch_rank = 1 or la…" at bounding box center [441, 451] width 533 height 764
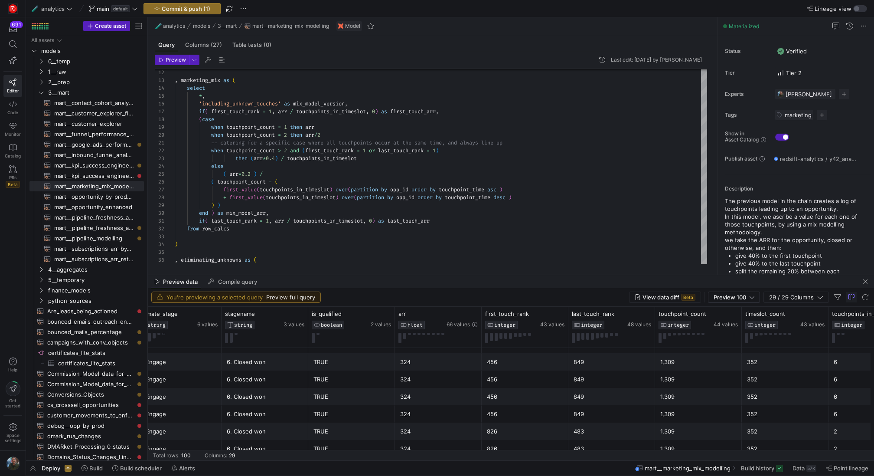
scroll to position [0, 1827]
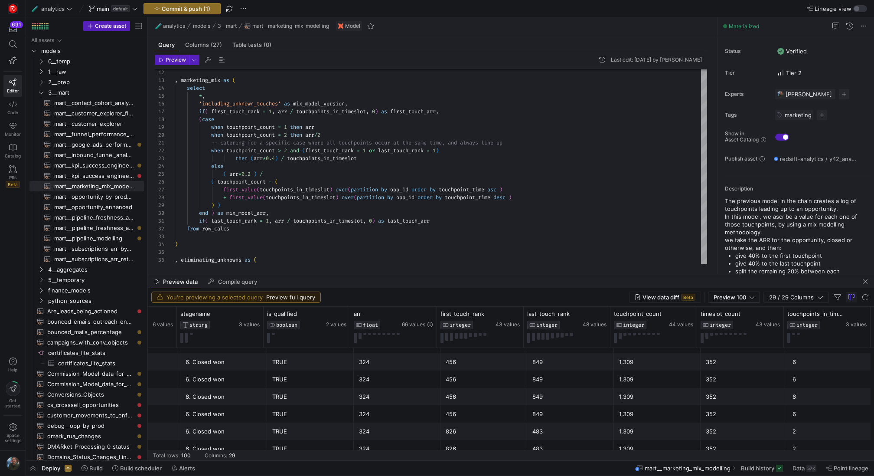
click at [729, 391] on div "352" at bounding box center [744, 396] width 76 height 17
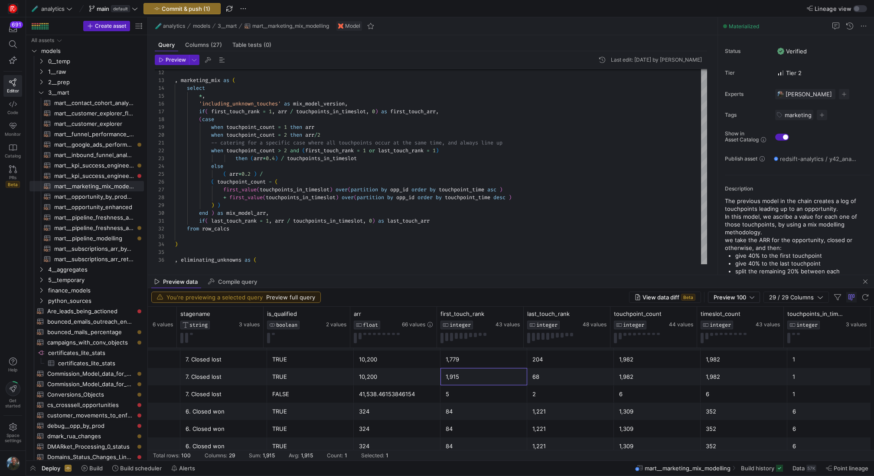
click at [468, 383] on div "1,915" at bounding box center [484, 376] width 76 height 17
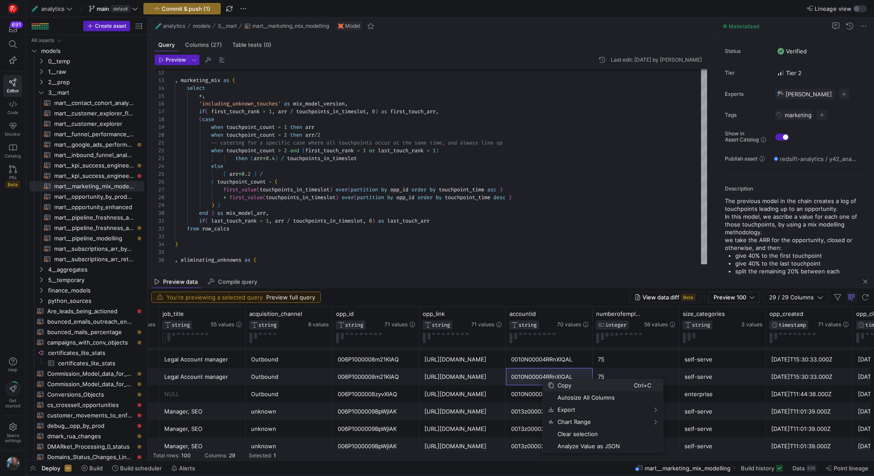
click at [565, 385] on span "Copy" at bounding box center [594, 385] width 80 height 12
click at [439, 380] on div "https://redsift.lightning.force.com/lightning/r/Opportunity/006P1000008m21KIAQ/…" at bounding box center [463, 376] width 76 height 17
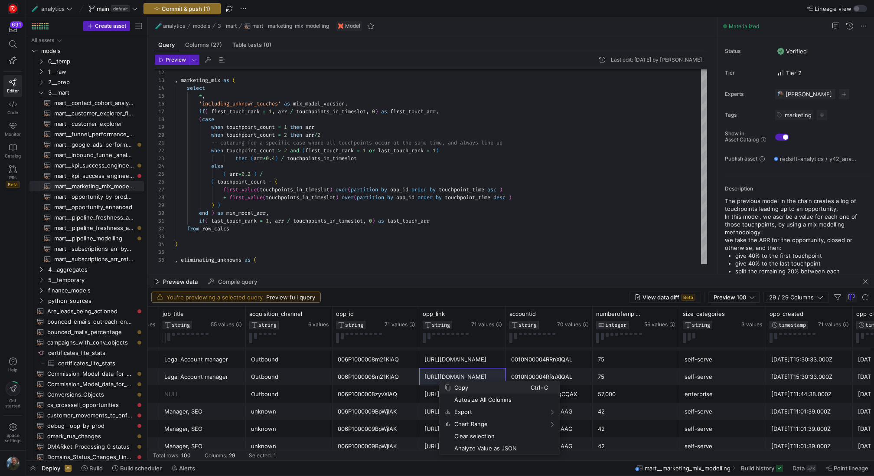
click at [463, 387] on span "Copy" at bounding box center [491, 387] width 80 height 12
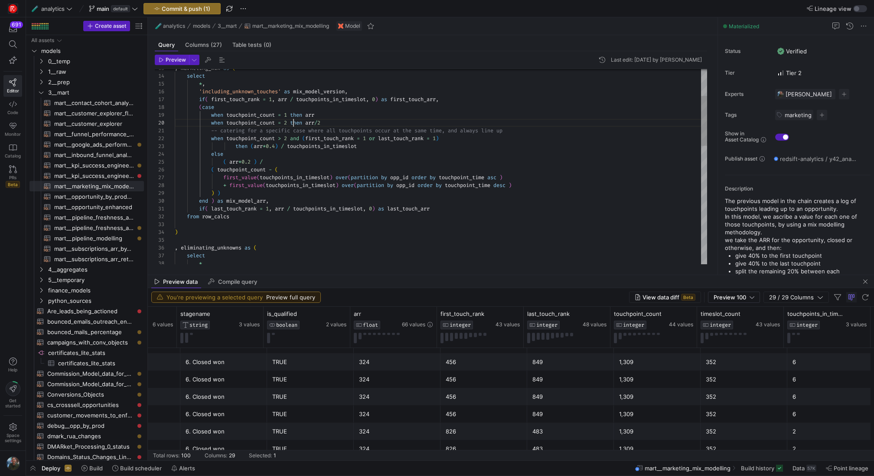
scroll to position [70, 119]
click at [292, 124] on div "( arr * 0.2 ) / else when touchpoint_count > 2 and ( first_touch_rank = 1 or la…" at bounding box center [441, 346] width 533 height 764
click at [354, 144] on div "( arr * 0.2 ) / else when touchpoint_count > 2 and ( first_touch_rank = 1 or la…" at bounding box center [441, 346] width 533 height 764
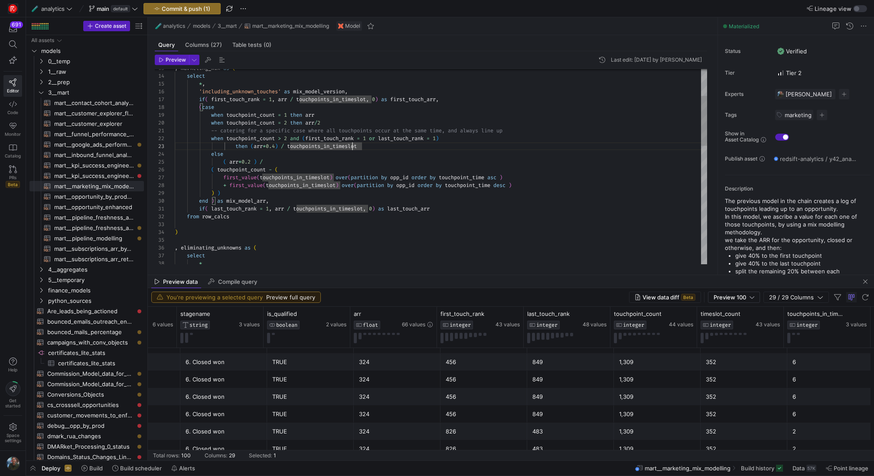
click at [388, 160] on div "( arr * 0.2 ) / else when touchpoint_count > 2 and ( first_touch_rank = 1 or la…" at bounding box center [441, 346] width 533 height 764
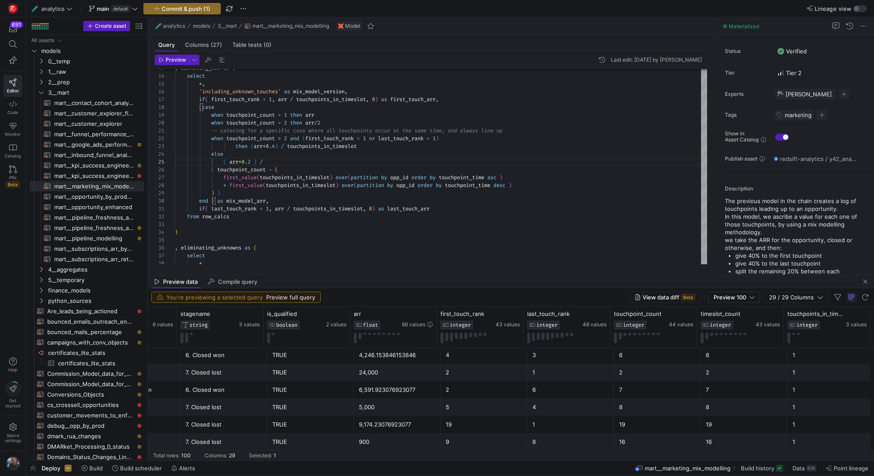
scroll to position [346, 0]
click at [291, 121] on div "( arr * 0.2 ) / else when touchpoint_count > 2 and ( first_touch_rank = 1 or la…" at bounding box center [441, 346] width 533 height 764
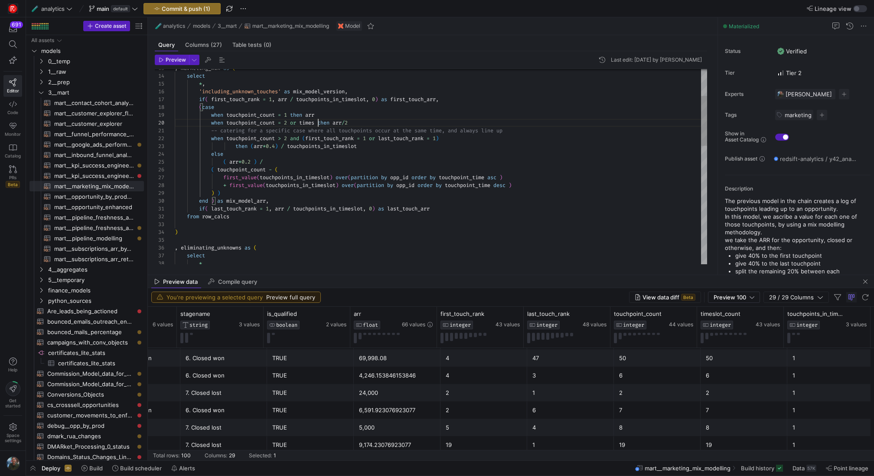
scroll to position [70, 147]
type textarea ") , marketing_mix as ( select *, 'including_unknown_touches' as mix_model_versi…"
click at [364, 121] on div "( arr * 0.2 ) / else when touchpoint_count > 2 and ( first_touch_rank = 1 or la…" at bounding box center [441, 346] width 533 height 764
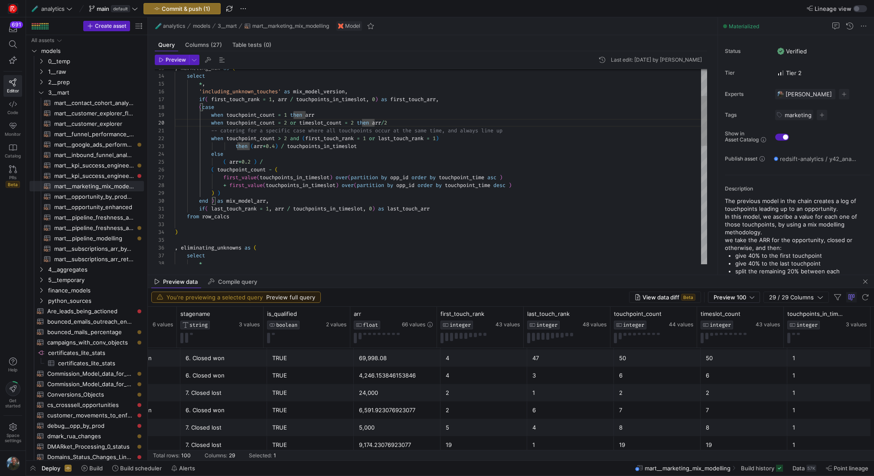
click at [361, 123] on div "( arr * 0.2 ) / else when touchpoint_count > 2 and ( first_touch_rank = 1 or la…" at bounding box center [441, 346] width 533 height 764
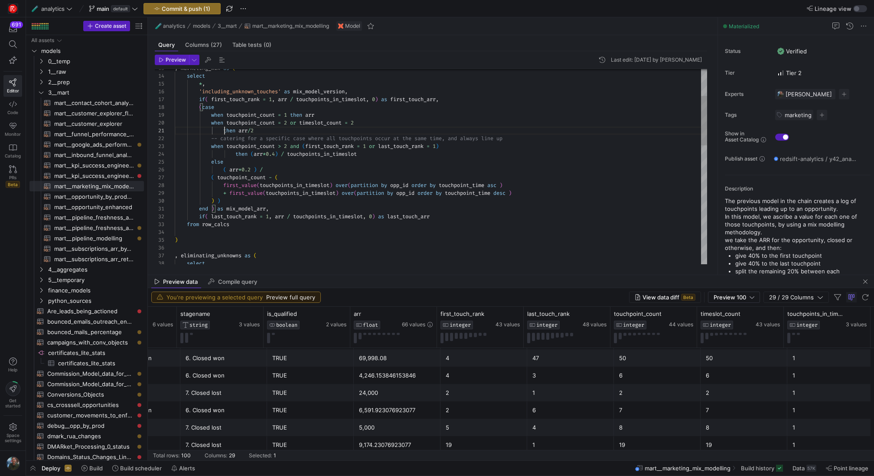
scroll to position [0, 50]
click at [291, 130] on div "( arr * 0.2 ) / else when touchpoint_count > 2 and ( first_touch_rank = 1 or la…" at bounding box center [441, 350] width 533 height 772
click at [422, 200] on div "( arr * 0.2 ) / else when touchpoint_count > 2 and ( first_touch_rank = 1 or la…" at bounding box center [441, 350] width 533 height 772
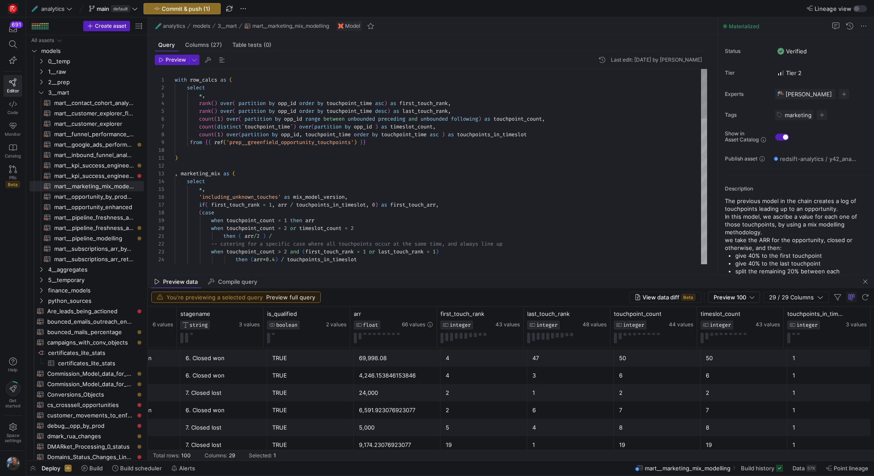
click at [504, 134] on div "else when touchpoint_count > 2 and ( first_touch_rank = 1 or last_touch_rank = …" at bounding box center [441, 455] width 533 height 772
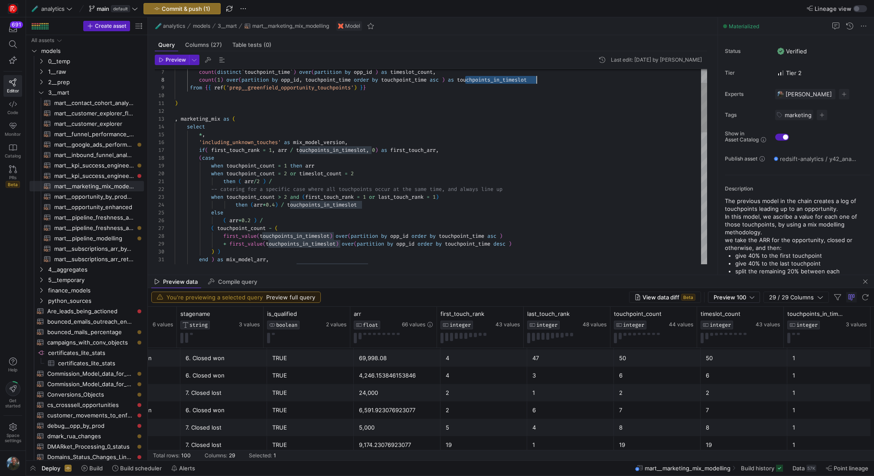
click at [288, 185] on div "else when touchpoint_count > 2 and ( first_touch_rank = 1 or last_touch_rank = …" at bounding box center [441, 400] width 533 height 772
click at [391, 216] on div "else when touchpoint_count > 2 and ( first_touch_rank = 1 or last_touch_rank = …" at bounding box center [441, 400] width 533 height 772
click at [414, 216] on div "else when touchpoint_count > 2 and ( first_touch_rank = 1 or last_touch_rank = …" at bounding box center [441, 400] width 533 height 772
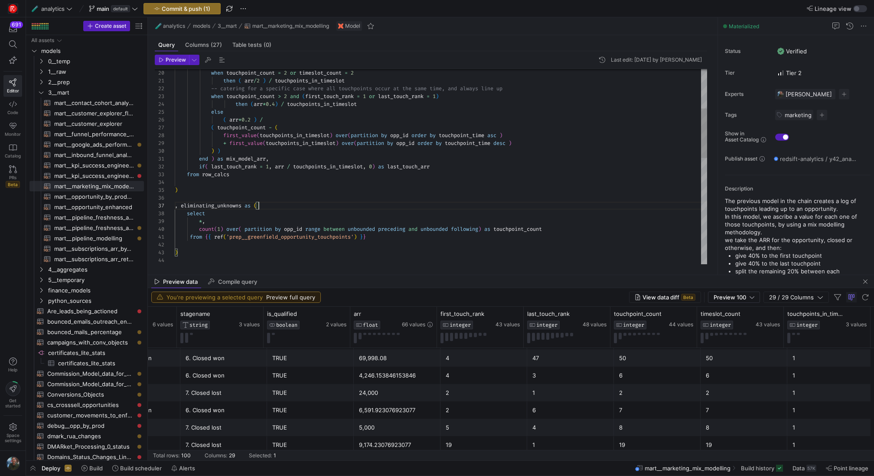
click at [412, 202] on div "else when touchpoint_count > 2 and ( first_touch_rank = 1 or last_touch_rank = …" at bounding box center [441, 300] width 533 height 772
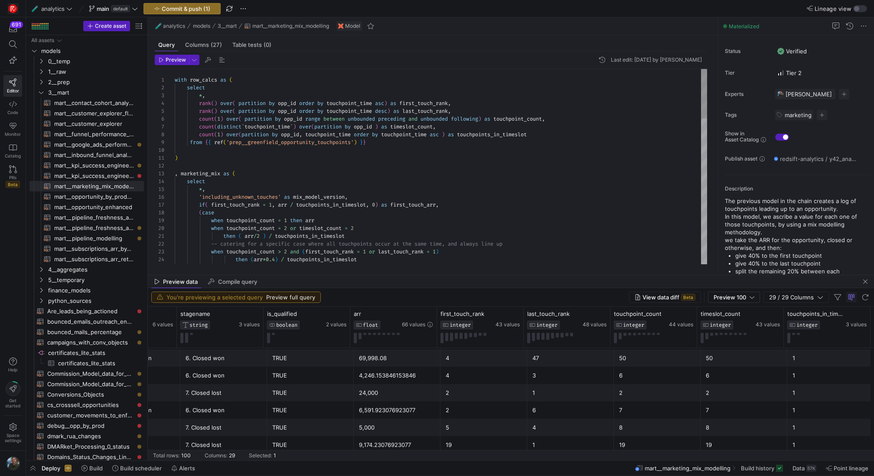
scroll to position [47, 272]
click at [515, 128] on div "-- catering for a specific case where all touchpoi nts occur at the same time, …" at bounding box center [441, 455] width 533 height 772
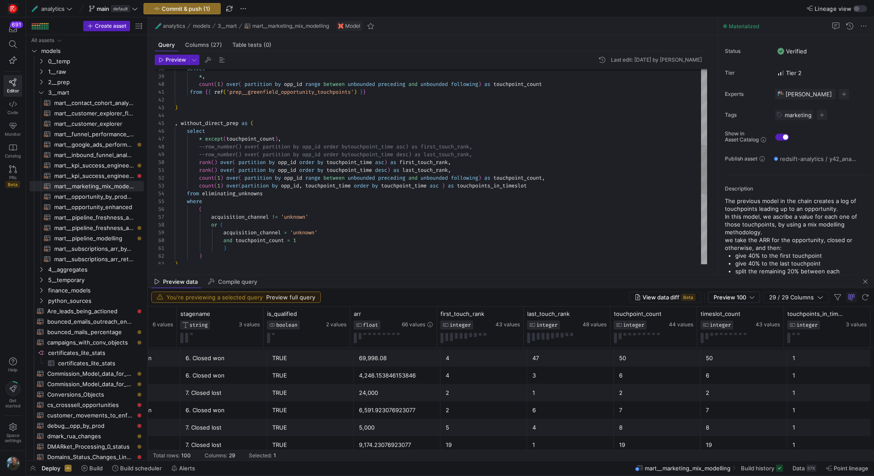
click at [559, 178] on div "select * , count ( 1 ) over ( partition by opp_id range between unbounded prece…" at bounding box center [441, 155] width 533 height 772
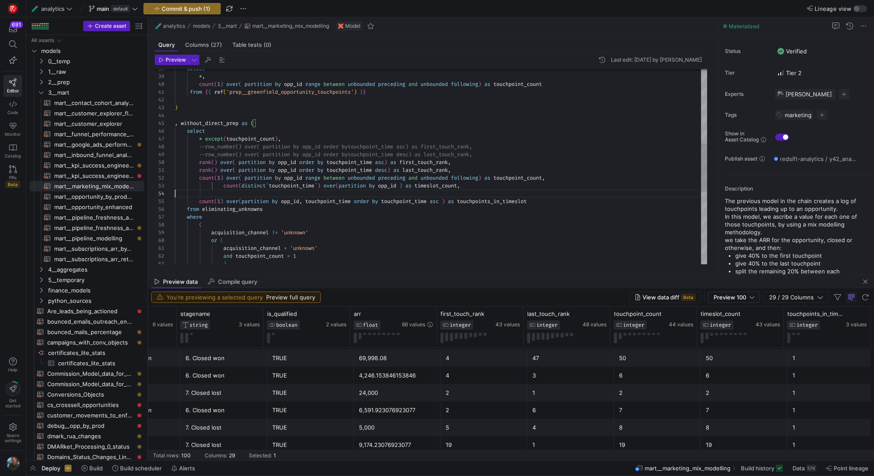
scroll to position [16, 297]
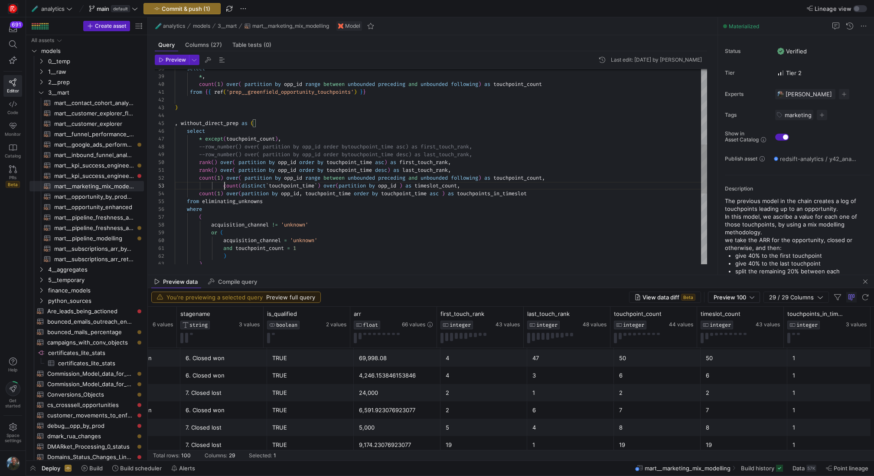
click at [226, 185] on div "select * , count ( 1 ) over ( partition by opp_id range between unbounded prece…" at bounding box center [441, 159] width 533 height 780
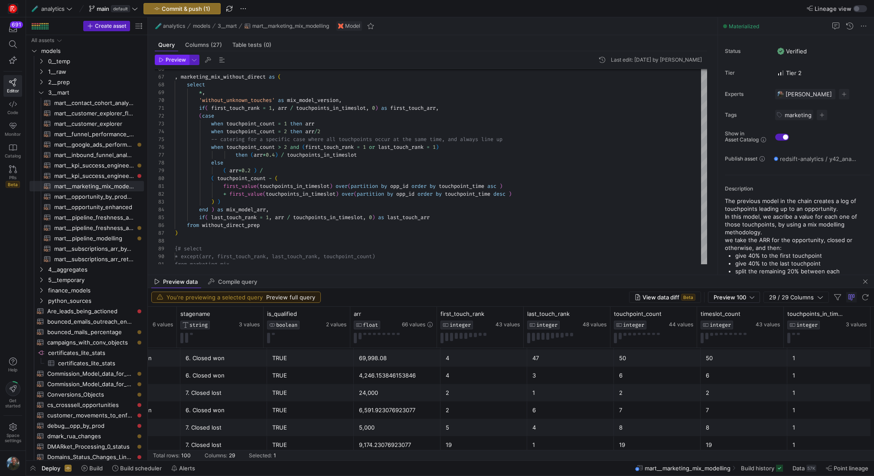
click at [177, 62] on span "Preview" at bounding box center [176, 60] width 20 height 6
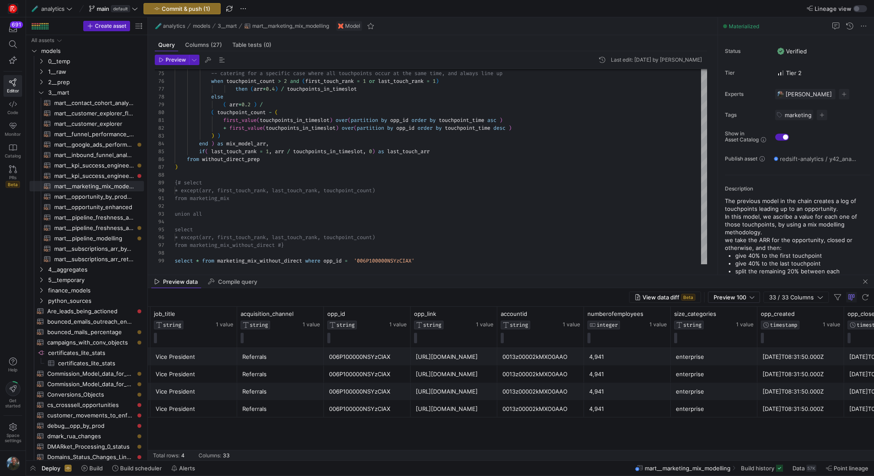
scroll to position [0, 0]
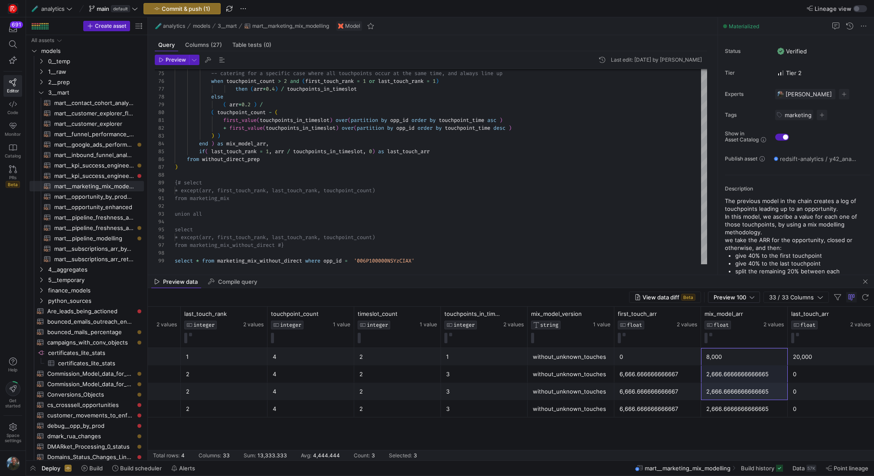
drag, startPoint x: 741, startPoint y: 357, endPoint x: 741, endPoint y: 429, distance: 72.0
click at [741, 429] on div "20,000 4 1 4 2 1 without_unknown_touches 0 8,000 20,000 20,000 1 2 4 2 3 withou…" at bounding box center [511, 404] width 727 height 112
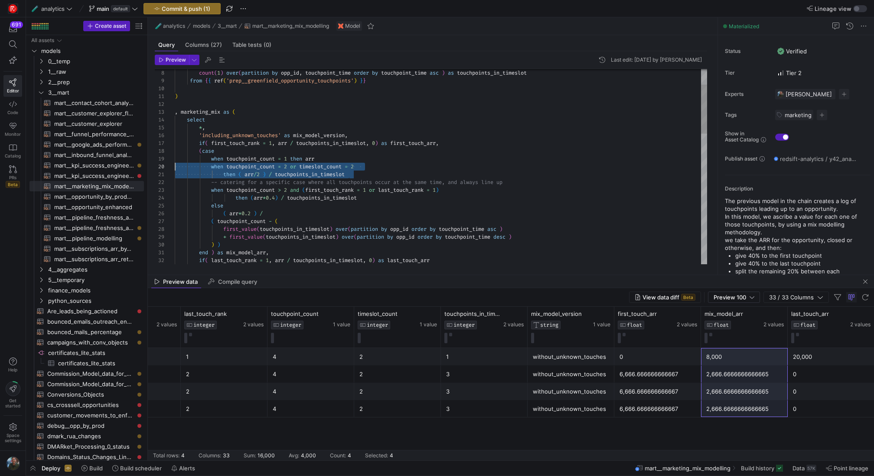
drag, startPoint x: 355, startPoint y: 174, endPoint x: 159, endPoint y: 165, distance: 196.3
click at [175, 165] on div "then ( arr * 0.4 ) / touchpoints_in_timeslot else -- catering for a specific ca…" at bounding box center [441, 397] width 533 height 780
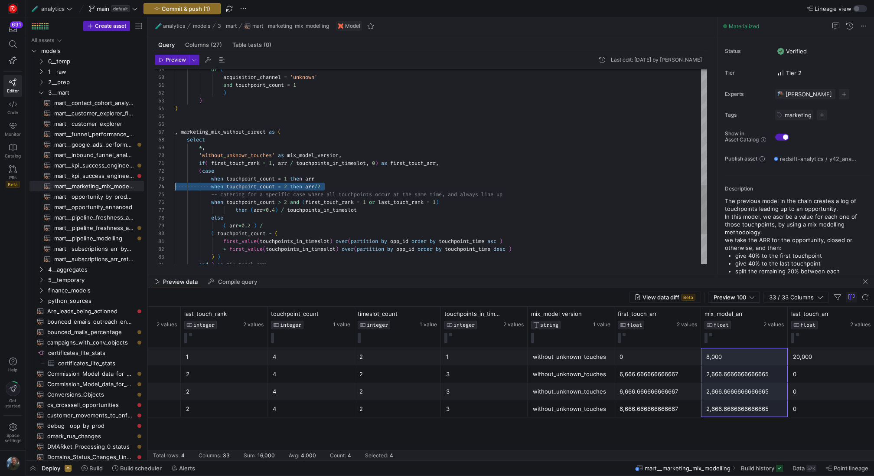
drag, startPoint x: 339, startPoint y: 186, endPoint x: 93, endPoint y: 188, distance: 245.9
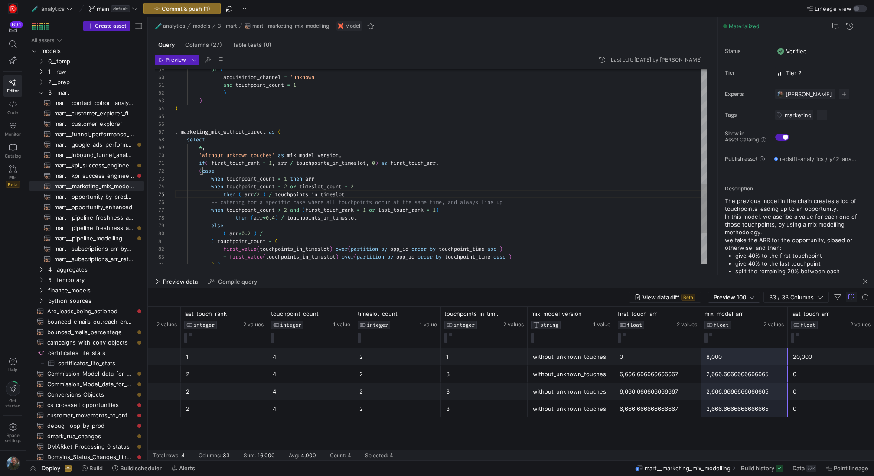
click at [434, 170] on div "when touchpoint_count = 2 or timeslot_count = 2 -- catering for a specific case…" at bounding box center [441, 0] width 533 height 788
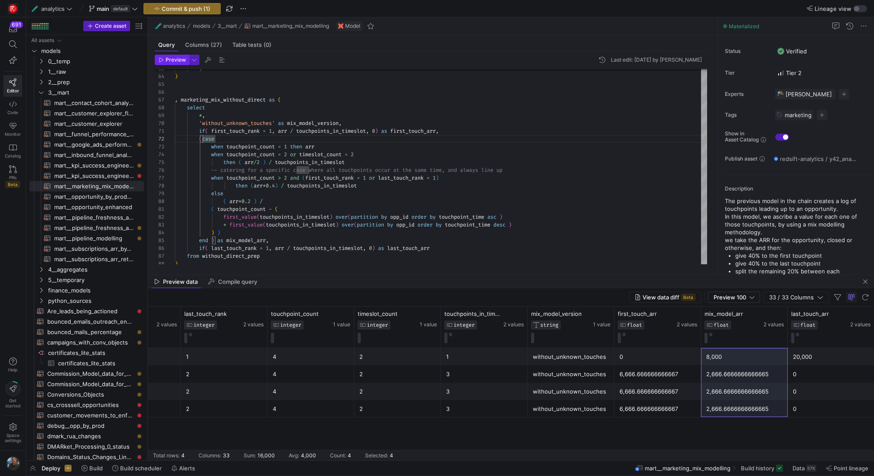
click at [177, 57] on span "Preview" at bounding box center [176, 60] width 20 height 6
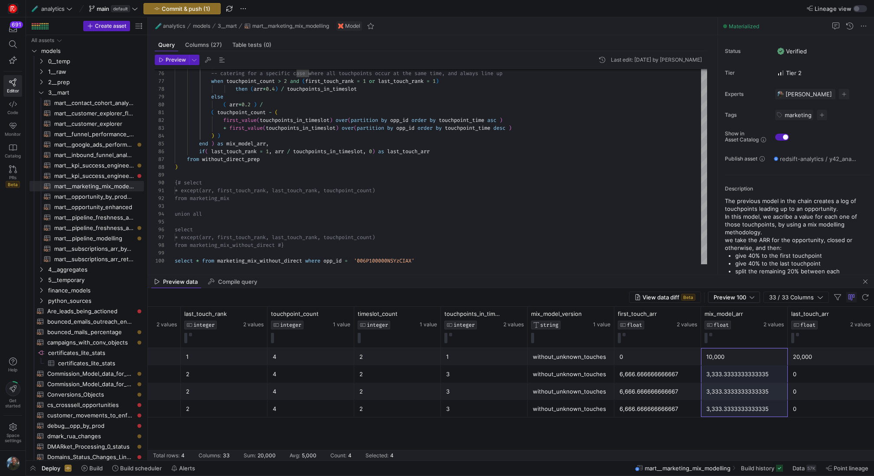
drag, startPoint x: 740, startPoint y: 357, endPoint x: 737, endPoint y: 428, distance: 71.6
click at [737, 428] on div "20,000 4 1 4 2 1 without_unknown_touches 0 10,000 20,000 20,000 1 2 4 2 3 witho…" at bounding box center [511, 404] width 727 height 112
drag, startPoint x: 678, startPoint y: 361, endPoint x: 678, endPoint y: 422, distance: 61.2
click at [678, 422] on div "20,000 4 1 4 2 1 without_unknown_touches 0 10,000 20,000 20,000 1 2 4 2 3 witho…" at bounding box center [511, 404] width 727 height 112
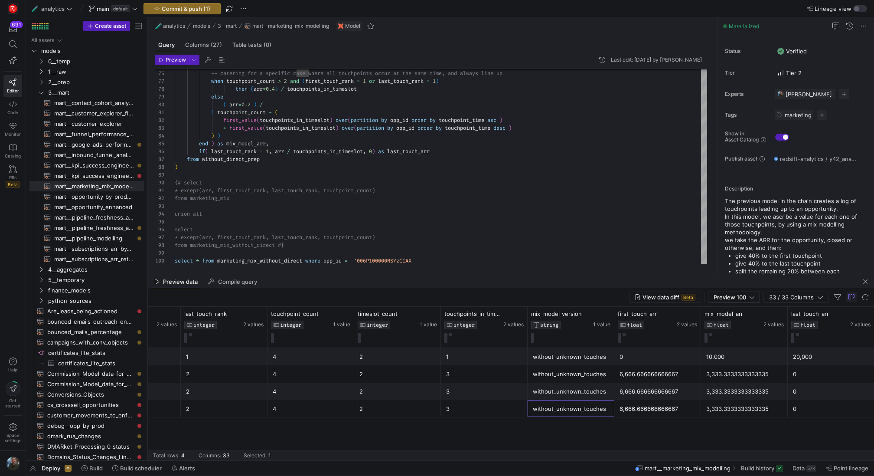
click at [600, 403] on div "without_unknown_touches" at bounding box center [571, 408] width 76 height 17
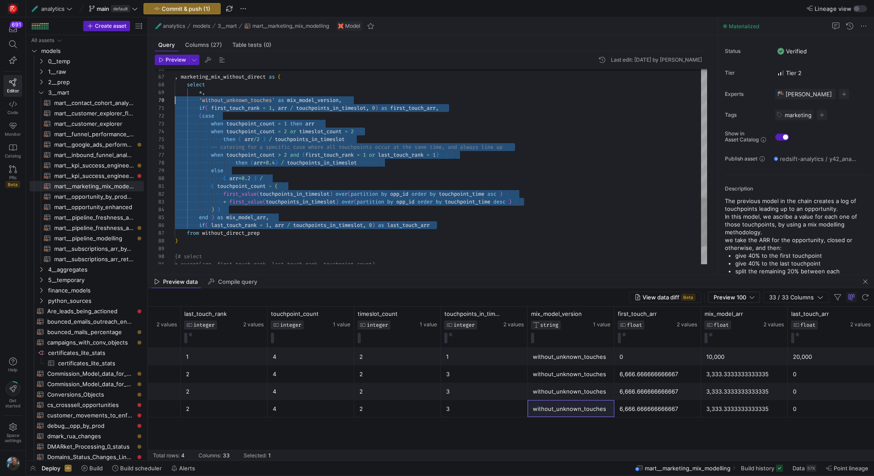
drag, startPoint x: 448, startPoint y: 226, endPoint x: 164, endPoint y: 101, distance: 310.1
drag, startPoint x: 442, startPoint y: 225, endPoint x: 172, endPoint y: 107, distance: 295.3
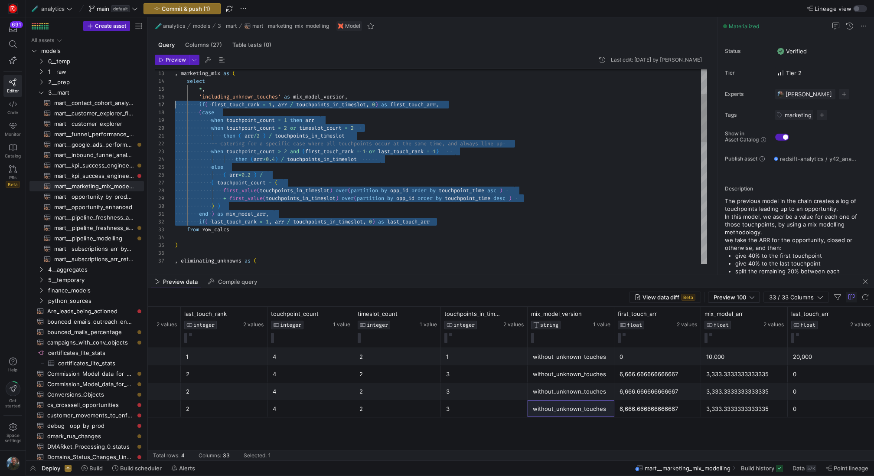
drag, startPoint x: 446, startPoint y: 221, endPoint x: 164, endPoint y: 104, distance: 305.3
click at [175, 104] on div "when touchpoint_count = 2 or timeslot_count = 2 then ( arr / 2 ) / touchpoints_…" at bounding box center [441, 363] width 533 height 788
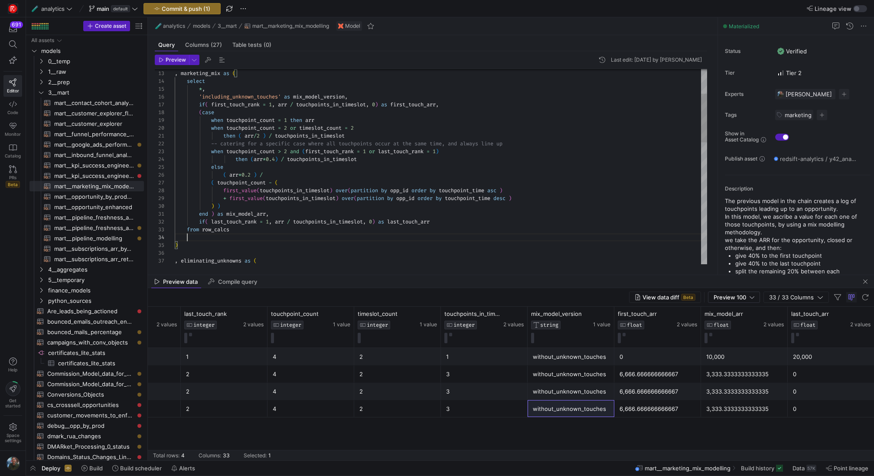
click at [398, 239] on div "when touchpoint_count = 2 or timeslot_count = 2 then ( arr / 2 ) / touchpoints_…" at bounding box center [441, 363] width 533 height 788
click at [396, 268] on div "Preview Last edit: Friday 15 August 2025 by Eliott Sacau 20 21 22 23 24 25 14 1…" at bounding box center [431, 159] width 566 height 216
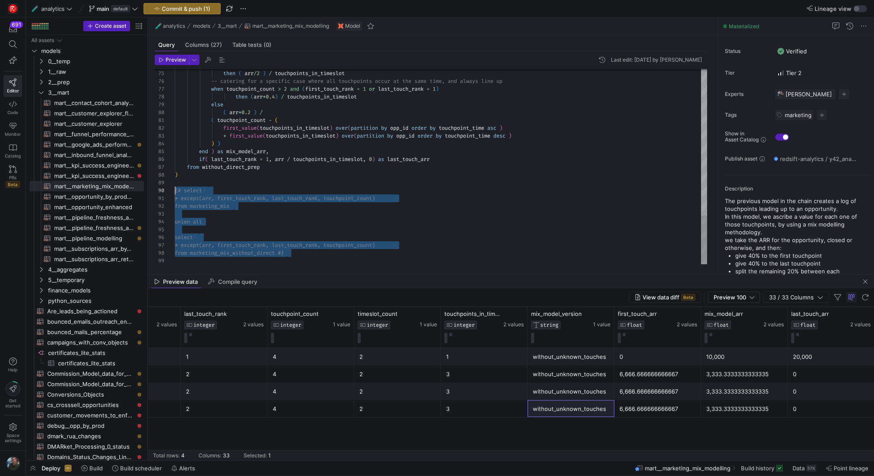
drag, startPoint x: 302, startPoint y: 252, endPoint x: 147, endPoint y: 187, distance: 167.7
type textarea "* except(arr, first_touch_rank, last_touch_rank, touchpoint_count) from marketi…"
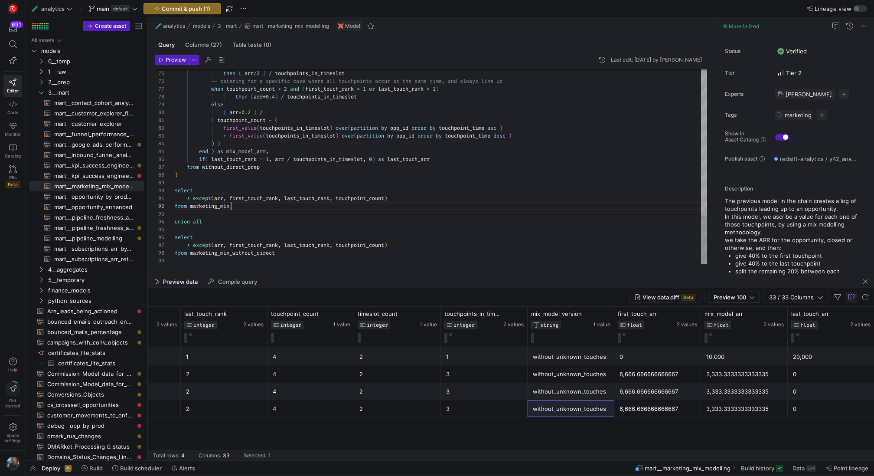
click at [202, 13] on span "button" at bounding box center [182, 8] width 76 height 10
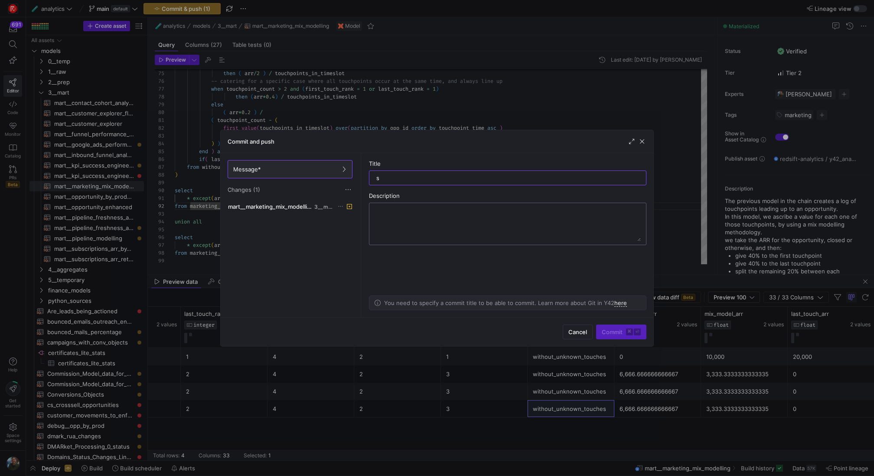
type input "s"
click at [408, 180] on input "text" at bounding box center [508, 177] width 263 height 7
type input "n"
type input "catering to an edge case for mix modelling"
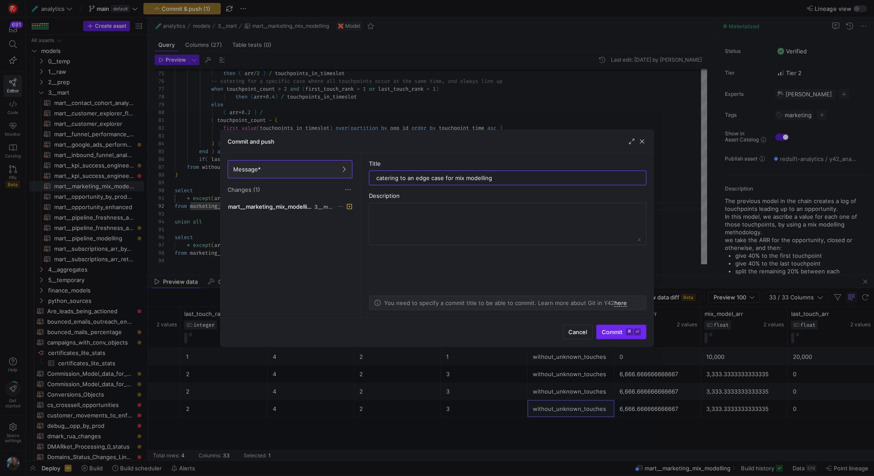
click at [616, 337] on span "submit" at bounding box center [621, 332] width 49 height 14
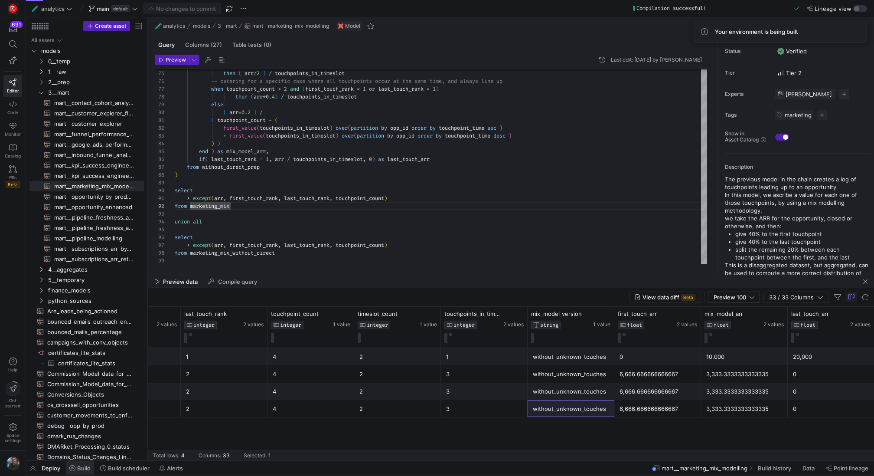
click at [85, 470] on span "Build" at bounding box center [83, 468] width 13 height 7
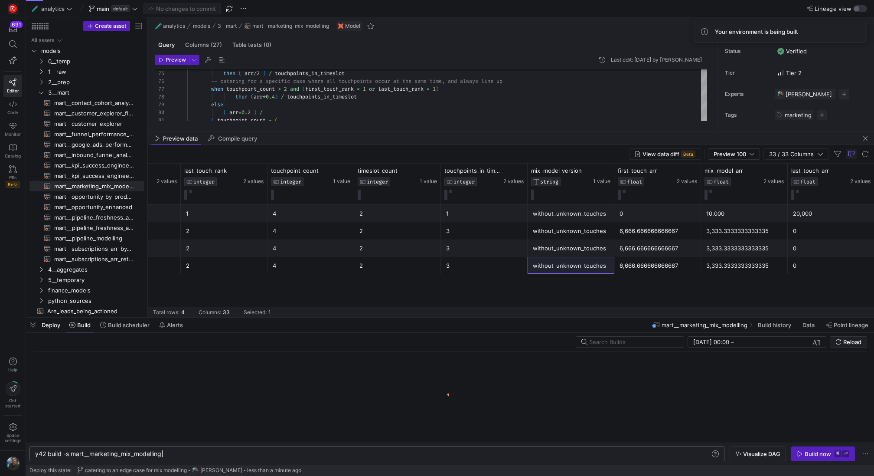
click at [171, 453] on div "y42 build -s mart__marketing_mix_modelling" at bounding box center [373, 453] width 676 height 7
click at [34, 323] on span "button" at bounding box center [33, 325] width 14 height 15
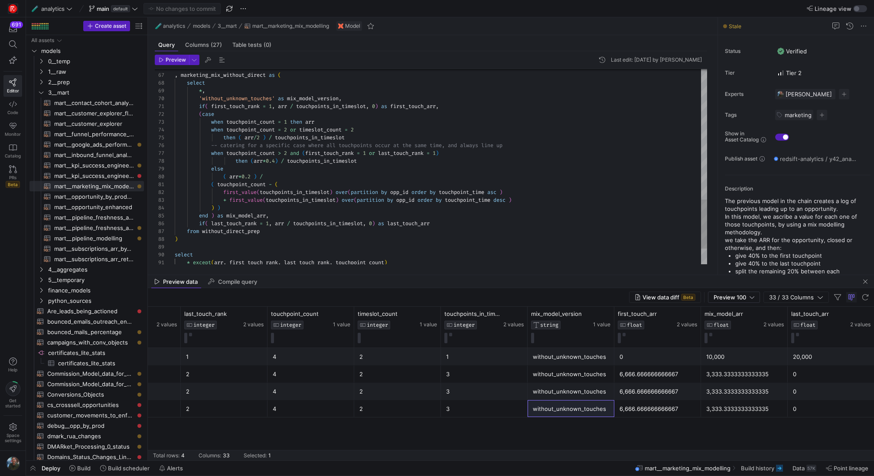
click at [79, 466] on span "Build" at bounding box center [83, 468] width 13 height 7
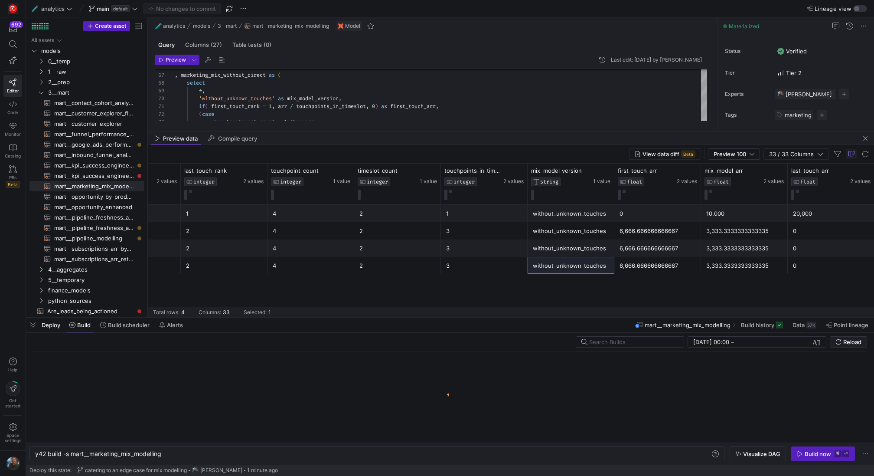
scroll to position [0, 127]
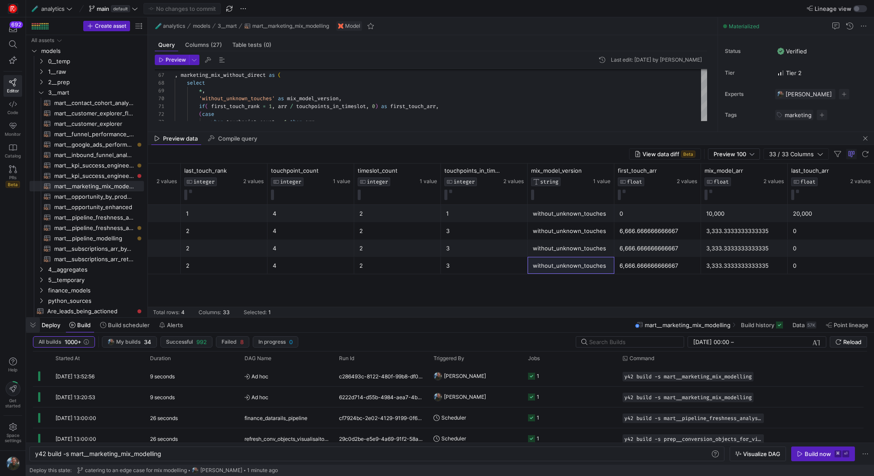
click at [35, 330] on span "button" at bounding box center [33, 325] width 14 height 15
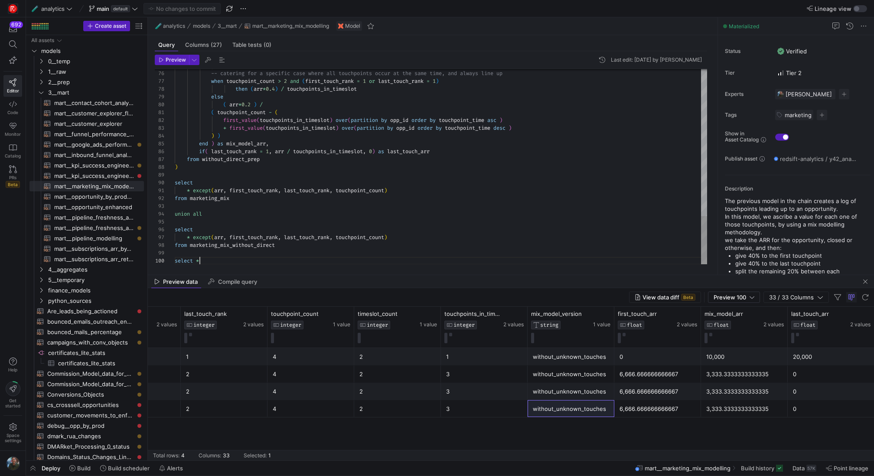
scroll to position [70, 28]
type textarea "* except(arr, first_touch_rank, last_touch_rank, touchpoint_count) from marketi…"
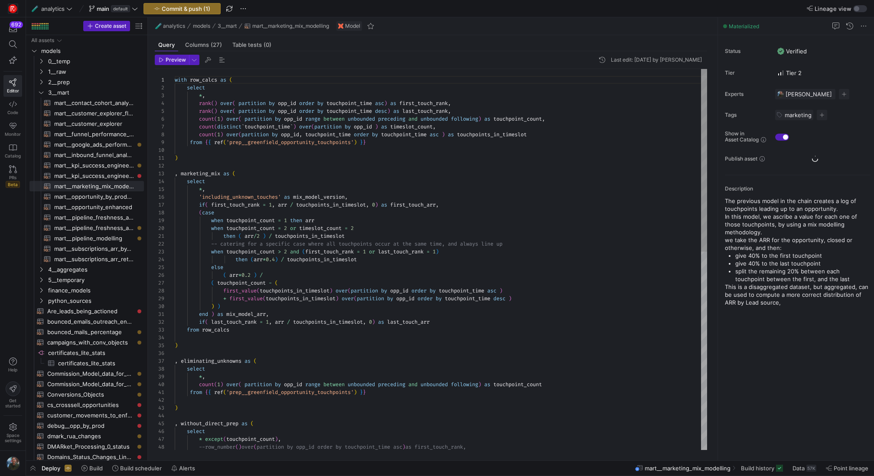
scroll to position [55, 0]
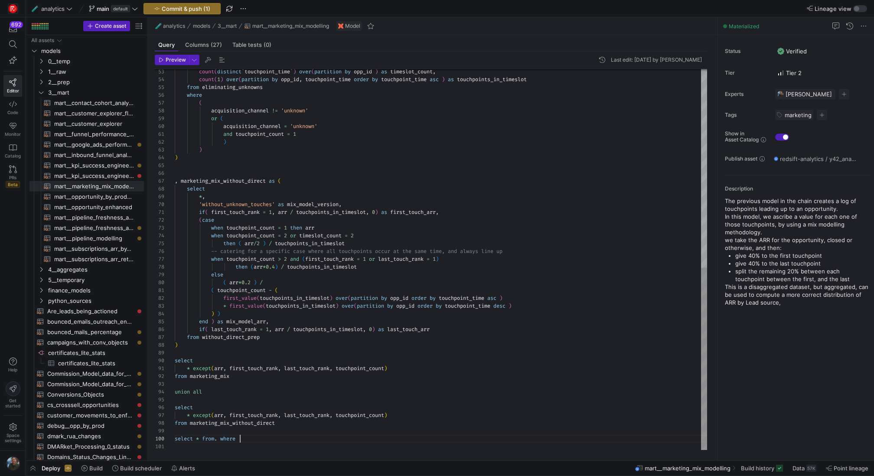
click at [287, 439] on div "count ( distinct ` touchpoint_time ` ) over ( partition by opp_id ) as timeslot…" at bounding box center [441, 53] width 533 height 796
click at [242, 178] on div "count ( distinct ` touchpoint_time ` ) over ( partition by opp_id ) as timeslot…" at bounding box center [441, 53] width 533 height 796
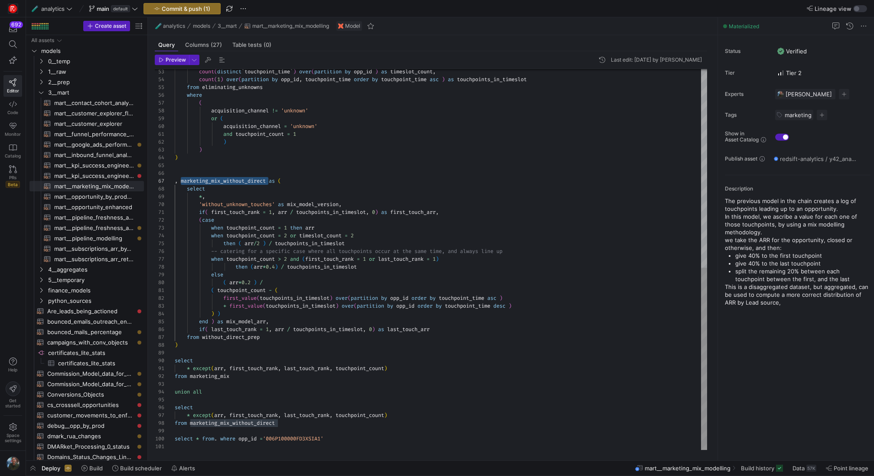
click at [218, 439] on div "count ( distinct ` touchpoint_time ` ) over ( partition by opp_id ) as timeslot…" at bounding box center [441, 53] width 533 height 796
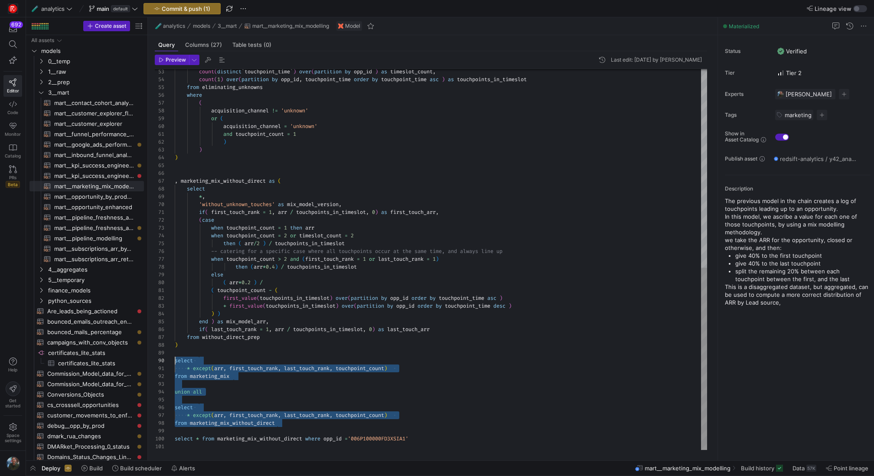
scroll to position [0, 0]
drag, startPoint x: 290, startPoint y: 419, endPoint x: 149, endPoint y: 364, distance: 151.8
click at [175, 364] on div "count ( distinct ` touchpoint_time ` ) over ( partition by opp_id ) as timeslot…" at bounding box center [441, 53] width 533 height 796
click at [301, 419] on div "count ( distinct ` touchpoint_time ` ) over ( partition by opp_id ) as timeslot…" at bounding box center [441, 53] width 533 height 796
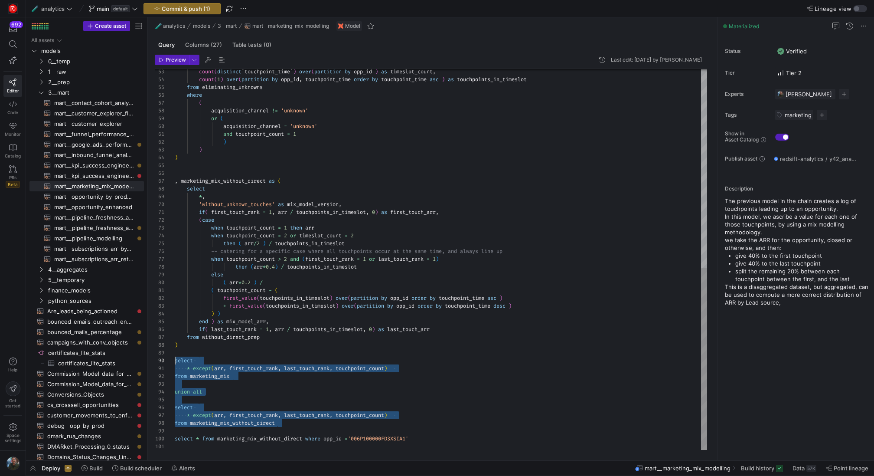
drag, startPoint x: 294, startPoint y: 420, endPoint x: 167, endPoint y: 364, distance: 139.0
click at [175, 364] on div "count ( distinct ` touchpoint_time ` ) over ( partition by opp_id ) as timeslot…" at bounding box center [441, 53] width 533 height 796
click at [352, 398] on div "count ( distinct ` touchpoint_time ` ) over ( partition by opp_id ) as timeslot…" at bounding box center [441, 53] width 533 height 796
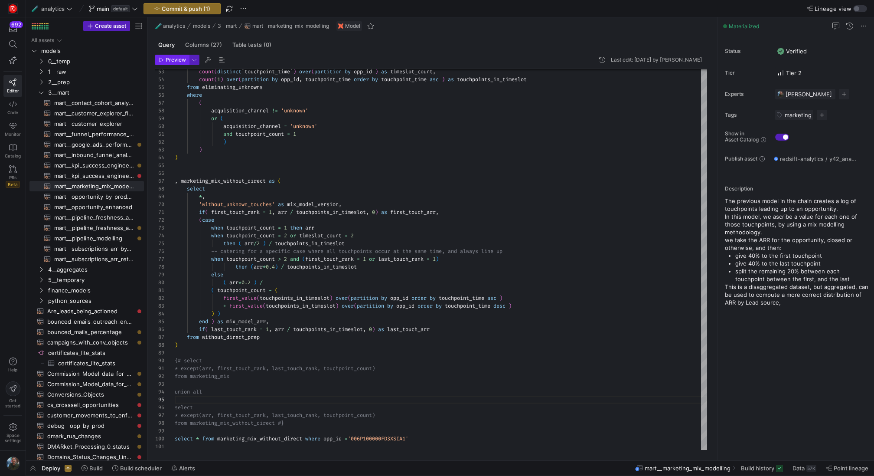
click at [177, 56] on span "button" at bounding box center [171, 60] width 33 height 10
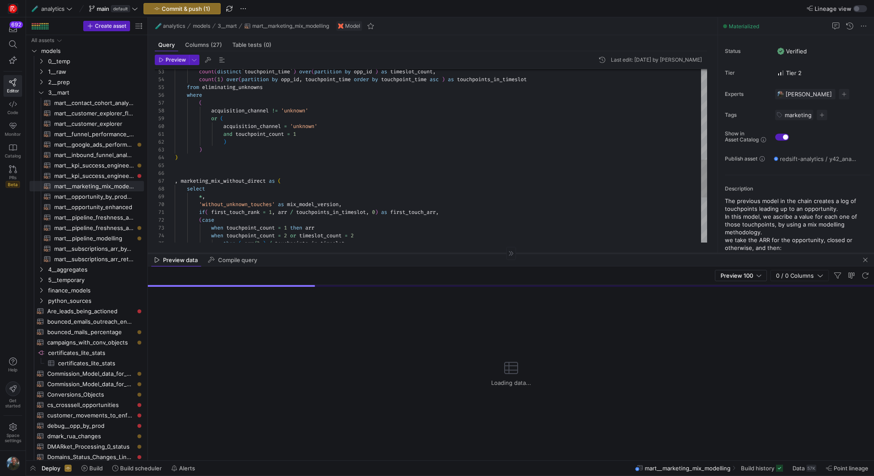
drag, startPoint x: 462, startPoint y: 308, endPoint x: 458, endPoint y: 253, distance: 55.2
click at [458, 253] on div at bounding box center [511, 253] width 727 height 0
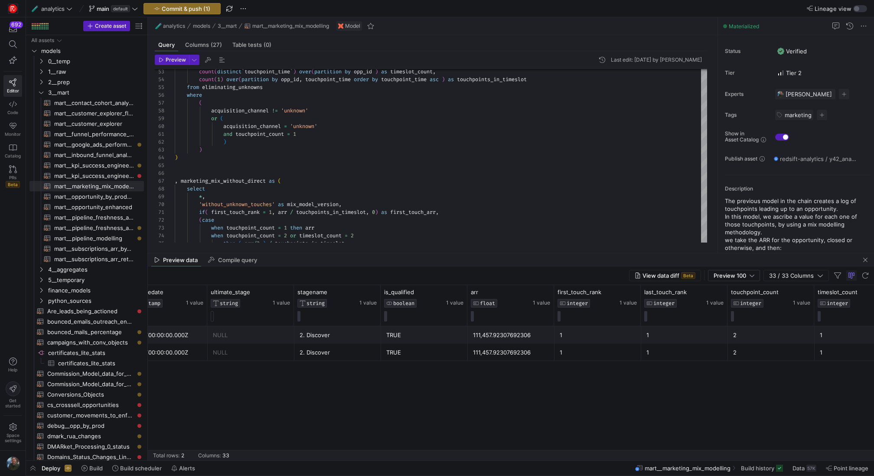
scroll to position [0, 0]
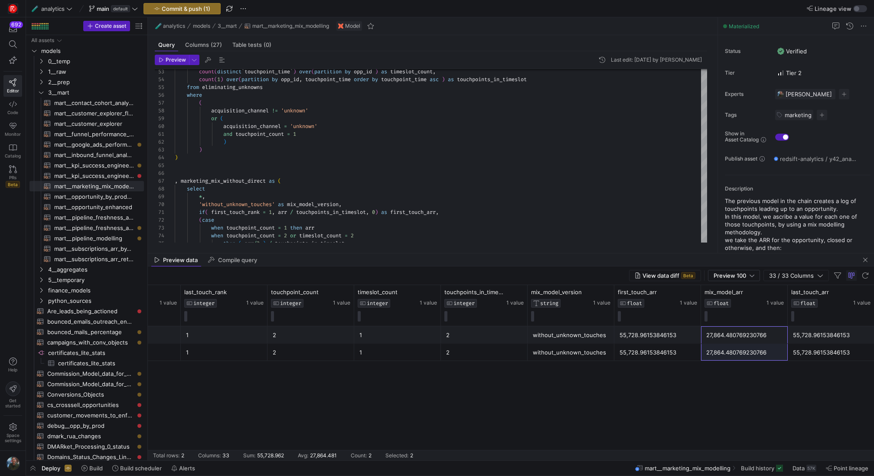
drag, startPoint x: 748, startPoint y: 340, endPoint x: 747, endPoint y: 367, distance: 27.8
click at [747, 367] on div "111,457.92307692306 1 1 2 1 2 without_unknown_touches 55,728.96153846153 27,864…" at bounding box center [511, 393] width 727 height 134
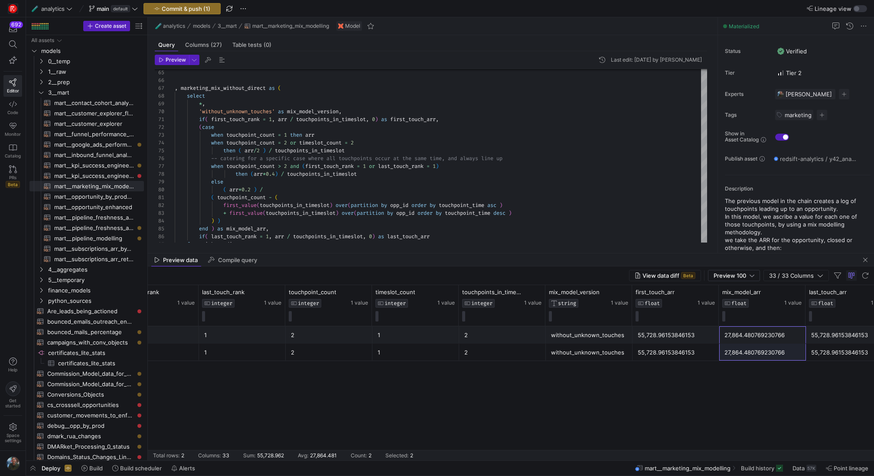
scroll to position [0, 2186]
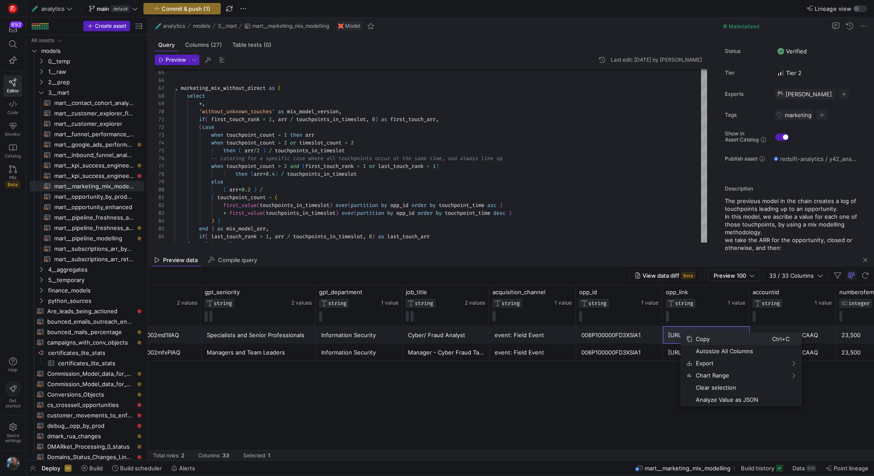
click at [690, 340] on span "Context Menu" at bounding box center [690, 339] width 6 height 6
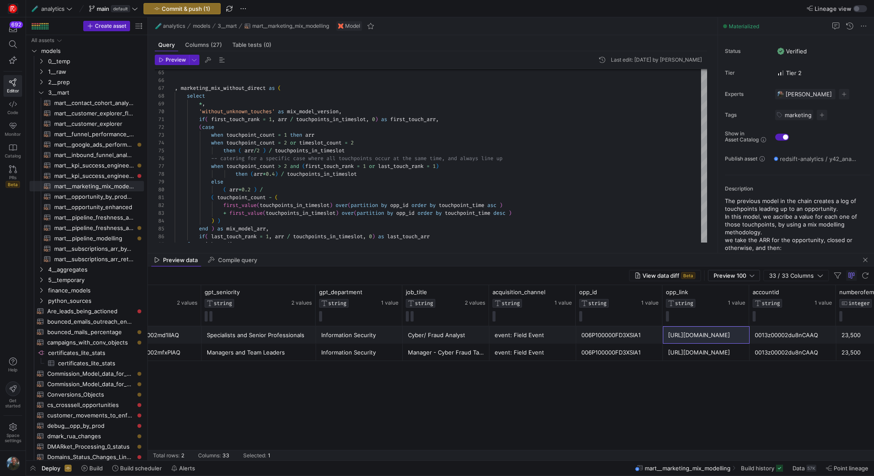
click at [635, 29] on div "🧪 analytics models 3__mart mart__marketing_mix_modelling Model" at bounding box center [433, 26] width 570 height 18
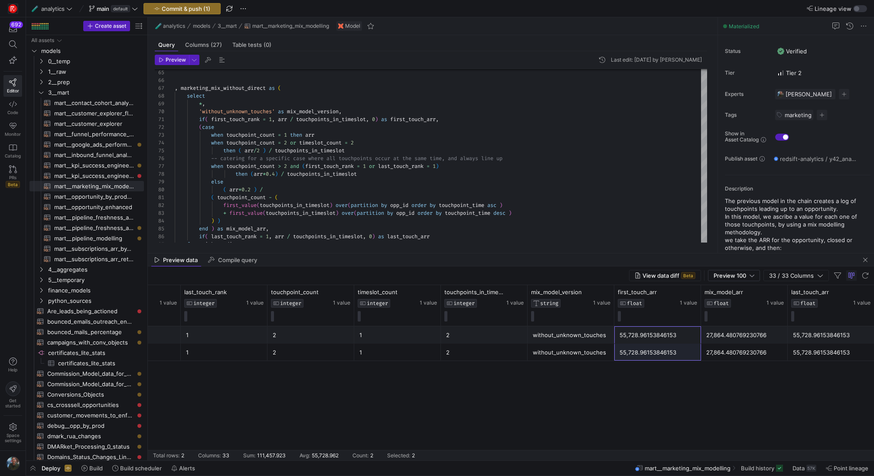
drag, startPoint x: 655, startPoint y: 338, endPoint x: 655, endPoint y: 354, distance: 16.0
drag, startPoint x: 825, startPoint y: 337, endPoint x: 825, endPoint y: 350, distance: 13.0
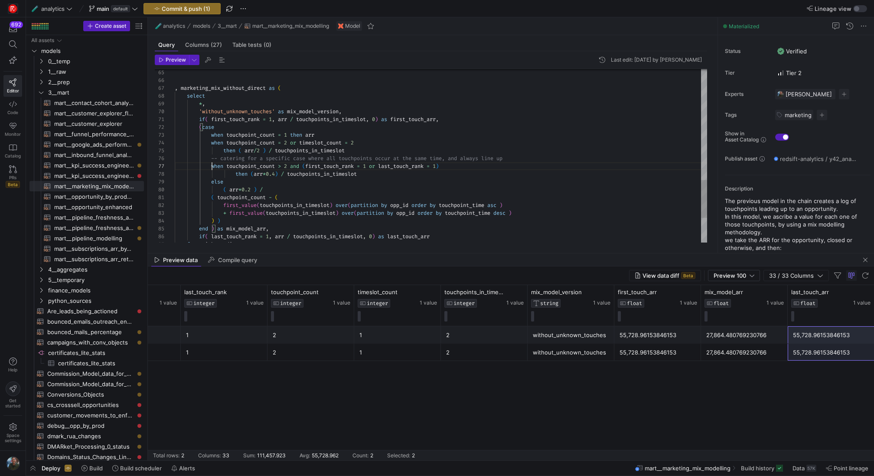
drag, startPoint x: 363, startPoint y: 152, endPoint x: 171, endPoint y: 141, distance: 192.0
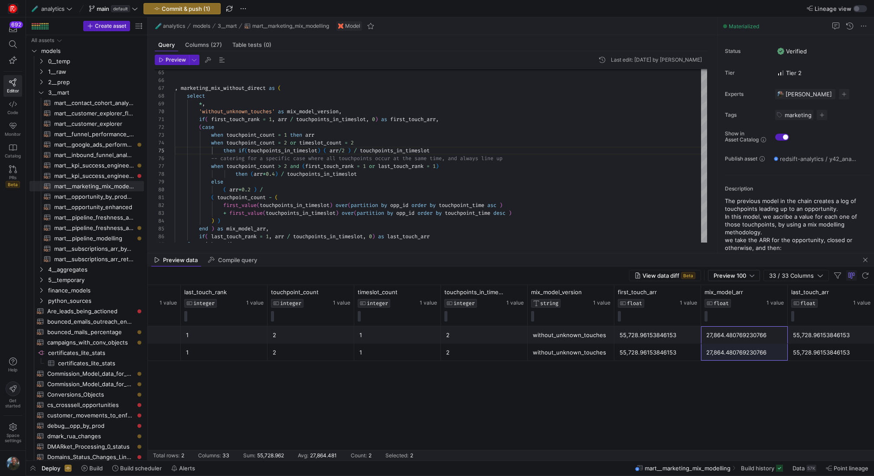
drag, startPoint x: 735, startPoint y: 328, endPoint x: 733, endPoint y: 361, distance: 33.0
click at [733, 361] on div "[URL][DOMAIN_NAME] 111,457.92307692306 1 1 2 1 2 without_unknown_touches 55,728…" at bounding box center [511, 393] width 727 height 134
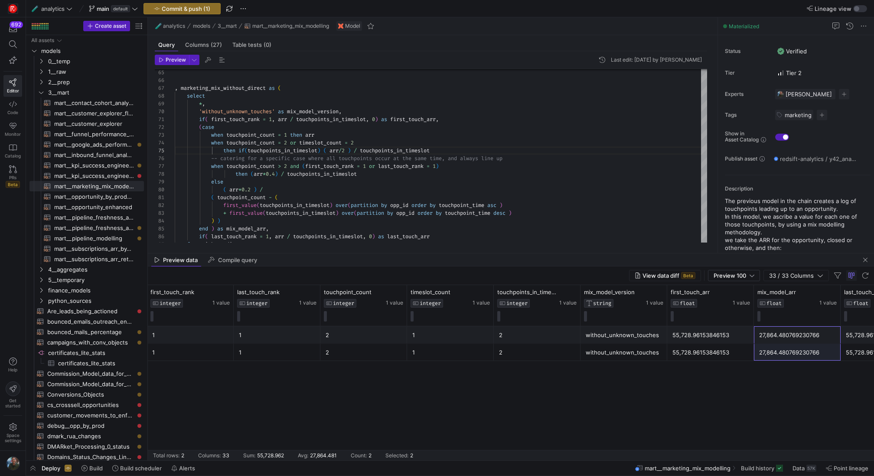
scroll to position [0, 2171]
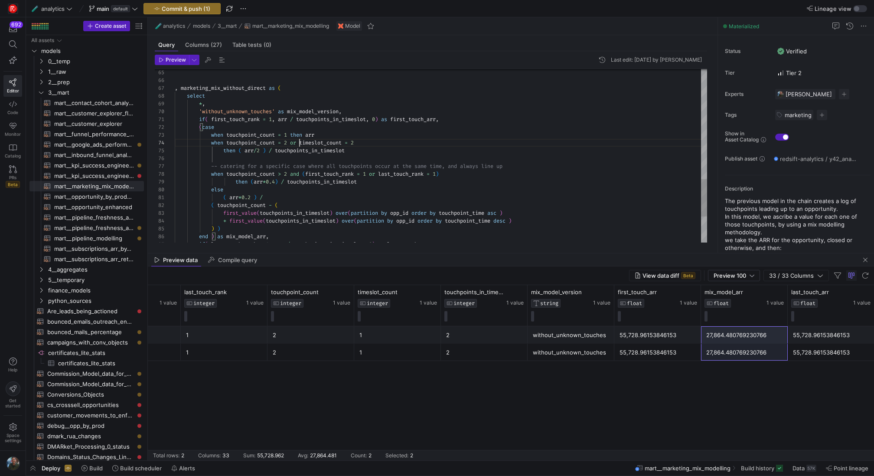
scroll to position [23, 125]
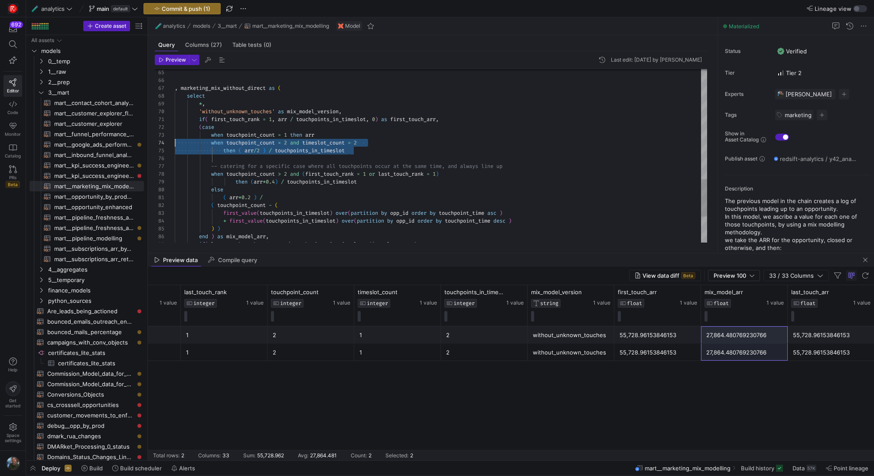
drag, startPoint x: 365, startPoint y: 152, endPoint x: 163, endPoint y: 144, distance: 202.3
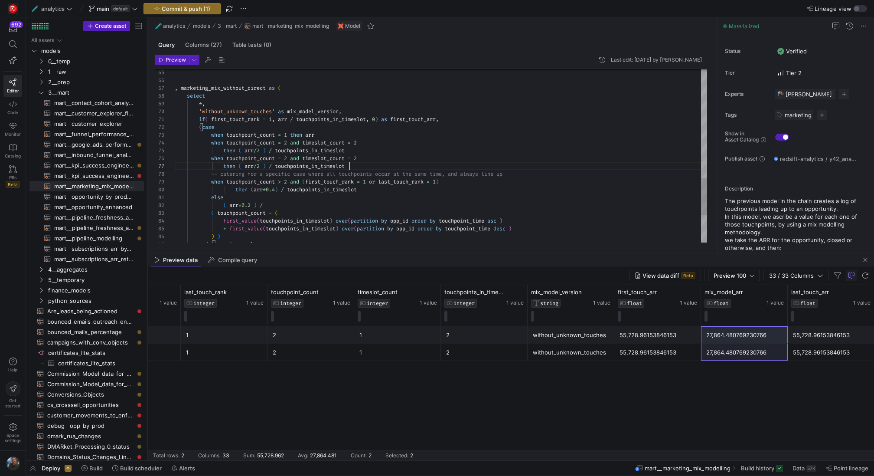
scroll to position [39, 128]
drag, startPoint x: 269, startPoint y: 167, endPoint x: 363, endPoint y: 167, distance: 94.1
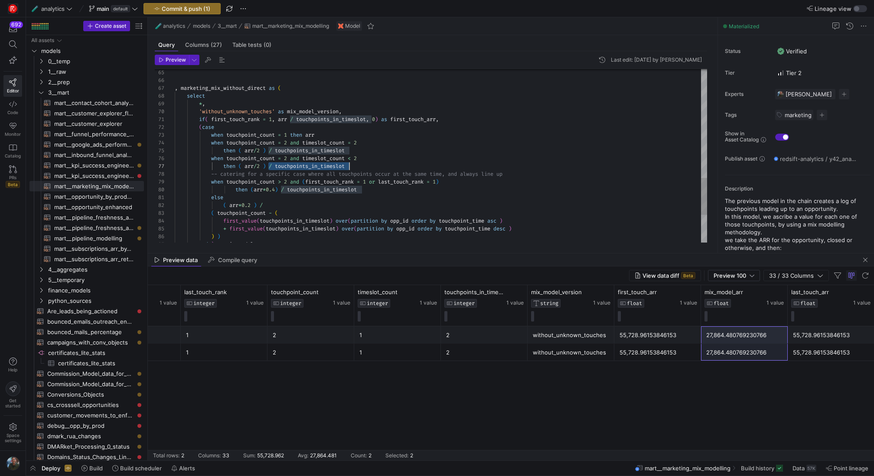
click at [178, 60] on span "Preview" at bounding box center [176, 60] width 20 height 6
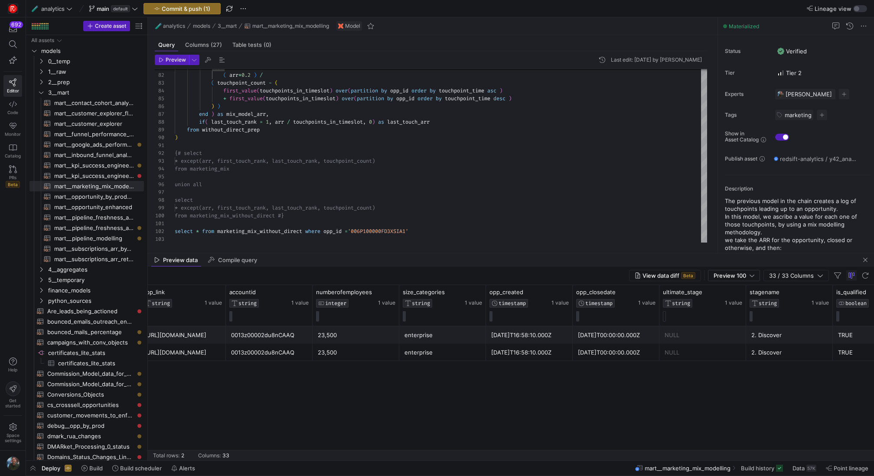
scroll to position [0, 1641]
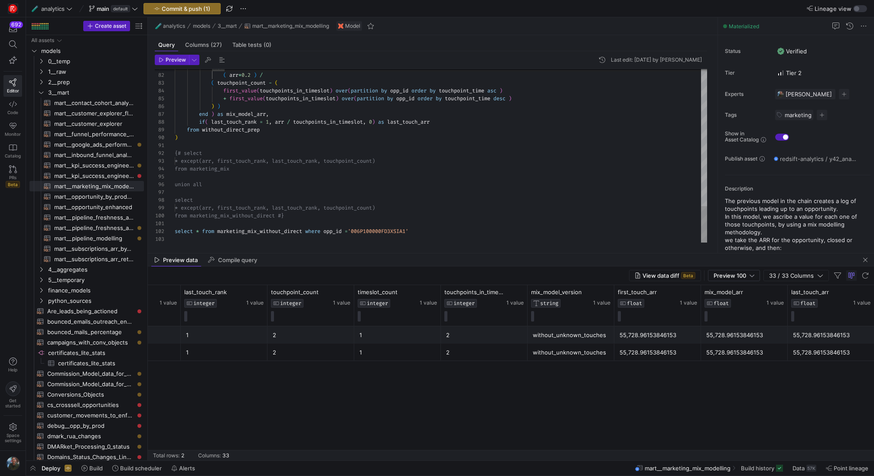
type textarea "select * from marketing_mix_without_direct where opp_id ='006P100000FD3XSIA1'"
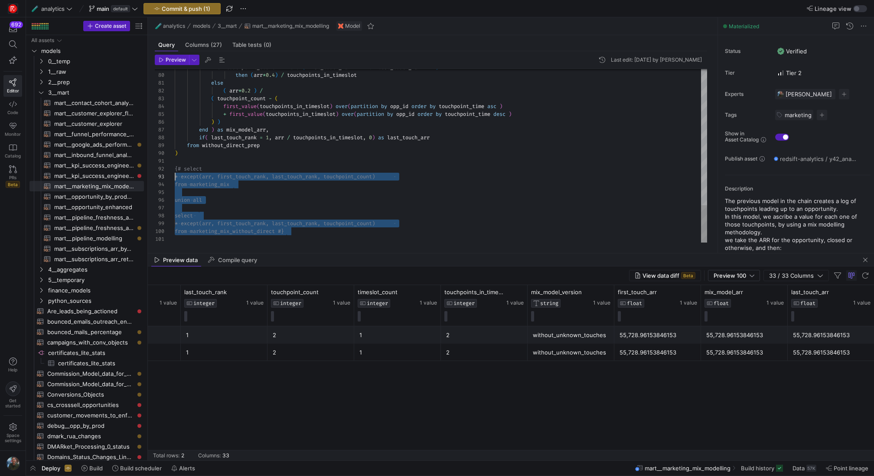
drag, startPoint x: 311, startPoint y: 233, endPoint x: 137, endPoint y: 171, distance: 184.9
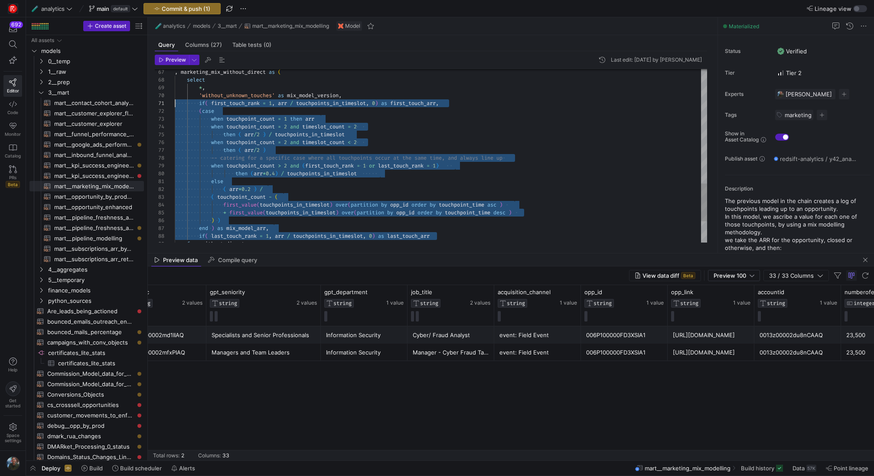
drag, startPoint x: 450, startPoint y: 235, endPoint x: 174, endPoint y: 103, distance: 306.5
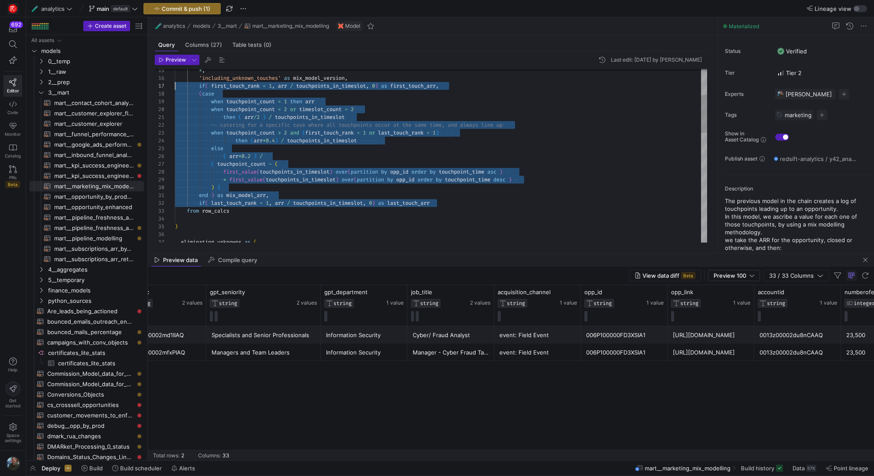
drag, startPoint x: 446, startPoint y: 203, endPoint x: 159, endPoint y: 82, distance: 312.0
click at [175, 82] on div "then ( arr / 2 ) / touchpoints_in_timeslot -- catering for a specific case wher…" at bounding box center [441, 348] width 533 height 796
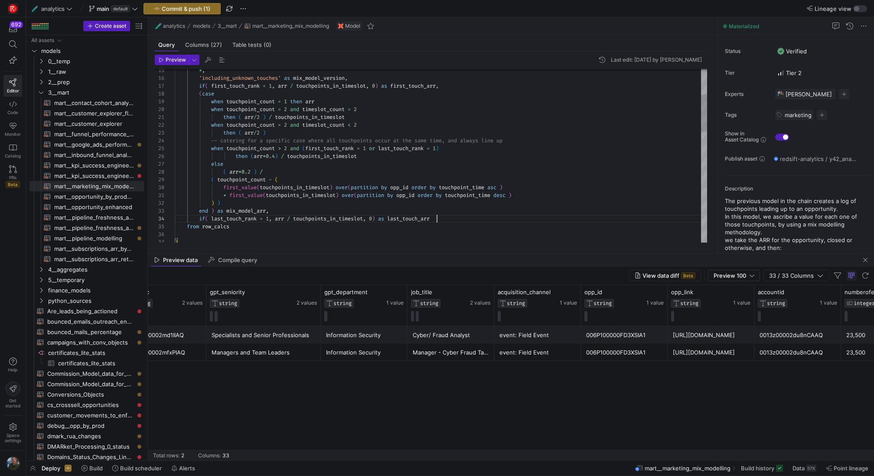
type textarea "then ( arr/2 ) / touchpoints_in_timeslot when touchpoint_count = 2 and timeslot…"
click at [475, 171] on div "then ( arr / 2 ) / touchpoints_in_timeslot when touchpoint_count = 2 and timesl…" at bounding box center [441, 355] width 533 height 811
click at [177, 8] on span "Commit & push (1)" at bounding box center [186, 8] width 49 height 7
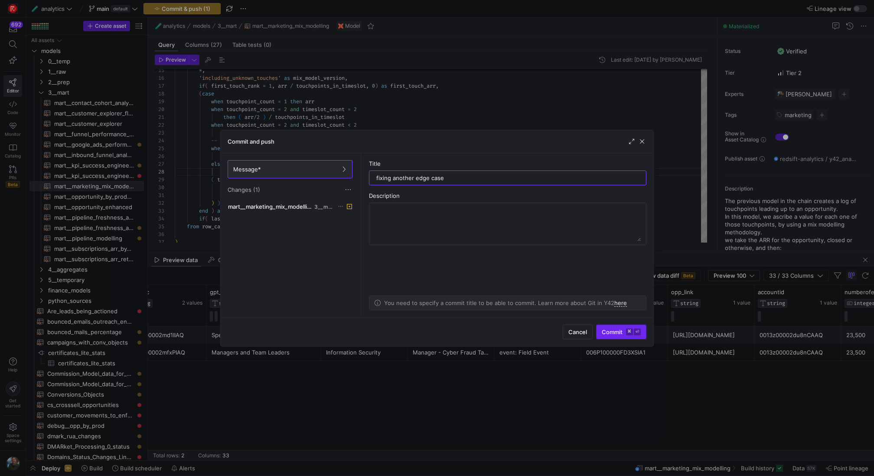
type input "fixing another edge case"
click at [615, 334] on span "Commit ⌘ ⏎" at bounding box center [621, 331] width 39 height 7
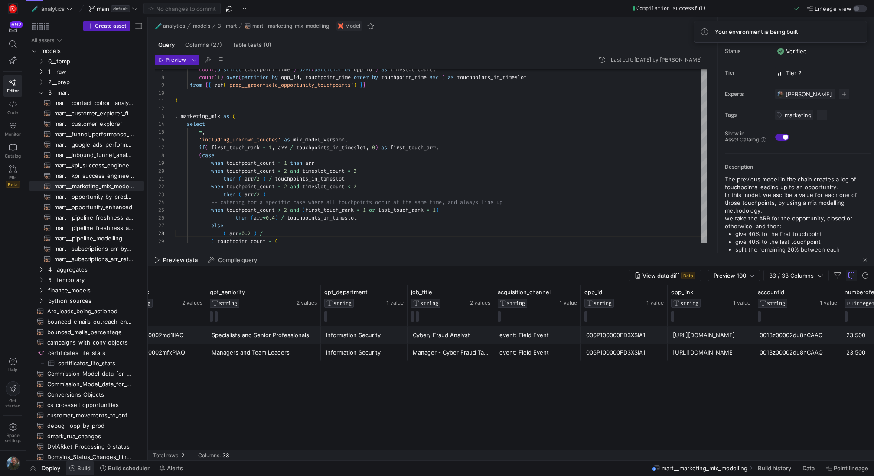
click at [89, 464] on span at bounding box center [80, 468] width 28 height 14
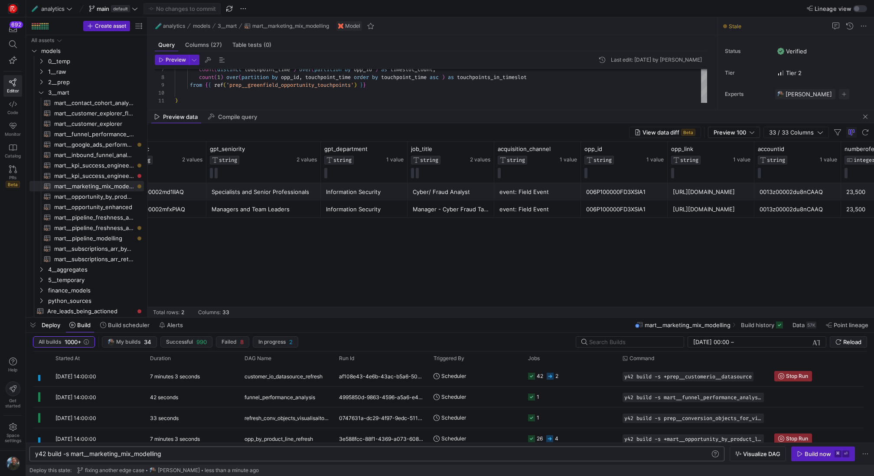
click at [270, 453] on div "y42 build -s mart__marketing_mix_modelling" at bounding box center [373, 453] width 676 height 7
click at [864, 115] on span "button" at bounding box center [866, 116] width 10 height 10
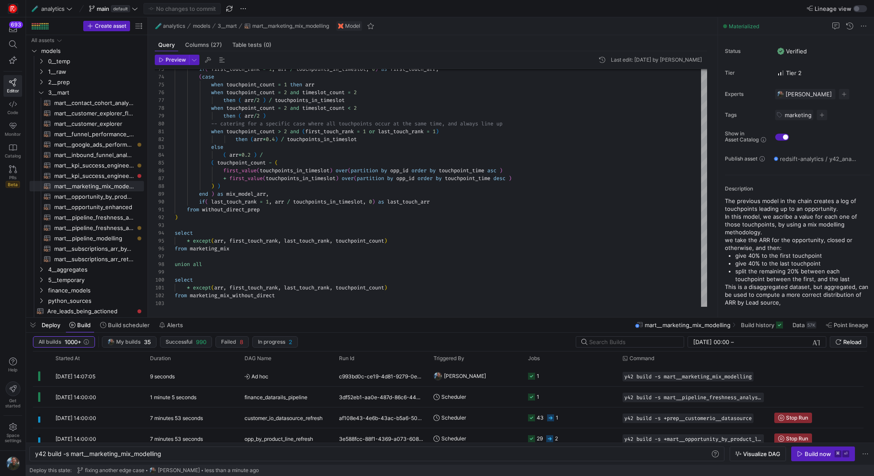
click at [235, 309] on div "Preview Last edit: [DATE] by [PERSON_NAME] 73 74 75 76 77 78 79 80 81 82 83 84 …" at bounding box center [431, 180] width 566 height 259
click at [235, 308] on div "Preview Last edit: [DATE] by [PERSON_NAME] 73 74 75 76 77 78 79 80 81 82 83 84 …" at bounding box center [431, 180] width 566 height 259
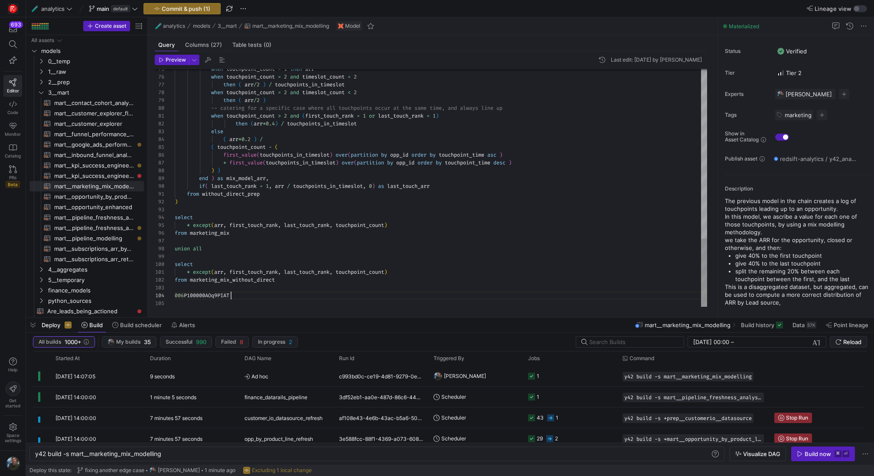
scroll to position [23, 56]
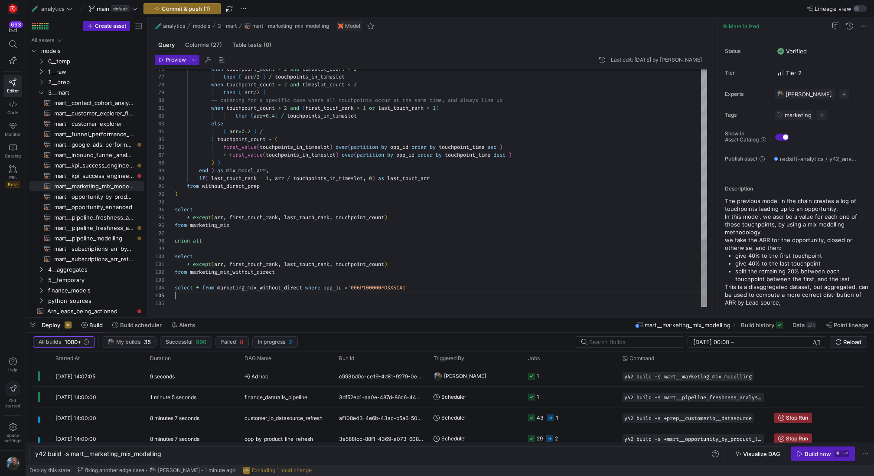
scroll to position [31, 0]
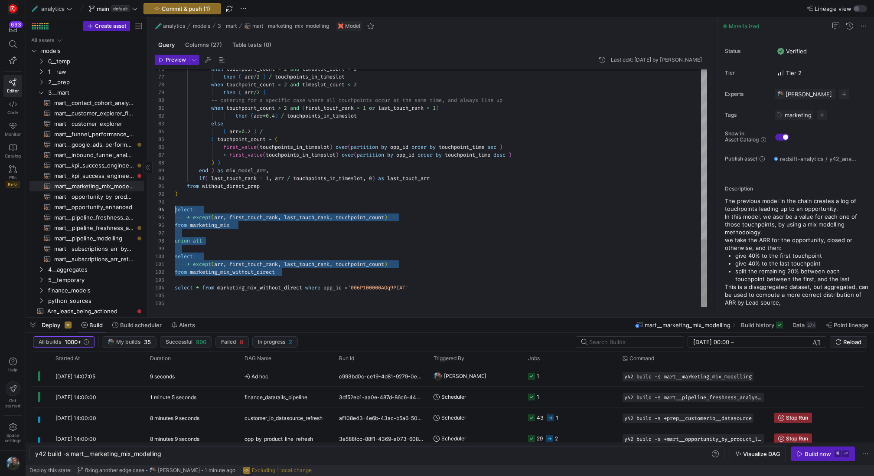
drag, startPoint x: 286, startPoint y: 273, endPoint x: 146, endPoint y: 204, distance: 156.2
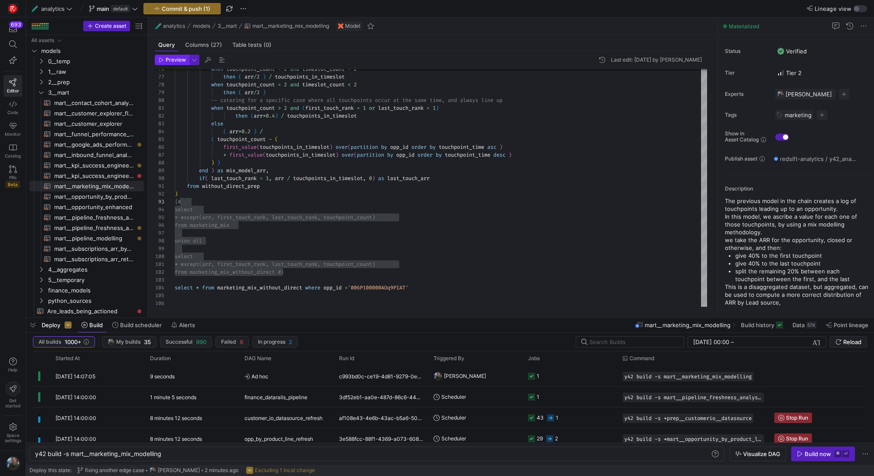
click at [180, 57] on span "Preview" at bounding box center [176, 60] width 20 height 6
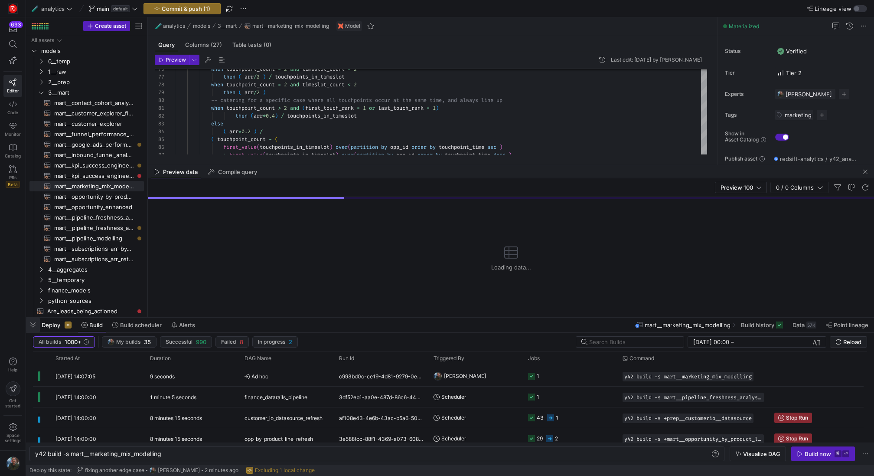
click at [36, 326] on span "button" at bounding box center [33, 325] width 14 height 15
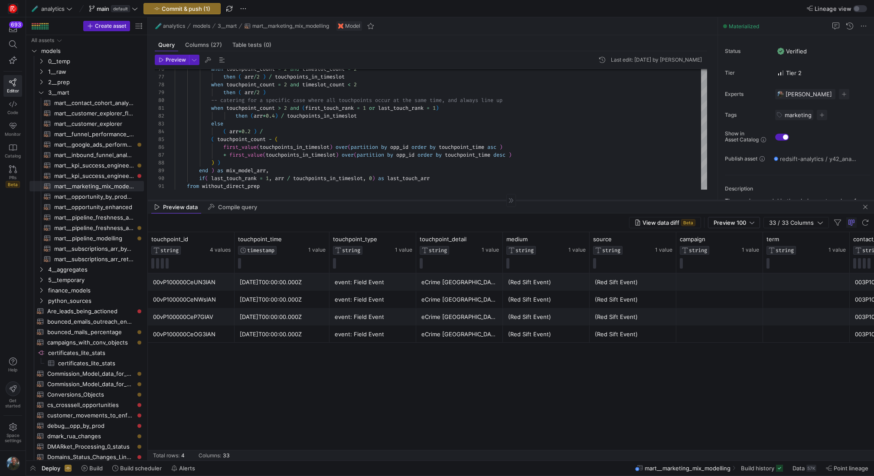
drag, startPoint x: 300, startPoint y: 308, endPoint x: 300, endPoint y: 197, distance: 110.6
click at [300, 200] on div at bounding box center [511, 200] width 727 height 0
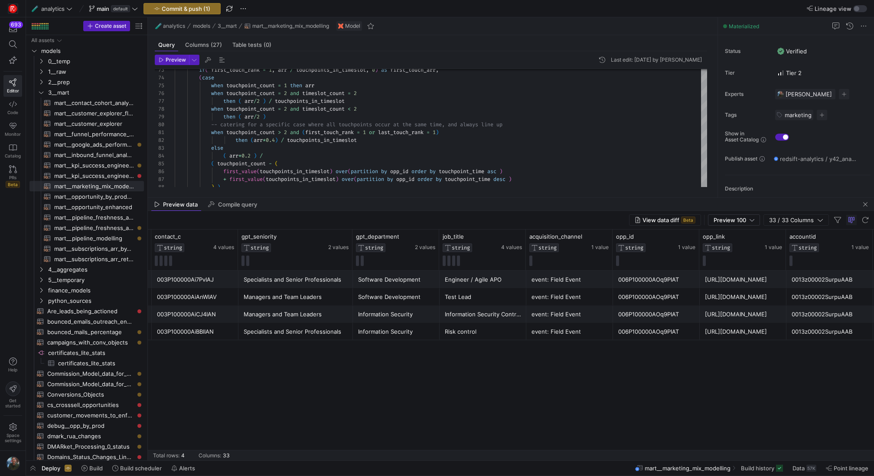
scroll to position [0, 720]
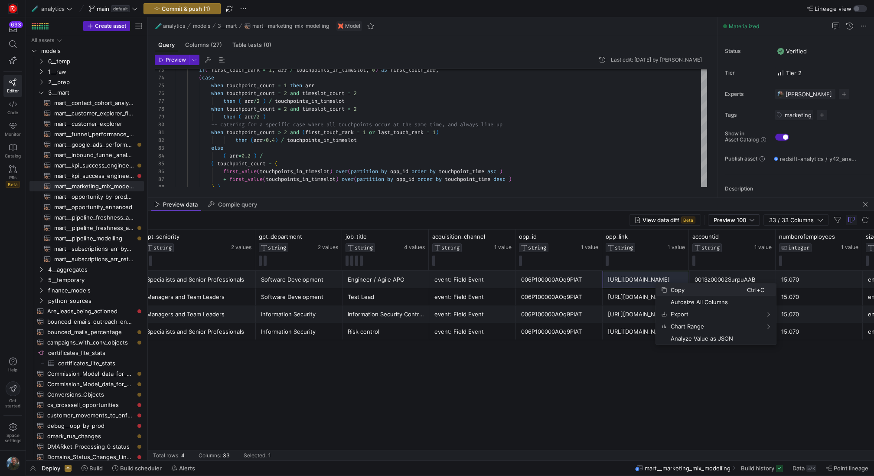
click at [694, 294] on span "Copy" at bounding box center [708, 290] width 80 height 12
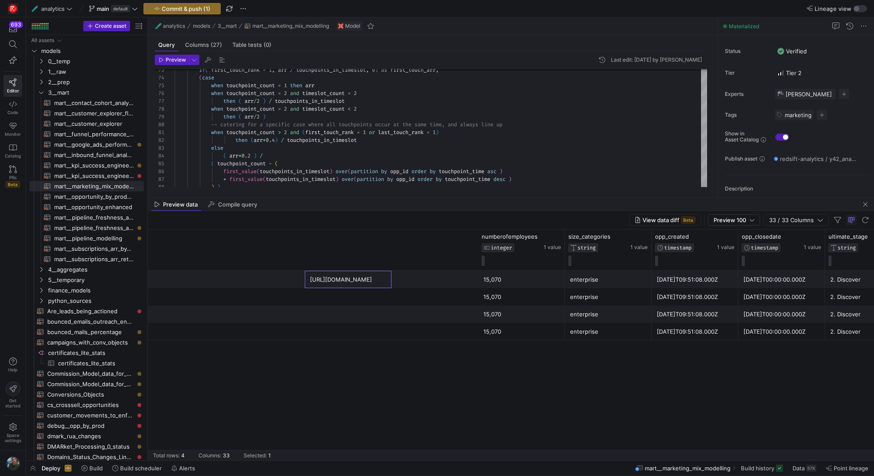
scroll to position [0, 1678]
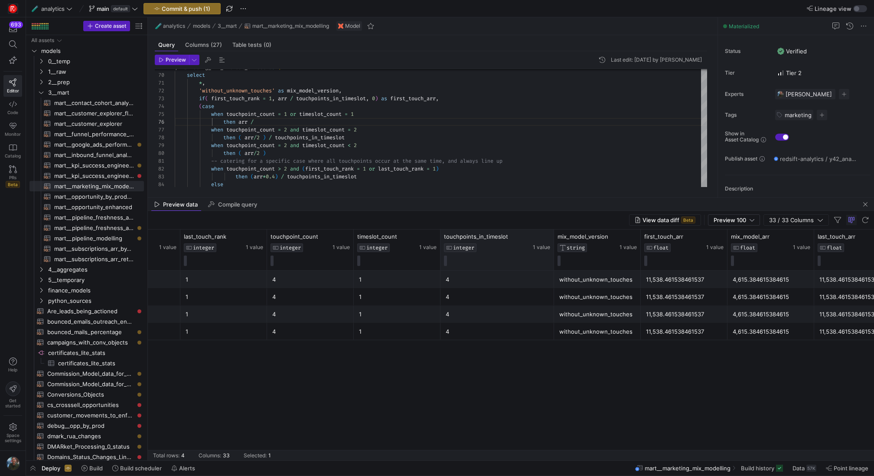
drag, startPoint x: 527, startPoint y: 248, endPoint x: 553, endPoint y: 255, distance: 28.0
click at [553, 255] on div at bounding box center [553, 249] width 3 height 41
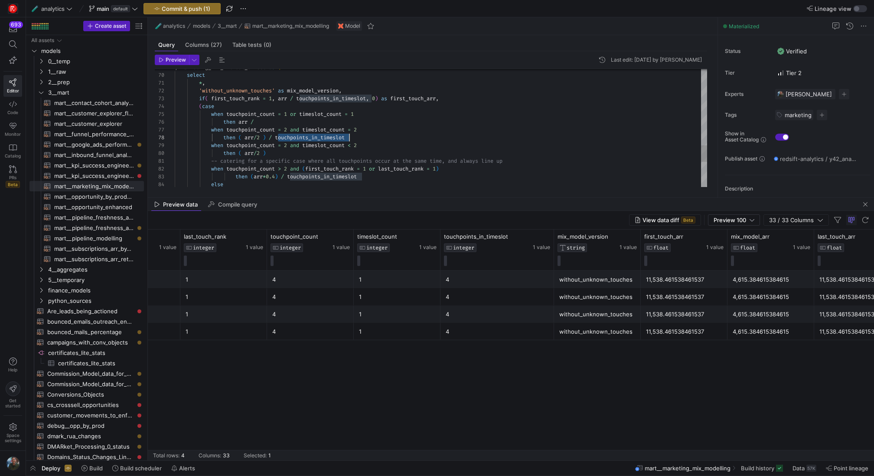
click at [179, 61] on span "Preview" at bounding box center [176, 60] width 20 height 6
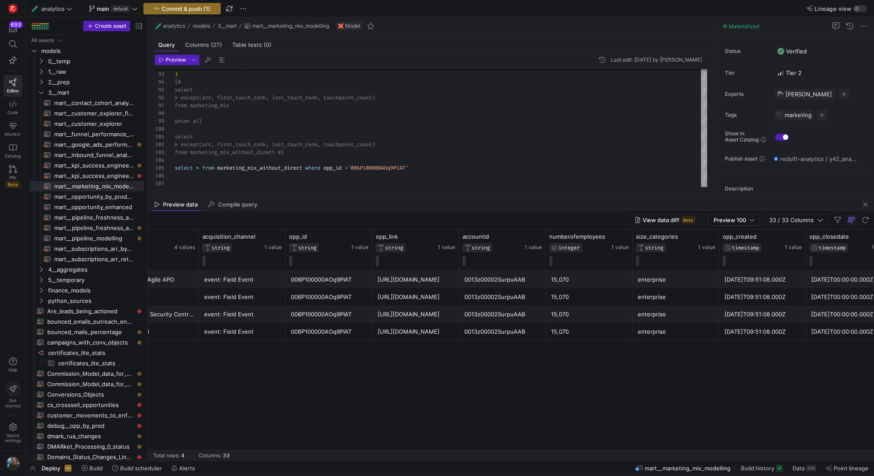
scroll to position [0, 1218]
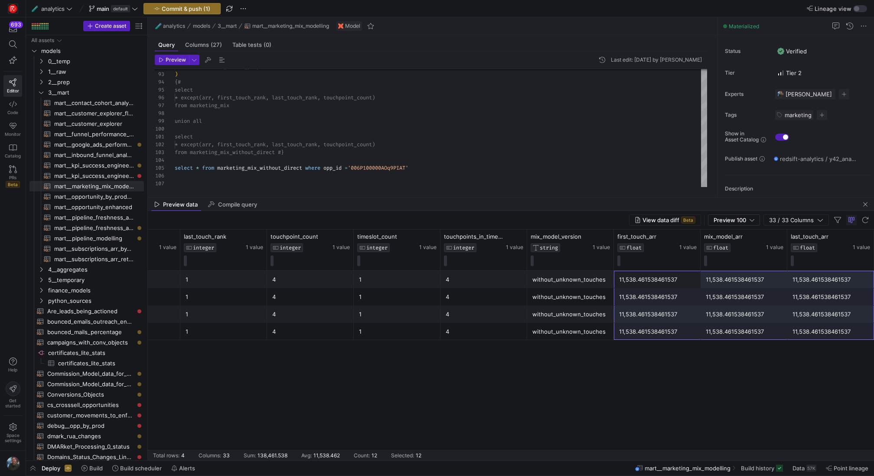
drag, startPoint x: 656, startPoint y: 281, endPoint x: 798, endPoint y: 327, distance: 149.8
click at [737, 288] on div "11,538.461538461537" at bounding box center [744, 296] width 76 height 17
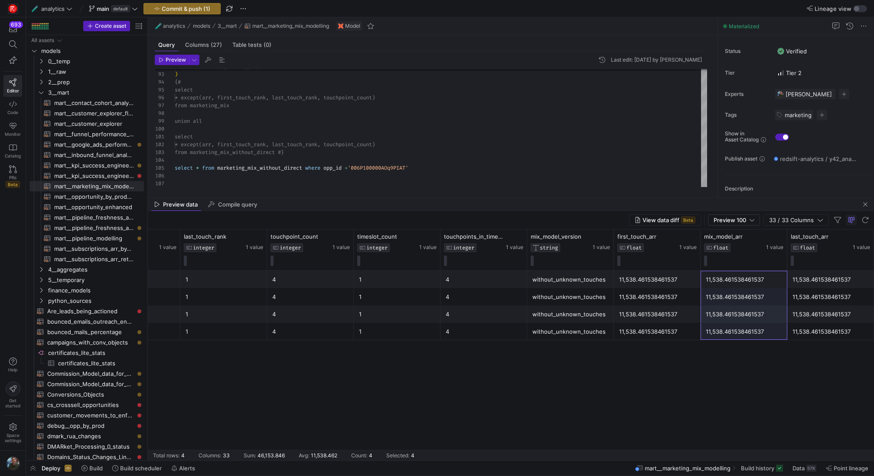
drag, startPoint x: 737, startPoint y: 277, endPoint x: 735, endPoint y: 356, distance: 79.0
click at [735, 356] on div "46,153.84615384615 1 1 4 1 4 without_unknown_touches 11,538.461538461537 11,538…" at bounding box center [511, 366] width 727 height 190
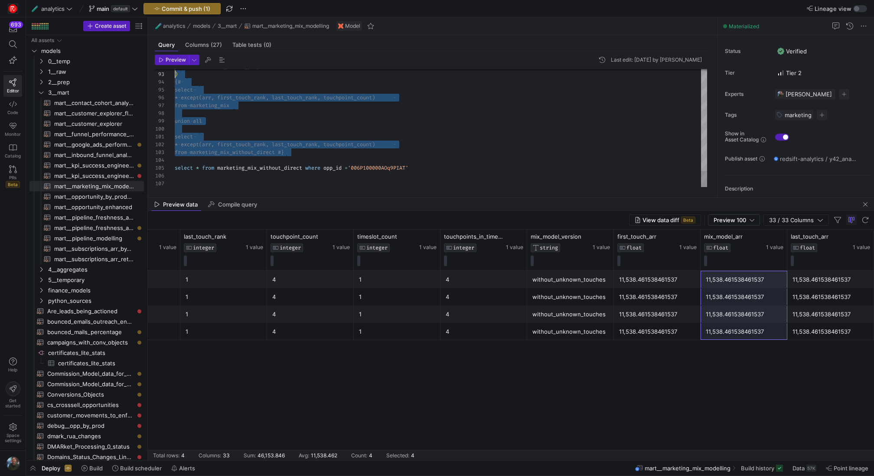
scroll to position [23, 0]
drag, startPoint x: 295, startPoint y: 152, endPoint x: 158, endPoint y: 84, distance: 153.1
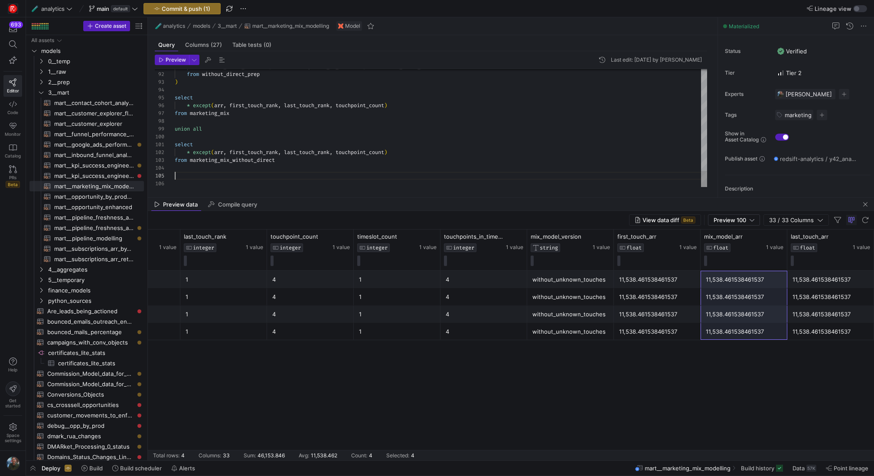
type textarea "select * except(arr, first_touch_rank, last_touch_rank, touchpoint_count) from …"
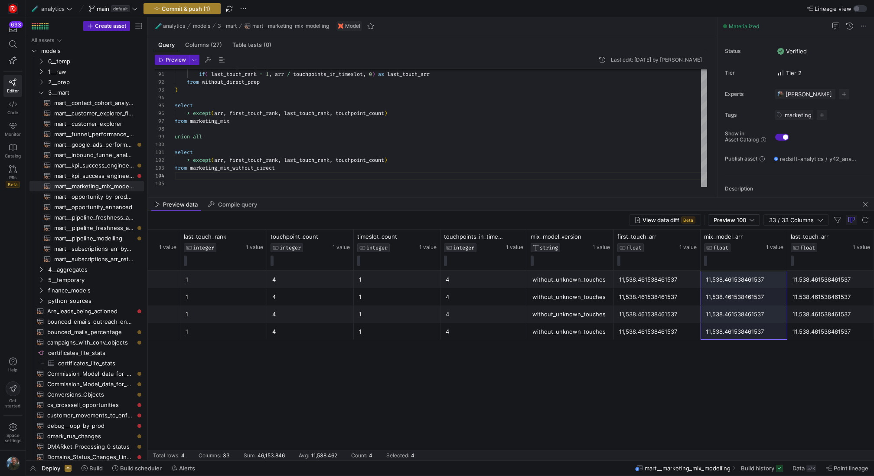
click at [180, 7] on span "Commit & push (1)" at bounding box center [186, 8] width 49 height 7
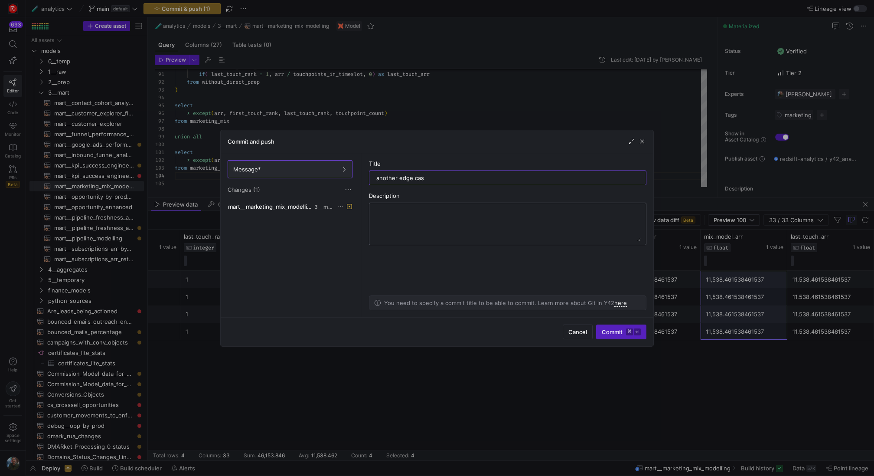
type input "another edge case"
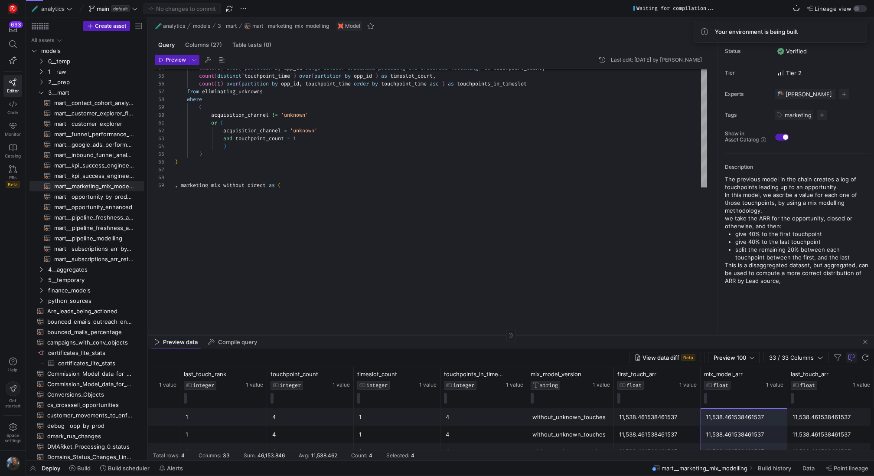
drag, startPoint x: 294, startPoint y: 197, endPoint x: 294, endPoint y: 353, distance: 155.3
click at [294, 335] on div at bounding box center [511, 335] width 727 height 0
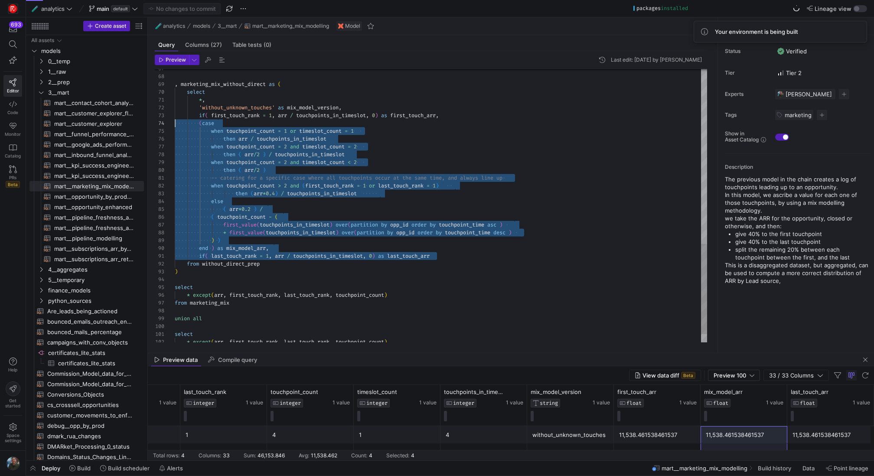
scroll to position [16, 0]
drag, startPoint x: 443, startPoint y: 256, endPoint x: 154, endPoint y: 117, distance: 321.3
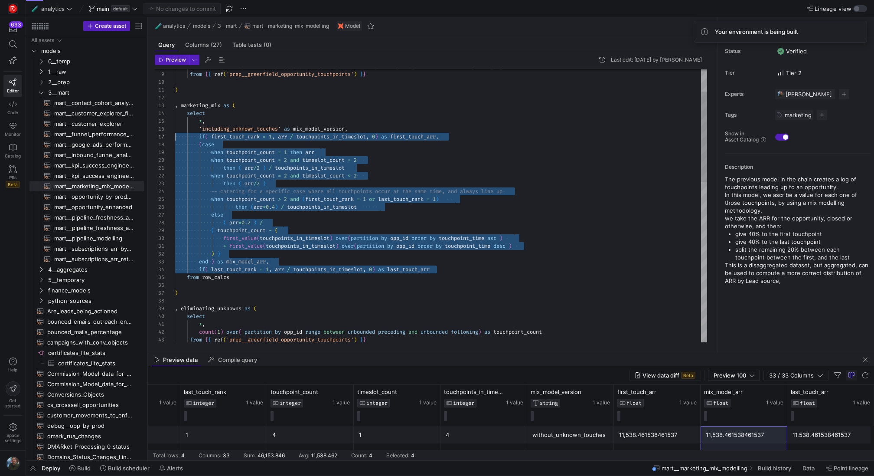
scroll to position [47, 0]
drag, startPoint x: 443, startPoint y: 269, endPoint x: 132, endPoint y: 135, distance: 338.9
click at [175, 135] on div "from row_calcs + first_value ( touchpoints_in_timeslot ) over ( partition by op…" at bounding box center [441, 414] width 533 height 827
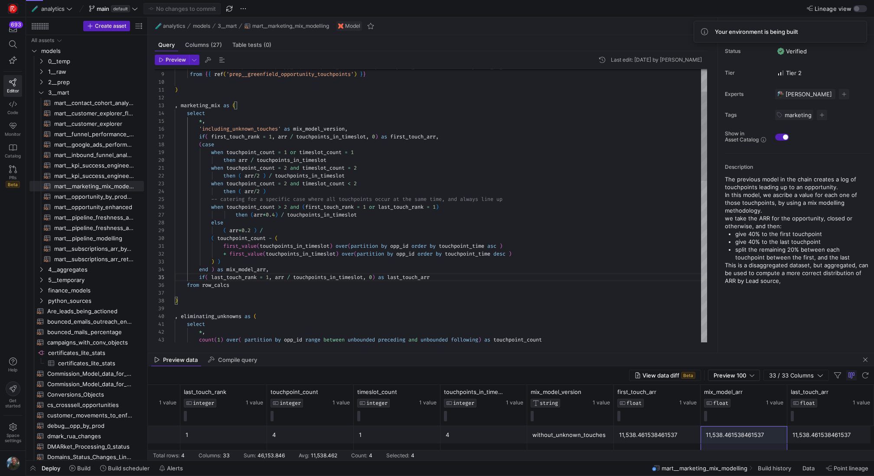
type textarea "oint_count = 2 and timeslot_count = 2 then ( arr/2 ) / touchpoints_in_timeslot …"
click at [431, 228] on div "from row_calcs first_value ( touchpoints_in_timeslot ) over ( partition by opp_…" at bounding box center [441, 418] width 533 height 835
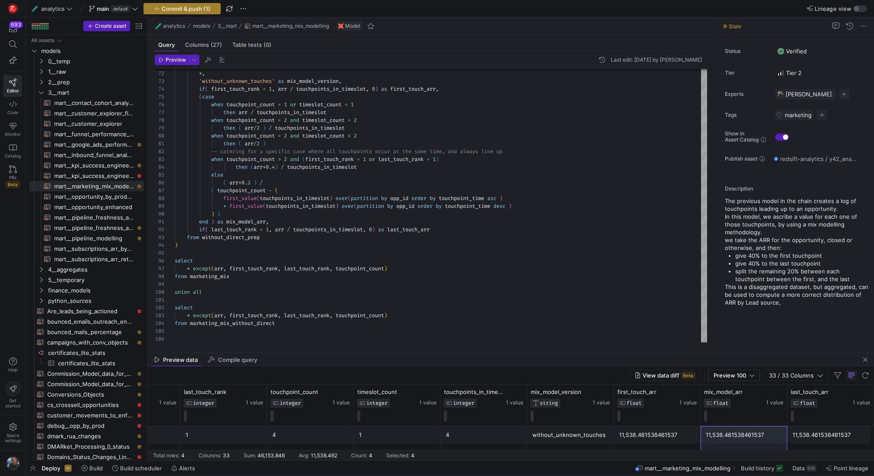
click at [200, 9] on span "Commit & push (1)" at bounding box center [186, 8] width 49 height 7
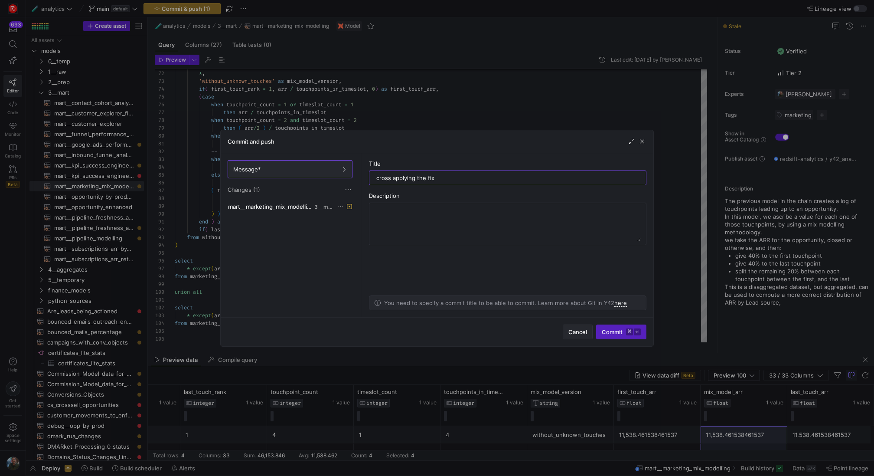
type input "cross applying the fix"
click at [576, 332] on span "Cancel" at bounding box center [578, 331] width 19 height 7
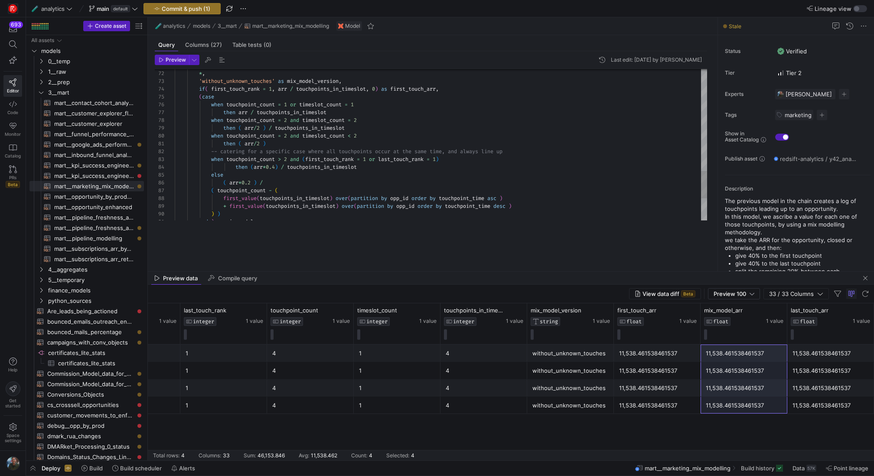
drag, startPoint x: 259, startPoint y: 352, endPoint x: 262, endPoint y: 270, distance: 81.6
click at [82, 468] on icon at bounding box center [85, 468] width 6 height 6
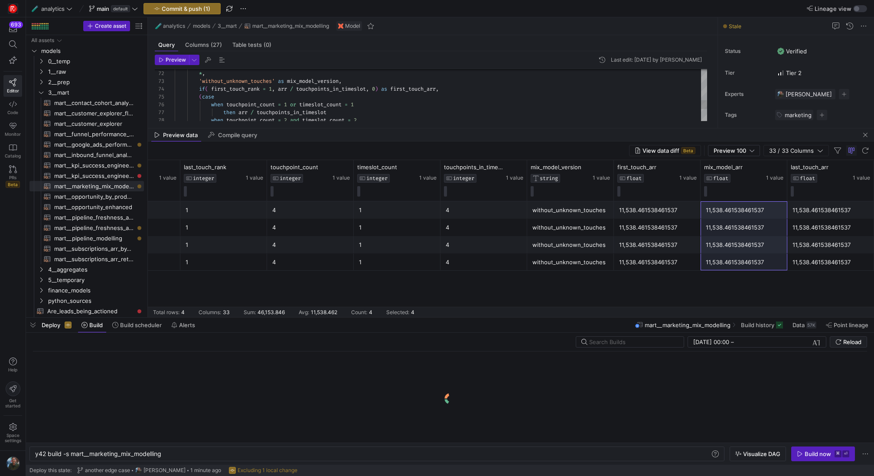
scroll to position [0, 127]
click at [322, 458] on div "y42 build -s mart__marketing_mix_modelling y42 build -s mart__marketing_mix_mod…" at bounding box center [376, 453] width 695 height 15
click at [328, 457] on div "y42 build -s mart__marketing_mix_modelling" at bounding box center [373, 453] width 676 height 7
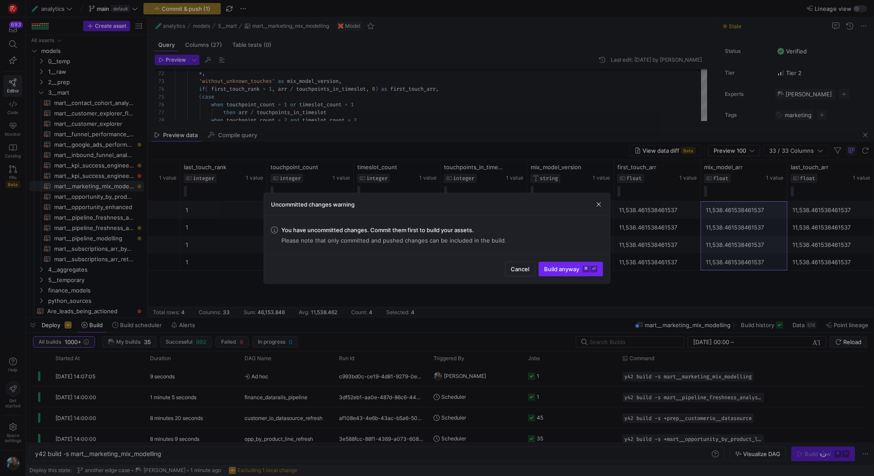
click at [563, 271] on span "Build anyway ⌘ ⏎" at bounding box center [570, 268] width 53 height 7
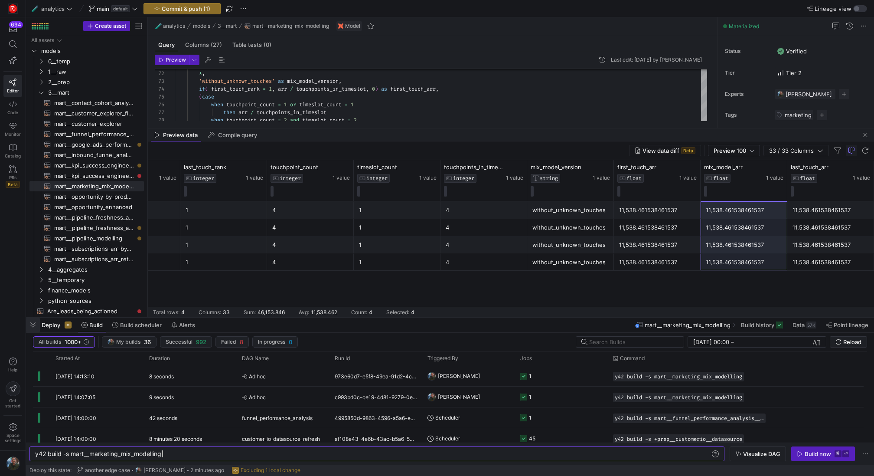
click at [33, 322] on span "button" at bounding box center [33, 325] width 14 height 15
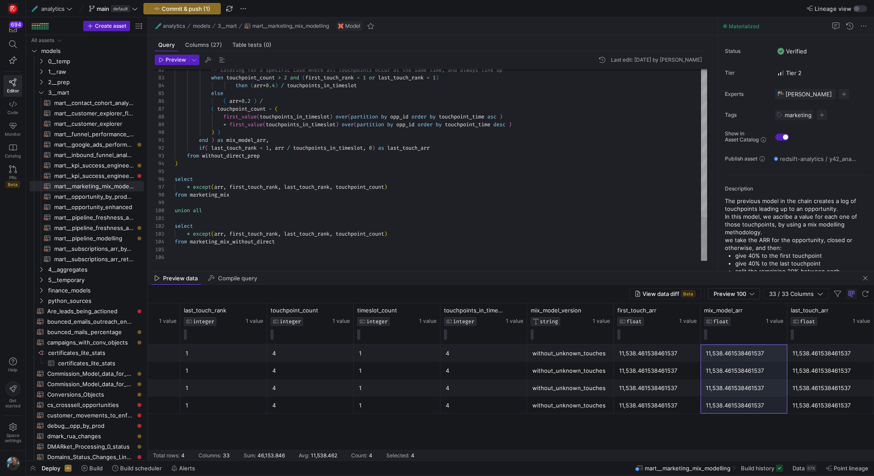
scroll to position [39, 0]
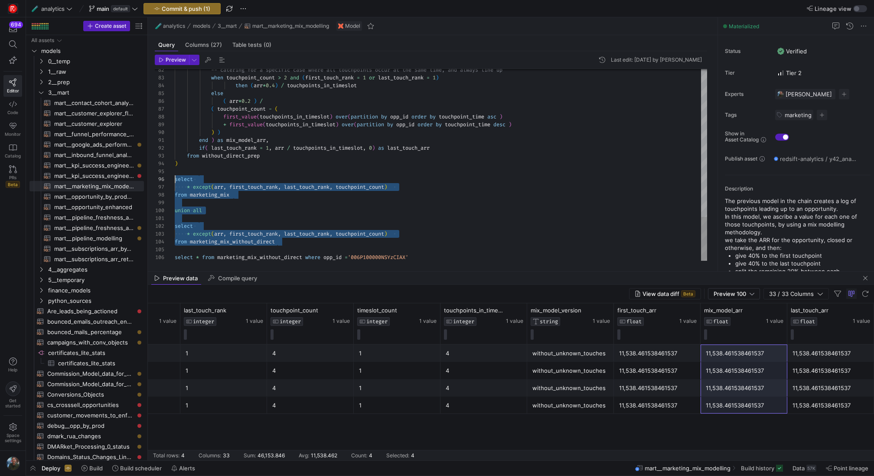
drag, startPoint x: 284, startPoint y: 241, endPoint x: 101, endPoint y: 183, distance: 191.8
click at [174, 59] on span "Preview" at bounding box center [176, 60] width 20 height 6
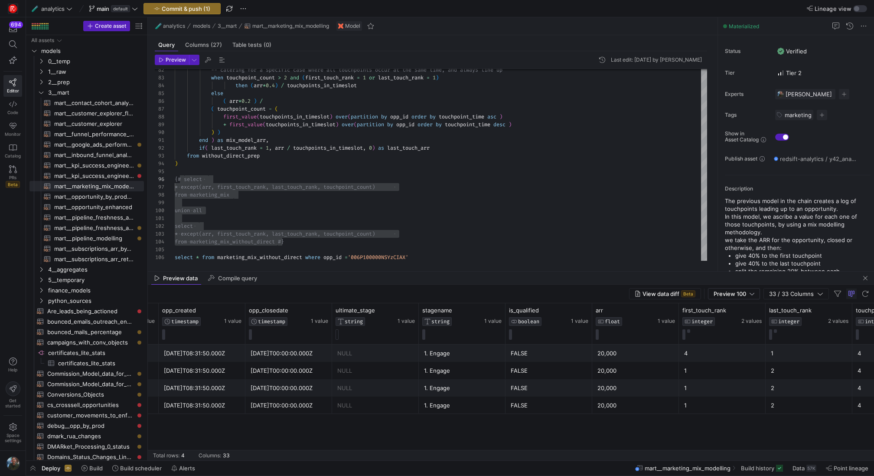
scroll to position [0, 1725]
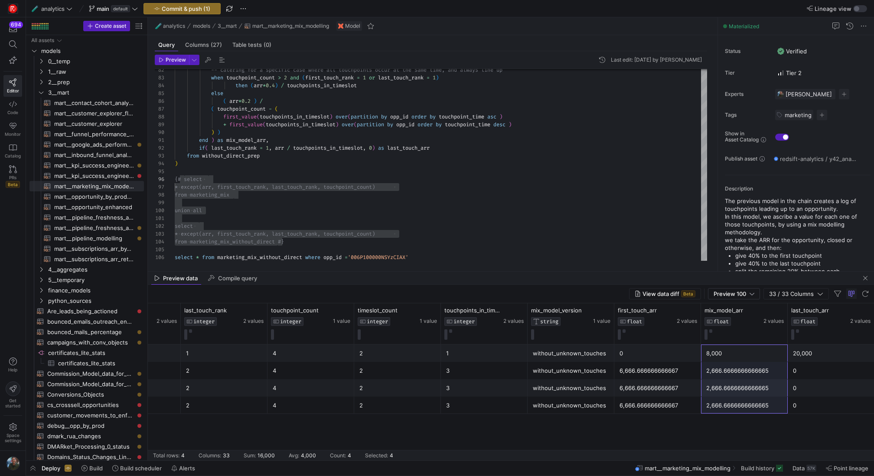
drag, startPoint x: 727, startPoint y: 351, endPoint x: 727, endPoint y: 400, distance: 48.6
click at [413, 395] on div "2" at bounding box center [398, 388] width 76 height 17
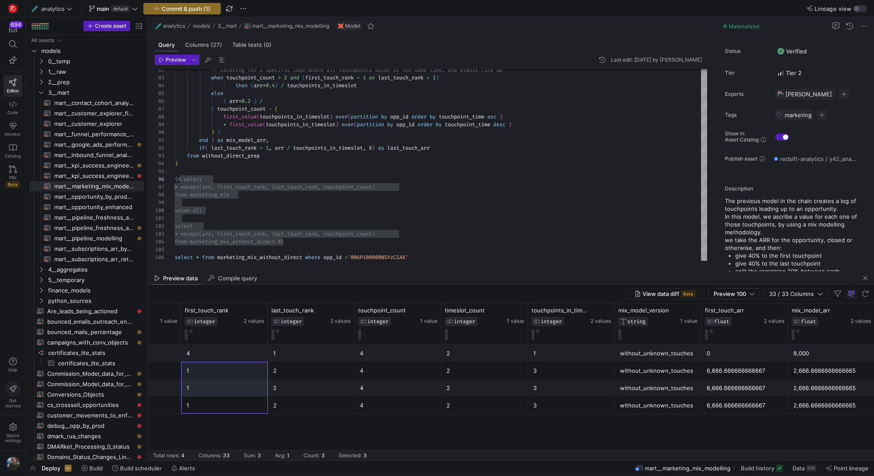
drag, startPoint x: 225, startPoint y: 402, endPoint x: 225, endPoint y: 377, distance: 25.2
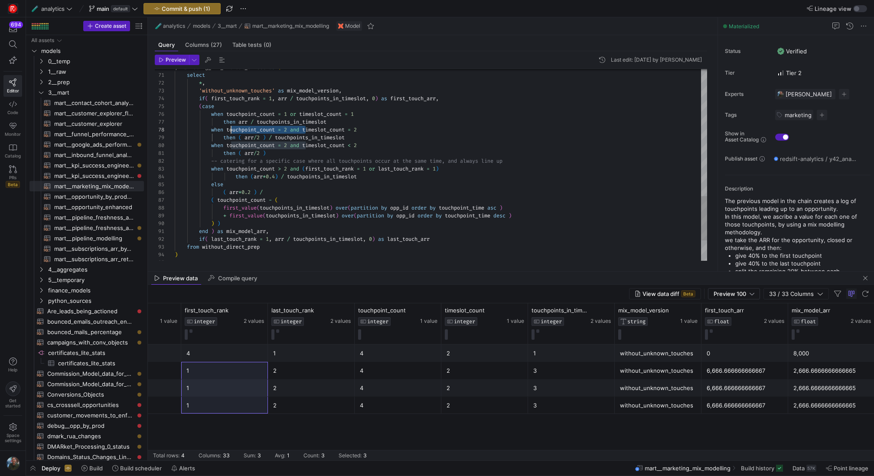
scroll to position [55, 53]
drag, startPoint x: 307, startPoint y: 131, endPoint x: 229, endPoint y: 130, distance: 78.1
drag, startPoint x: 303, startPoint y: 115, endPoint x: 228, endPoint y: 113, distance: 75.1
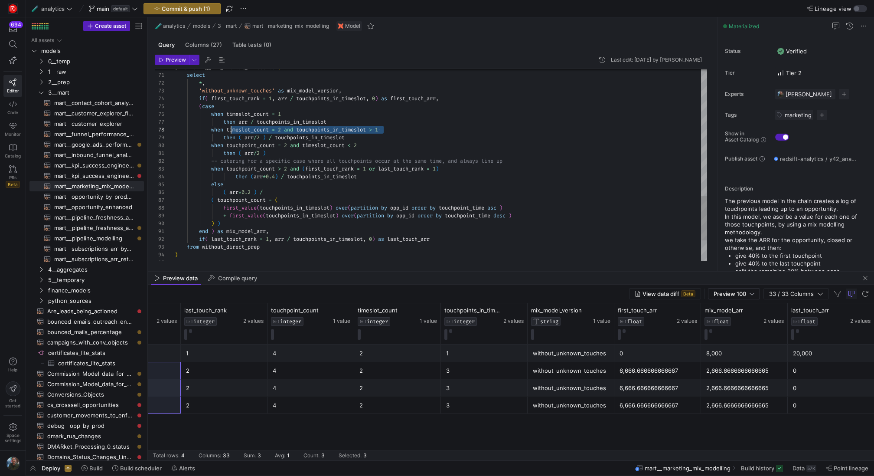
scroll to position [55, 53]
drag, startPoint x: 388, startPoint y: 130, endPoint x: 228, endPoint y: 128, distance: 160.1
drag, startPoint x: 365, startPoint y: 143, endPoint x: 228, endPoint y: 143, distance: 137.5
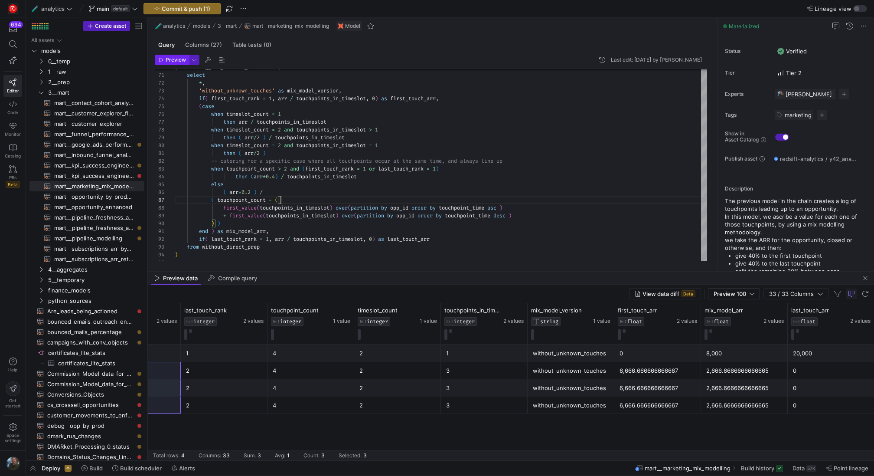
click at [168, 60] on span "Preview" at bounding box center [176, 60] width 20 height 6
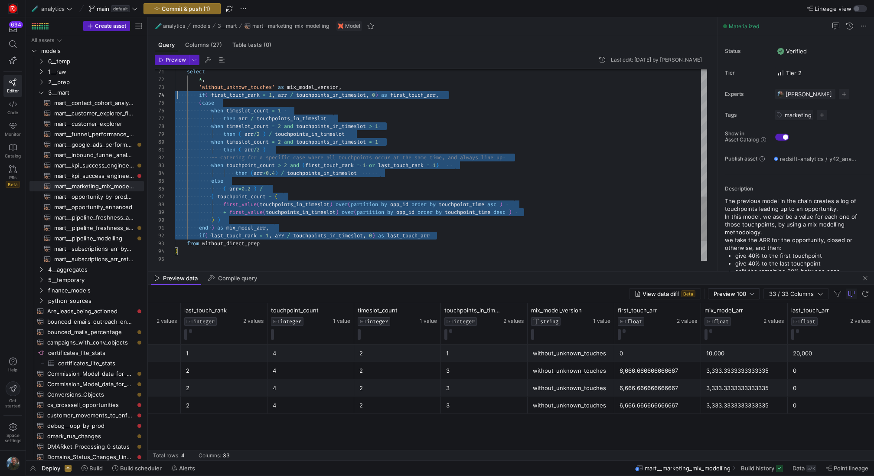
scroll to position [23, 0]
drag, startPoint x: 454, startPoint y: 236, endPoint x: 170, endPoint y: 92, distance: 317.9
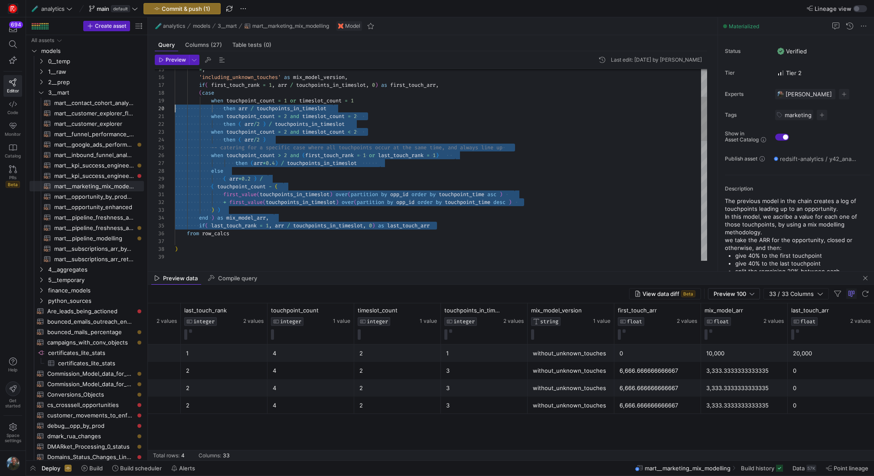
scroll to position [47, 0]
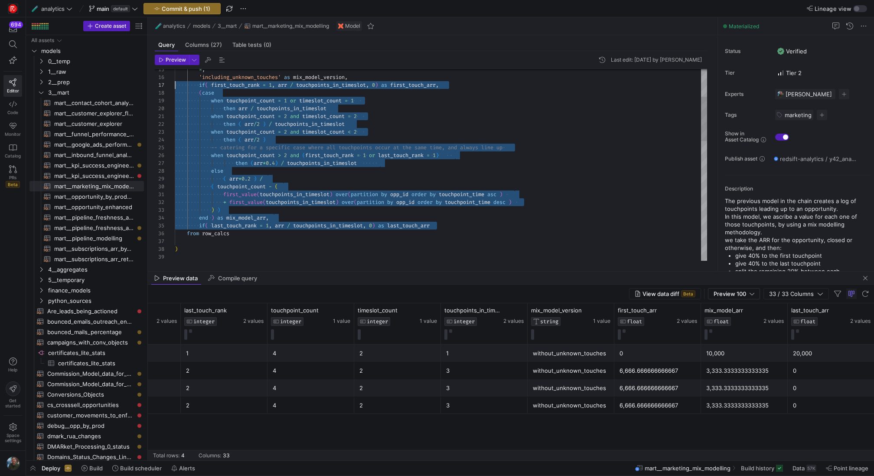
drag, startPoint x: 454, startPoint y: 226, endPoint x: 126, endPoint y: 87, distance: 356.0
click at [175, 87] on div "when touchpoint_count = 2 and timeslot_count < 2 then ( arr / 2 ) then arr / to…" at bounding box center [441, 366] width 533 height 835
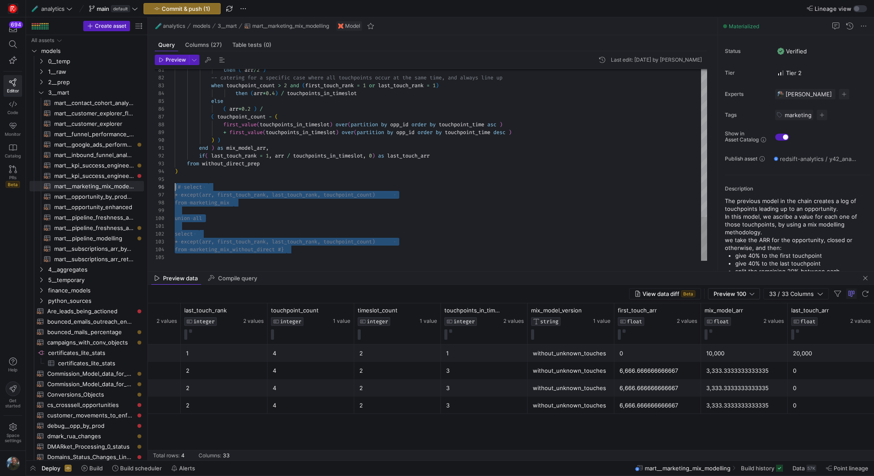
drag, startPoint x: 298, startPoint y: 250, endPoint x: 157, endPoint y: 184, distance: 155.6
type textarea "end ) as mix_model_arr, if( last_touch_rank = 1, arr / touchpoints_in_timeslot,…"
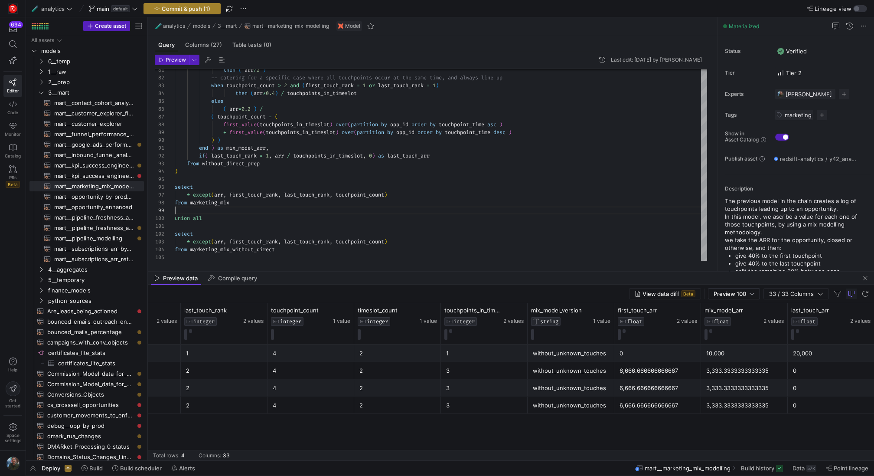
click at [202, 11] on span "Commit & push (1)" at bounding box center [186, 8] width 49 height 7
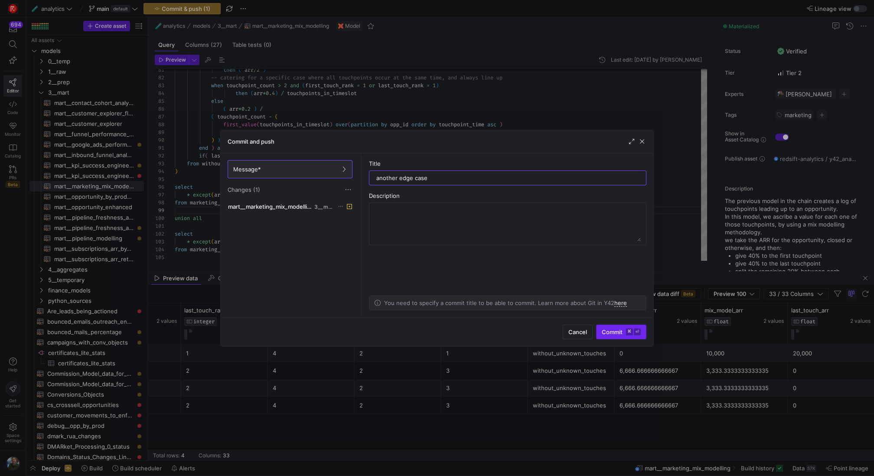
type input "another edge case"
click at [632, 336] on span "submit" at bounding box center [621, 332] width 49 height 14
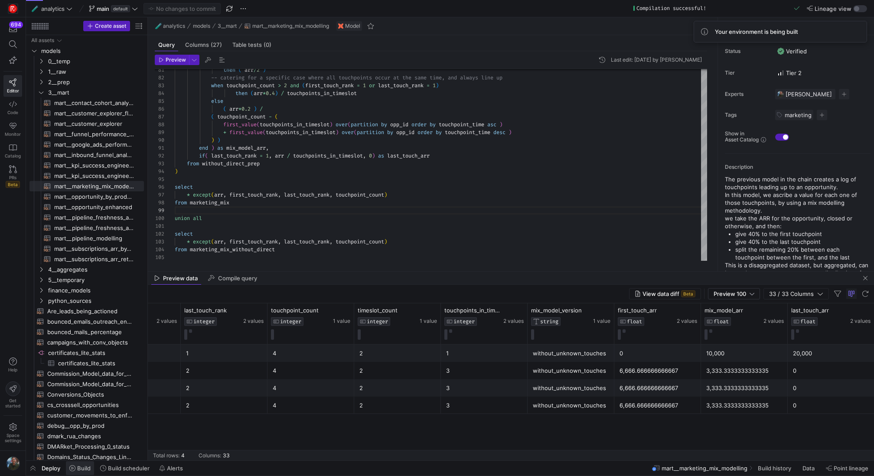
click at [79, 471] on span "Build" at bounding box center [83, 468] width 13 height 7
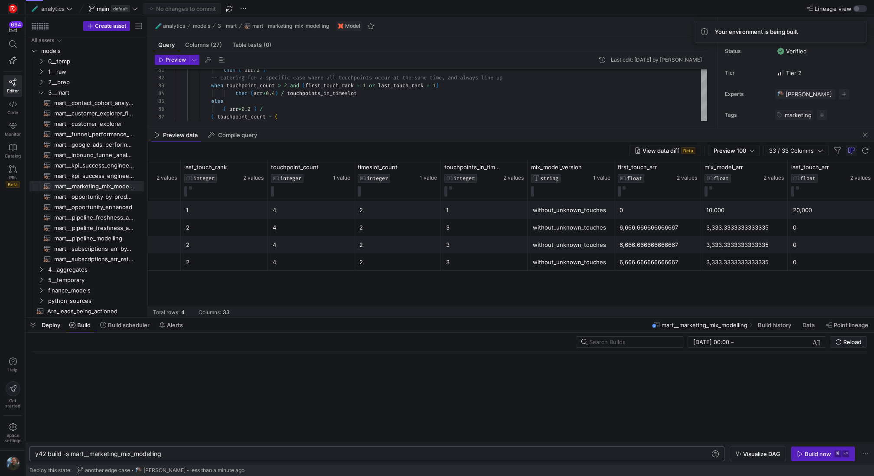
click at [570, 454] on div "y42 build -s mart__marketing_mix_modelling" at bounding box center [373, 453] width 676 height 7
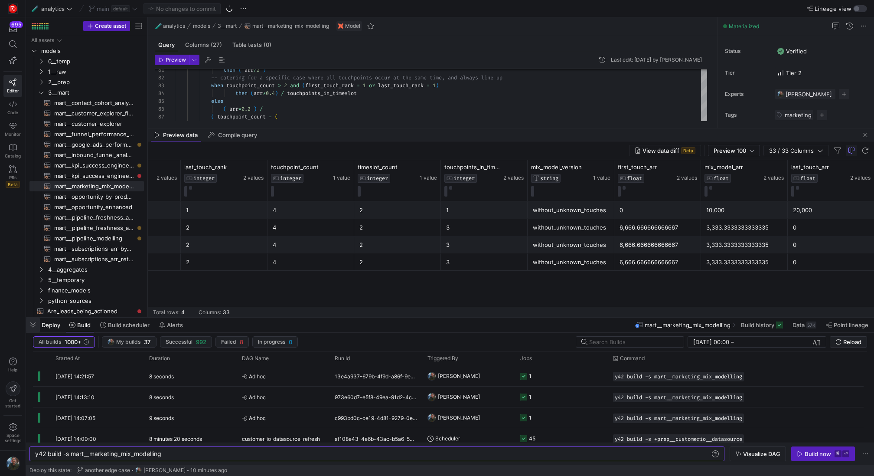
click at [34, 325] on span "button" at bounding box center [33, 325] width 14 height 15
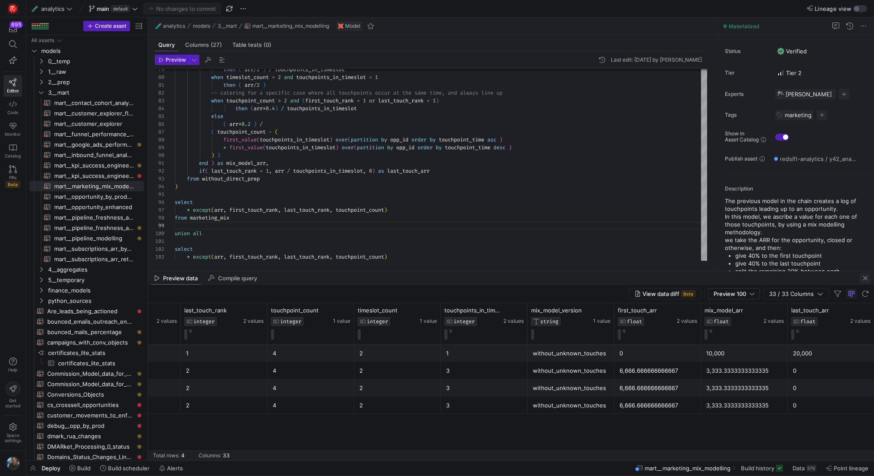
click at [867, 279] on span "button" at bounding box center [866, 278] width 10 height 10
